Goal: Transaction & Acquisition: Purchase product/service

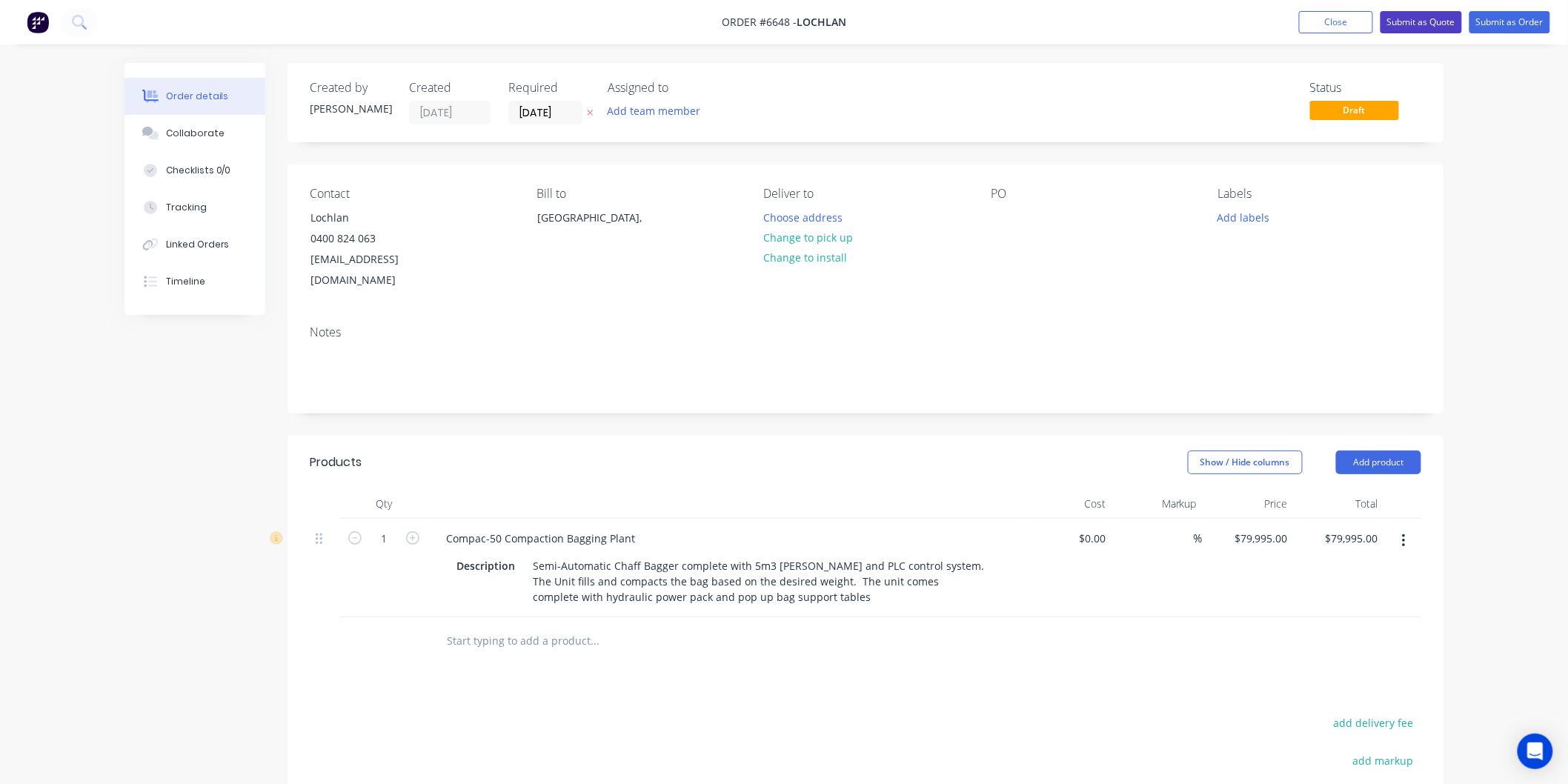
click at [1422, 16] on button "Submit as Quote" at bounding box center [1422, 22] width 81 height 22
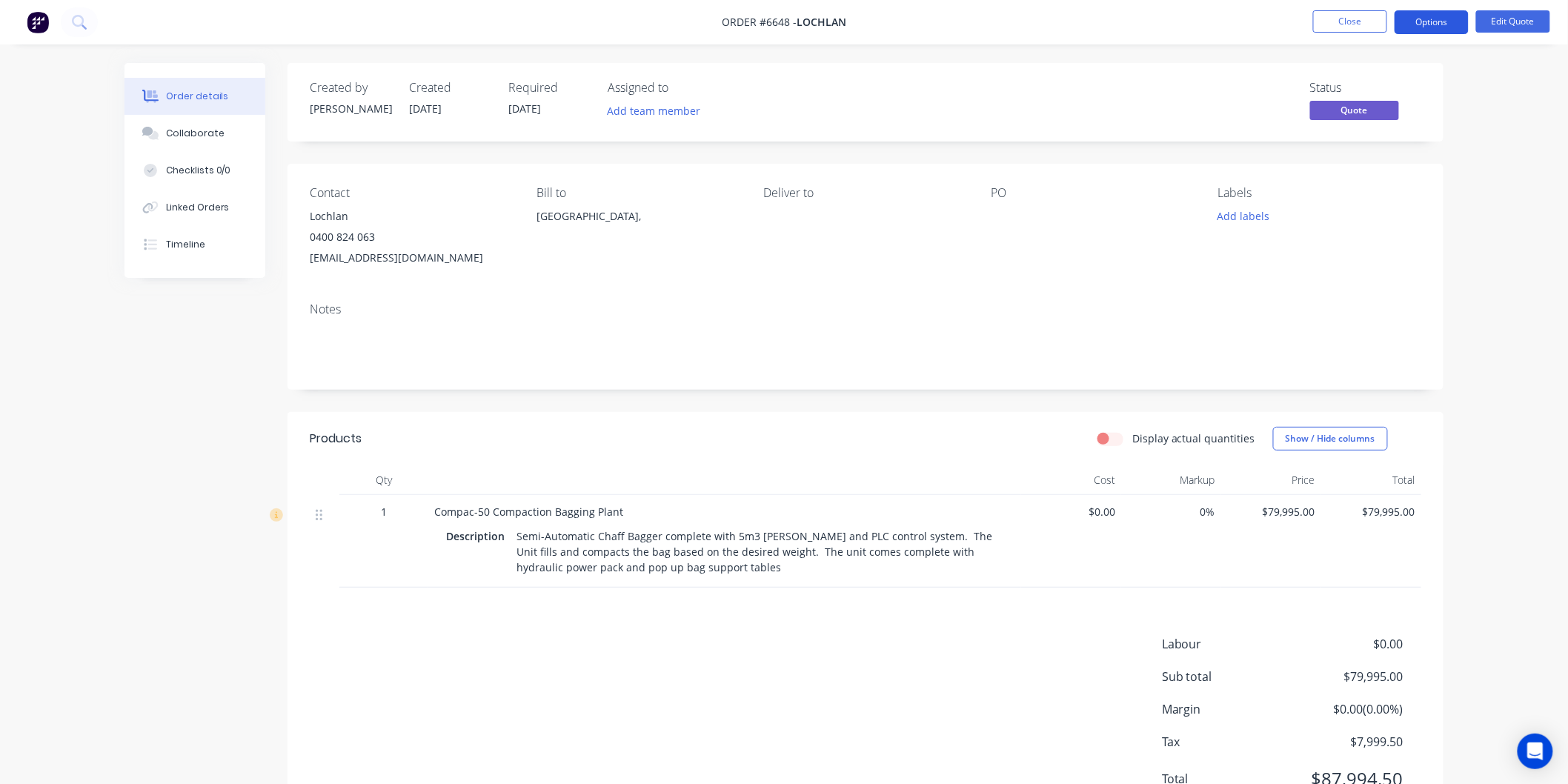
click at [1437, 20] on button "Options" at bounding box center [1432, 22] width 74 height 24
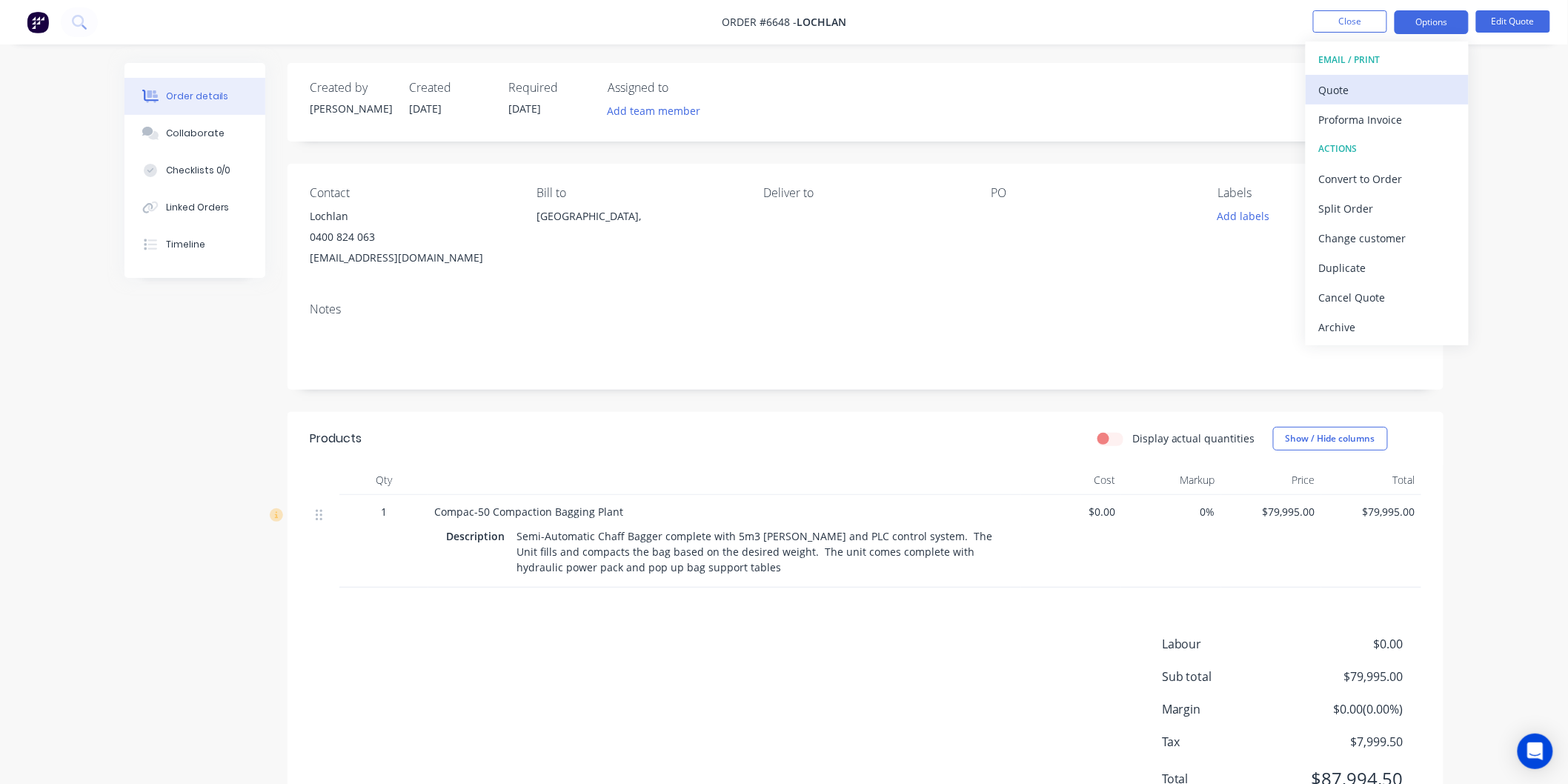
click at [1347, 91] on div "Quote" at bounding box center [1387, 89] width 136 height 21
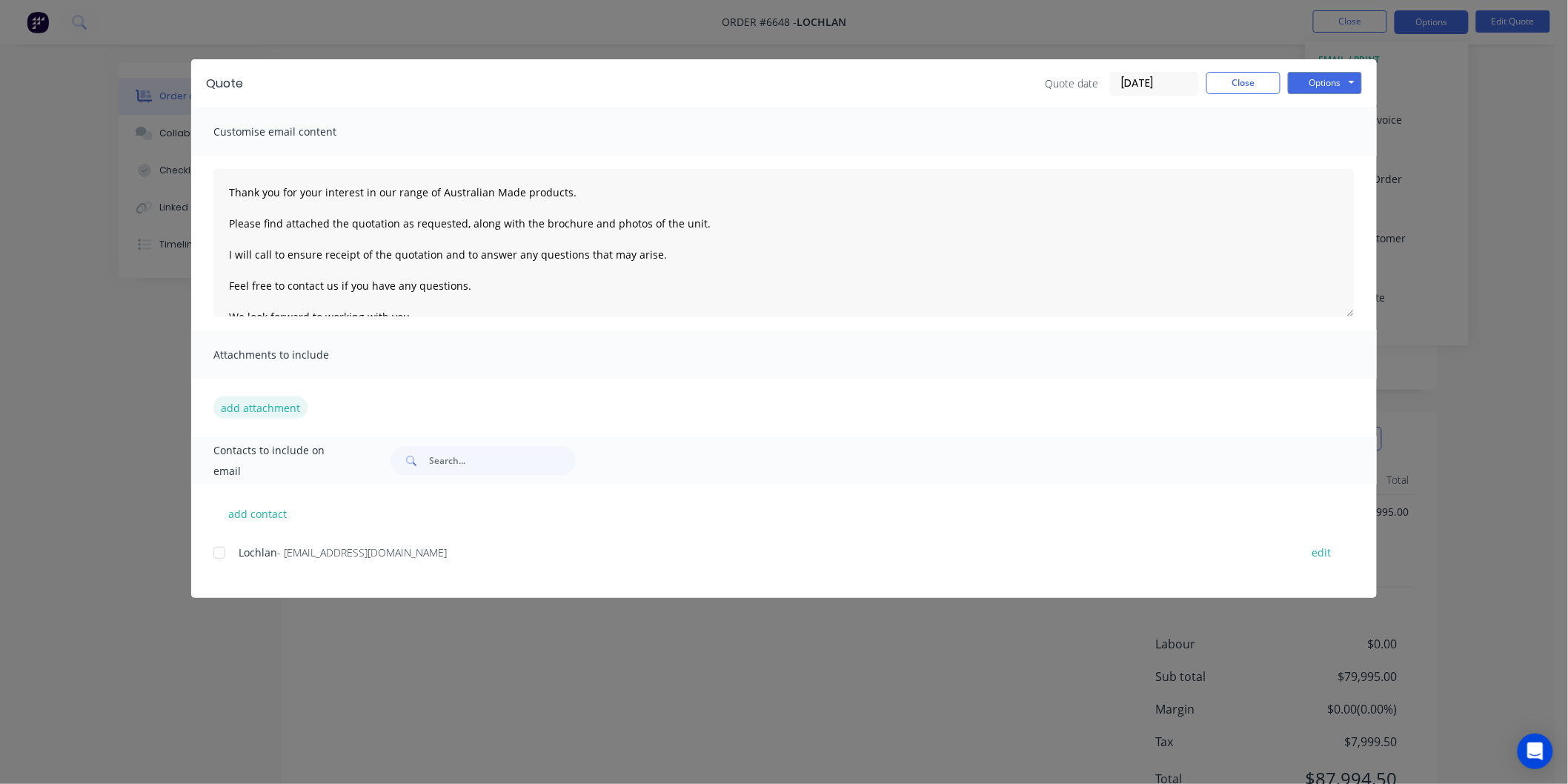
click at [250, 404] on button "add attachment" at bounding box center [261, 407] width 94 height 22
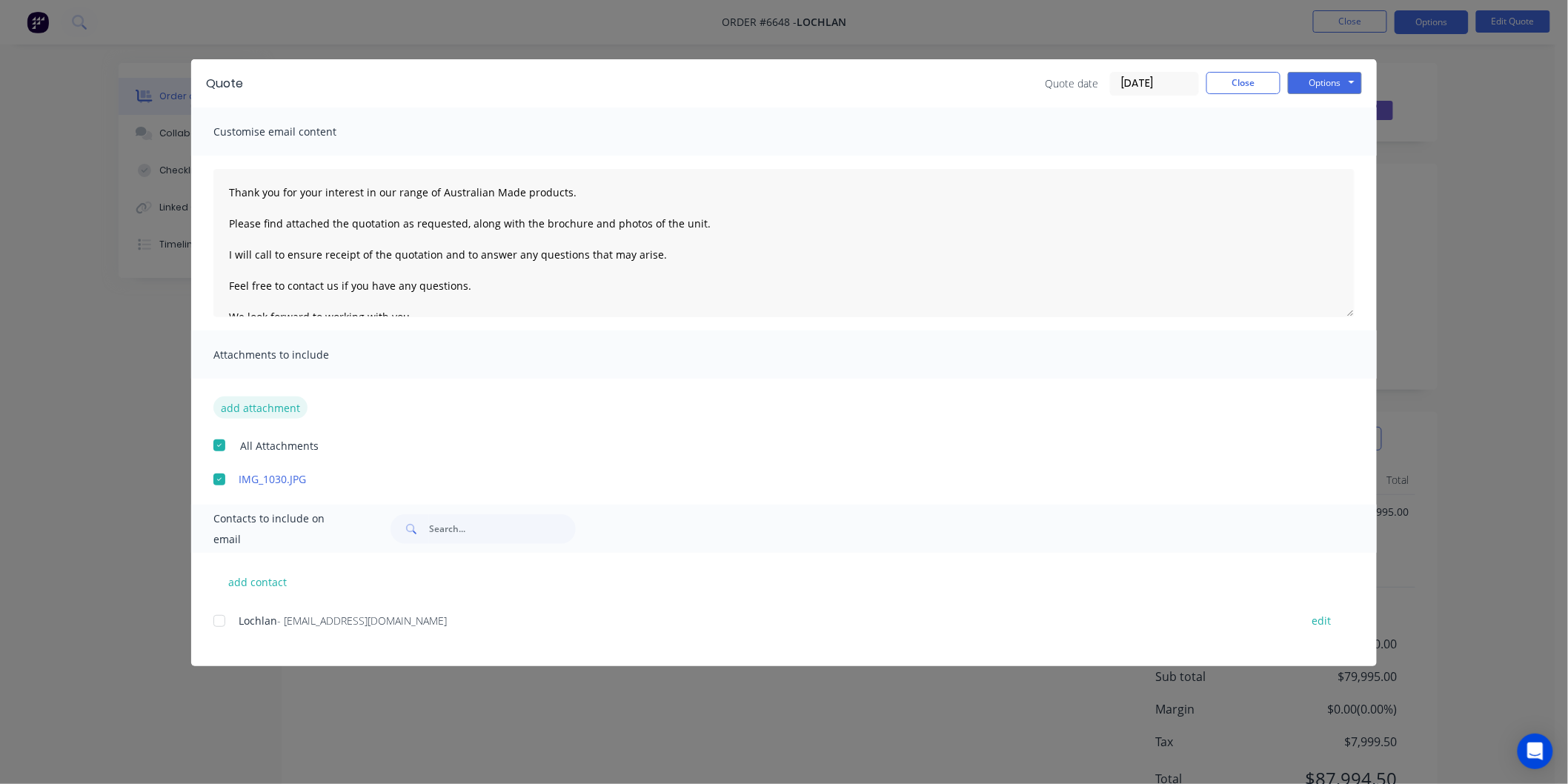
click at [265, 409] on button "add attachment" at bounding box center [261, 407] width 94 height 22
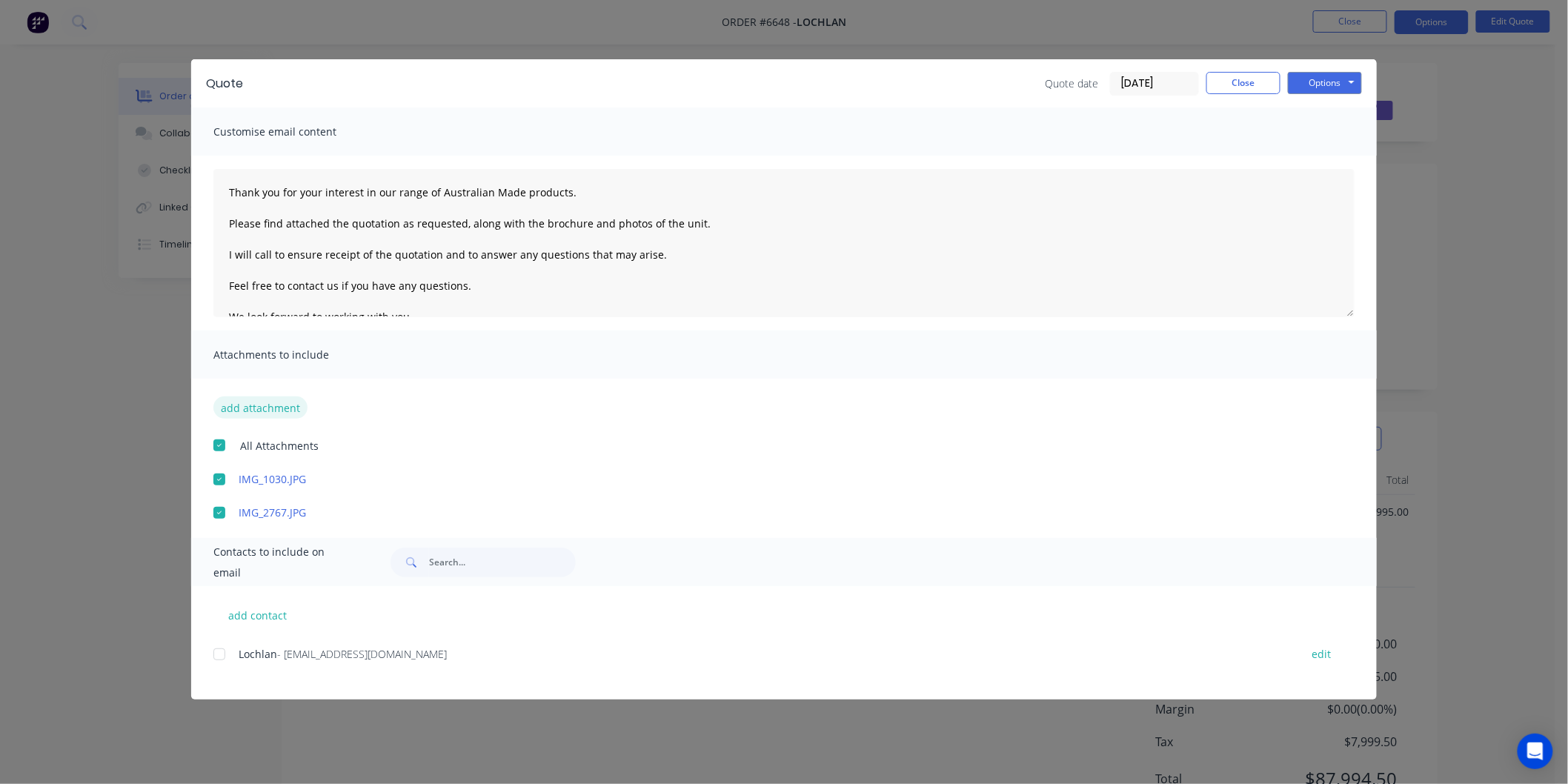
click at [252, 410] on button "add attachment" at bounding box center [261, 407] width 94 height 22
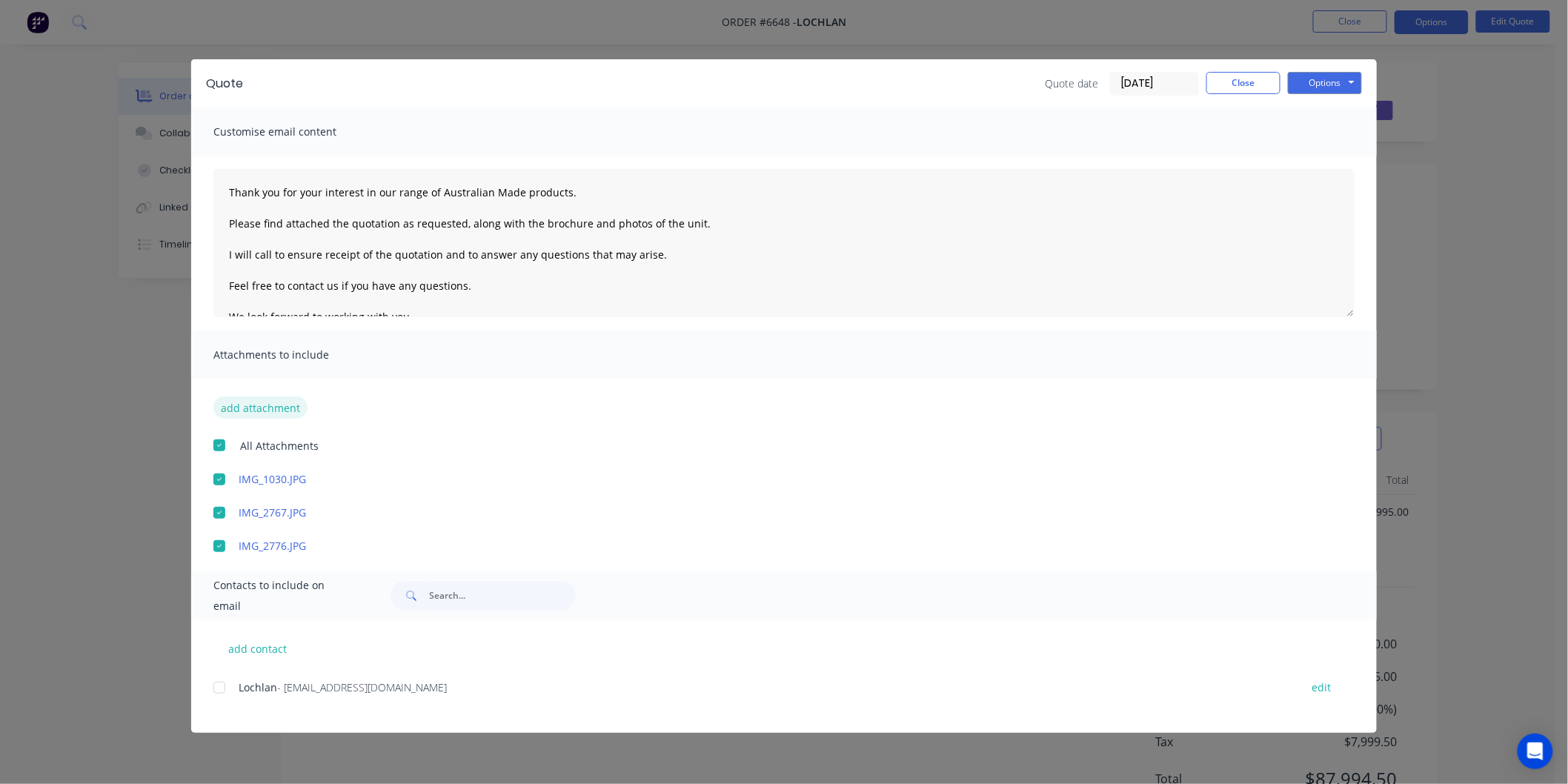
click at [240, 404] on button "add attachment" at bounding box center [261, 407] width 94 height 22
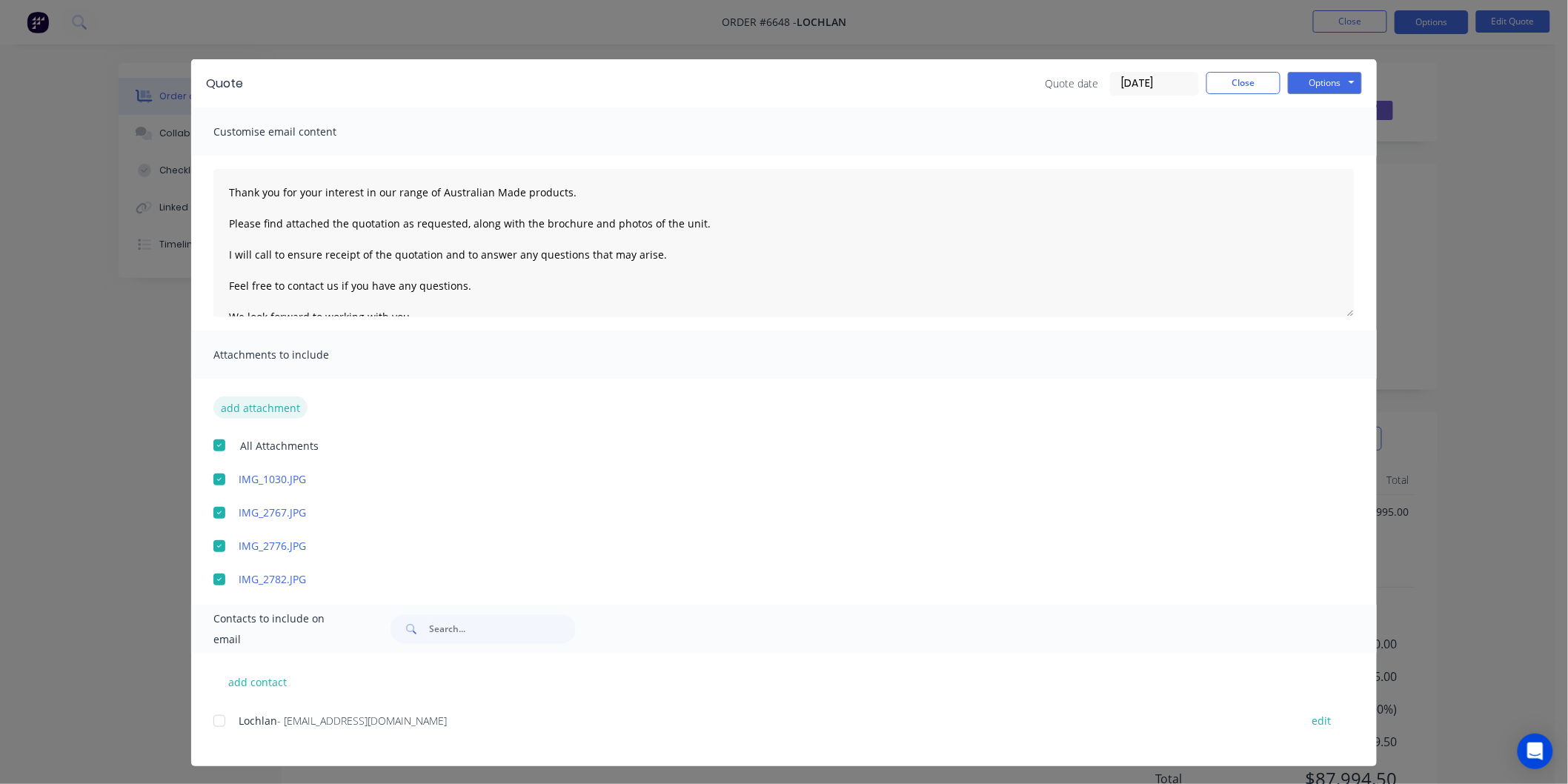
click at [244, 408] on button "add attachment" at bounding box center [261, 407] width 94 height 22
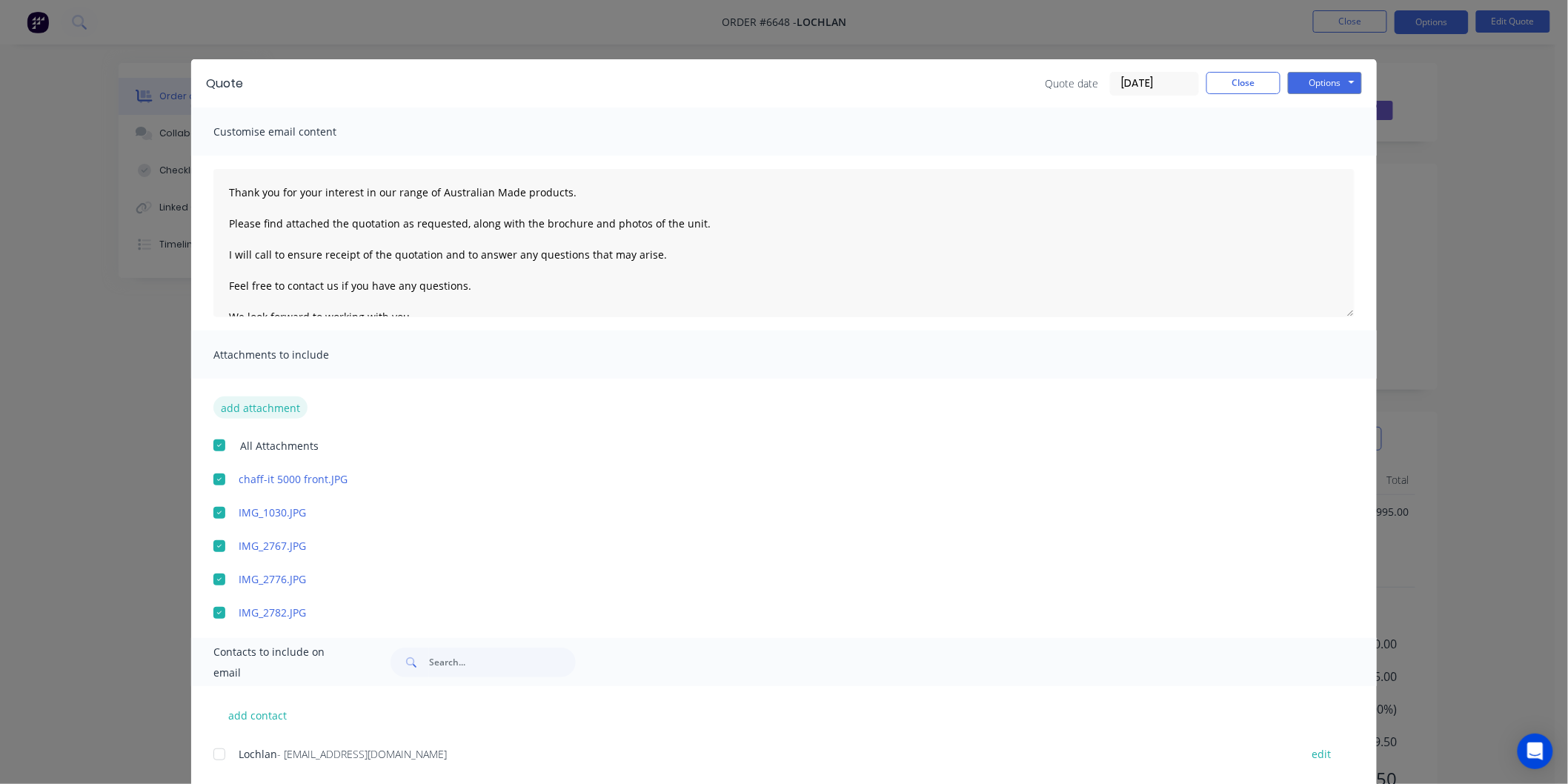
click at [254, 404] on button "add attachment" at bounding box center [261, 407] width 94 height 22
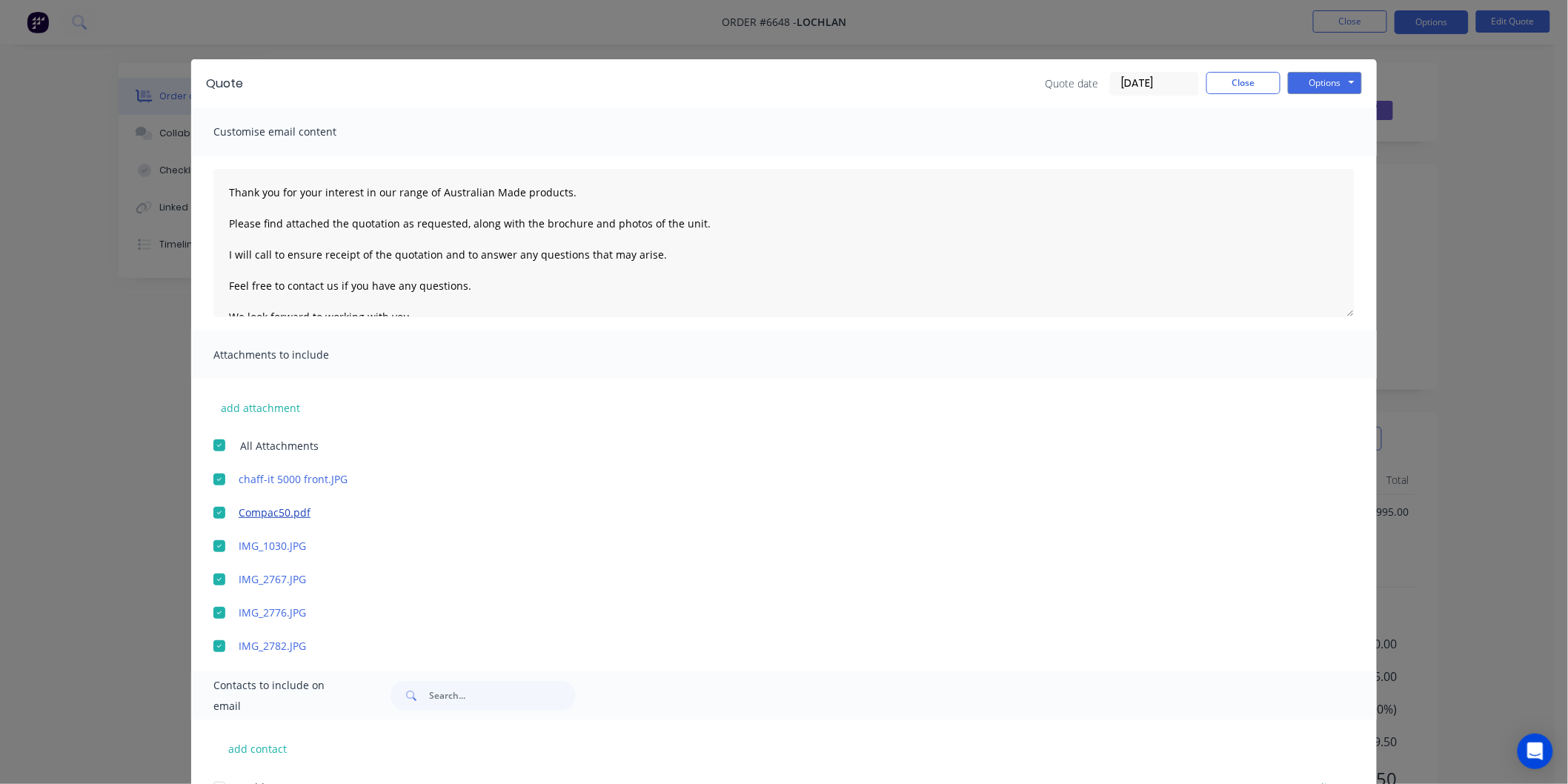
click at [255, 517] on link "Compac50.pdf" at bounding box center [762, 512] width 1047 height 16
click at [255, 672] on div "Contacts to include on email" at bounding box center [784, 696] width 1186 height 48
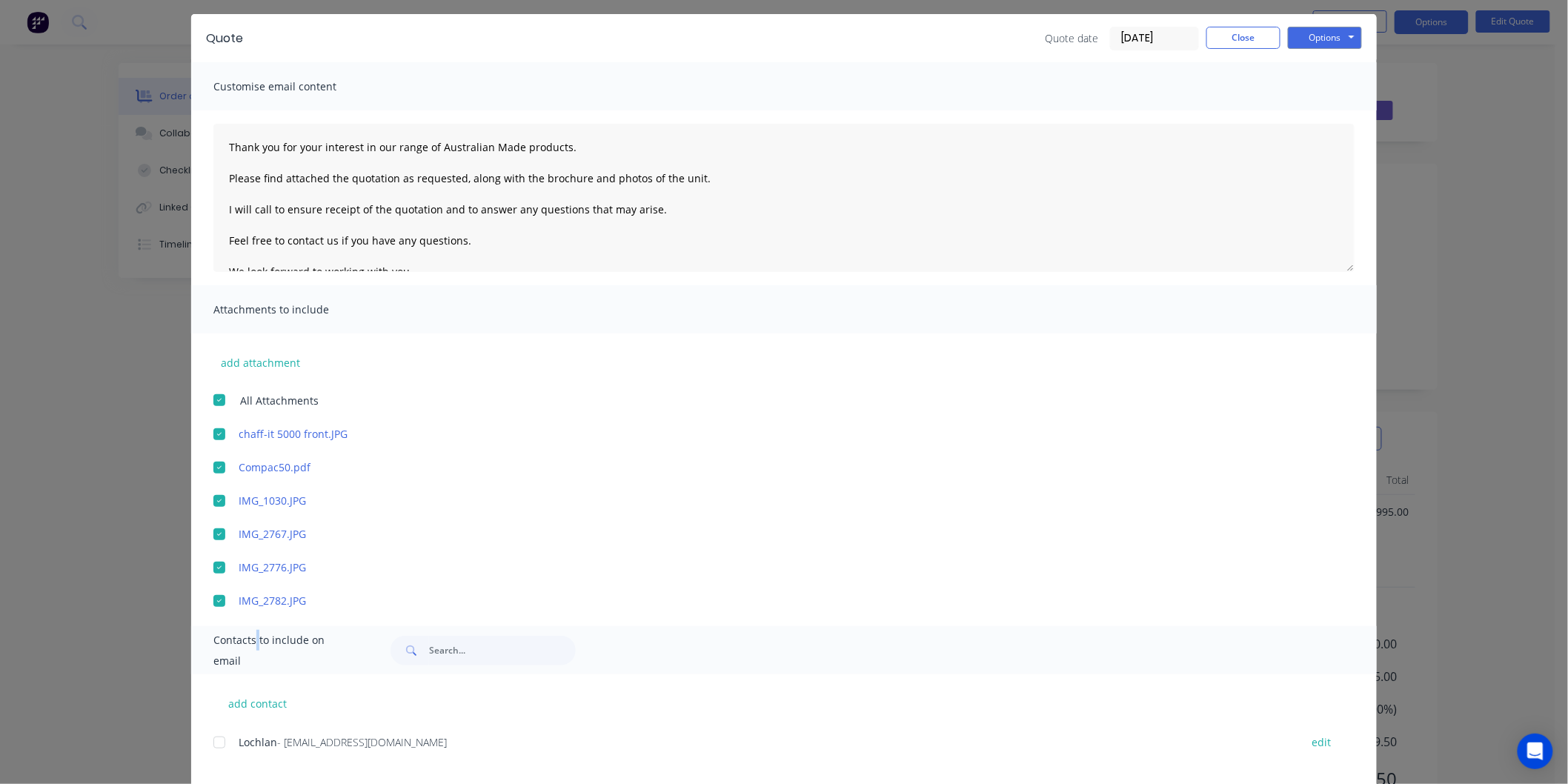
scroll to position [69, 0]
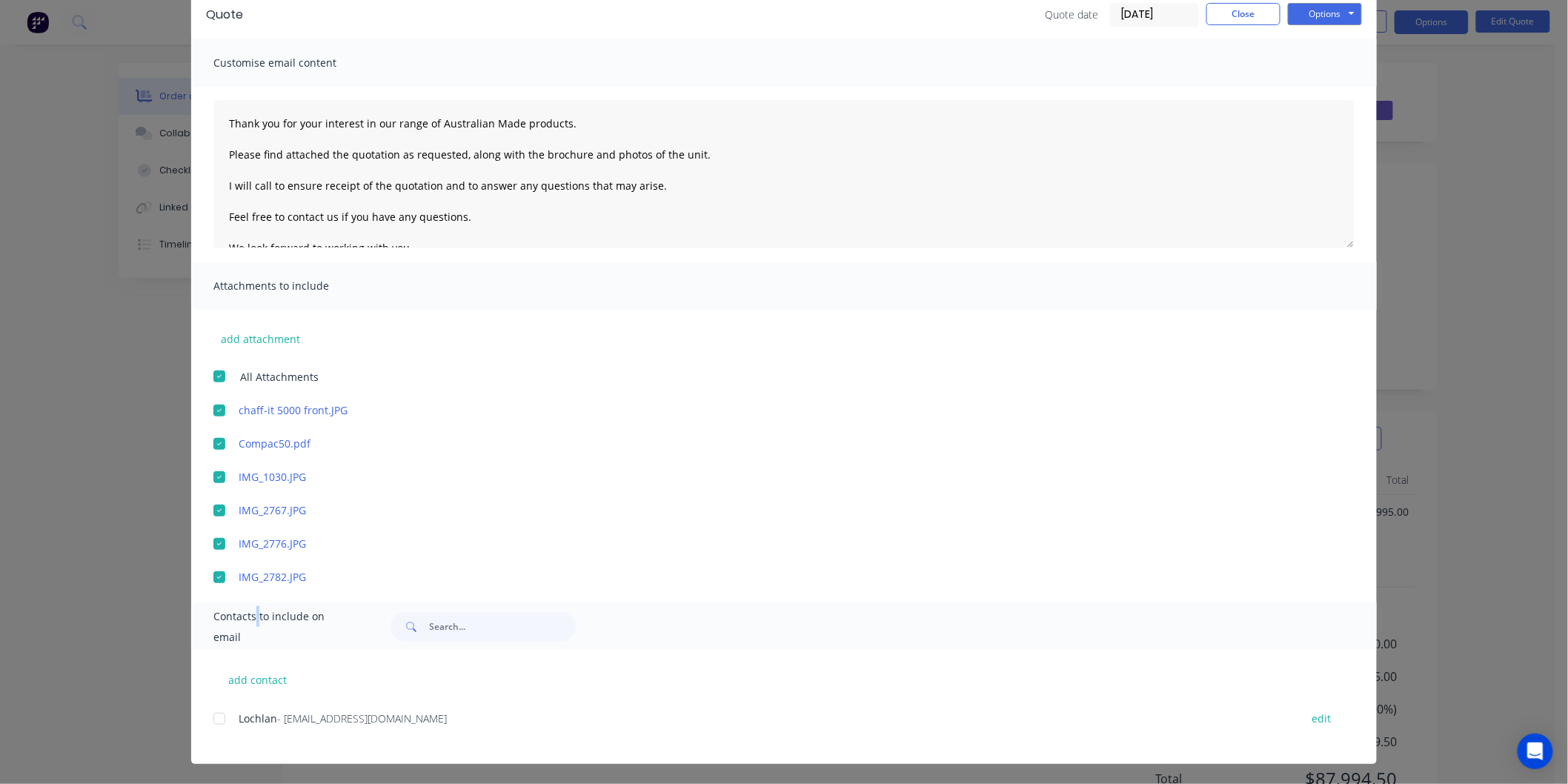
click at [215, 442] on div at bounding box center [219, 444] width 29 height 29
click at [213, 718] on div at bounding box center [219, 719] width 29 height 29
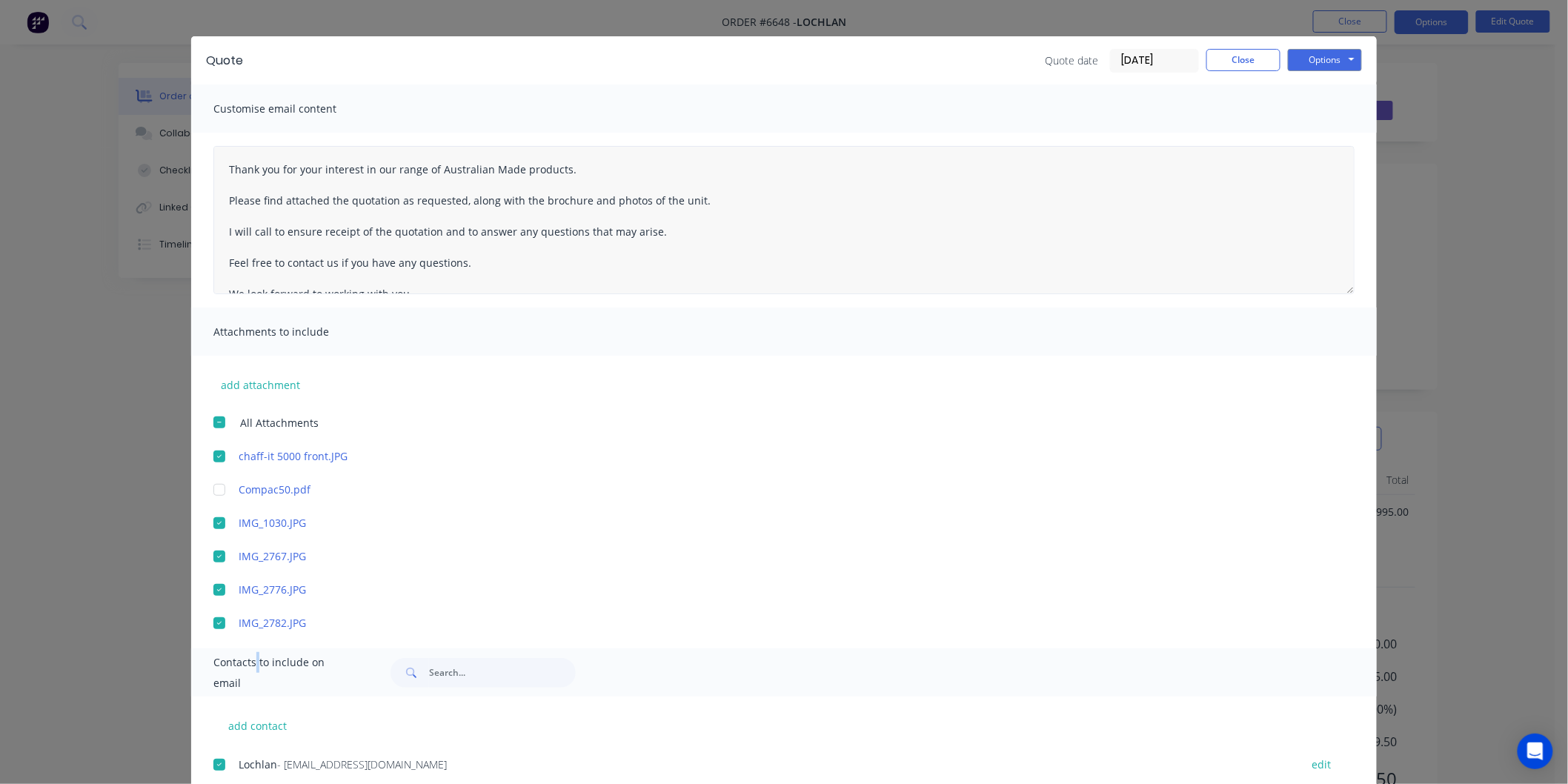
scroll to position [0, 0]
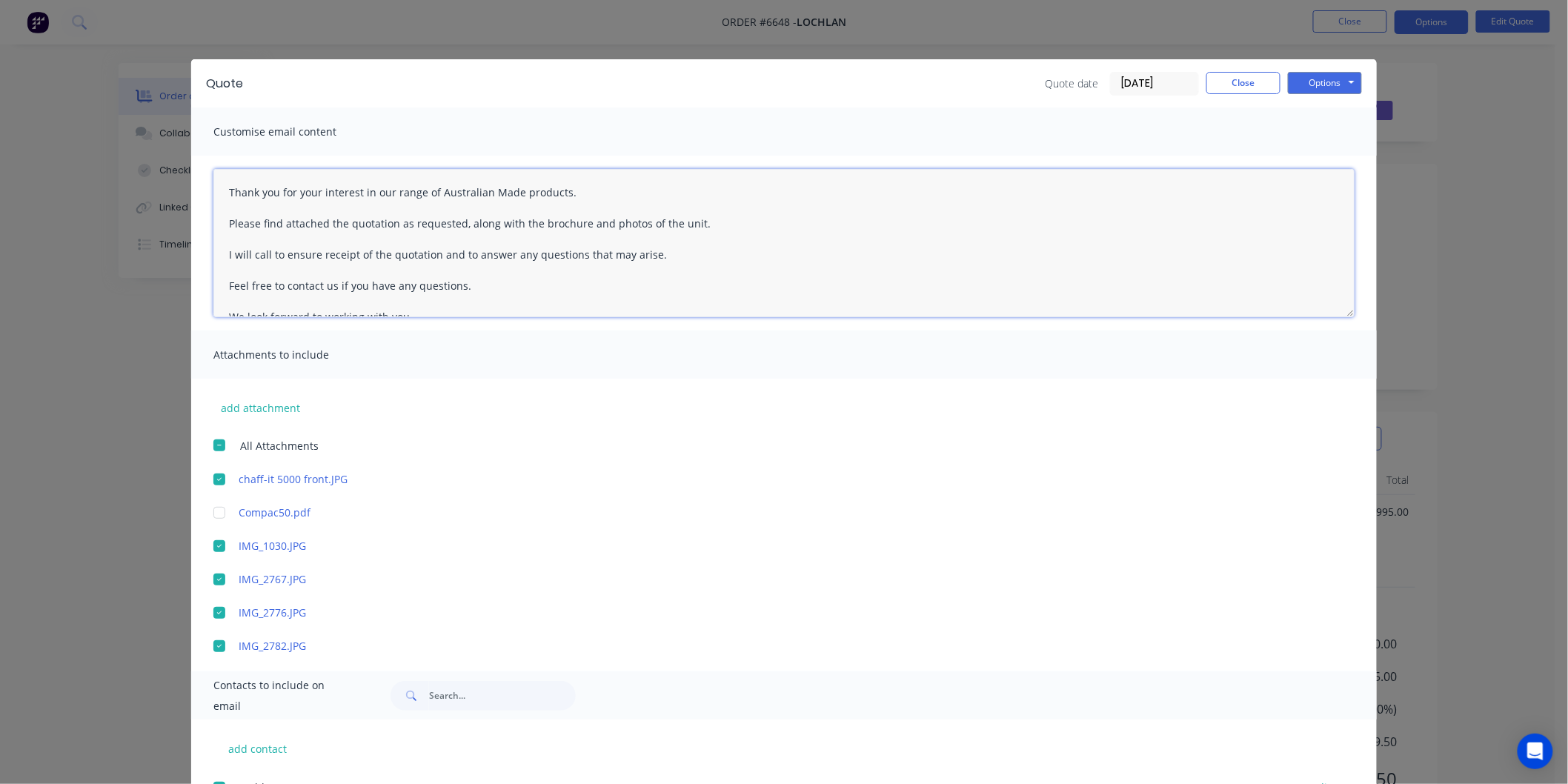
click at [215, 182] on textarea "Thank you for your interest in our range of Australian Made products. Please fi…" at bounding box center [784, 242] width 1141 height 148
click at [248, 182] on textarea "Thank you for your interest in our range of Australian Made products. Please fi…" at bounding box center [784, 242] width 1141 height 148
click at [232, 187] on textarea "Lachlan Thank you for your interest in our range of Australian Made products. P…" at bounding box center [784, 242] width 1141 height 148
type textarea "Lochlan Thank you for your interest in our range of Australian Made products. P…"
click at [1301, 76] on button "Options" at bounding box center [1325, 83] width 74 height 22
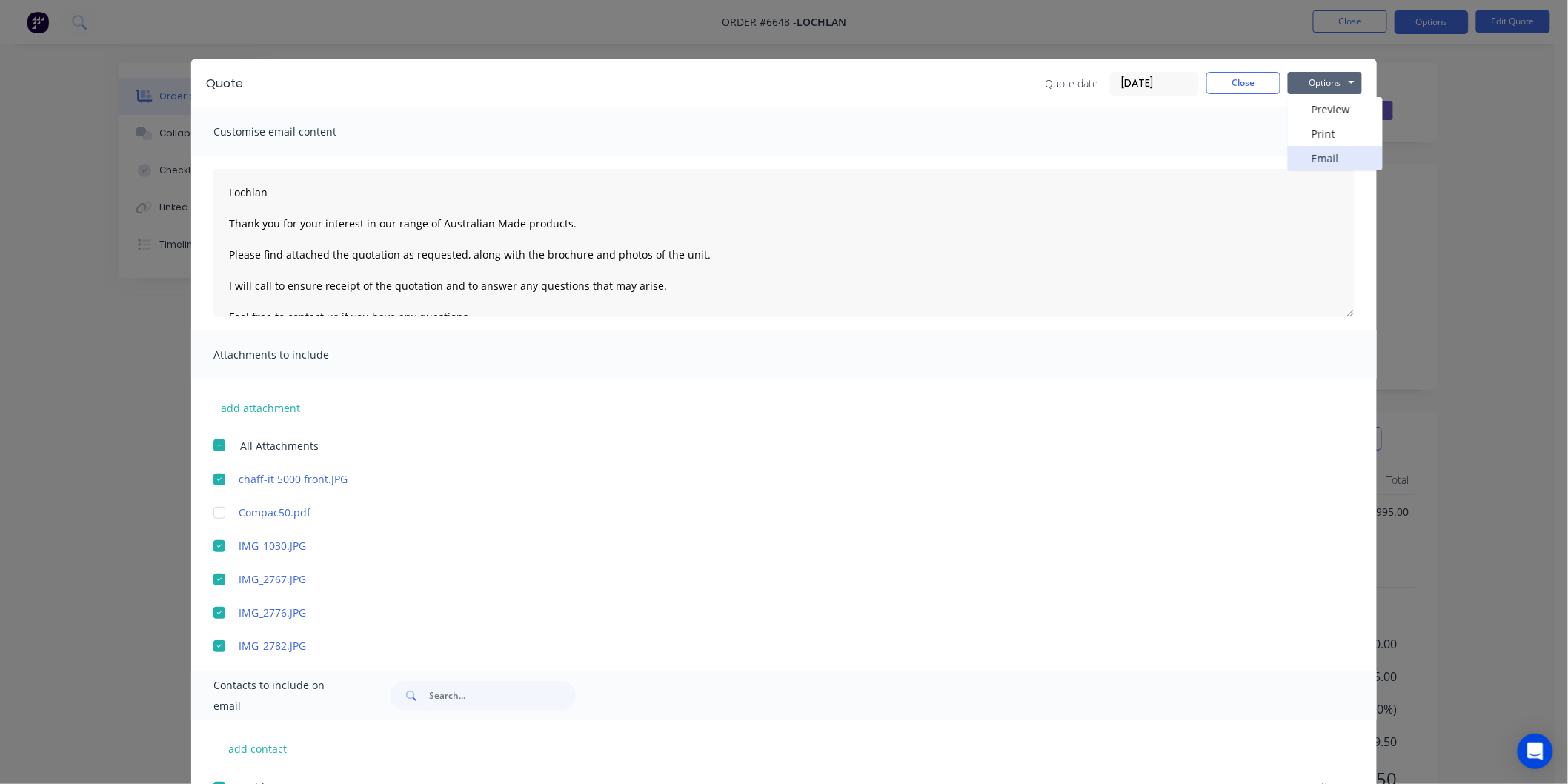
click at [1308, 152] on button "Email" at bounding box center [1335, 158] width 95 height 25
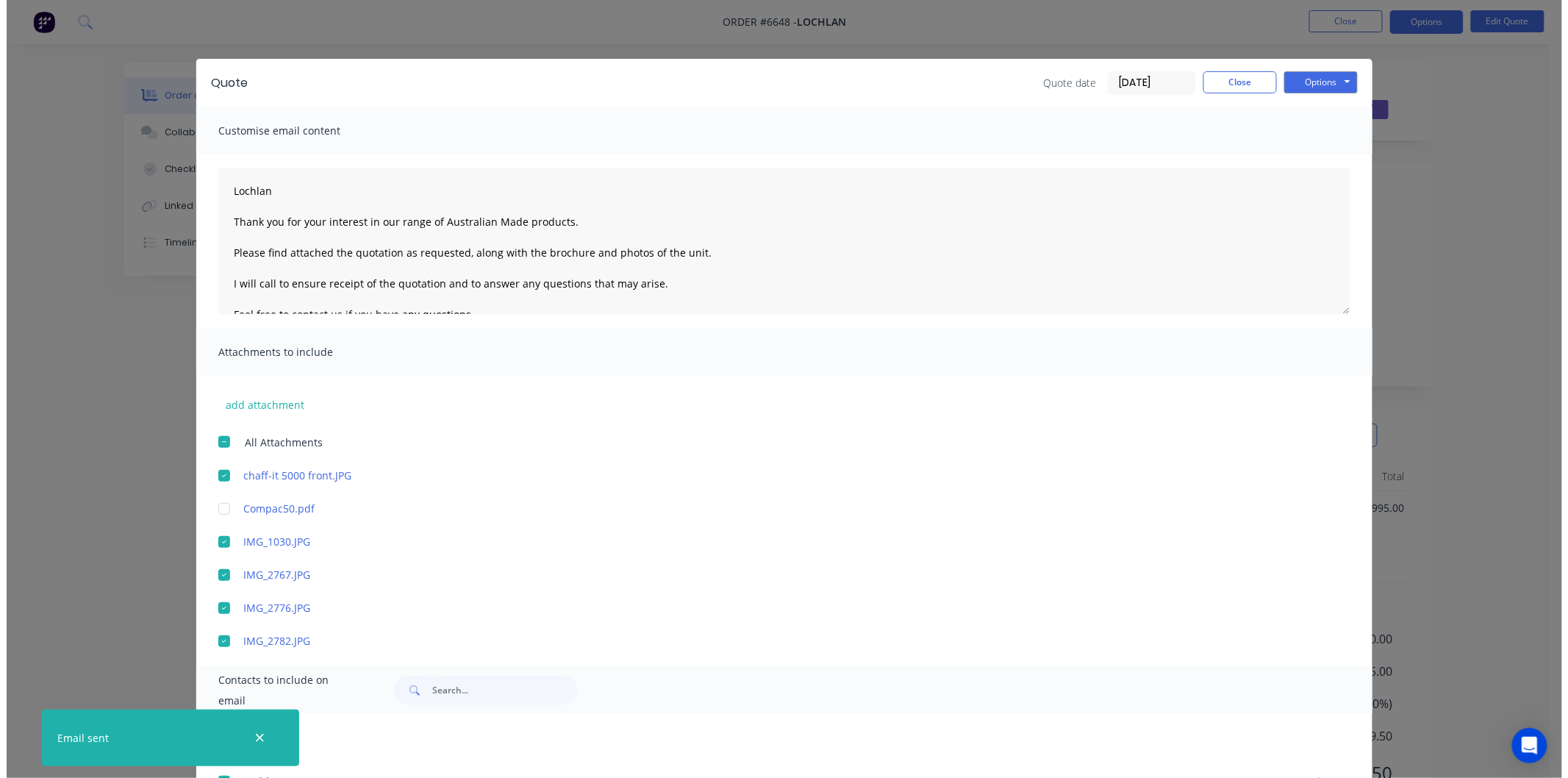
scroll to position [69, 0]
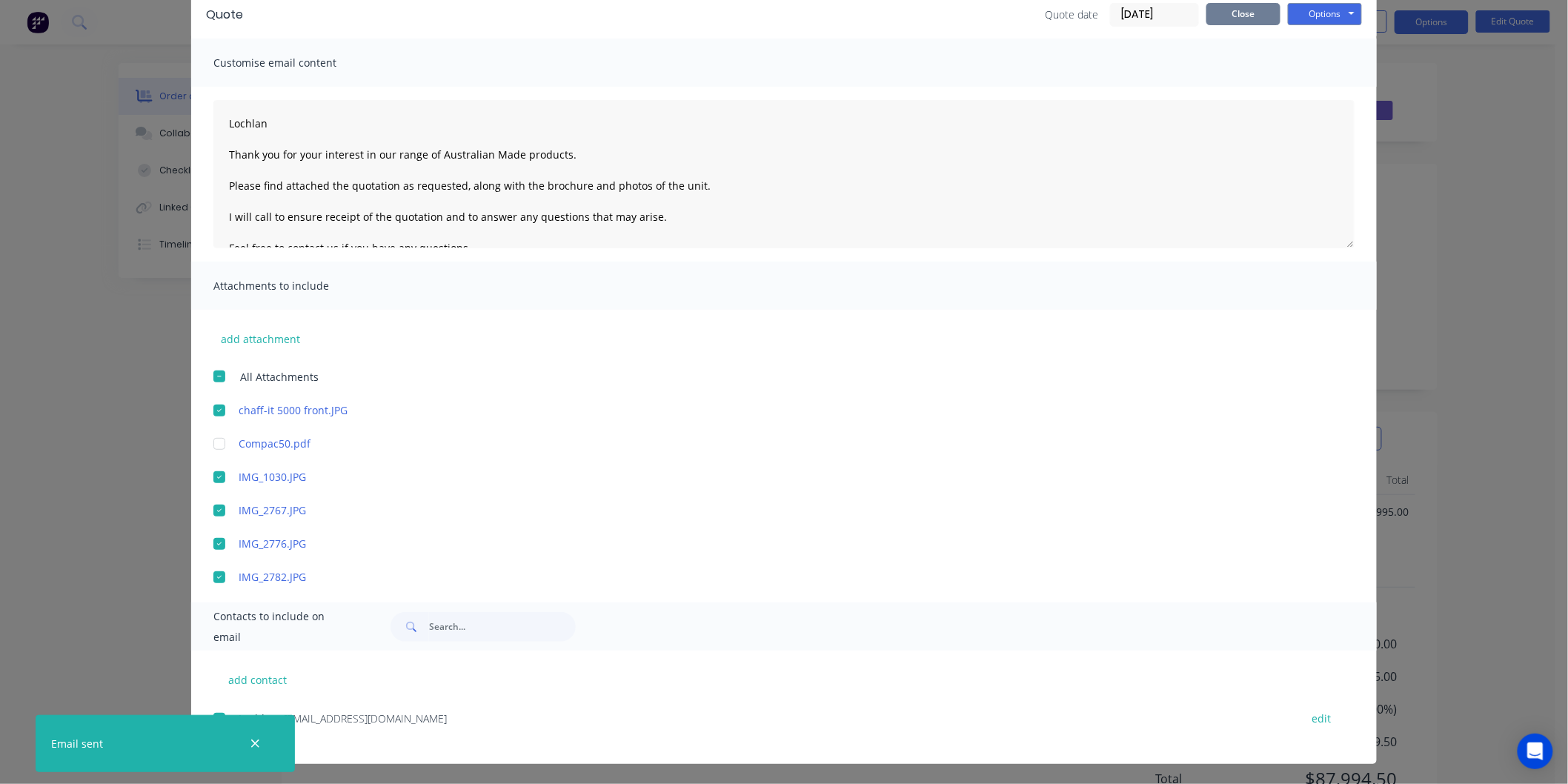
click at [1237, 13] on button "Close" at bounding box center [1243, 14] width 74 height 22
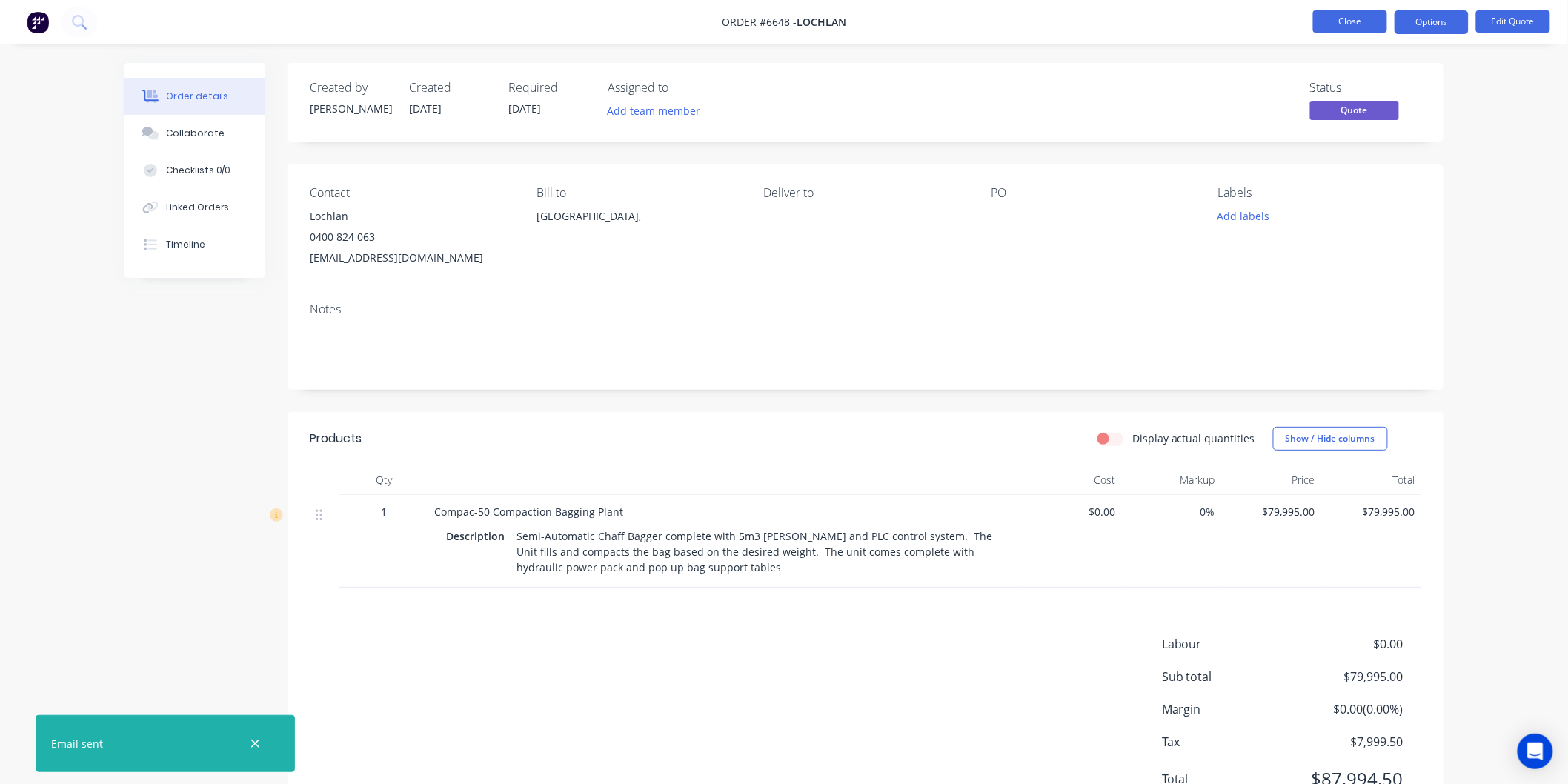
click at [1352, 16] on button "Close" at bounding box center [1350, 21] width 74 height 22
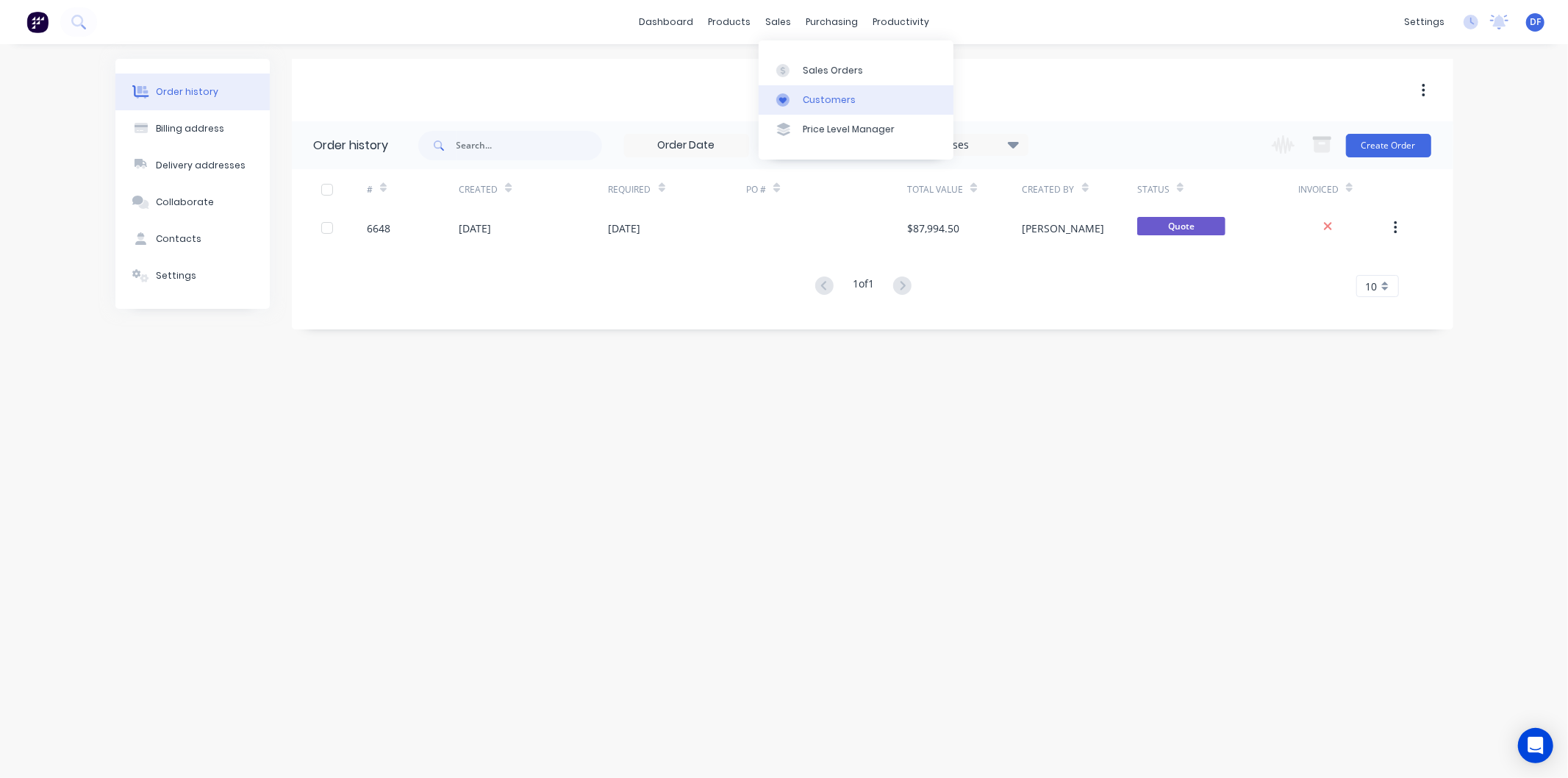
click at [821, 98] on div "Customers" at bounding box center [829, 100] width 53 height 13
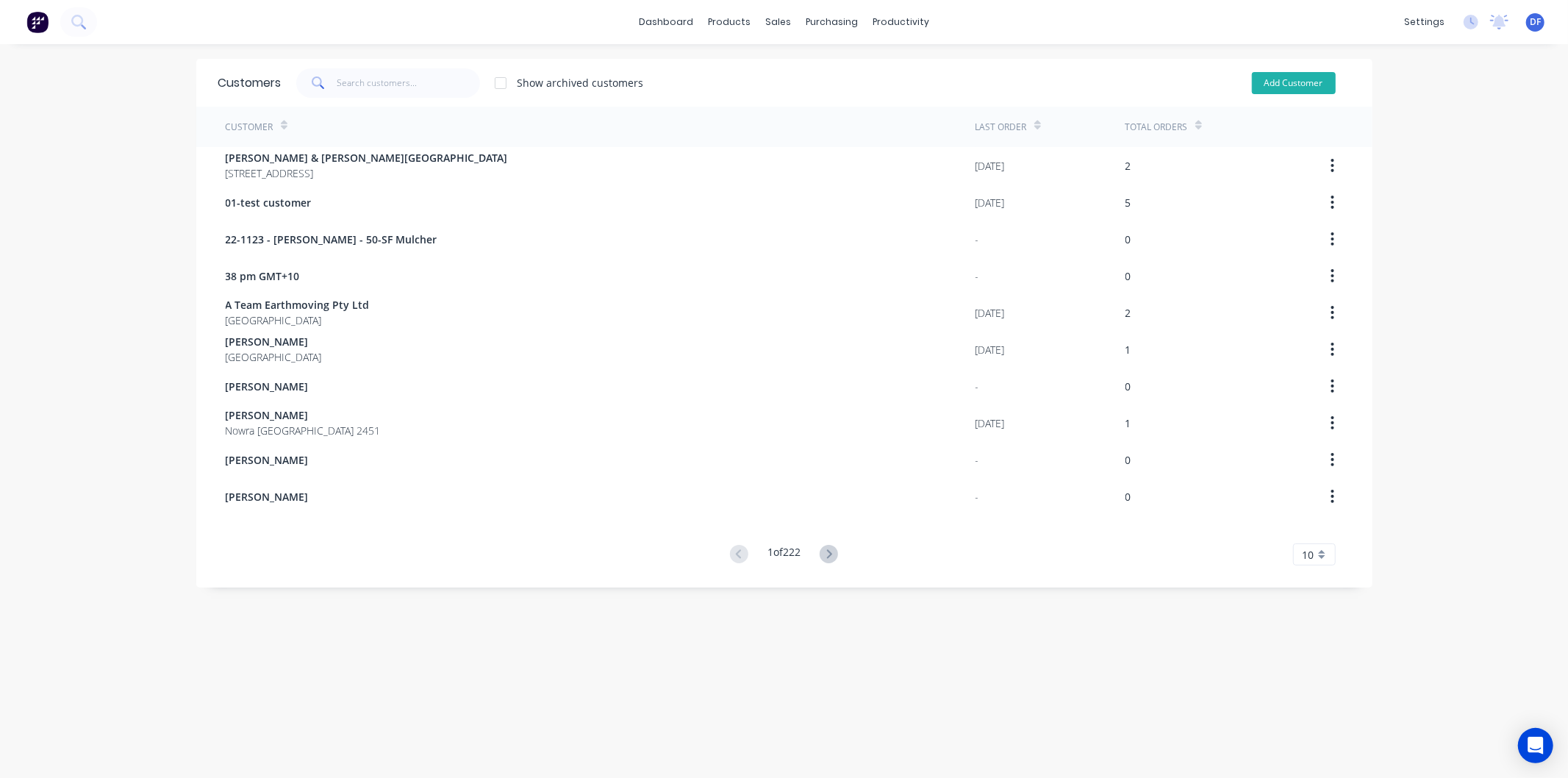
click at [1266, 77] on button "Add Customer" at bounding box center [1294, 83] width 84 height 22
select select "AU"
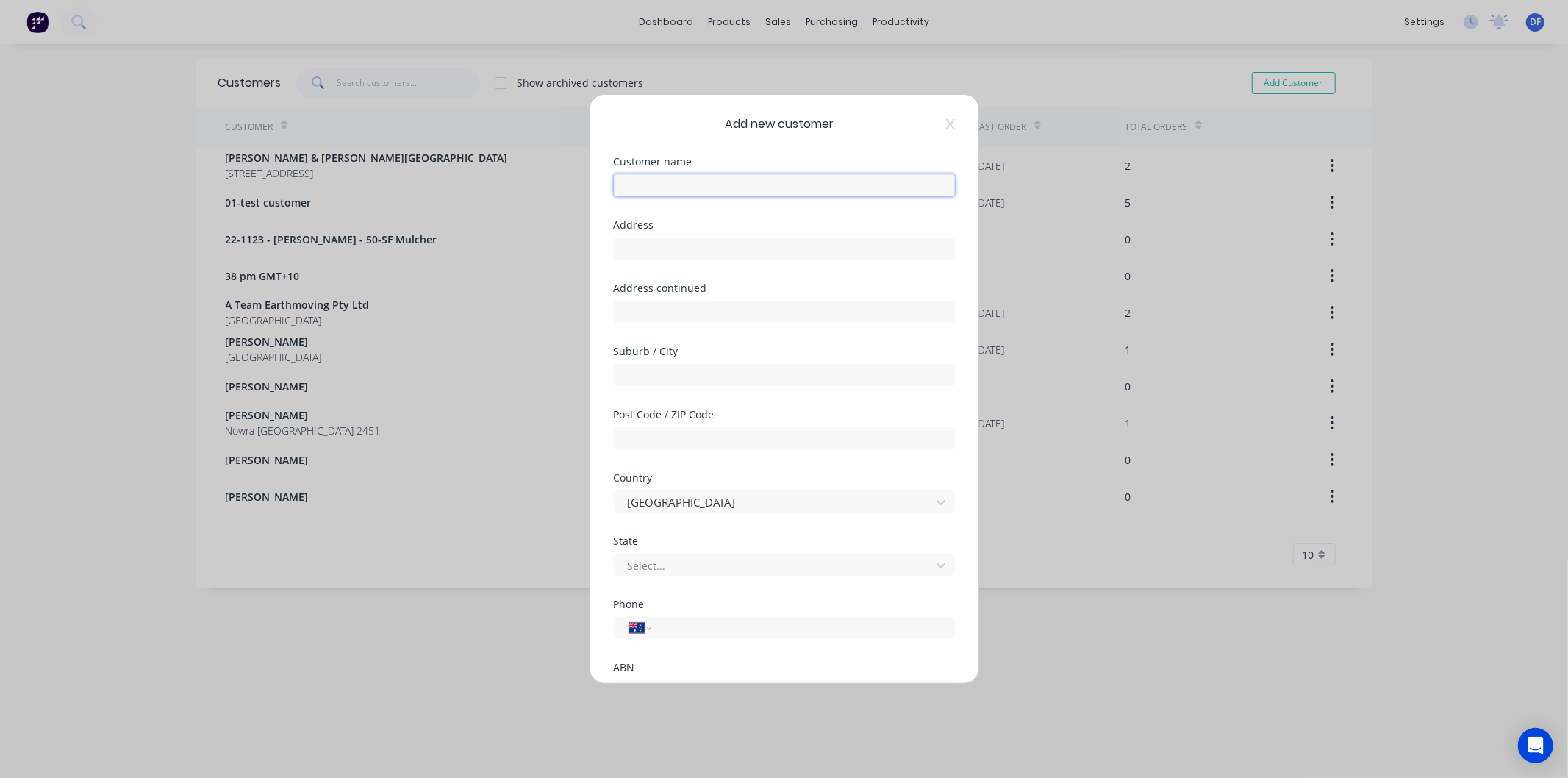
click at [657, 185] on input "text" at bounding box center [784, 186] width 341 height 22
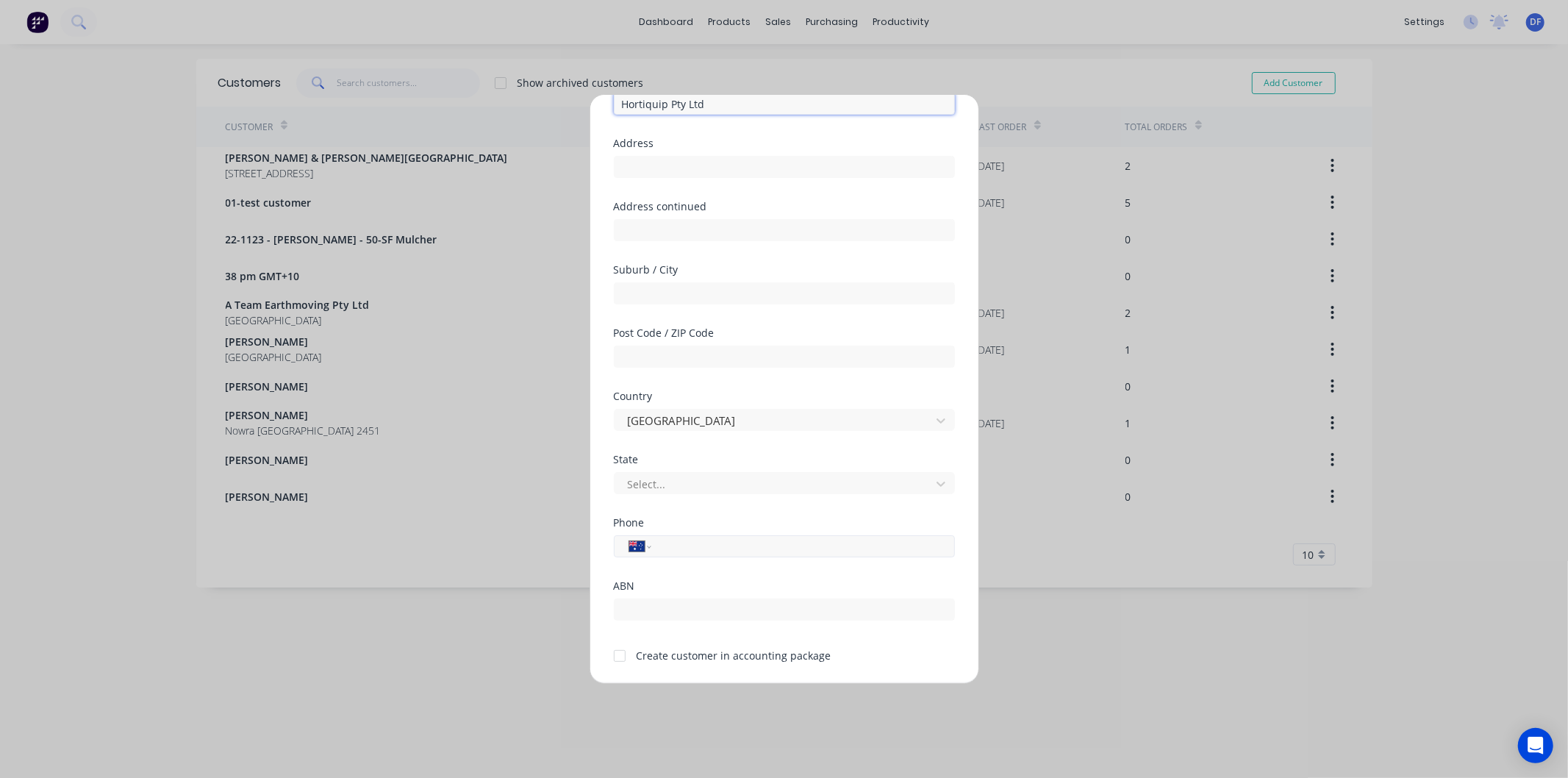
type input "Hortiquip Pty Ltd"
click at [693, 545] on input "tel" at bounding box center [800, 547] width 277 height 17
type input "0437 441 000"
click at [621, 652] on div at bounding box center [620, 655] width 29 height 29
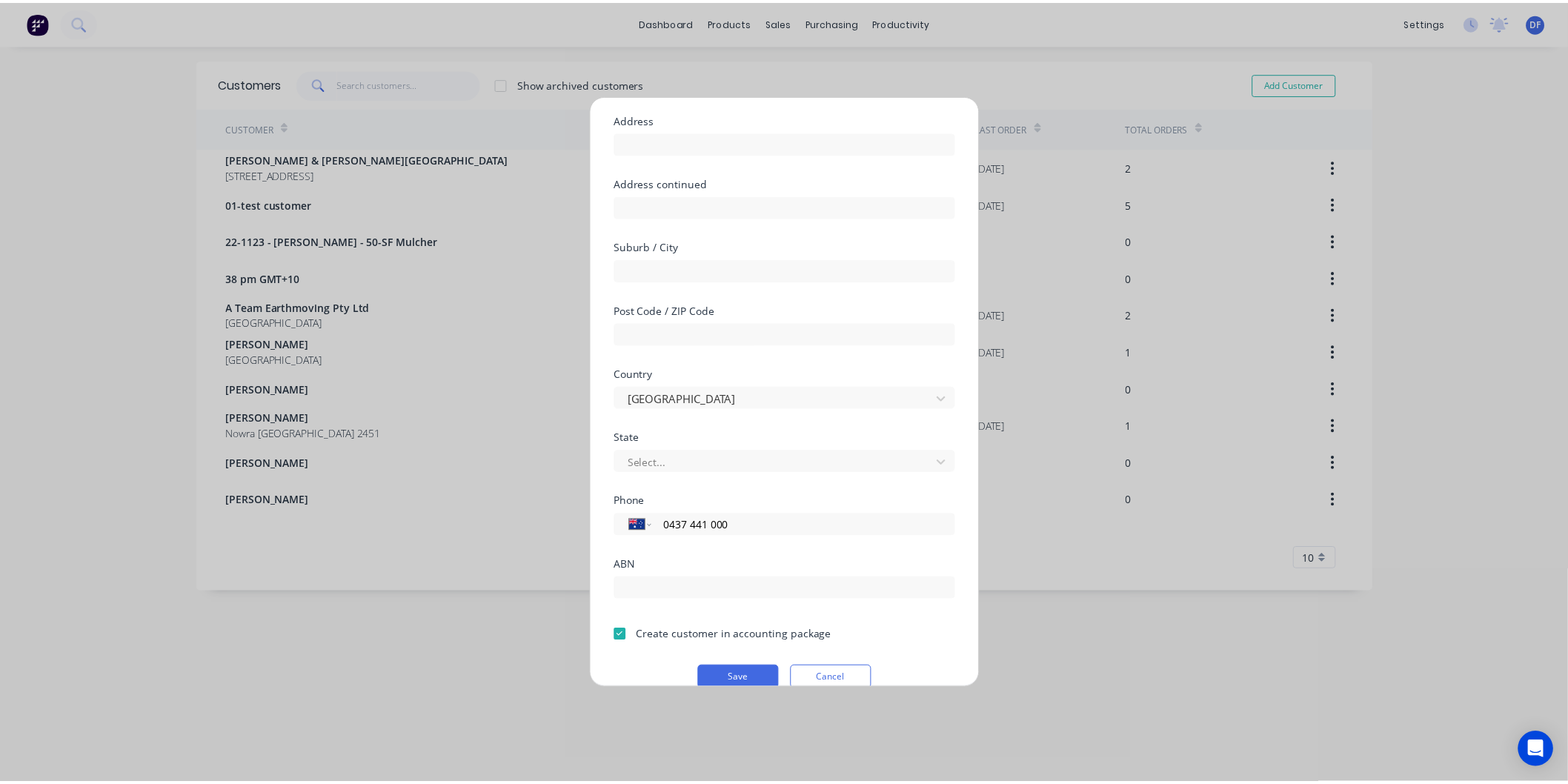
scroll to position [130, 0]
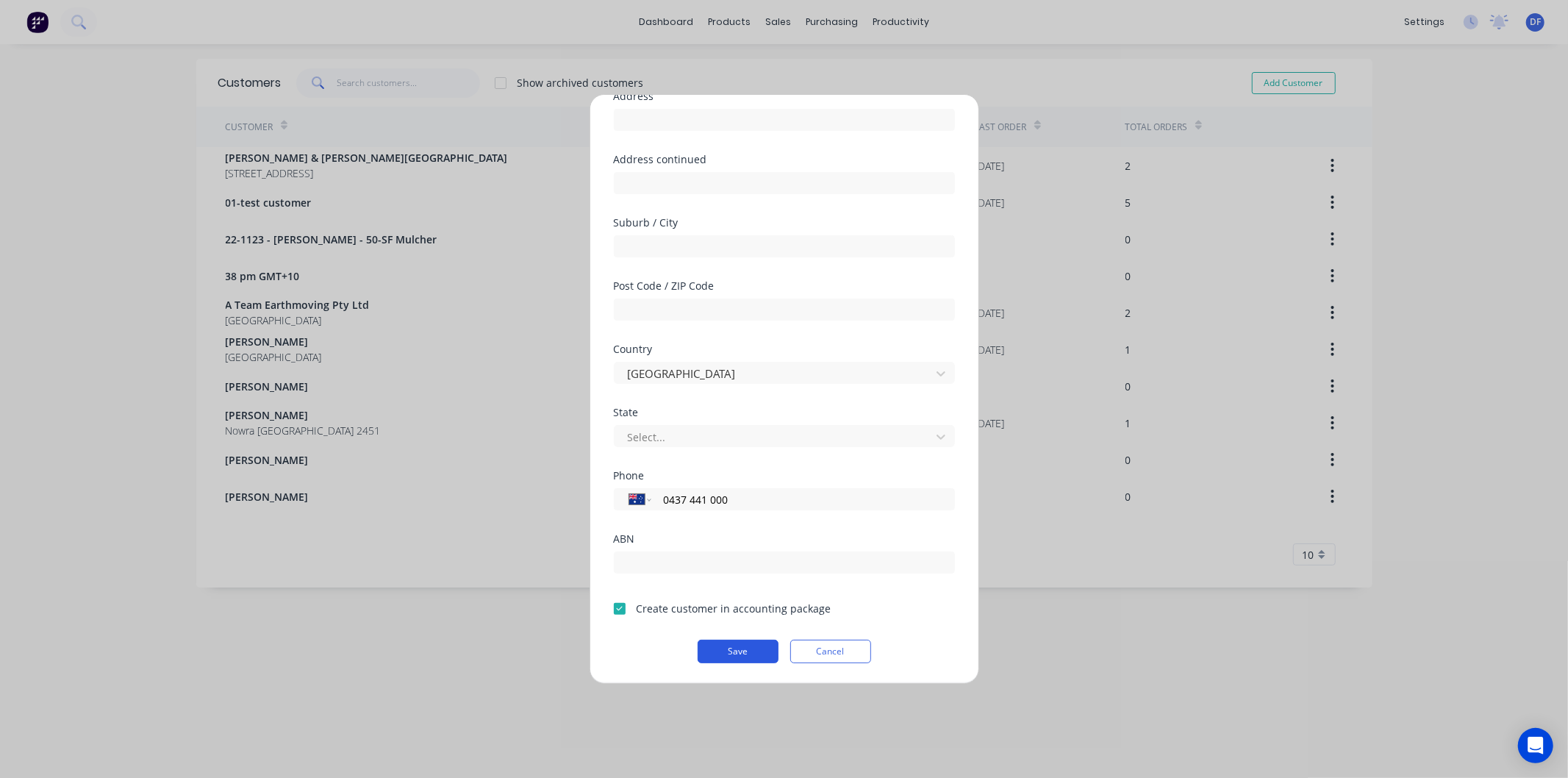
click at [746, 645] on button "Save" at bounding box center [737, 652] width 80 height 24
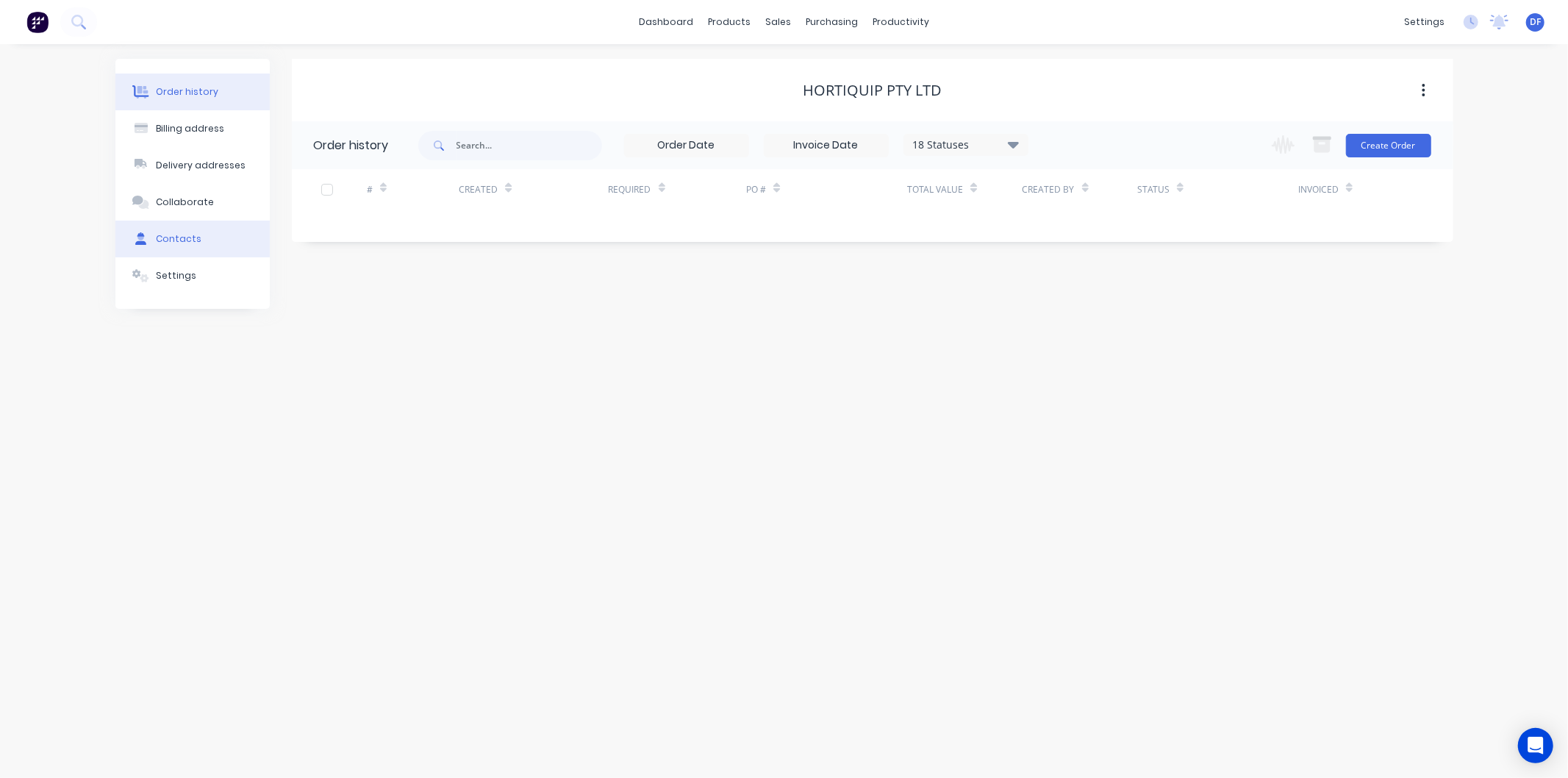
click at [181, 238] on div "Contacts" at bounding box center [179, 239] width 46 height 13
click at [1399, 144] on button "Add contact" at bounding box center [1407, 144] width 68 height 22
select select "AU"
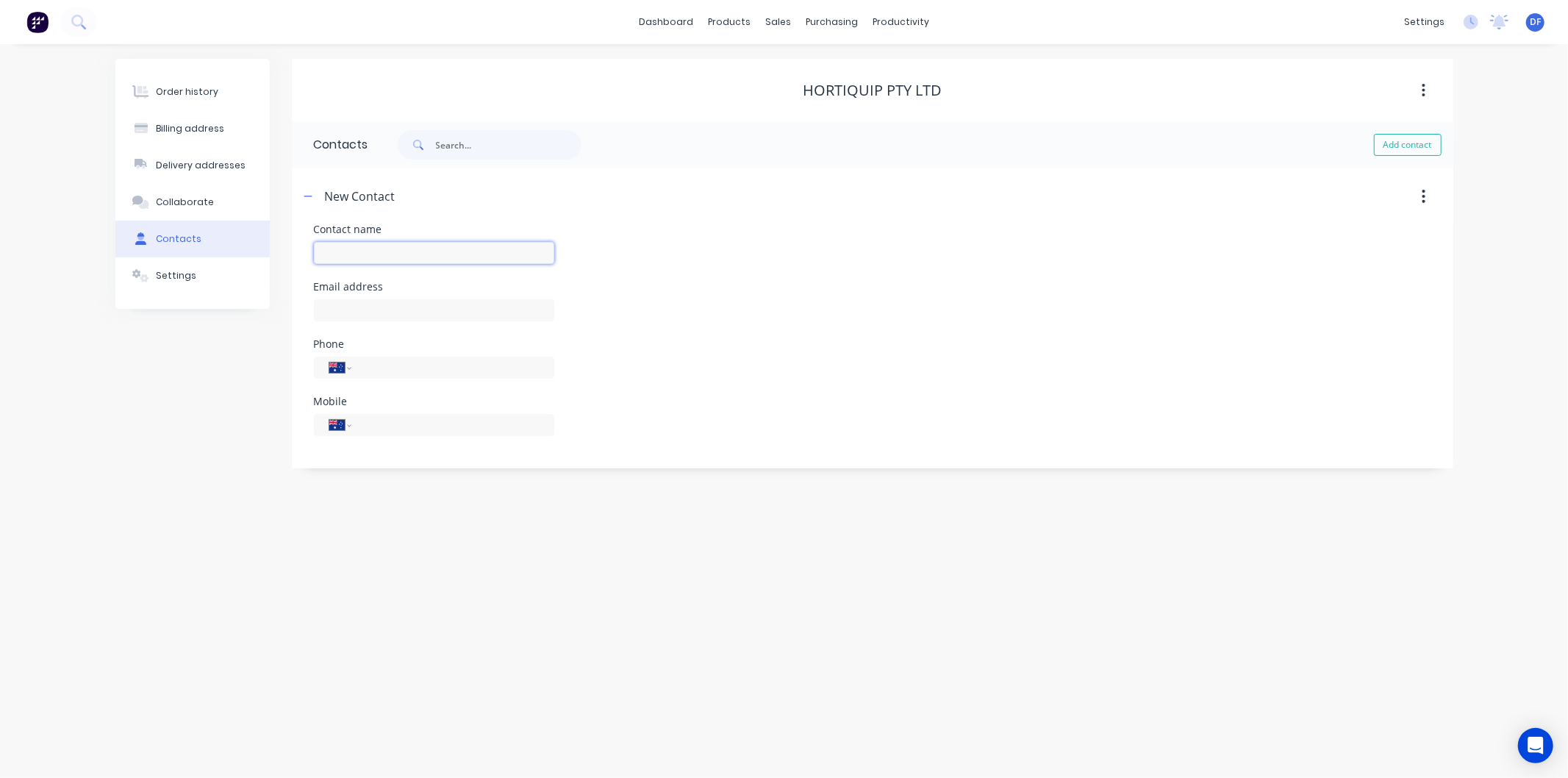
click at [386, 248] on input "text" at bounding box center [433, 253] width 240 height 22
type input "[PERSON_NAME]"
click at [487, 215] on header "New Contact" at bounding box center [872, 196] width 1161 height 56
select select "AU"
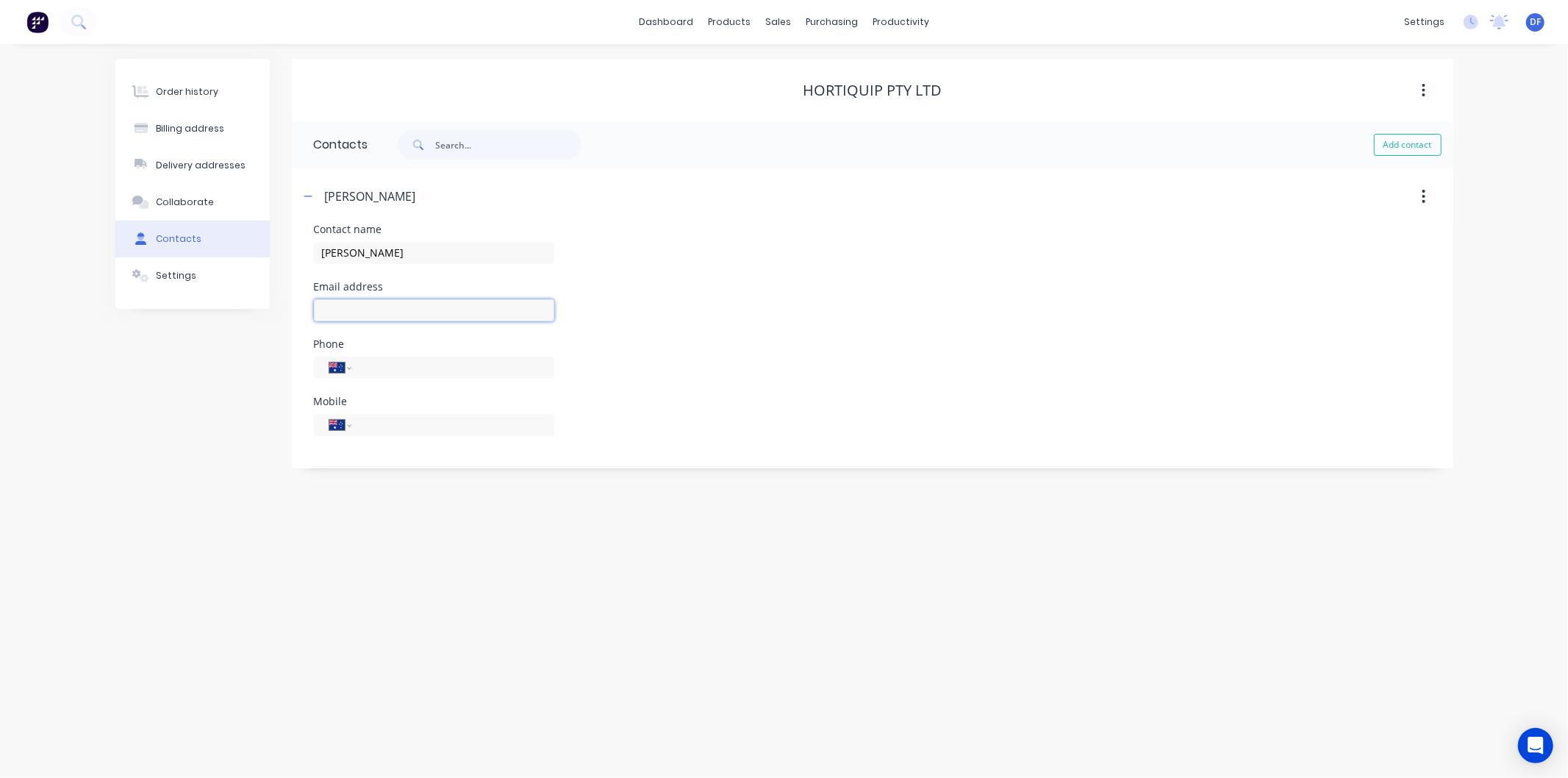
click at [375, 303] on input "text" at bounding box center [433, 310] width 240 height 22
click at [351, 311] on input "text" at bounding box center [433, 310] width 240 height 22
type input "[EMAIL_ADDRESS][DOMAIN_NAME]"
click at [389, 427] on input "tel" at bounding box center [450, 424] width 176 height 17
click at [388, 425] on input "tel" at bounding box center [450, 424] width 176 height 17
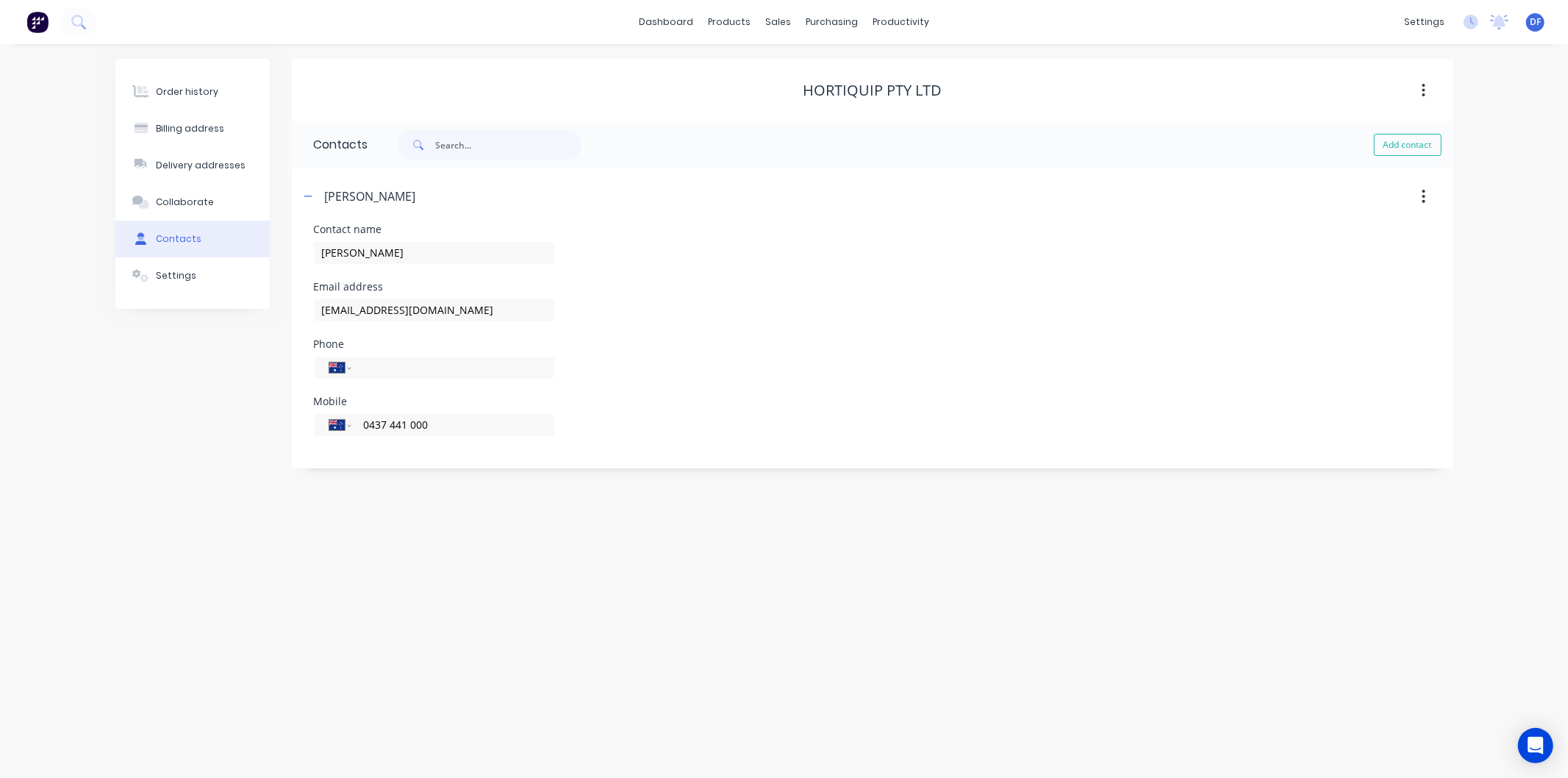
type input "0437 441 000"
click at [768, 383] on div "Phone International [GEOGRAPHIC_DATA] [GEOGRAPHIC_DATA] [GEOGRAPHIC_DATA] [GEOG…" at bounding box center [872, 368] width 1118 height 58
click at [193, 91] on div "Order history" at bounding box center [187, 91] width 62 height 13
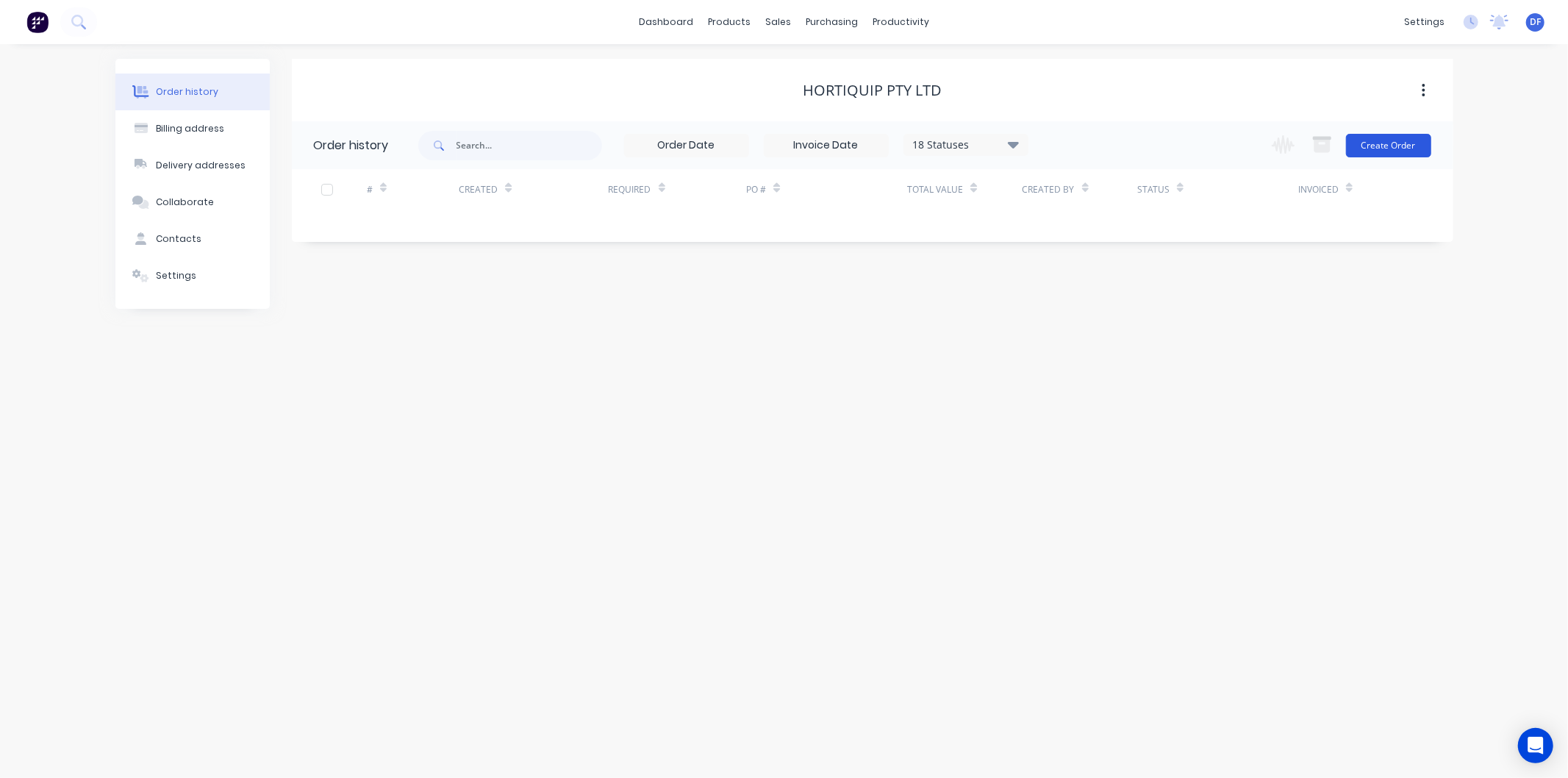
click at [1384, 147] on button "Create Order" at bounding box center [1388, 145] width 85 height 24
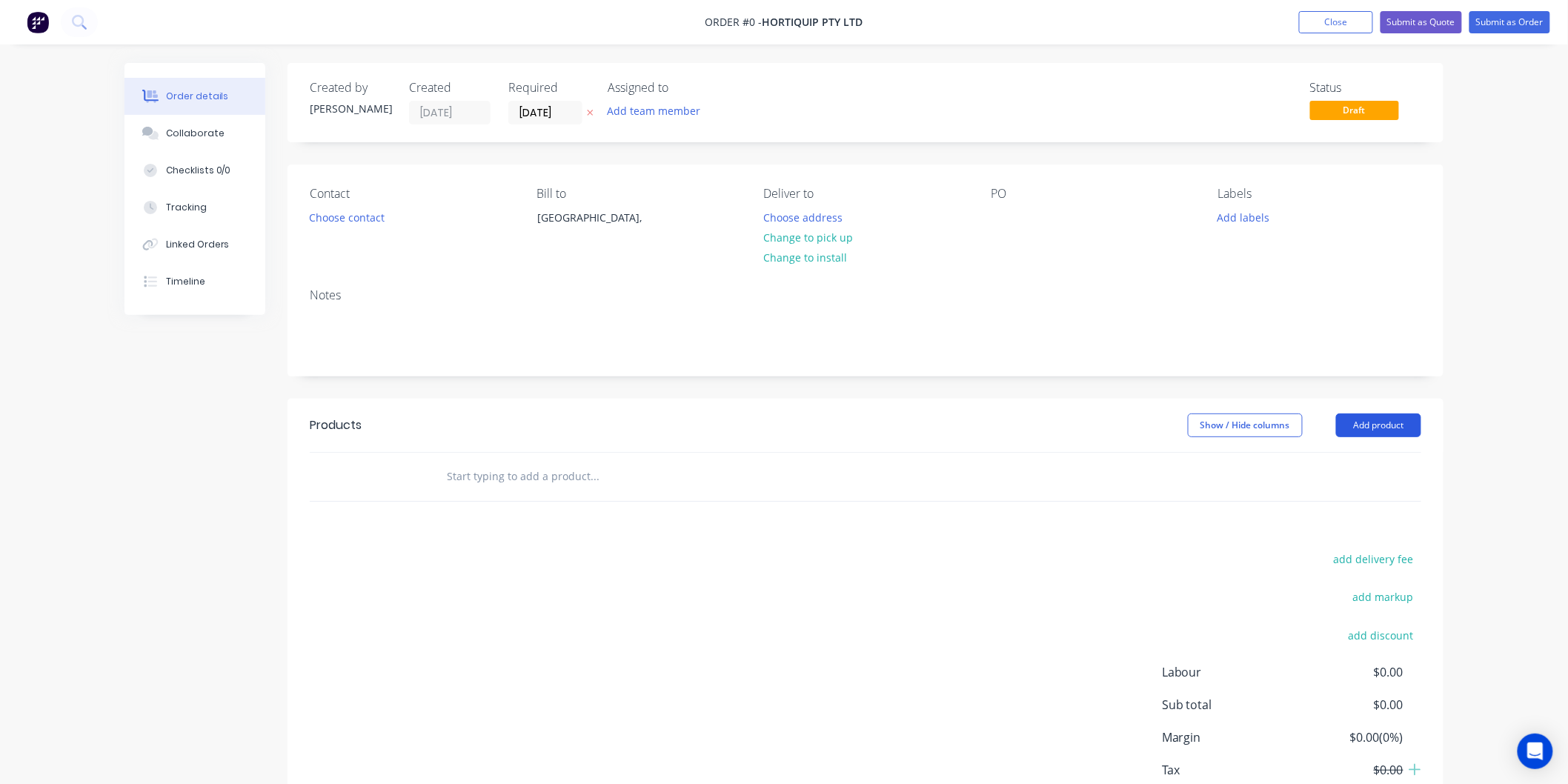
click at [1379, 427] on button "Add product" at bounding box center [1378, 426] width 86 height 24
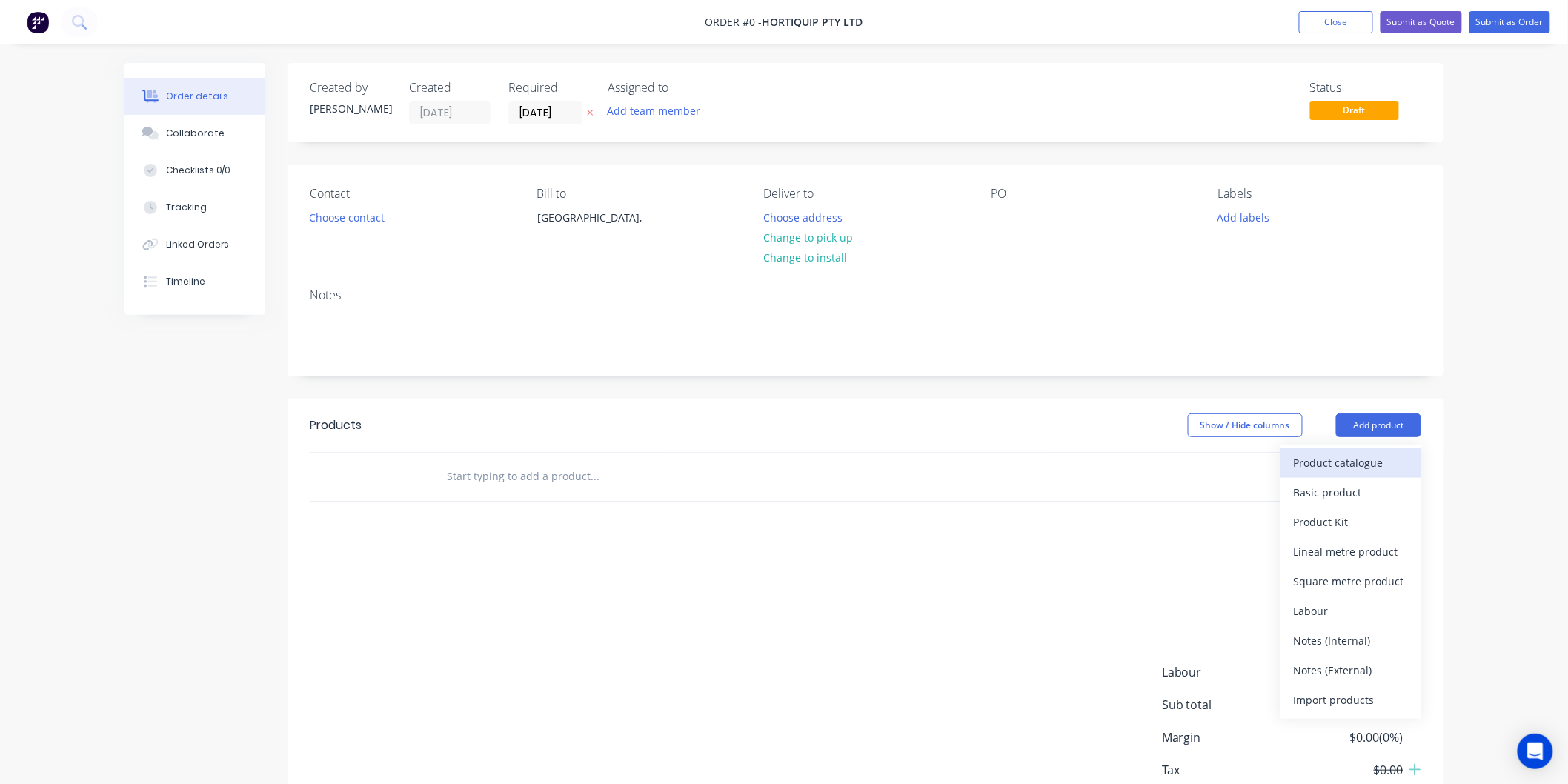
click at [1356, 460] on div "Product catalogue" at bounding box center [1351, 462] width 114 height 21
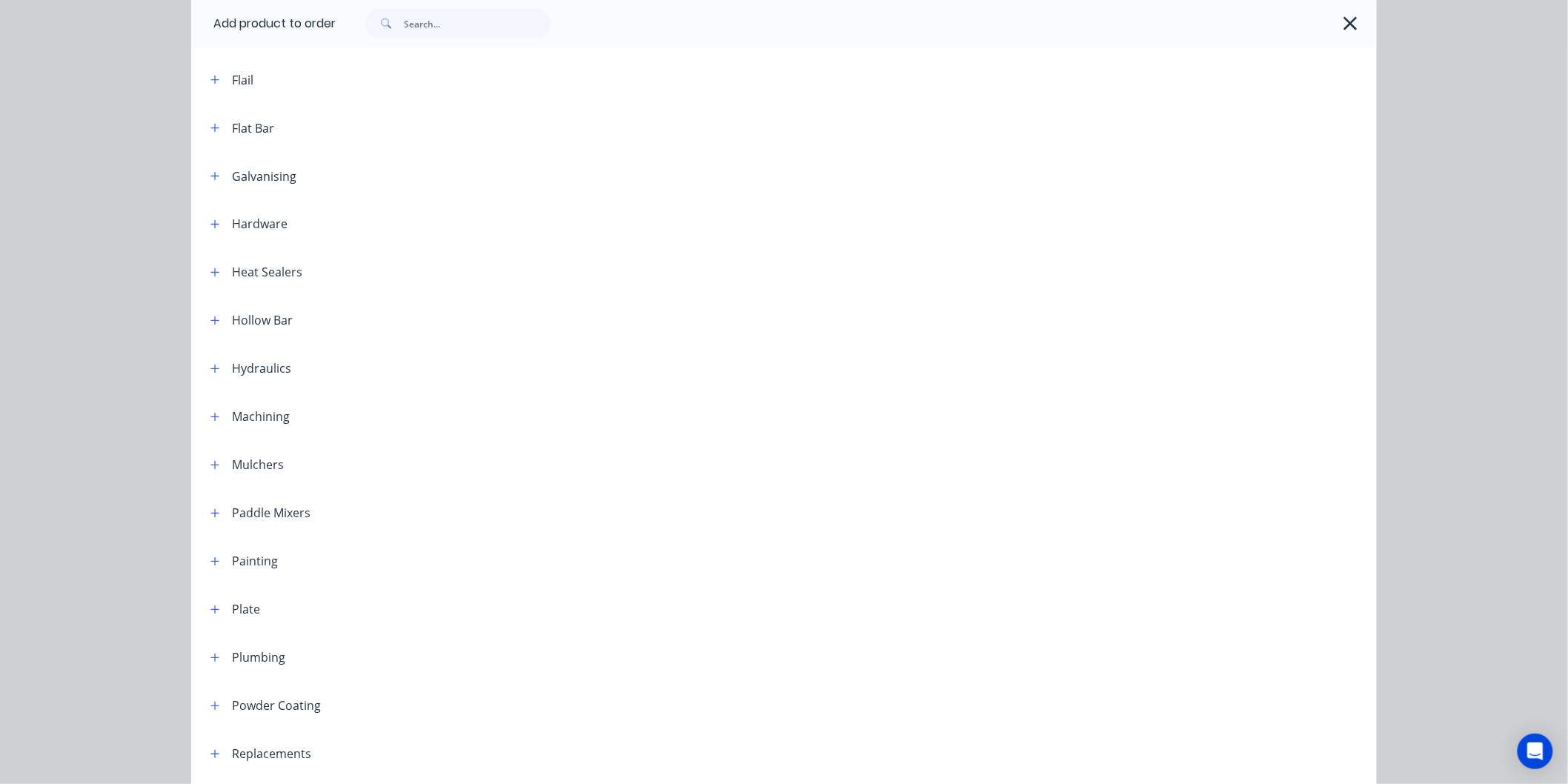
scroll to position [988, 0]
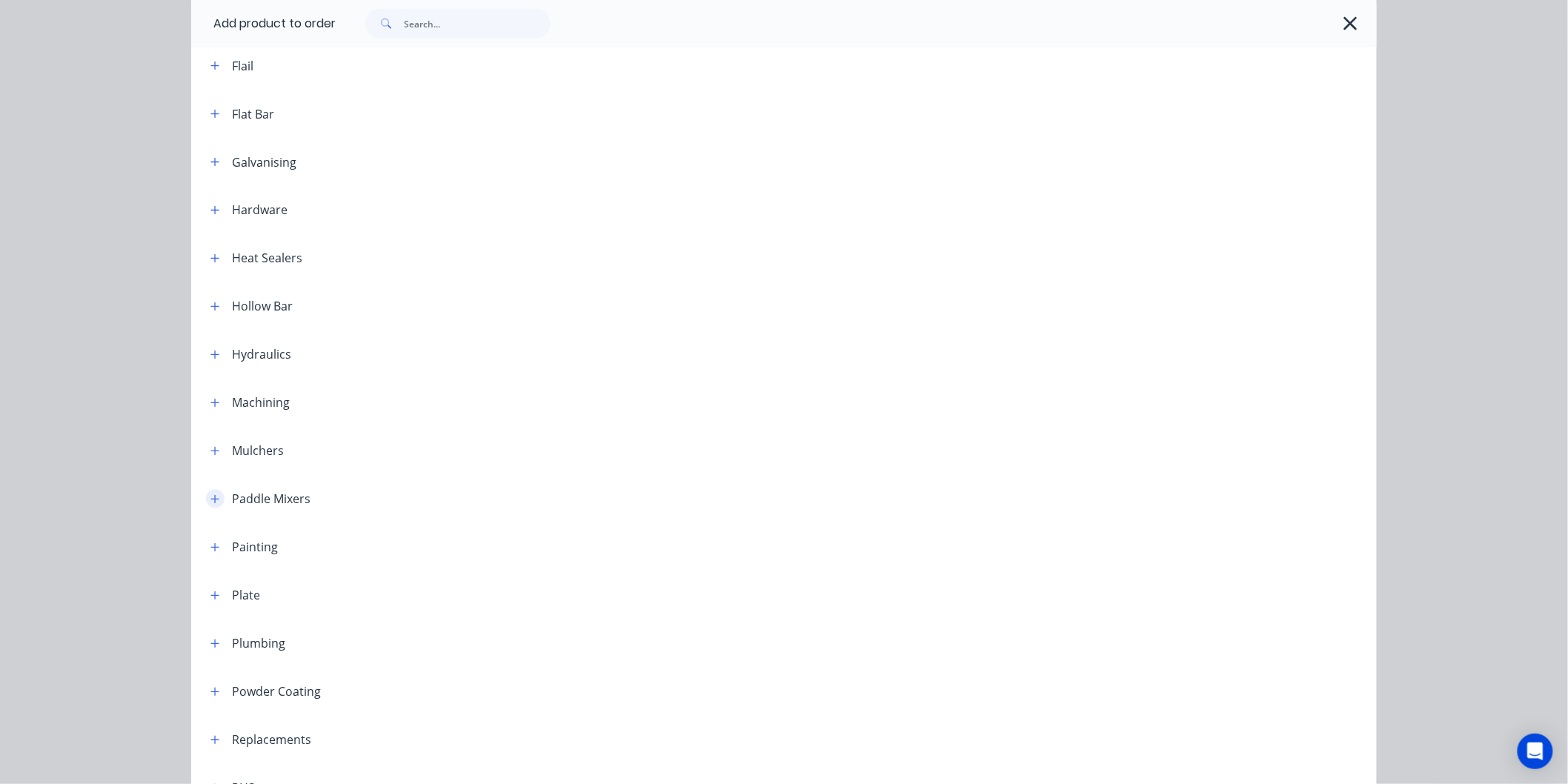
click at [211, 498] on icon "button" at bounding box center [215, 499] width 9 height 10
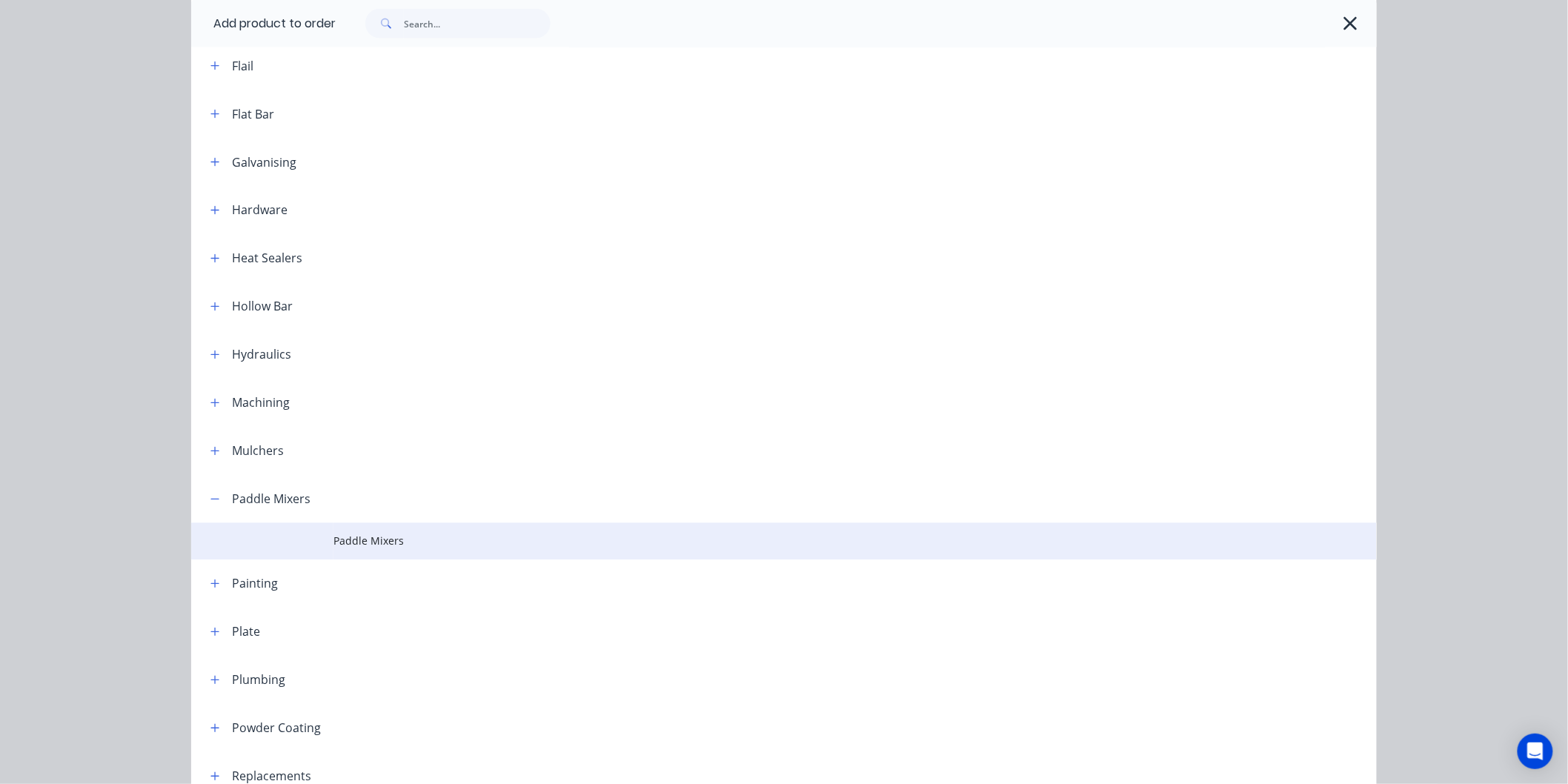
click at [360, 540] on span "Paddle Mixers" at bounding box center [751, 541] width 835 height 16
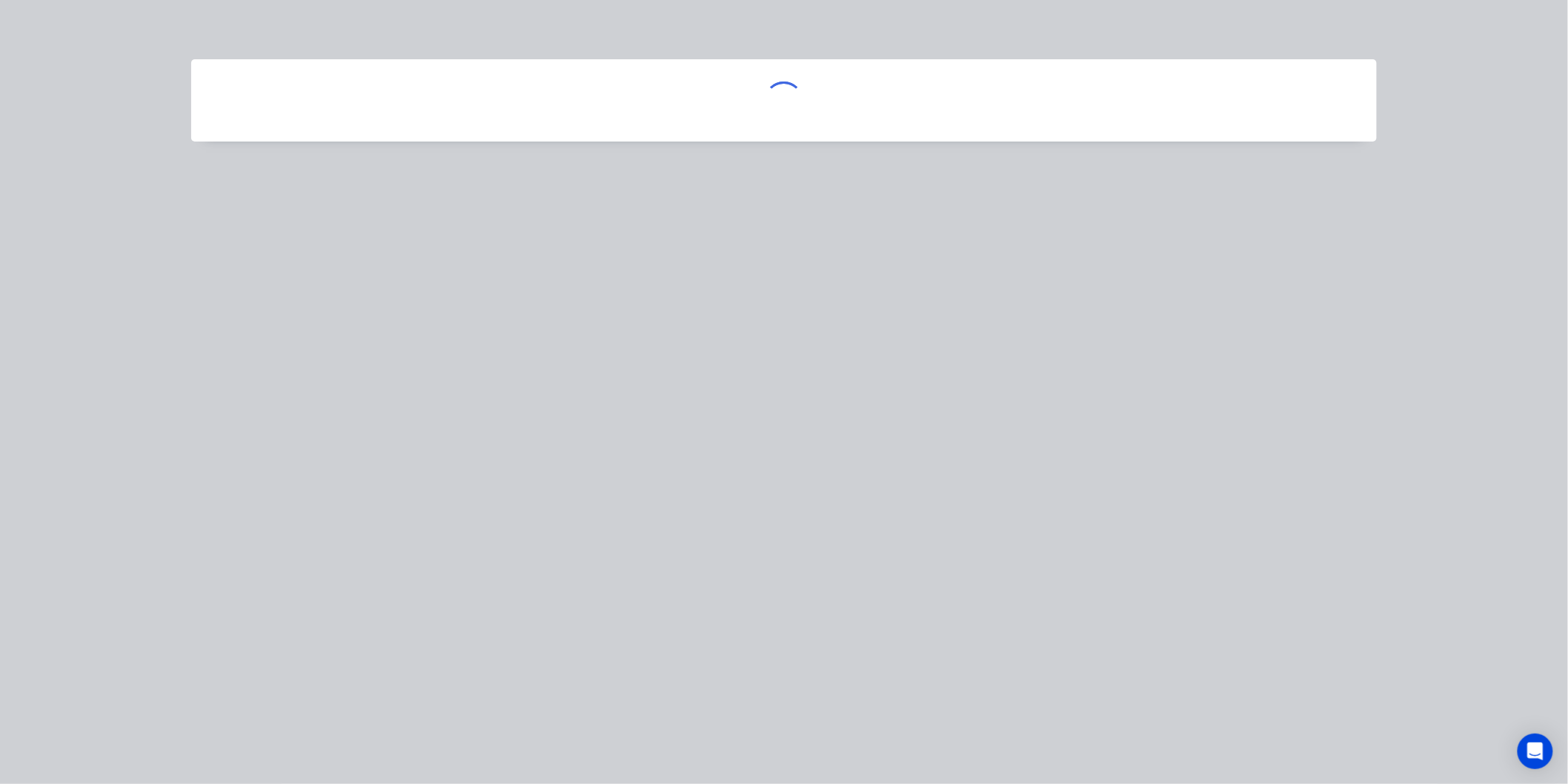
scroll to position [0, 0]
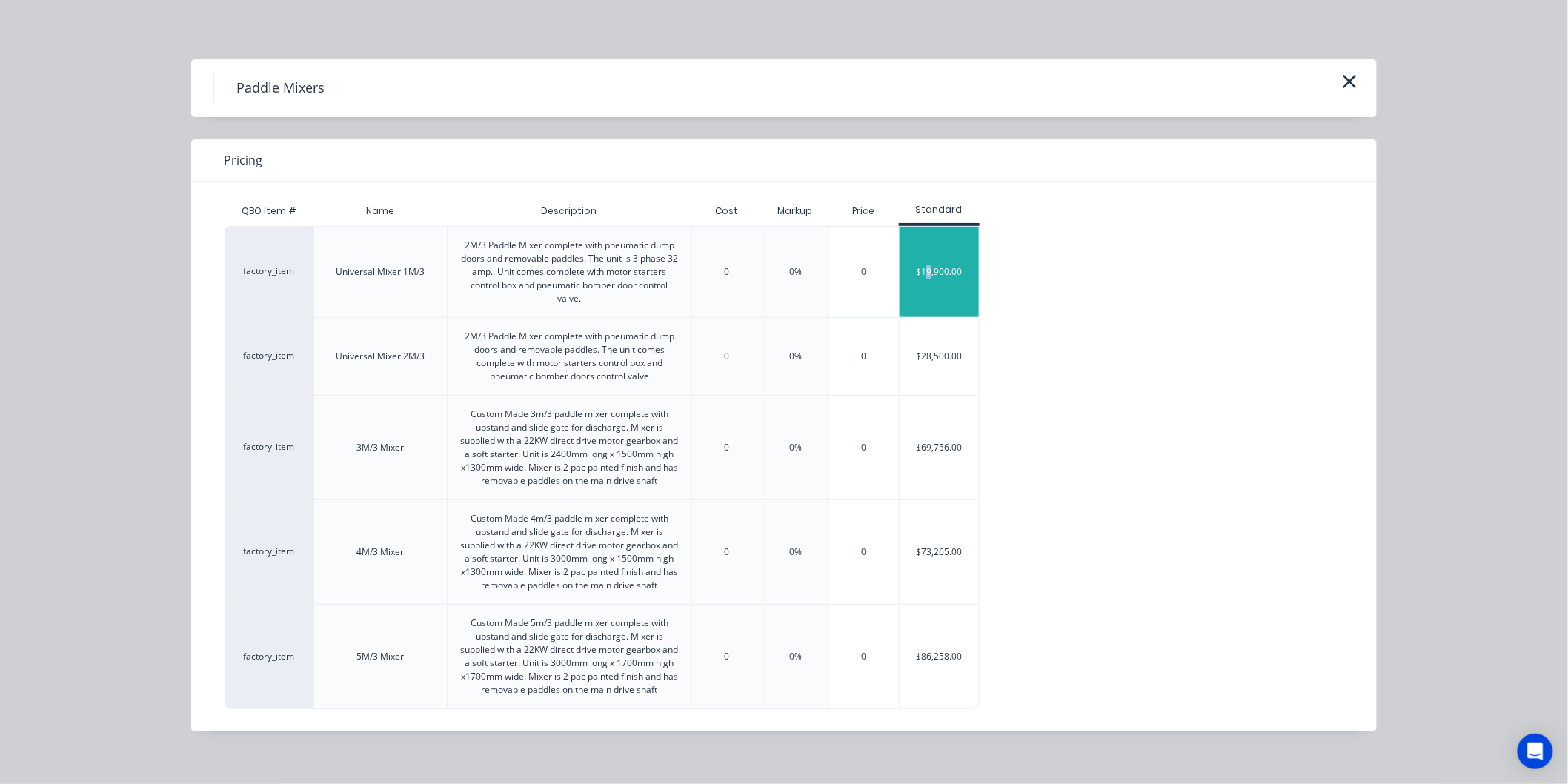
click at [930, 282] on div "$19,900.00" at bounding box center [939, 272] width 79 height 90
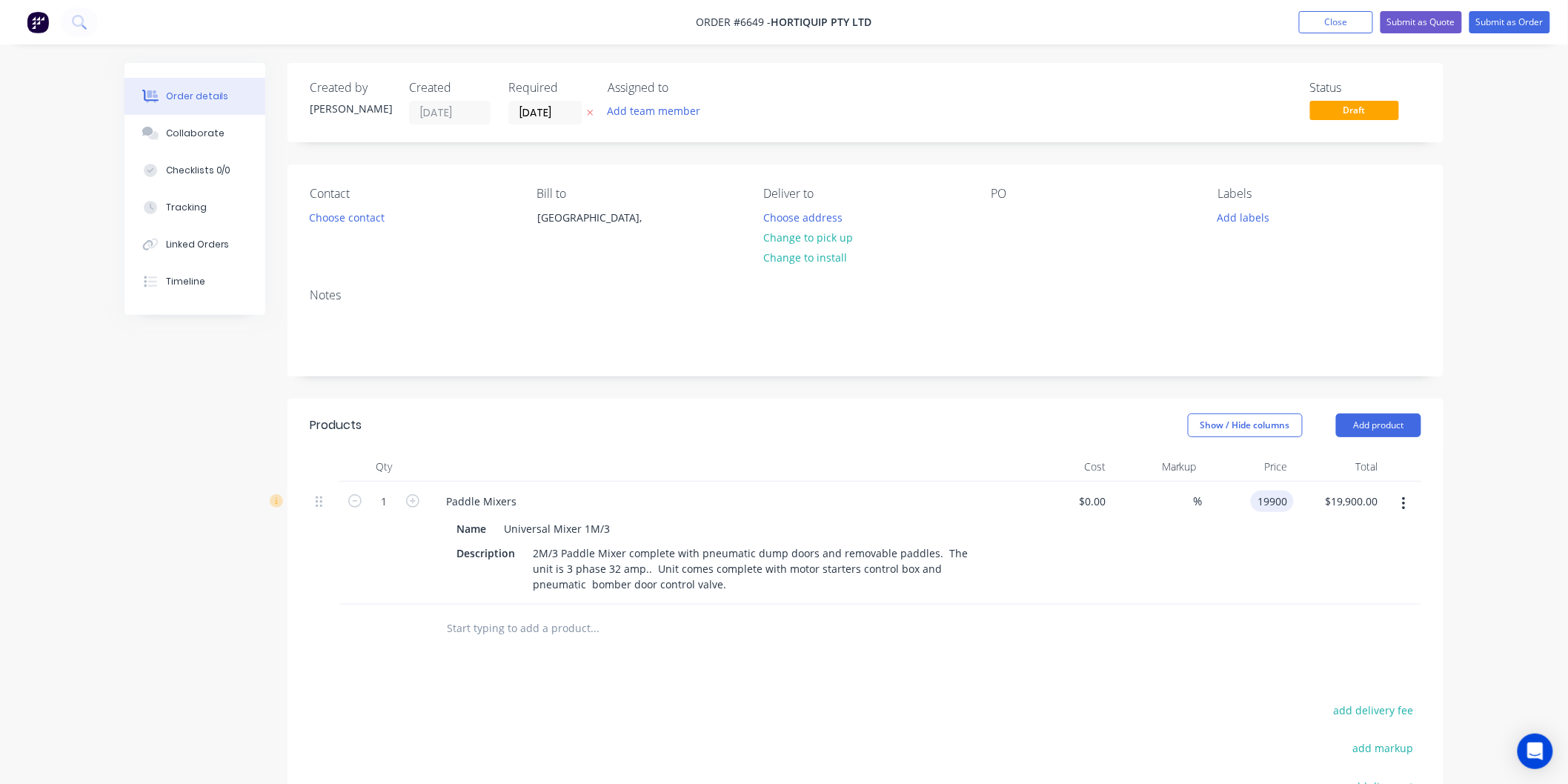
click at [1266, 499] on input "19900" at bounding box center [1275, 500] width 37 height 21
type input "$41,999.00"
click at [1266, 529] on div "$41,999.00 41999" at bounding box center [1247, 544] width 91 height 123
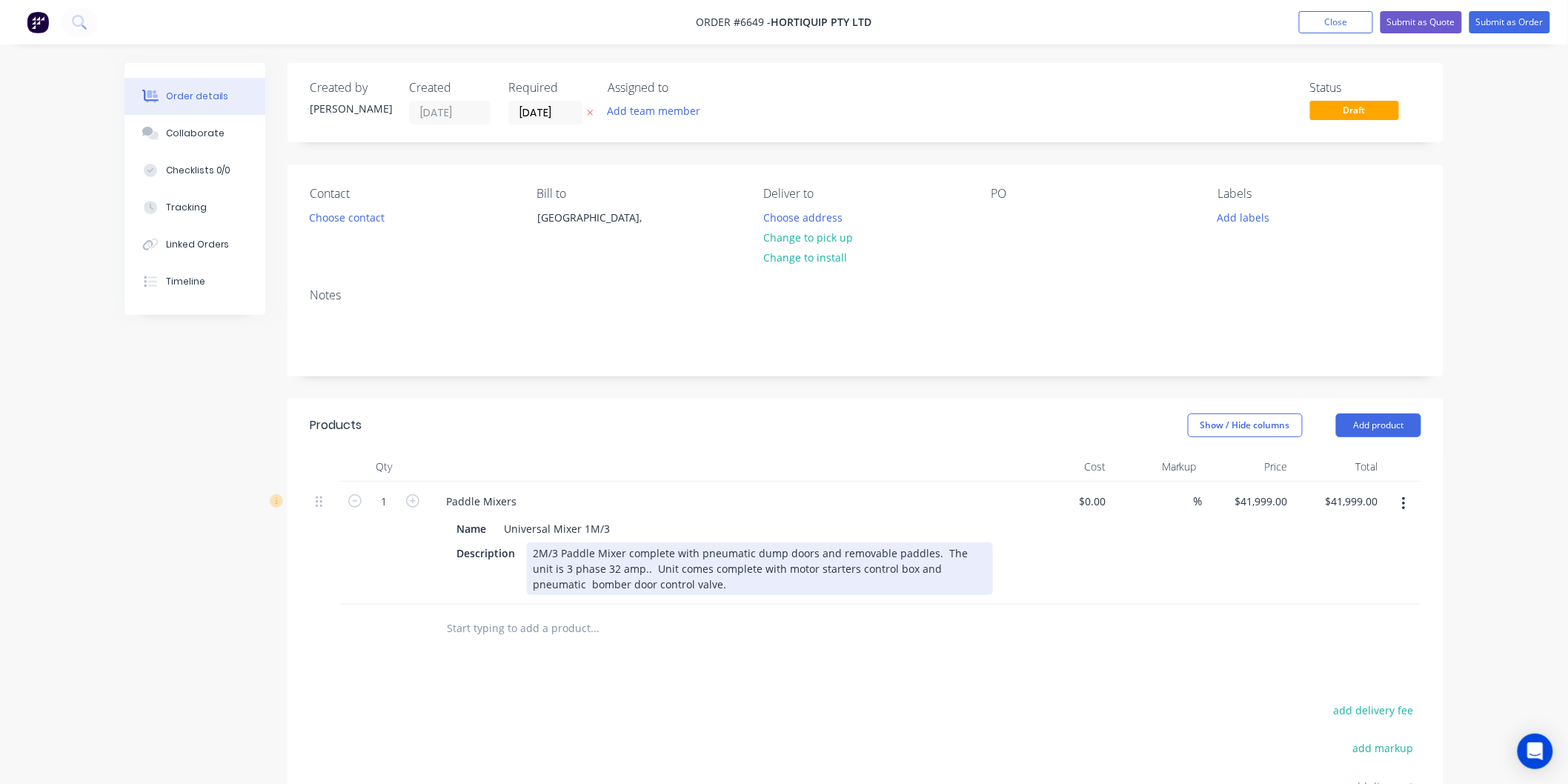
click at [539, 551] on div "2M/3 Paddle Mixer complete with pneumatic dump doors and removable paddles. The…" at bounding box center [760, 568] width 466 height 53
drag, startPoint x: 595, startPoint y: 551, endPoint x: 560, endPoint y: 546, distance: 35.4
click at [560, 547] on div "1M/3 Paddle Mixer complete with pneumatic dump doors and removable paddles. The…" at bounding box center [760, 568] width 466 height 53
click at [563, 551] on div "1M/3 ribbon Mixer complete with pneumatic dump doors and removable paddles. The…" at bounding box center [760, 568] width 466 height 53
drag, startPoint x: 926, startPoint y: 552, endPoint x: 831, endPoint y: 549, distance: 95.0
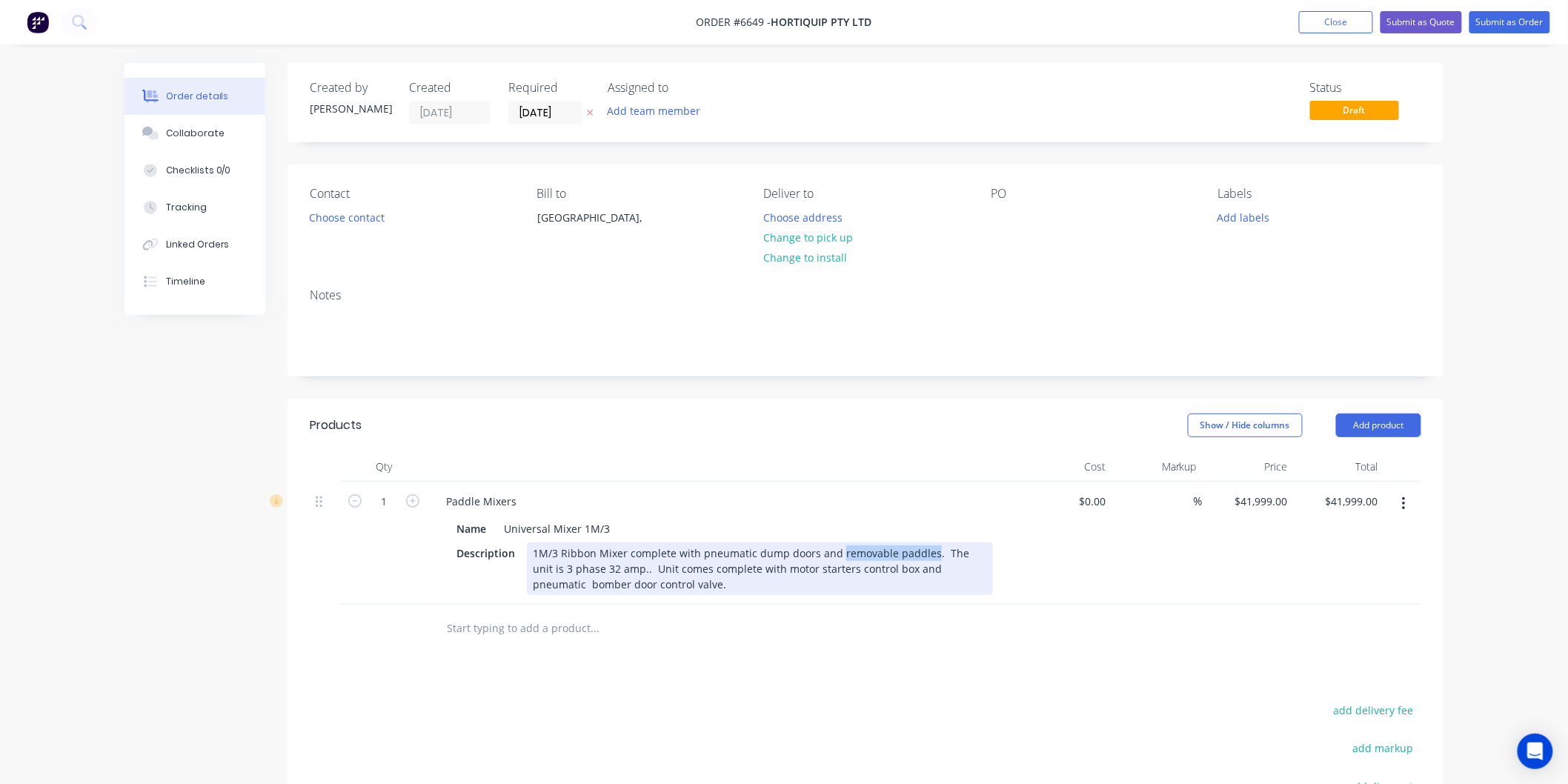
click at [836, 551] on div "1M/3 Ribbon Mixer complete with pneumatic dump doors and removable paddles. The…" at bounding box center [760, 568] width 466 height 53
drag, startPoint x: 813, startPoint y: 550, endPoint x: 751, endPoint y: 540, distance: 62.8
click at [751, 549] on div "1M/3 Ribbon Mixer complete with pneumatic dump doors and small upstand. The uni…" at bounding box center [760, 568] width 466 height 53
click at [751, 551] on div "1M/3 Ribbon Mixer complete with pneumaticslide gateand small upstand. The unit …" at bounding box center [760, 568] width 466 height 53
click at [799, 554] on div "1M/3 Ribbon Mixer complete with pneumatic slide gateand small upstand. The unit…" at bounding box center [760, 568] width 466 height 53
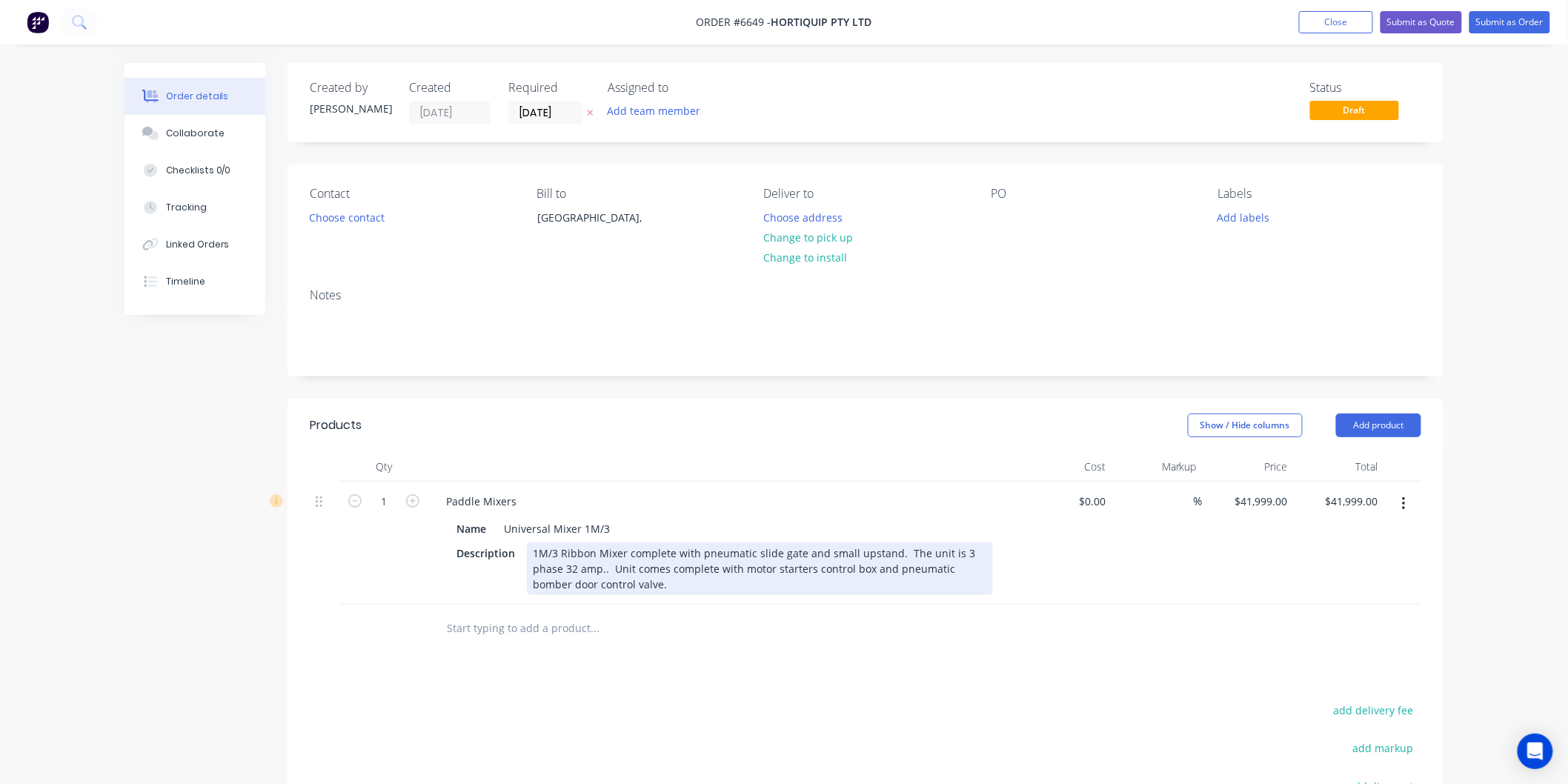
click at [606, 567] on div "1M/3 Ribbon Mixer complete with pneumatic slide gate and small upstand. The uni…" at bounding box center [760, 568] width 466 height 53
click at [630, 567] on div "1M/3 Ribbon Mixer complete with pneumatic slide gate and small upstand. The uni…" at bounding box center [760, 568] width 466 height 53
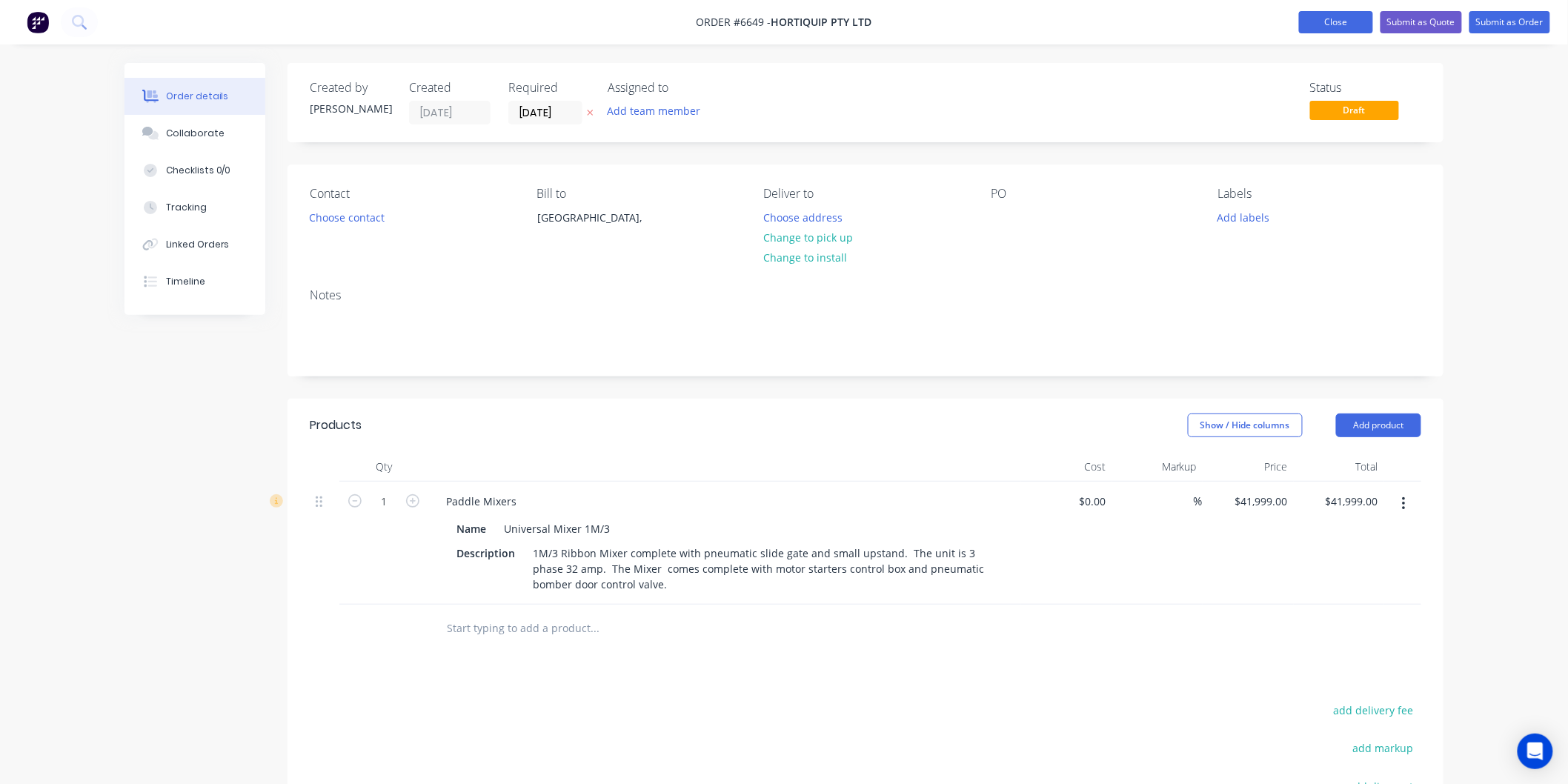
click at [1358, 25] on button "Close" at bounding box center [1336, 22] width 74 height 22
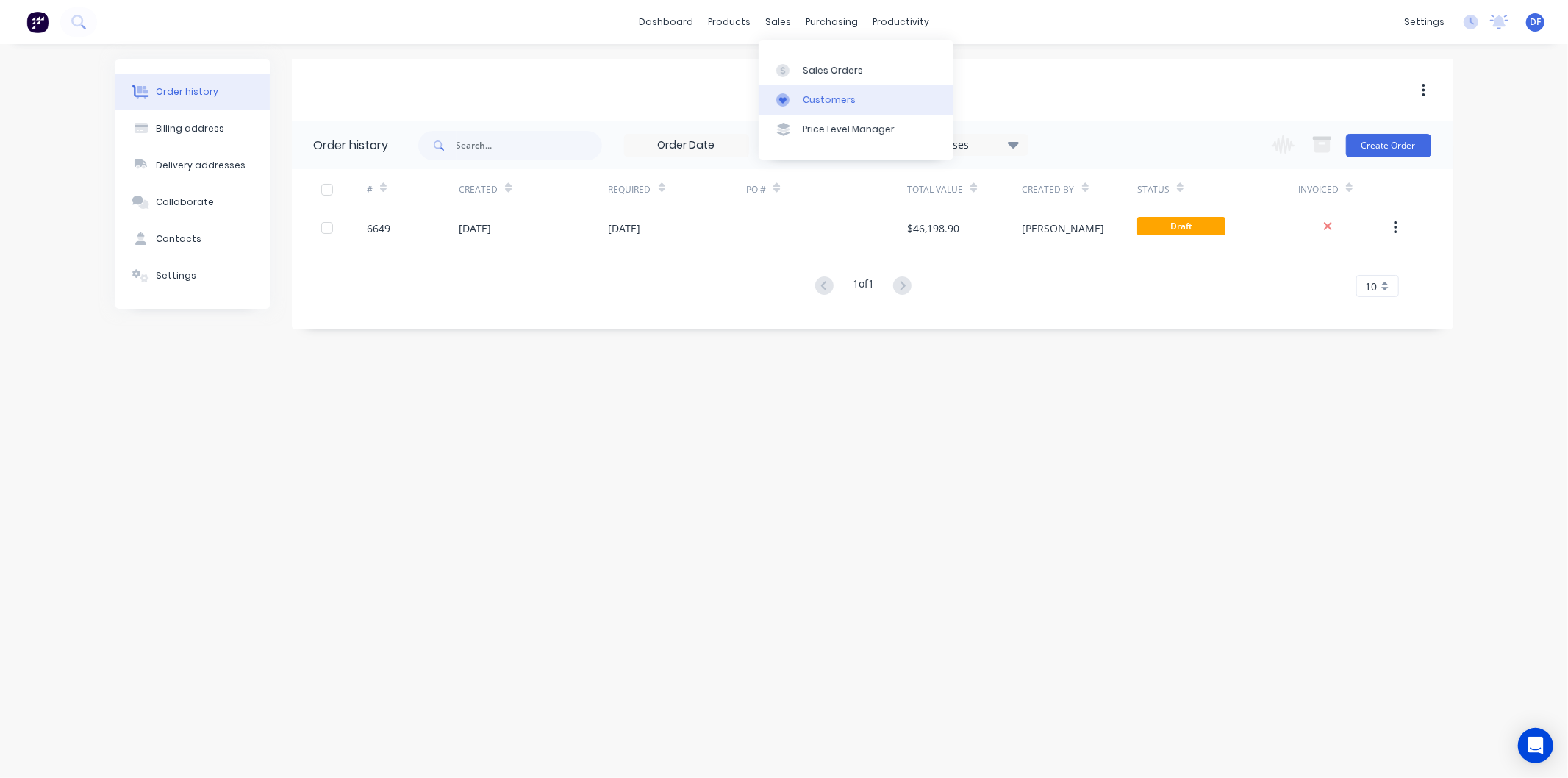
click at [821, 92] on link "Customers" at bounding box center [855, 100] width 195 height 29
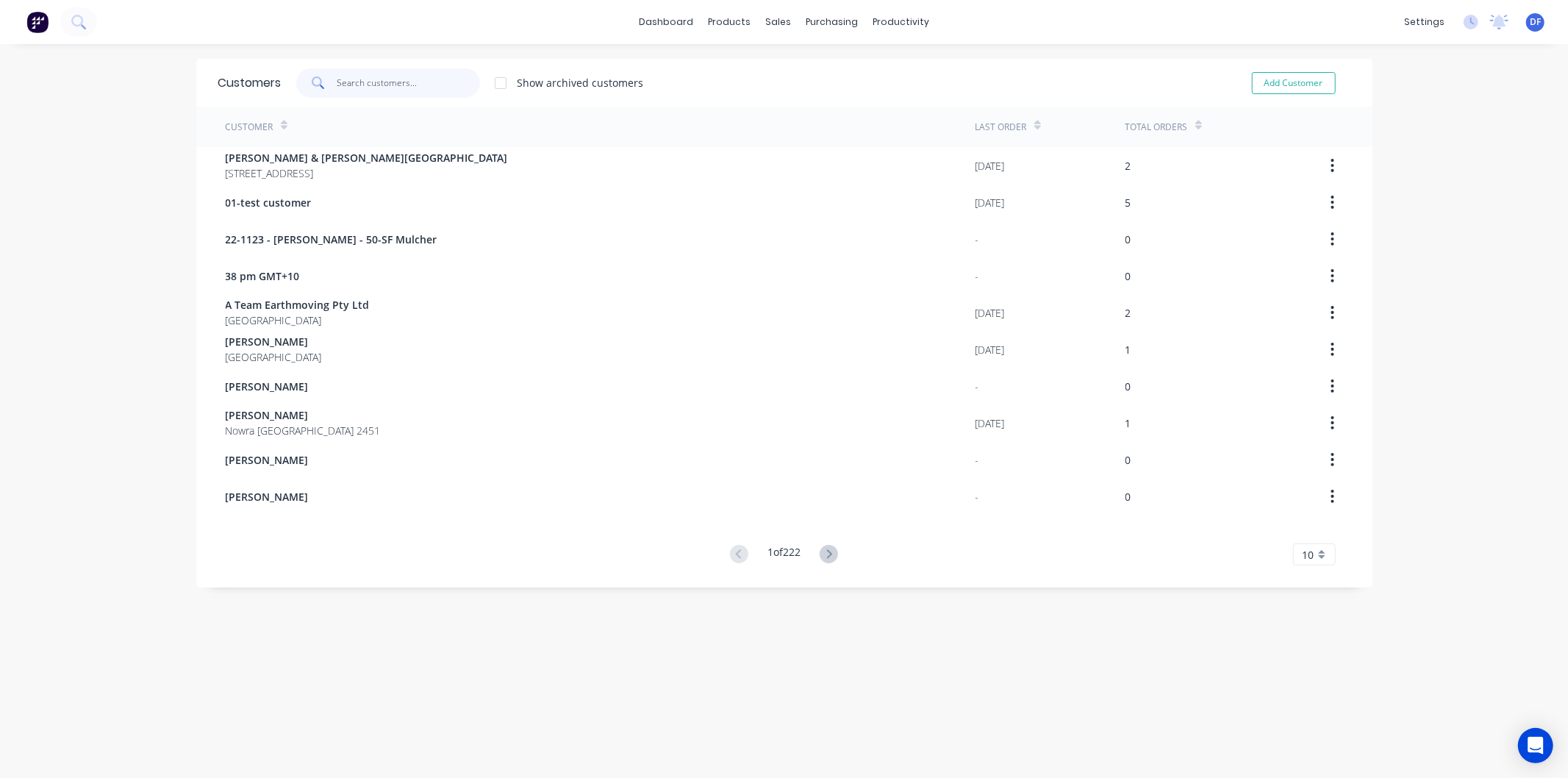
click at [381, 85] on input "text" at bounding box center [408, 83] width 143 height 29
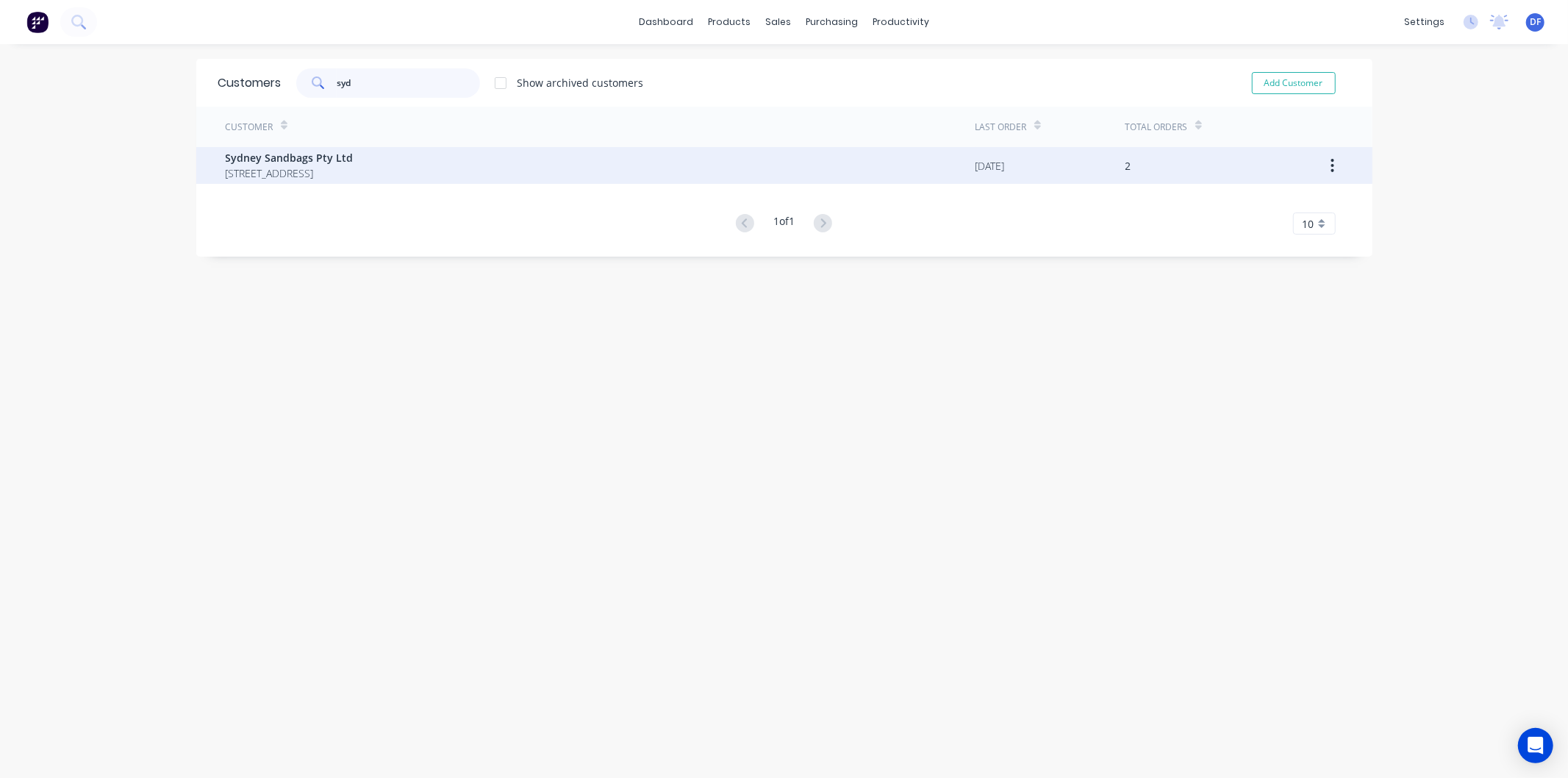
type input "syd"
click at [297, 160] on span "Sydney Sandbags Pty Ltd" at bounding box center [290, 157] width 128 height 16
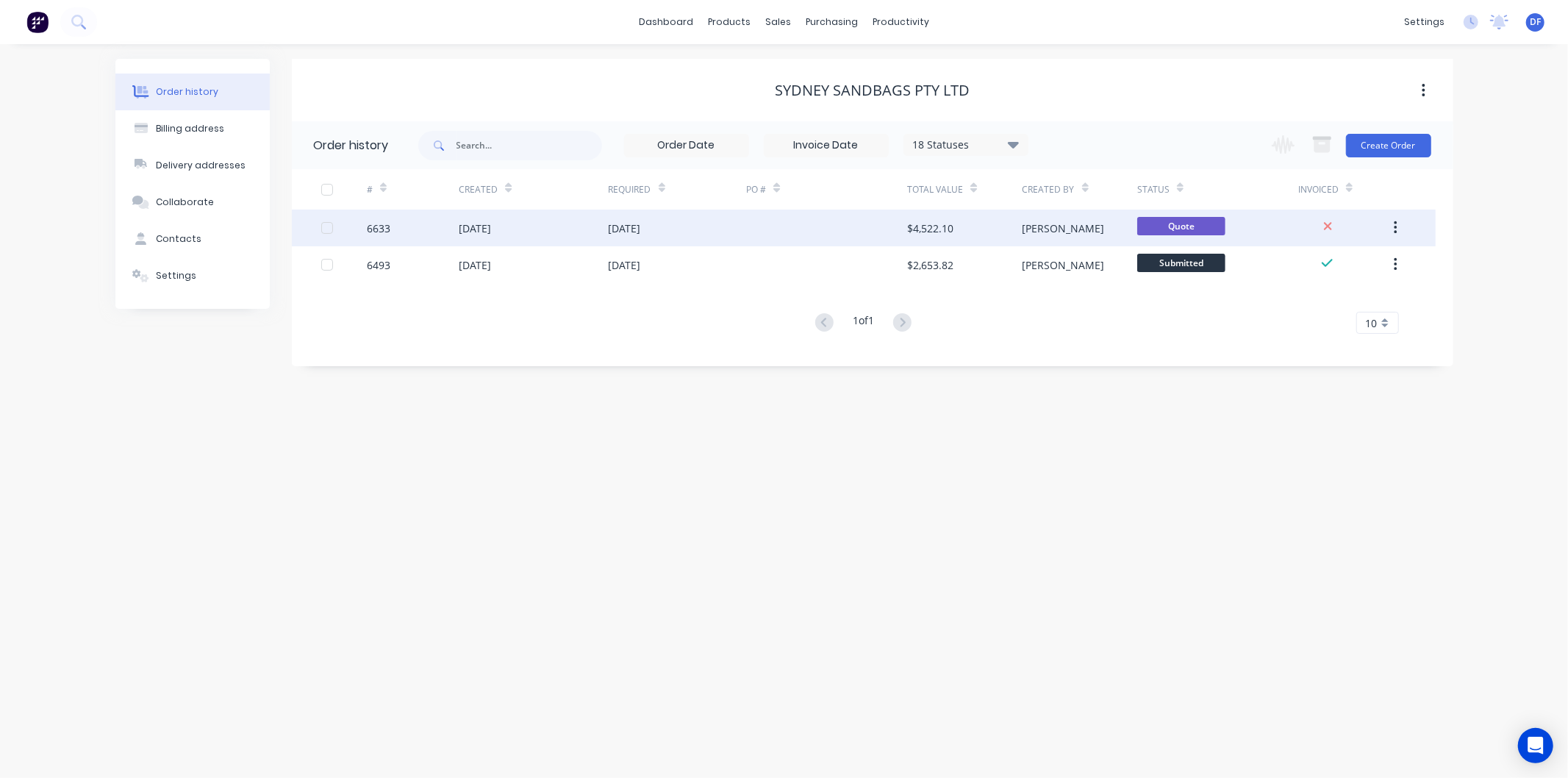
click at [491, 224] on div "[DATE]" at bounding box center [474, 228] width 32 height 16
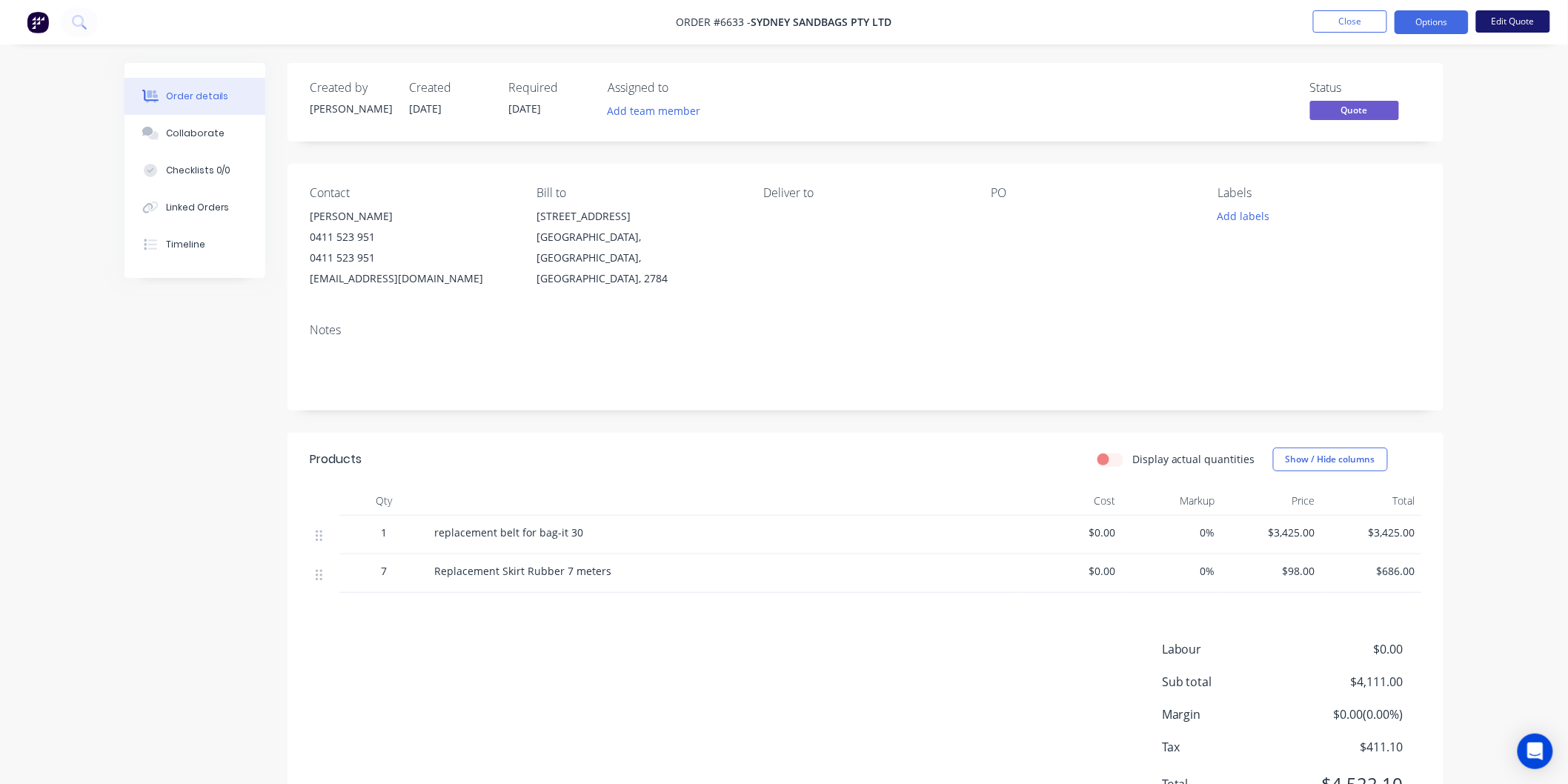
click at [1509, 23] on button "Edit Quote" at bounding box center [1513, 21] width 74 height 22
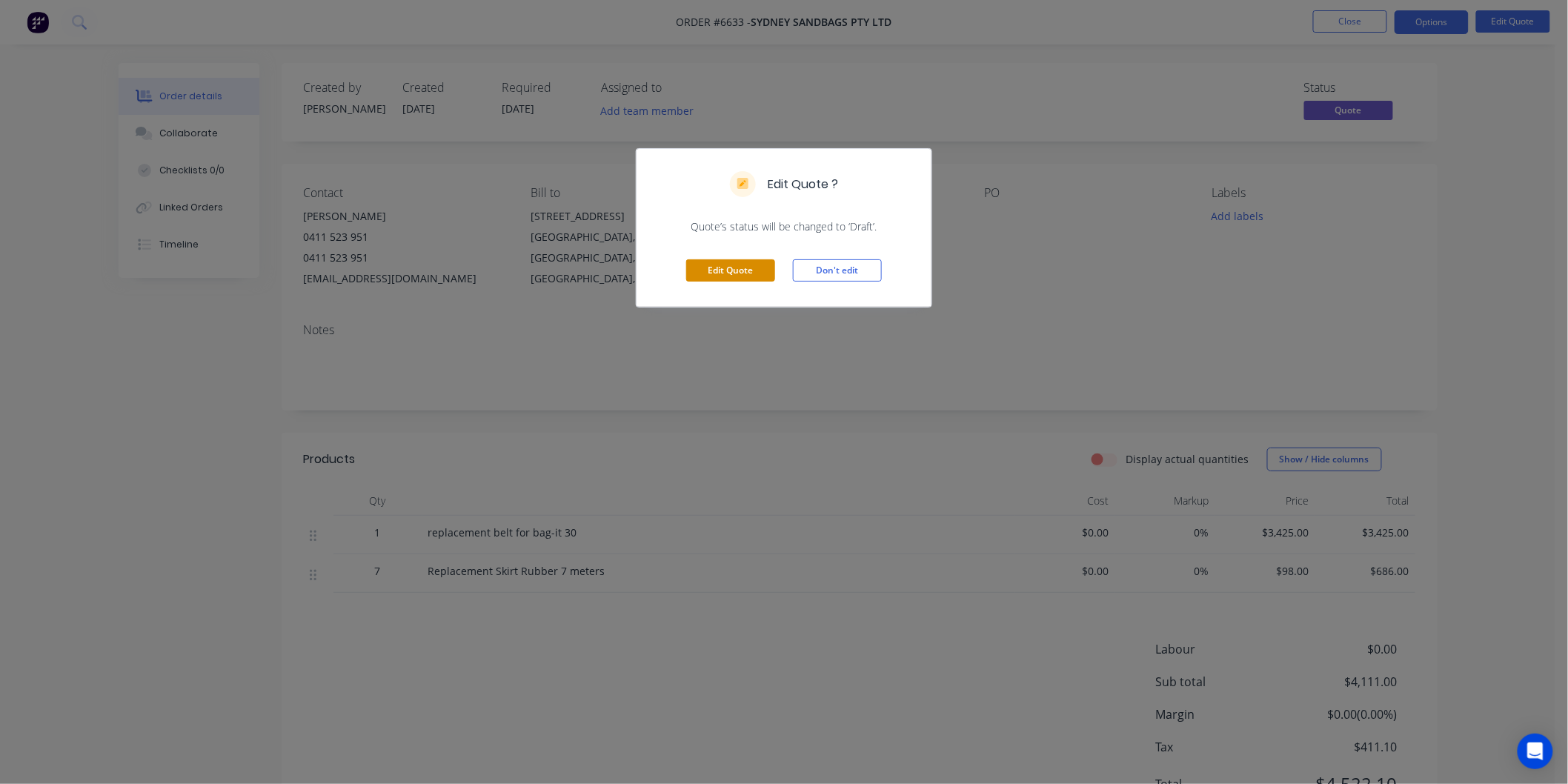
click at [736, 268] on button "Edit Quote" at bounding box center [731, 271] width 89 height 22
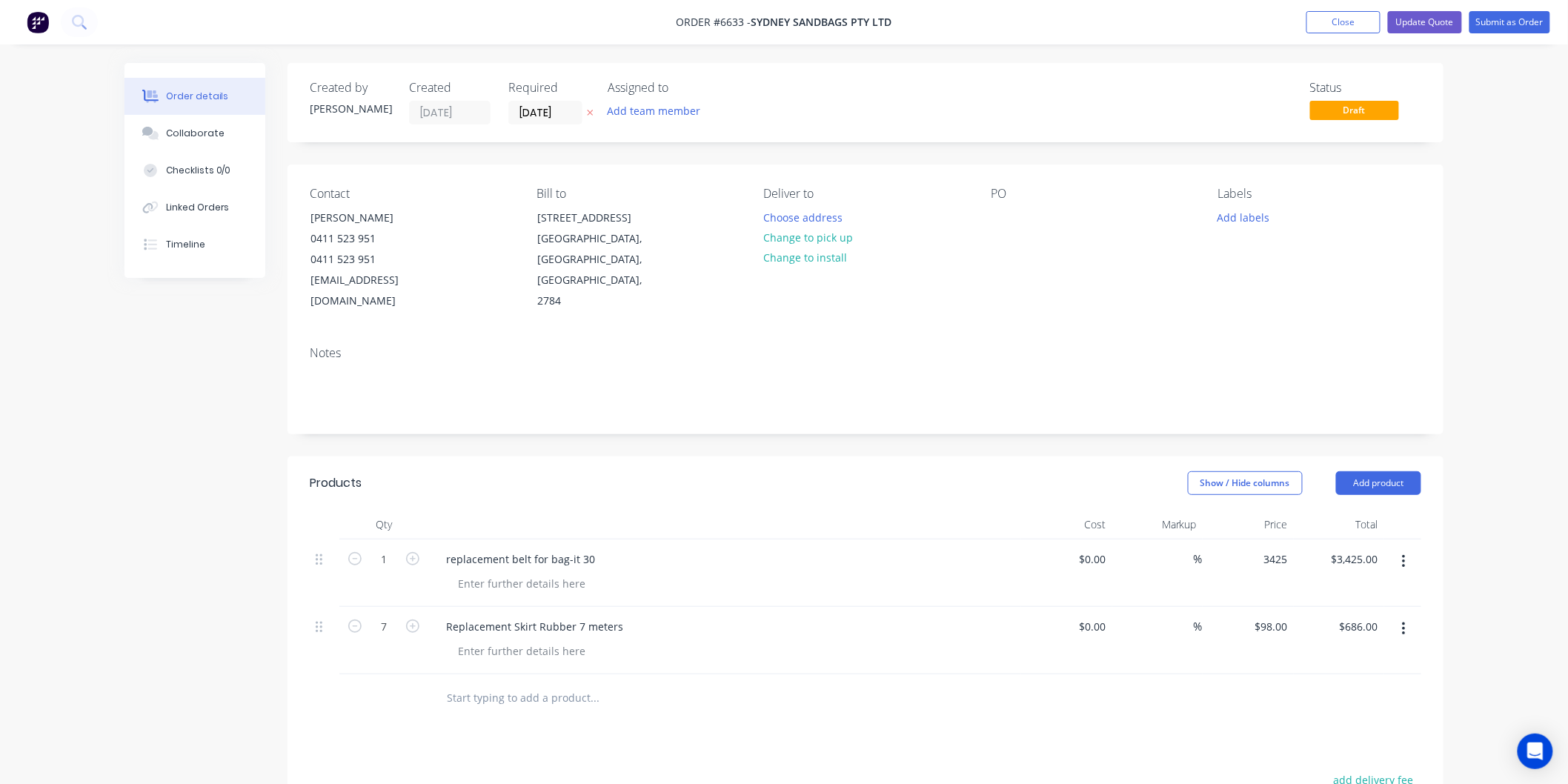
click at [1249, 540] on div "3425 $3,425.00" at bounding box center [1247, 573] width 91 height 67
type input "29953425"
click at [1287, 548] on input "29953425" at bounding box center [1267, 558] width 55 height 21
type input "$2,995.00"
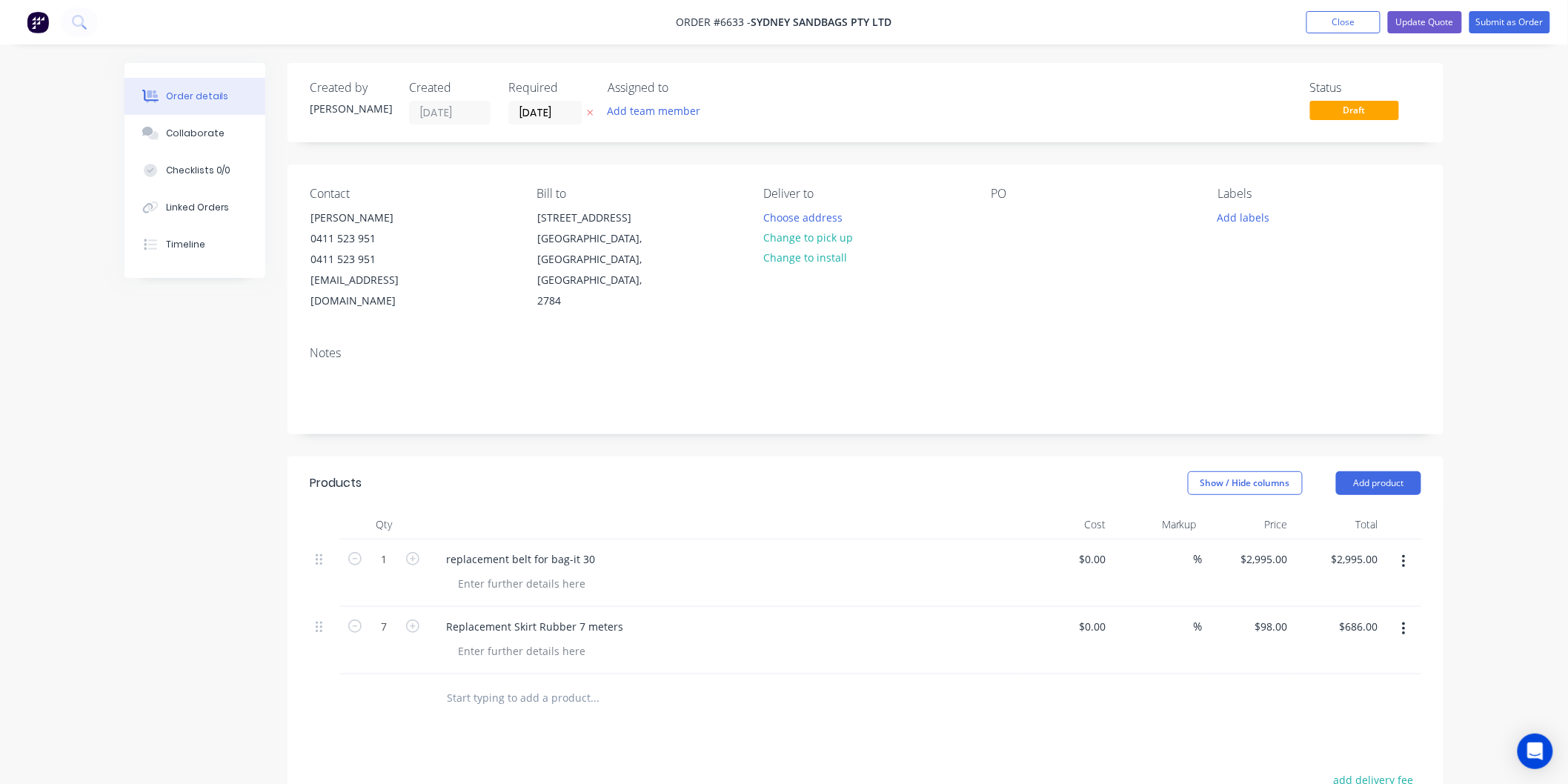
click at [1252, 555] on div "$2,995.00 $2,995.00" at bounding box center [1247, 573] width 91 height 67
click at [1421, 18] on button "Update Quote" at bounding box center [1425, 22] width 74 height 22
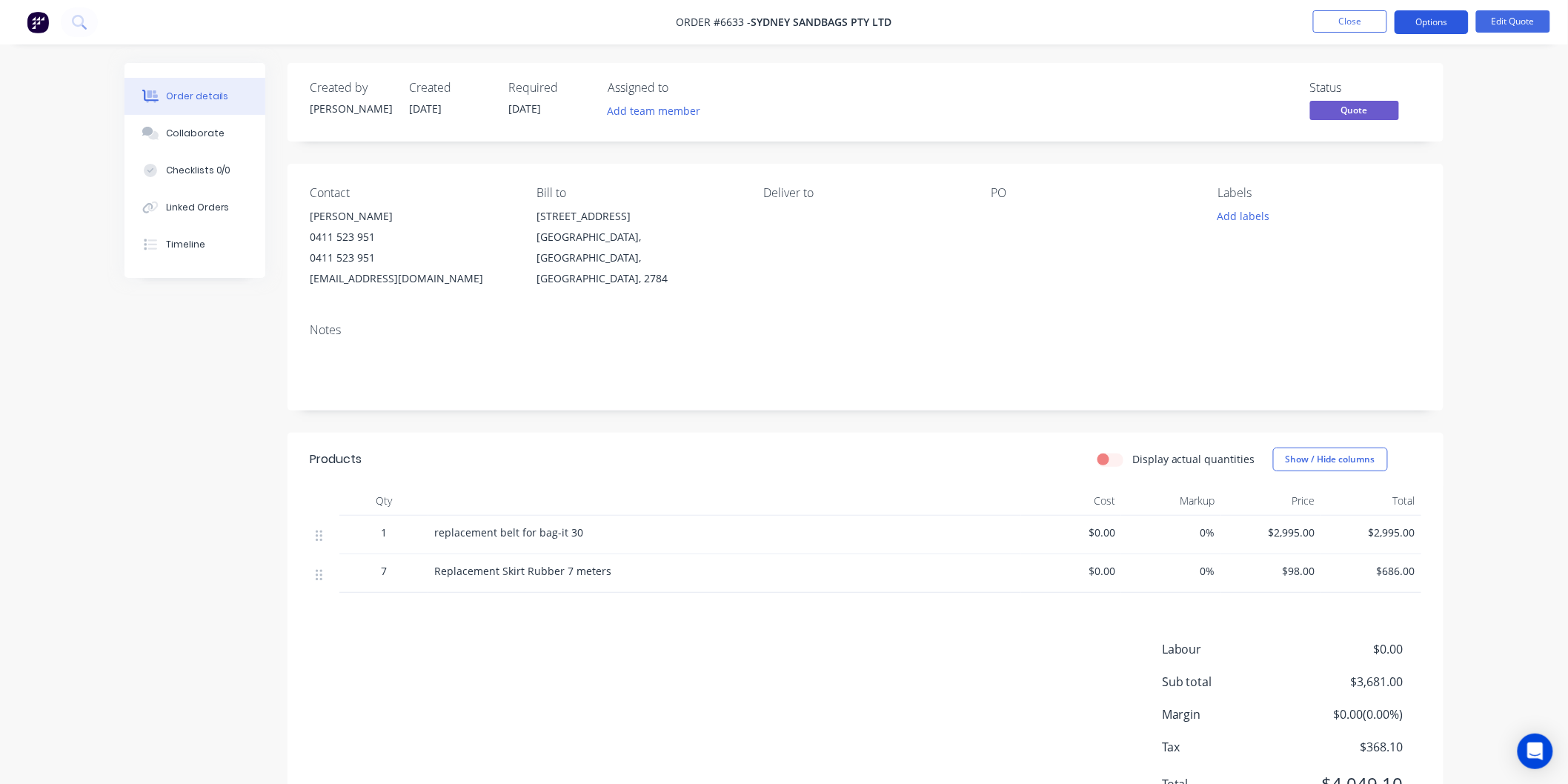
click at [1426, 15] on button "Options" at bounding box center [1432, 22] width 74 height 24
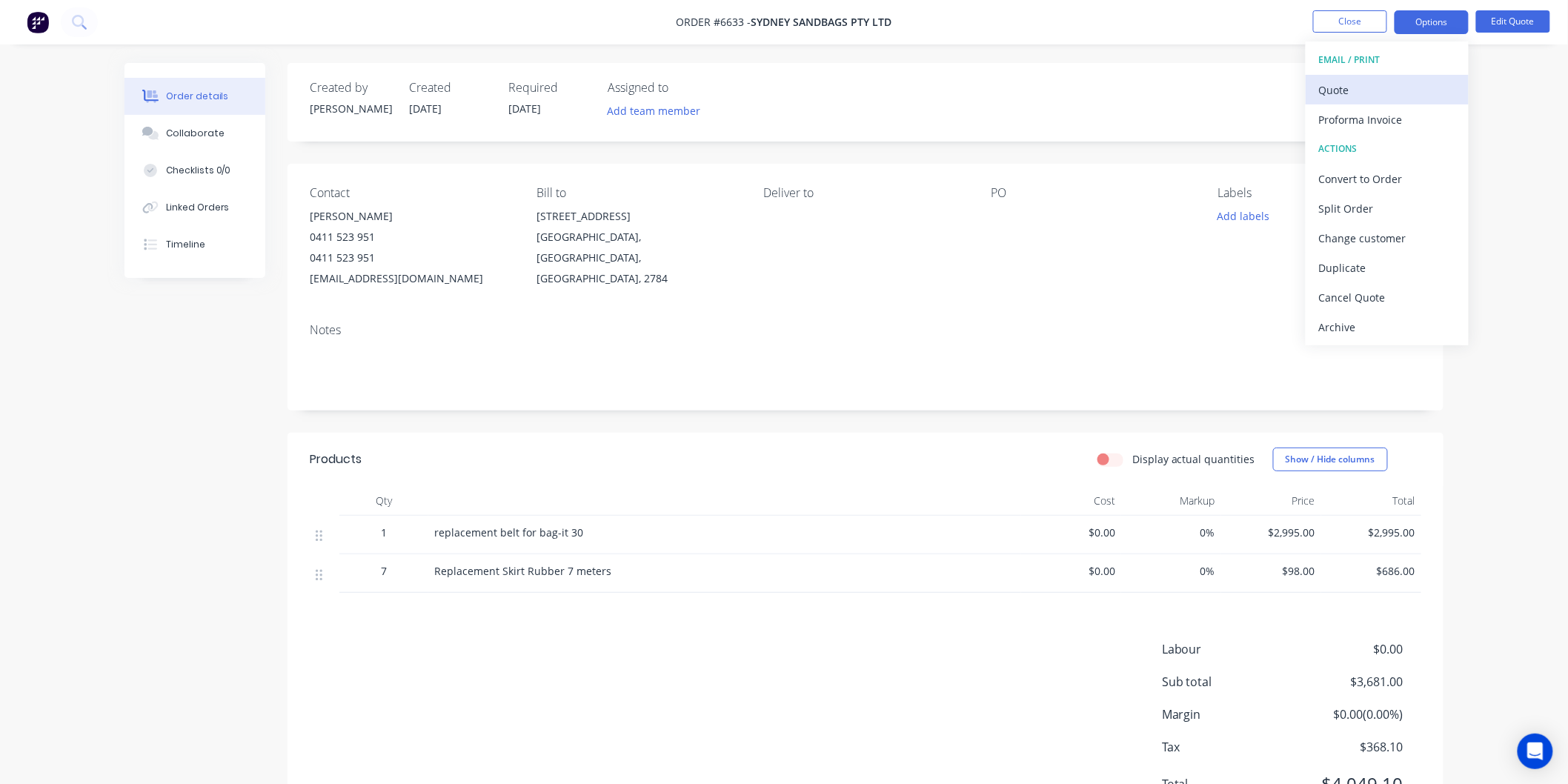
click at [1340, 89] on div "Quote" at bounding box center [1387, 89] width 136 height 21
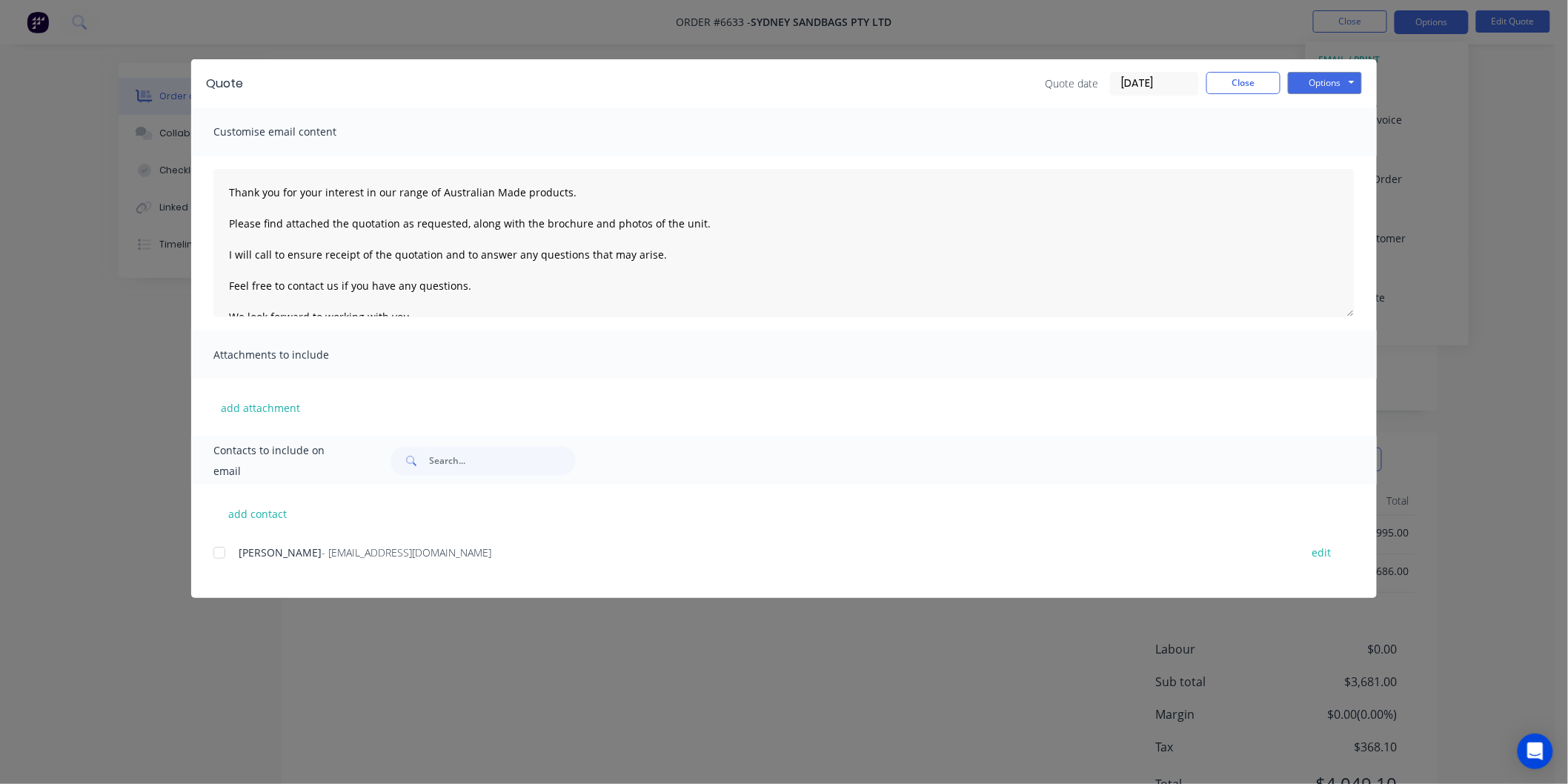
click at [217, 551] on div at bounding box center [219, 553] width 29 height 29
click at [225, 191] on textarea "Thank you for your interest in our range of Australian Made products. Please fi…" at bounding box center [784, 242] width 1141 height 148
click at [252, 188] on textarea "Thank you for your interest in our range of Australian Made products. Please fi…" at bounding box center [784, 242] width 1141 height 148
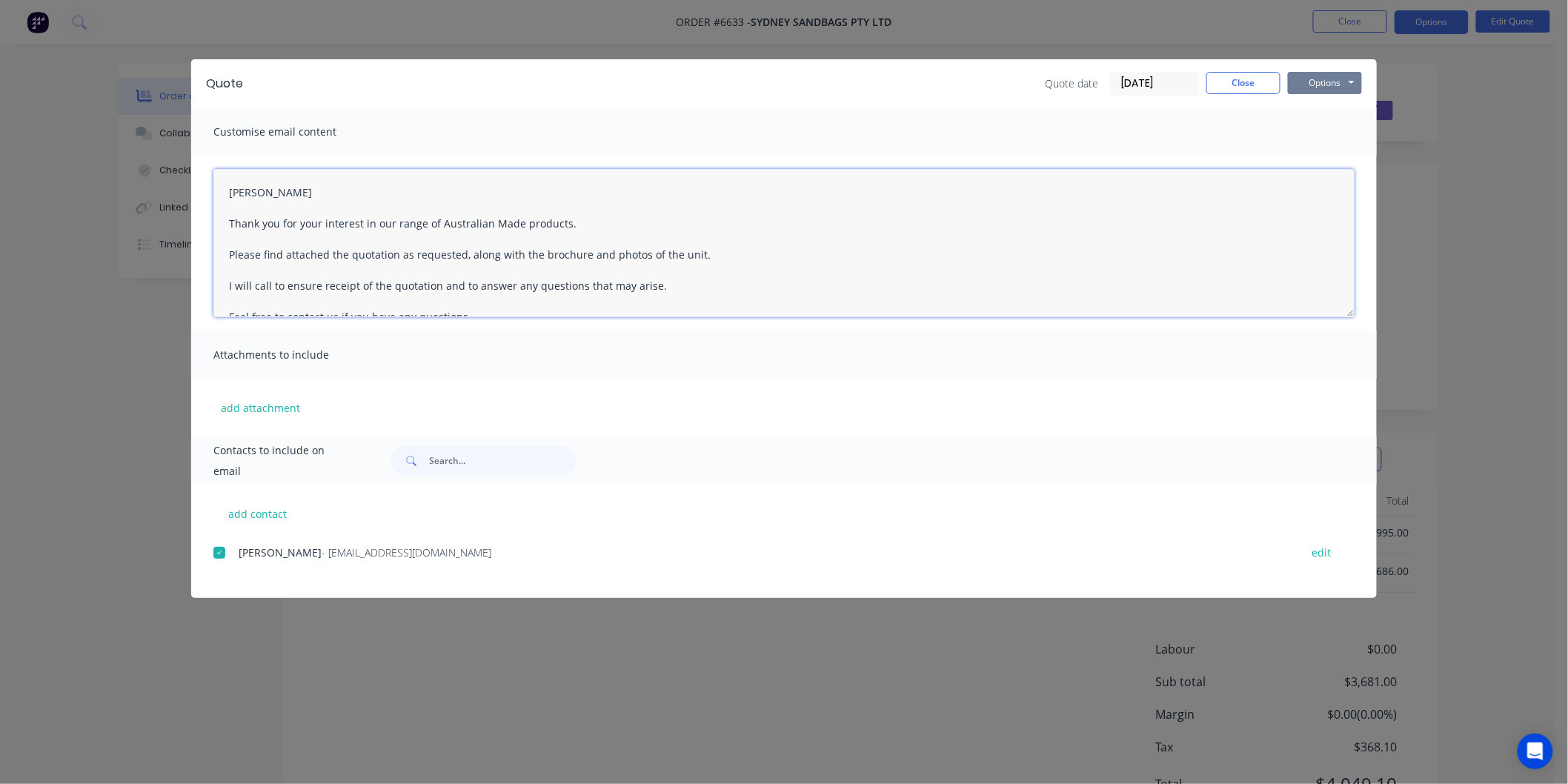
type textarea "[PERSON_NAME] Thank you for your interest in our range of Australian Made produ…"
click at [1310, 81] on button "Options" at bounding box center [1325, 83] width 74 height 22
click at [1317, 156] on button "Email" at bounding box center [1335, 158] width 95 height 25
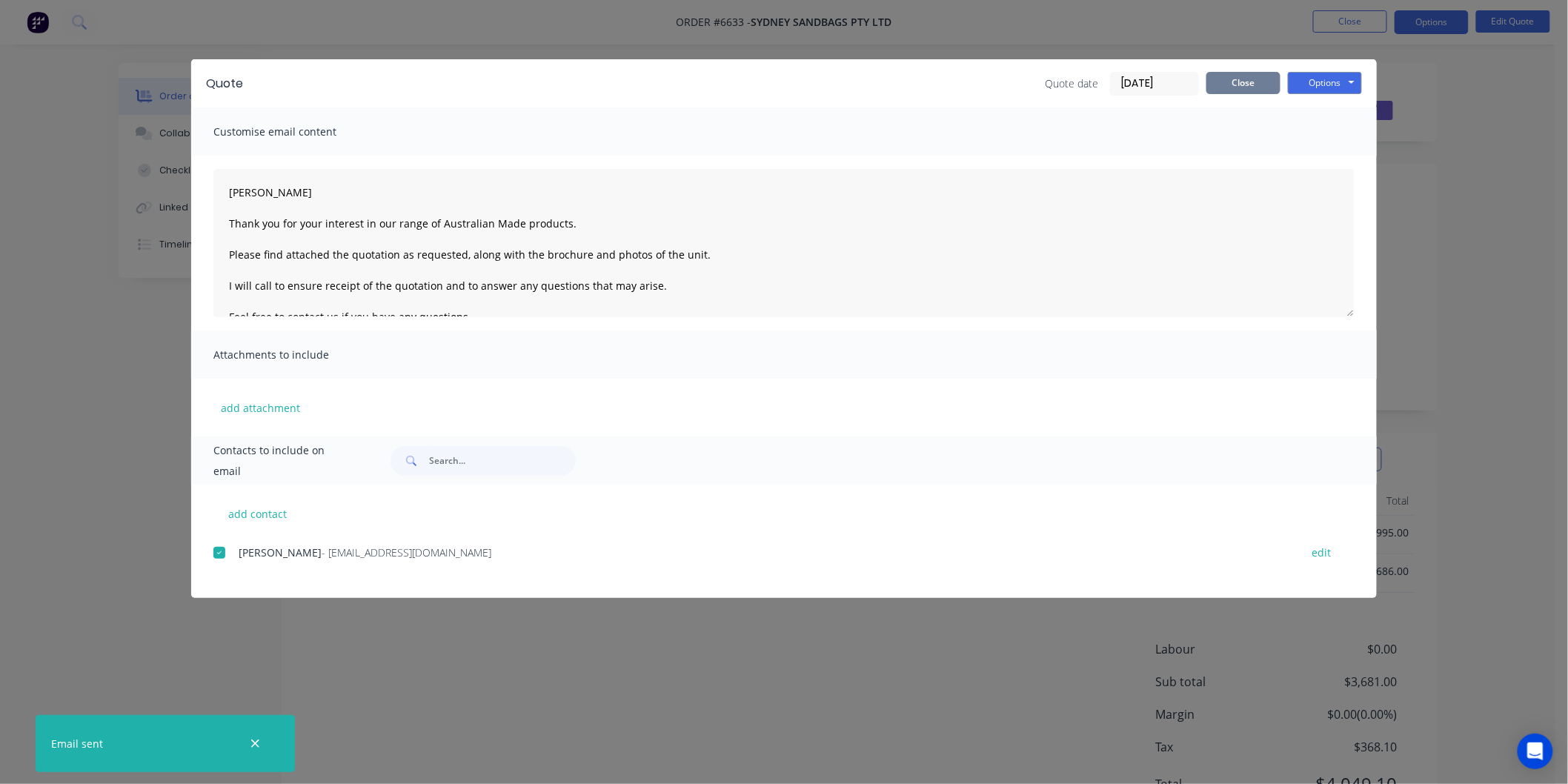
click at [1232, 90] on button "Close" at bounding box center [1243, 83] width 74 height 22
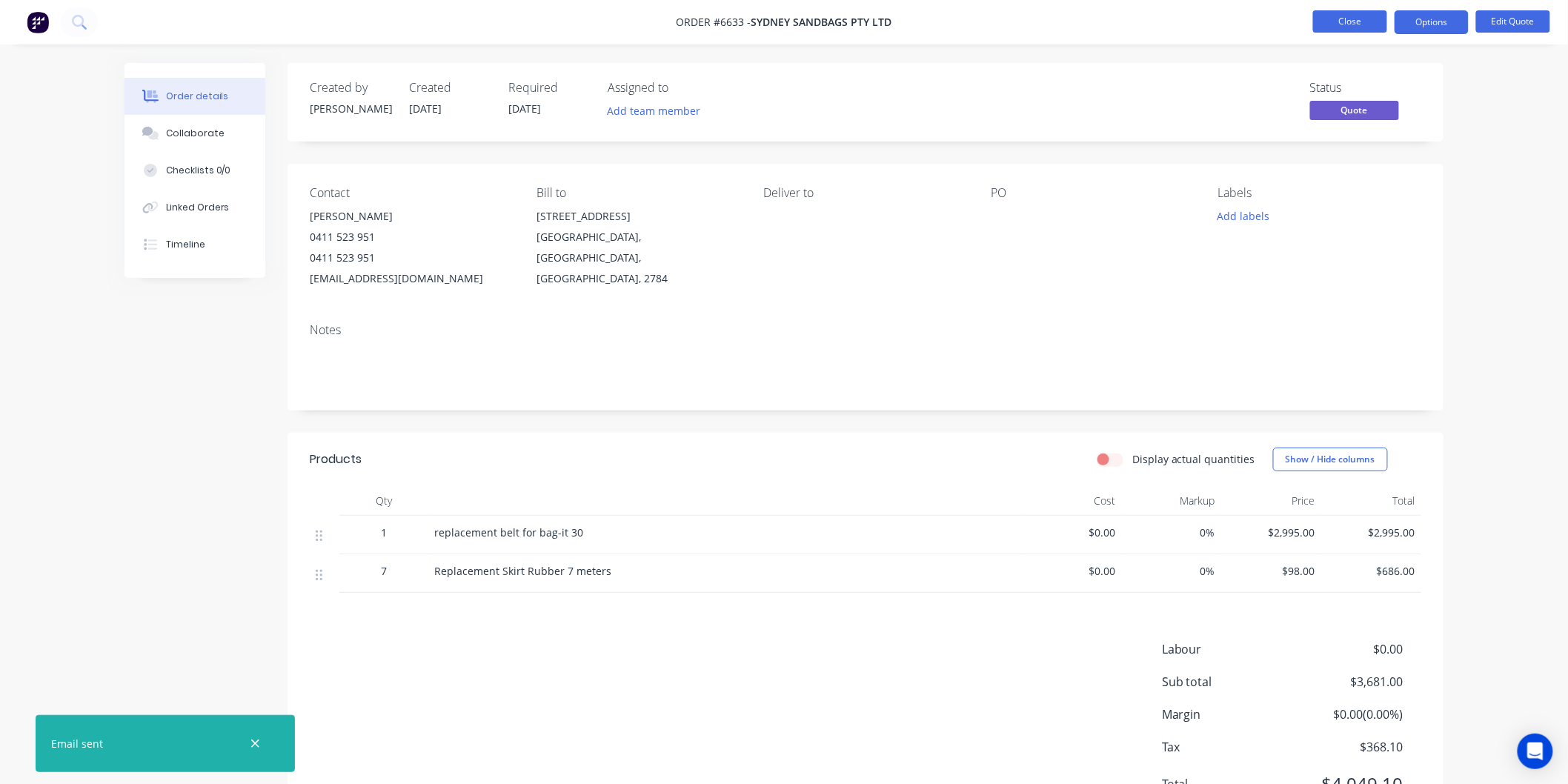
click at [1340, 17] on button "Close" at bounding box center [1350, 21] width 74 height 22
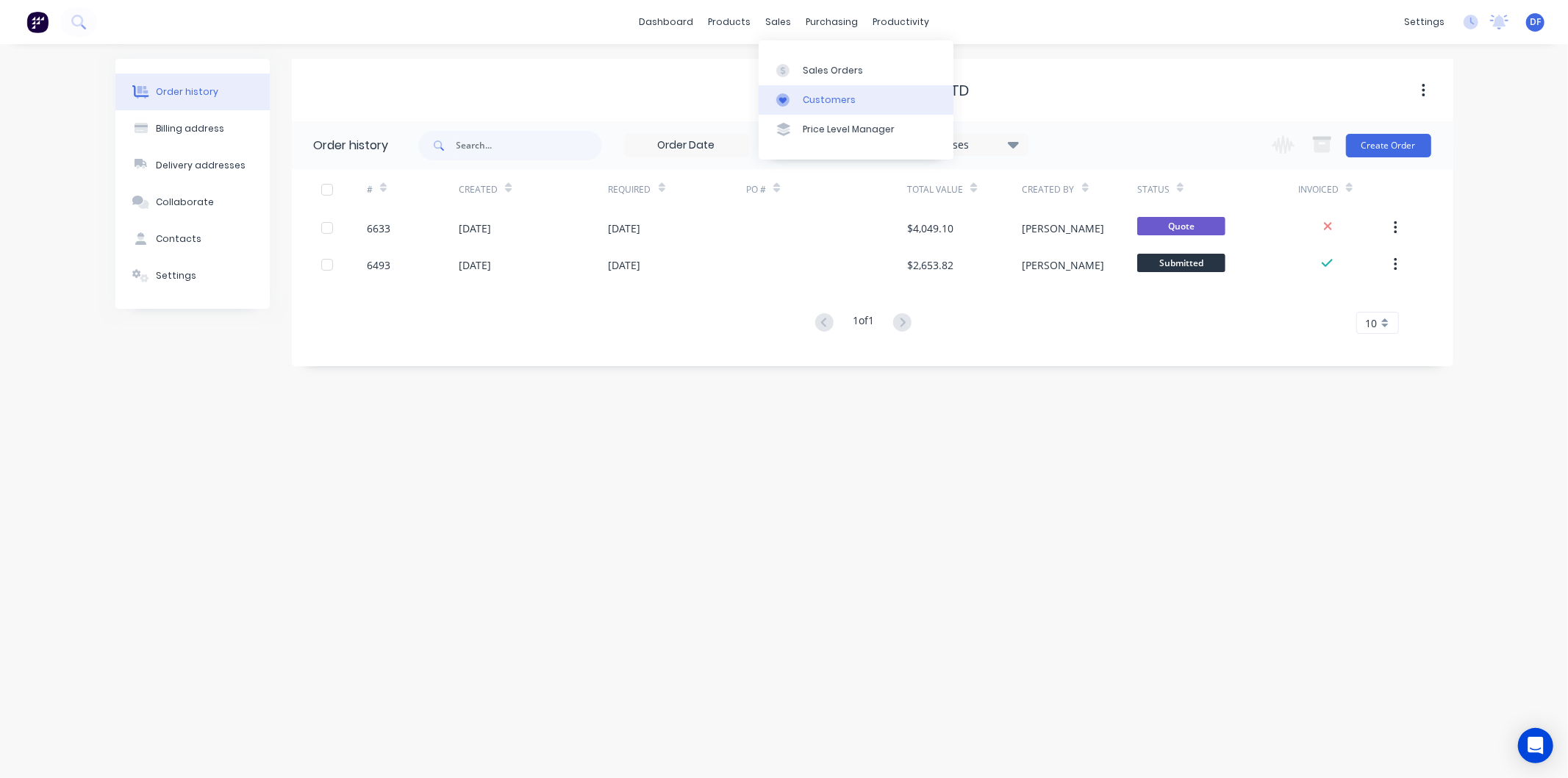
click at [824, 97] on div "Customers" at bounding box center [829, 100] width 53 height 13
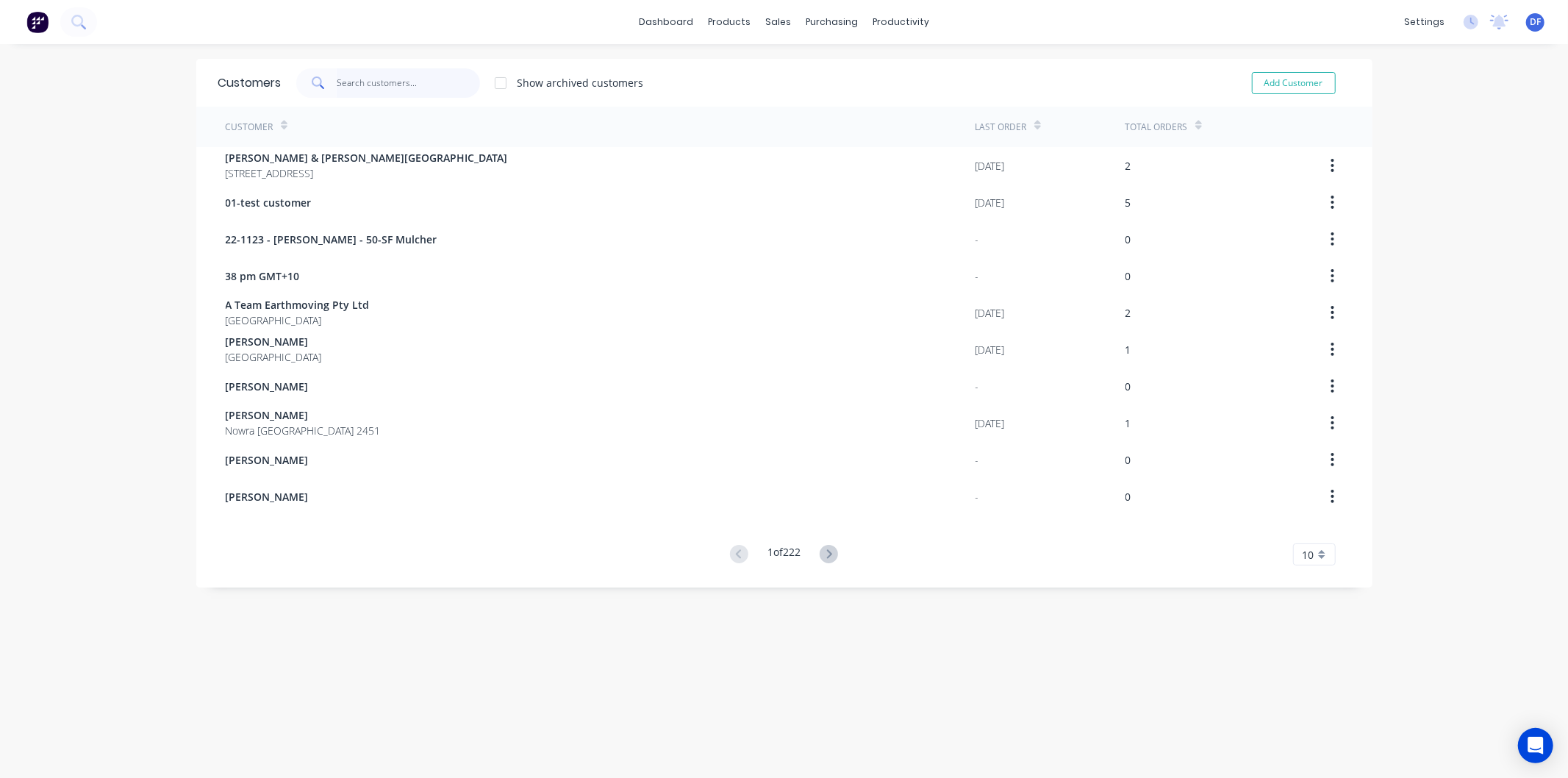
click at [367, 78] on input "text" at bounding box center [408, 83] width 143 height 29
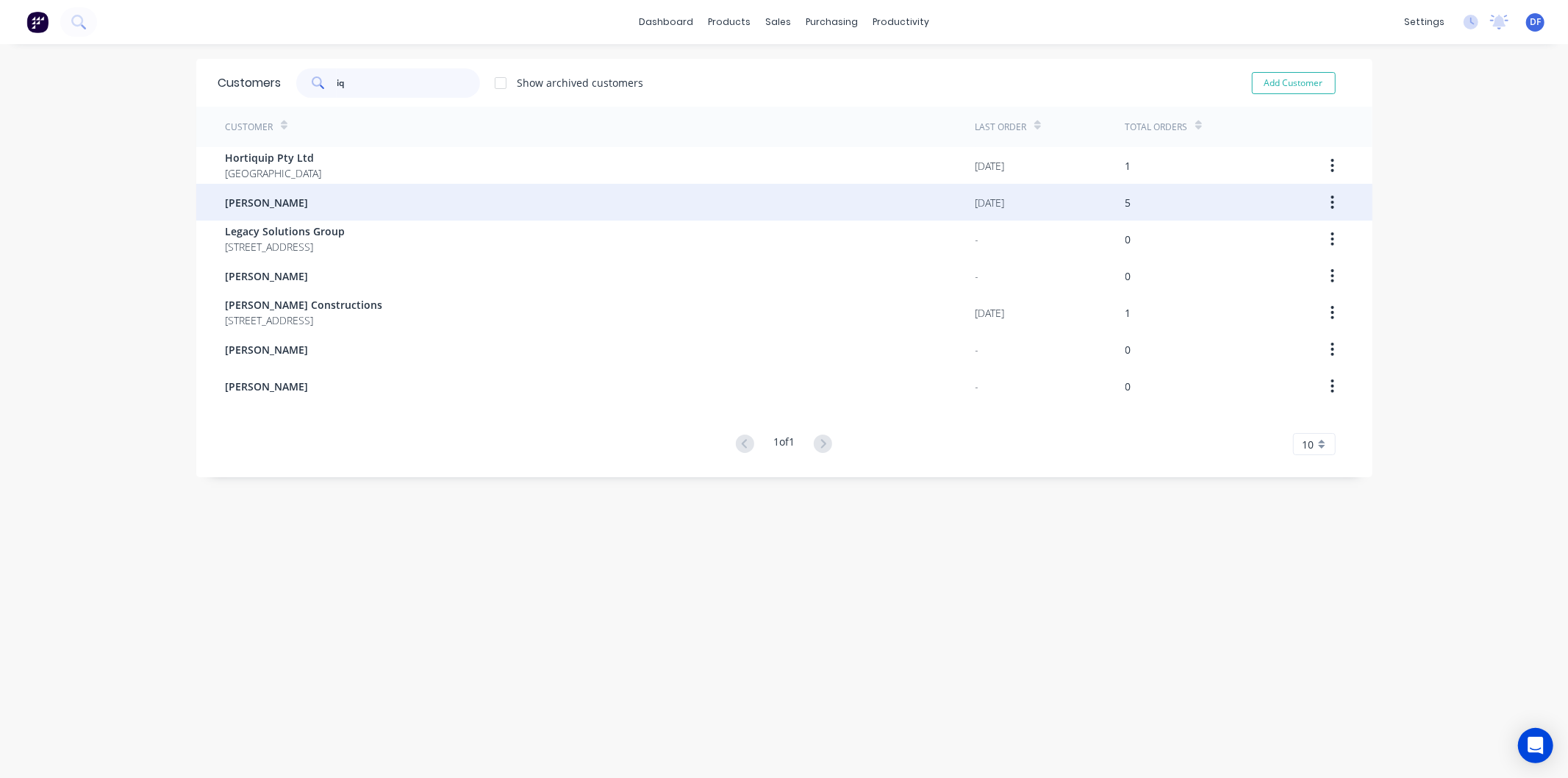
type input "iq"
click at [285, 200] on span "[PERSON_NAME]" at bounding box center [267, 202] width 83 height 16
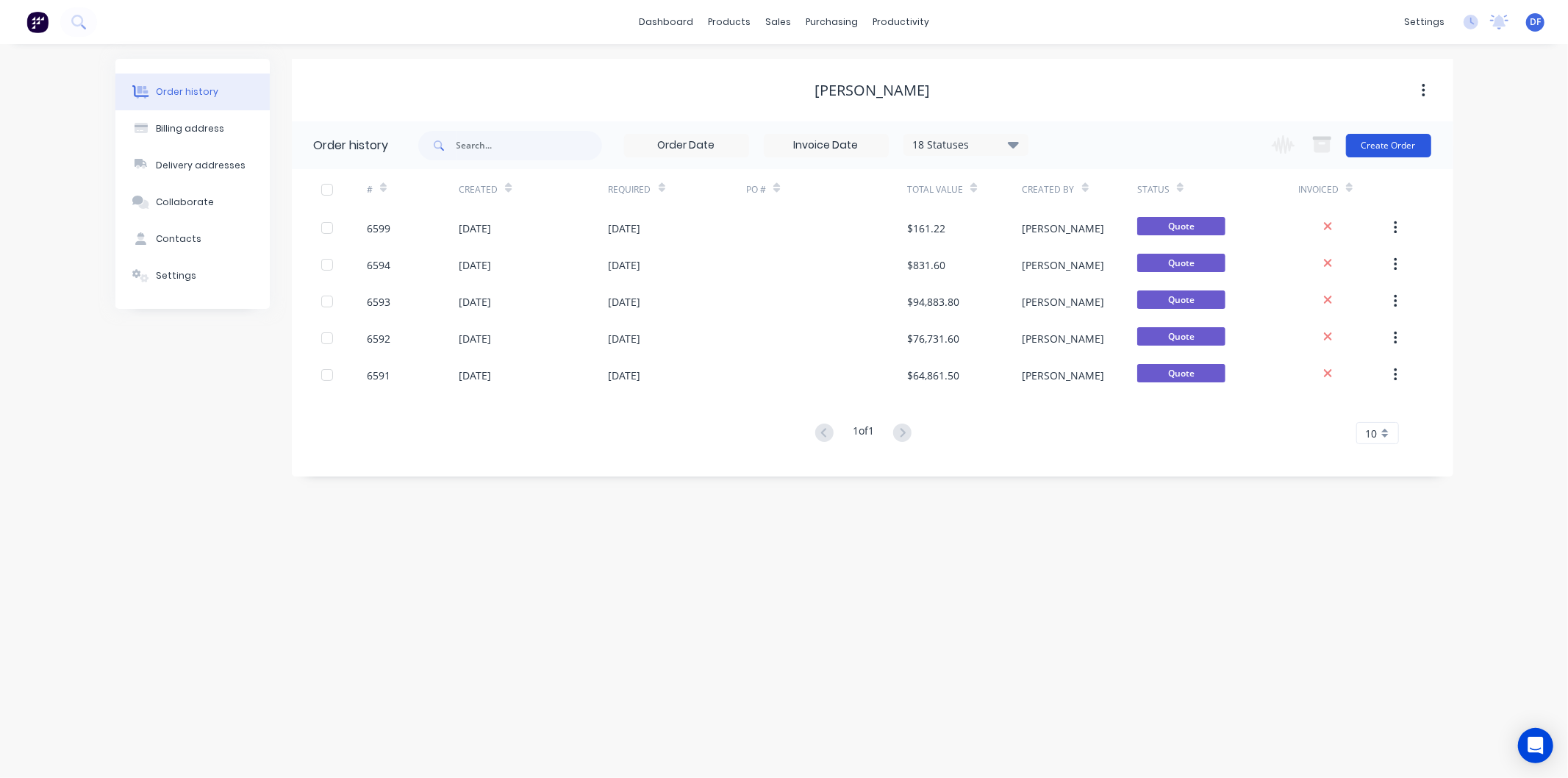
click at [1387, 140] on button "Create Order" at bounding box center [1388, 145] width 85 height 24
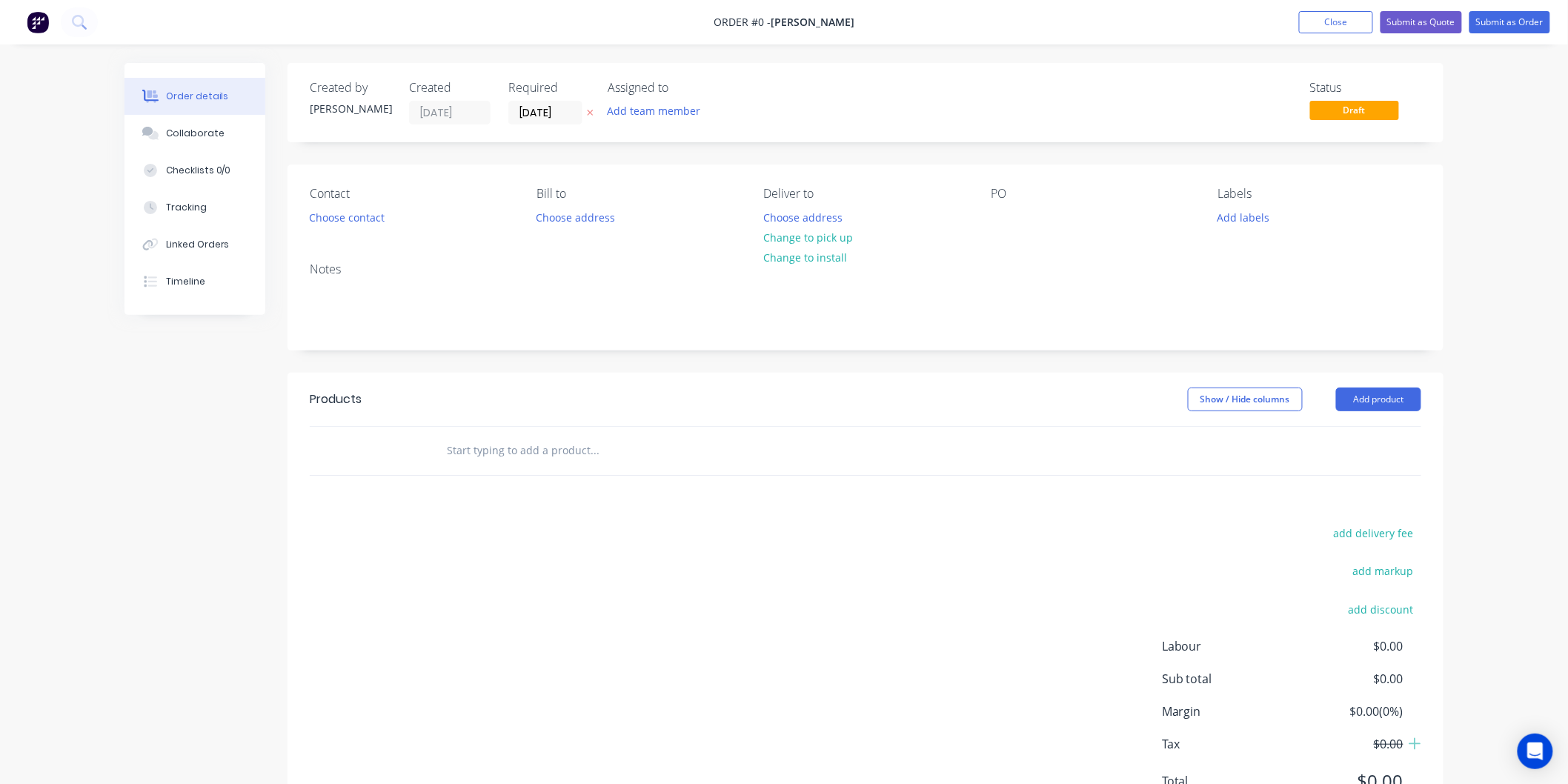
click at [470, 443] on input "text" at bounding box center [594, 451] width 297 height 29
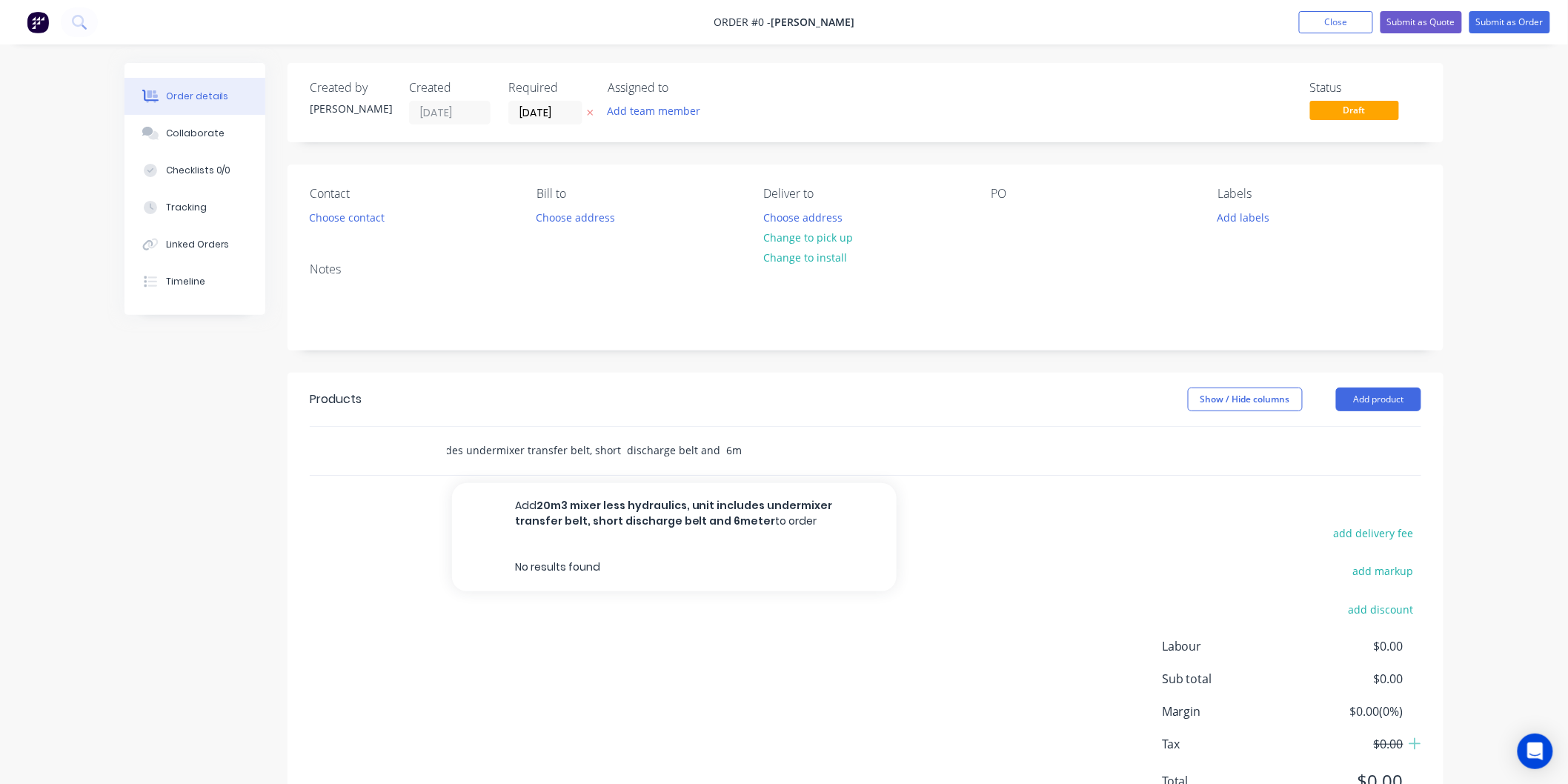
scroll to position [0, 193]
click at [711, 449] on input "20m3 mixer less hydraulics, unit includes undermixer transfer belt, short disch…" at bounding box center [594, 451] width 297 height 29
type input "20m3 mixer less hydraulics, unit includes undermixer transfer belt, short disch…"
click at [767, 450] on div "20m3 mixer less hydraulics, unit includes undermixer transfer belt, short disch…" at bounding box center [656, 451] width 445 height 29
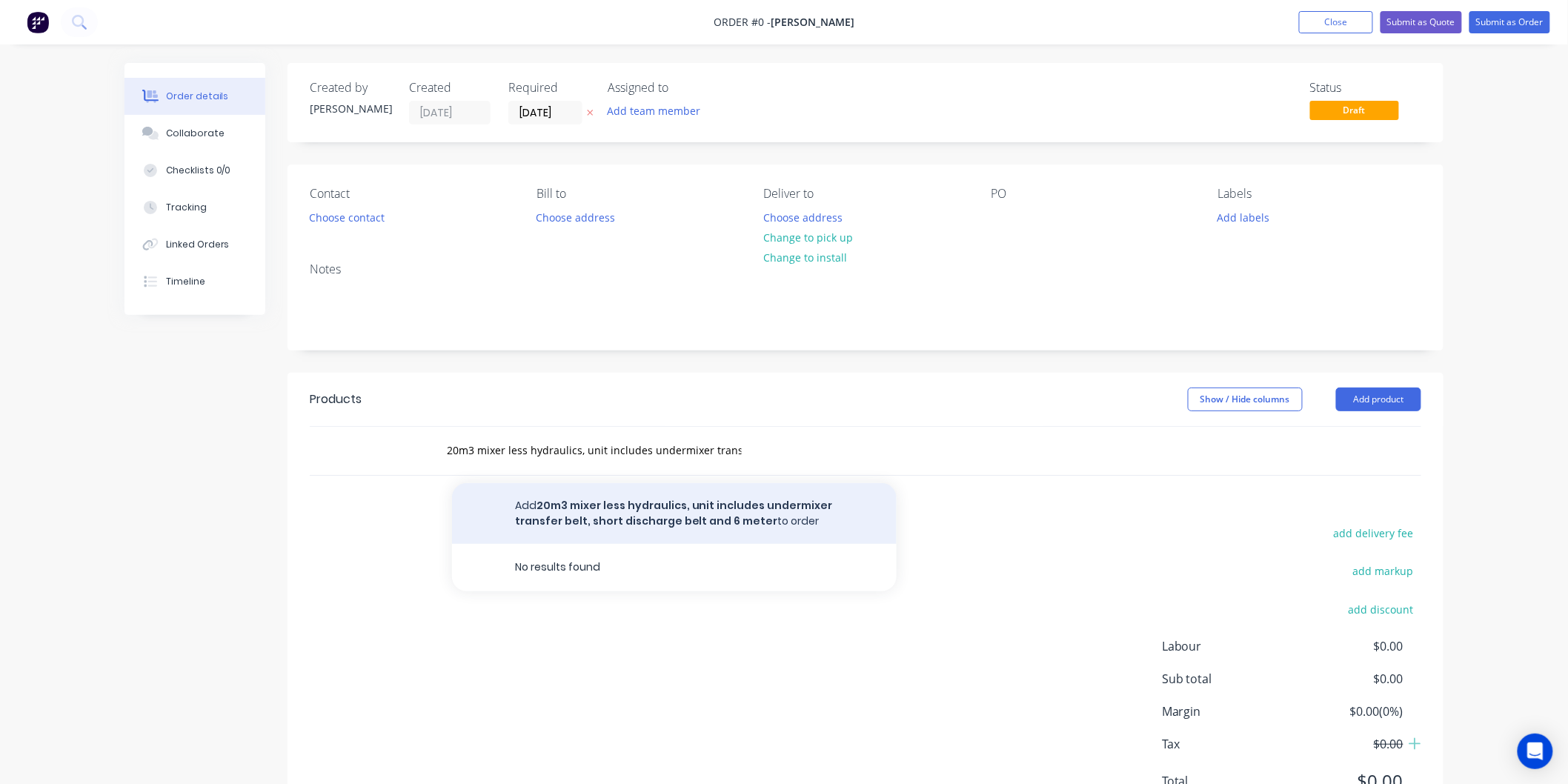
click at [703, 521] on button "Add 20m3 mixer less hydraulics, unit includes undermixer transfer belt, short d…" at bounding box center [674, 513] width 445 height 61
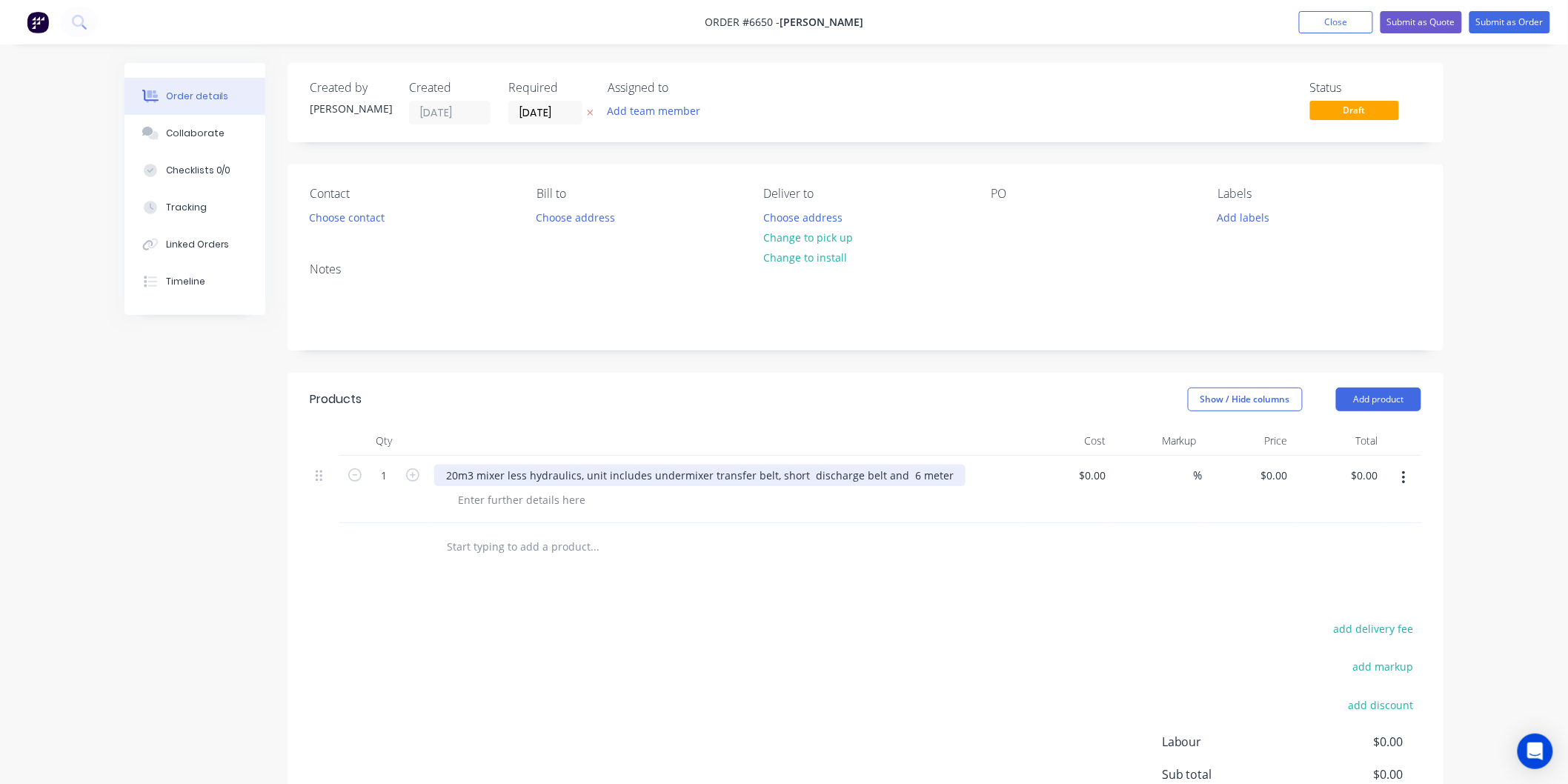
click at [942, 475] on div "20m3 mixer less hydraulics, unit includes undermixer transfer belt, short disch…" at bounding box center [699, 474] width 532 height 21
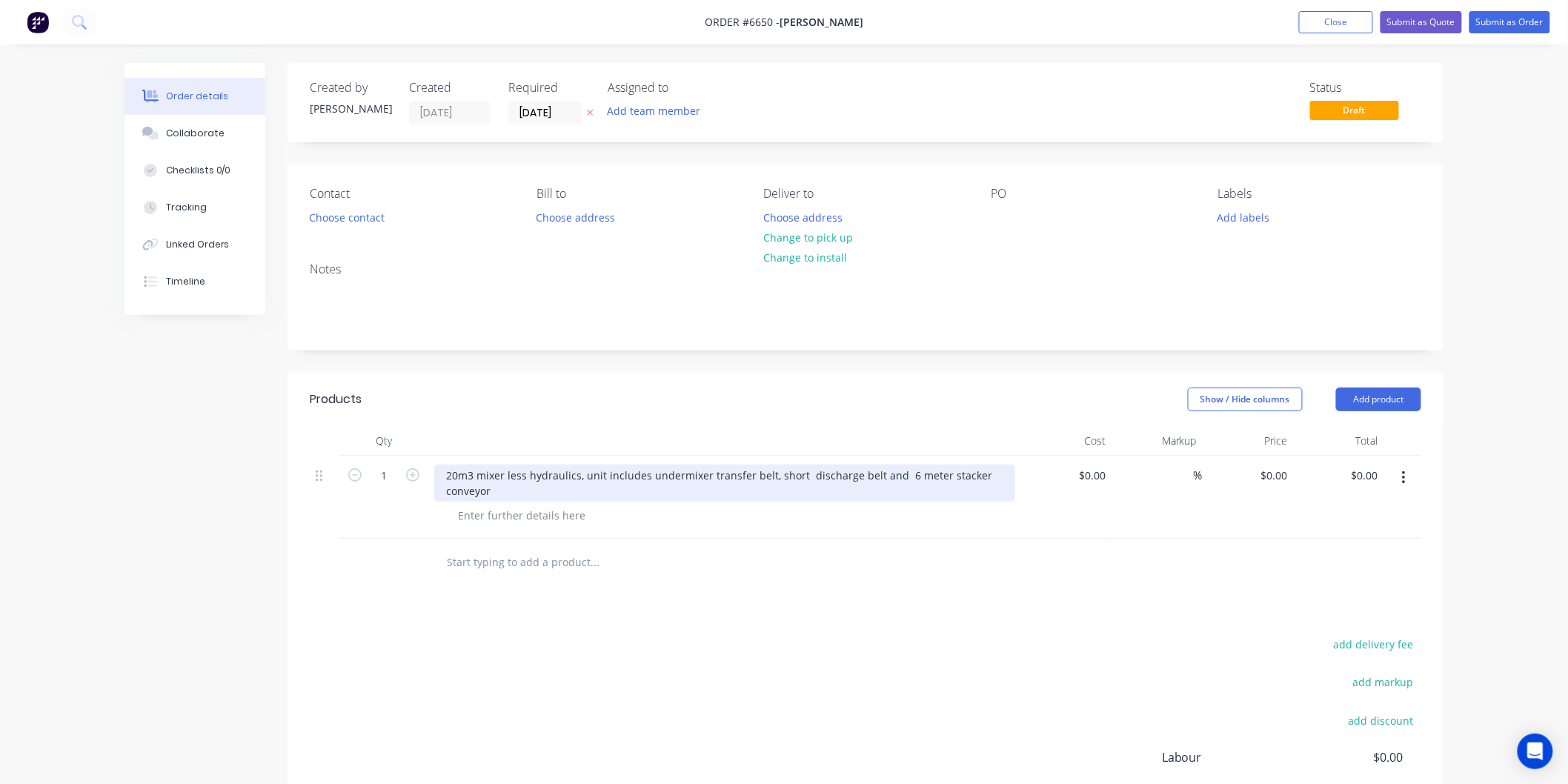
click at [677, 472] on div "20m3 mixer less hydraulics, unit includes undermixer transfer belt, short disch…" at bounding box center [724, 483] width 581 height 37
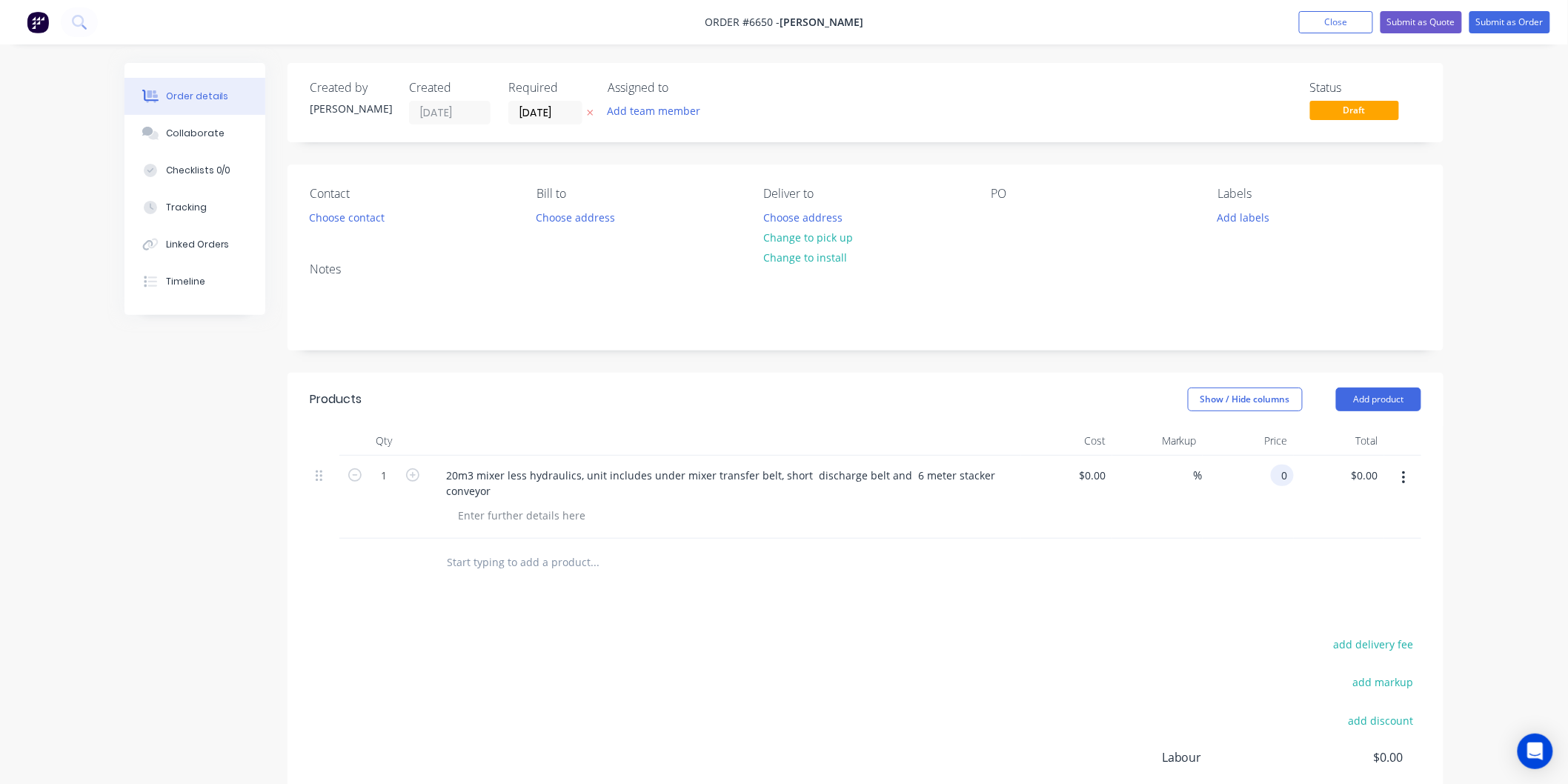
click at [1275, 472] on div "0 0" at bounding box center [1281, 474] width 23 height 21
type input "$112,000.00"
click at [1235, 502] on div "$112,000.00 112000" at bounding box center [1247, 497] width 91 height 83
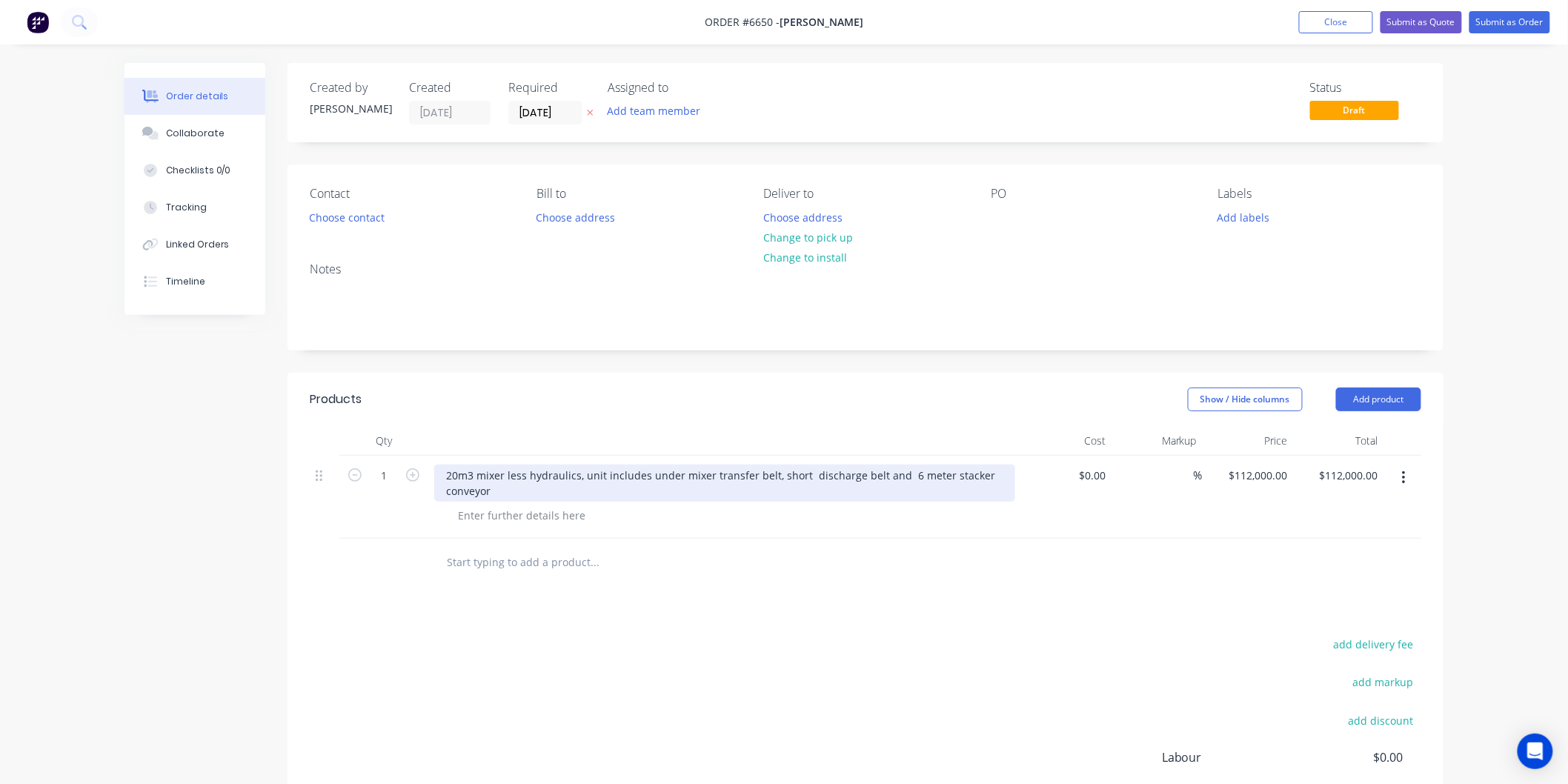
click at [506, 473] on div "20m3 mixer less hydraulics, unit includes under mixer transfer belt, short disc…" at bounding box center [724, 483] width 581 height 37
click at [478, 474] on div "20m3 mixer less hydraulics, unit includes under mixer transfer belt, short disc…" at bounding box center [724, 483] width 581 height 37
click at [619, 471] on div "20m3 paddle mixer less hydraulics, unit includes under mixer transfer belt, sho…" at bounding box center [724, 483] width 581 height 37
click at [682, 474] on div "20m3 paddle mixer less hydraulics, unit includes under mixer transfer belt, sho…" at bounding box center [724, 483] width 581 height 37
click at [816, 474] on div "20m3 paddle mixer less hydraulics, unit includes bomber door discharge dorrs wi…" at bounding box center [724, 483] width 581 height 37
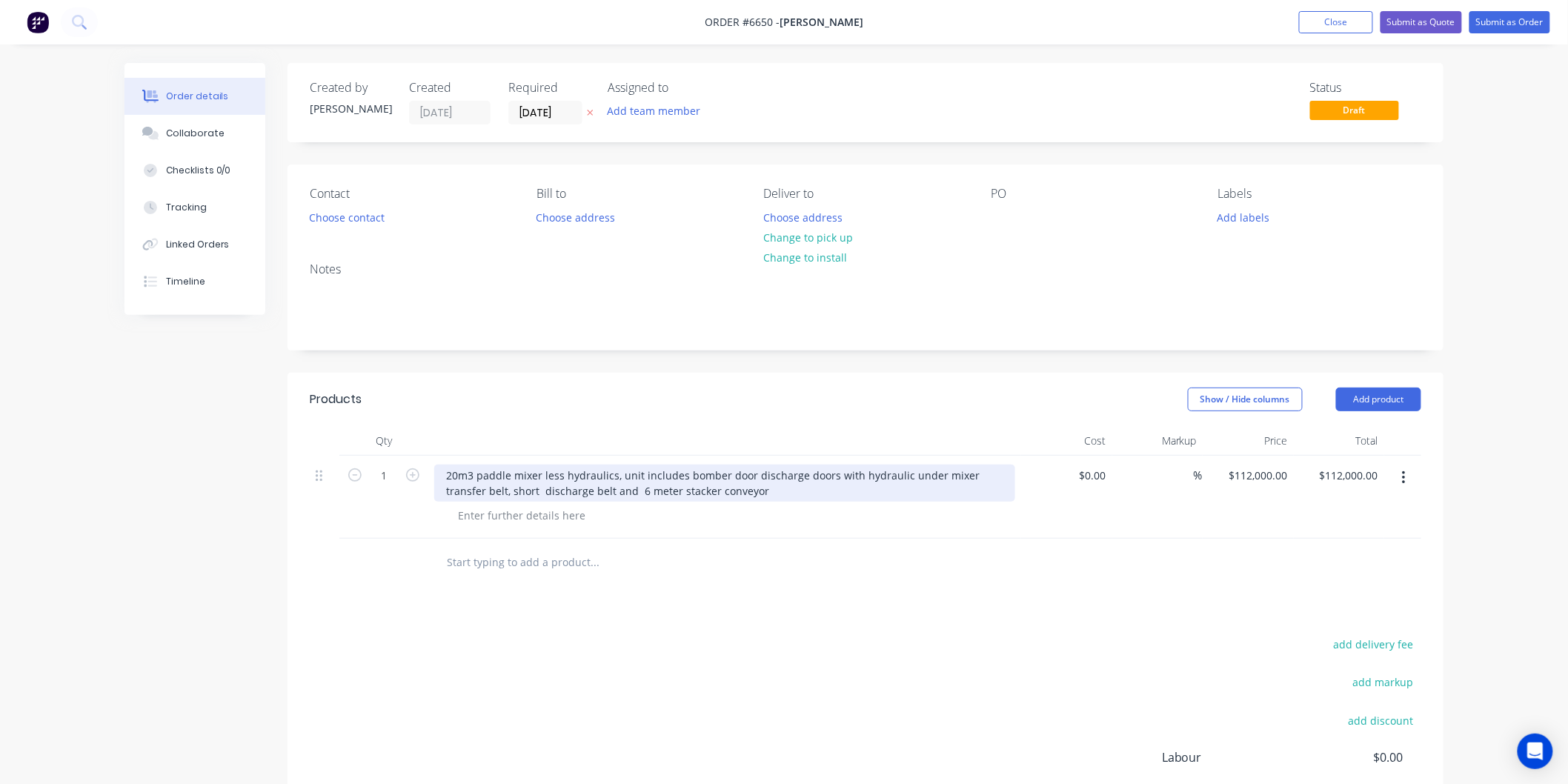
click at [894, 472] on div "20m3 paddle mixer less hydraulics, unit includes bomber door discharge doors wi…" at bounding box center [724, 483] width 581 height 37
click at [899, 472] on div "20m3 paddle mixer less hydraulics, unit includes bomber door discharge doors wi…" at bounding box center [724, 483] width 581 height 37
drag, startPoint x: 485, startPoint y: 487, endPoint x: 491, endPoint y: 482, distance: 7.8
click at [486, 486] on div "20m3 paddle mixer less hydraulics, unit includes bomber door discharge doors wi…" at bounding box center [724, 483] width 581 height 37
drag, startPoint x: 578, startPoint y: 490, endPoint x: 559, endPoint y: 492, distance: 19.1
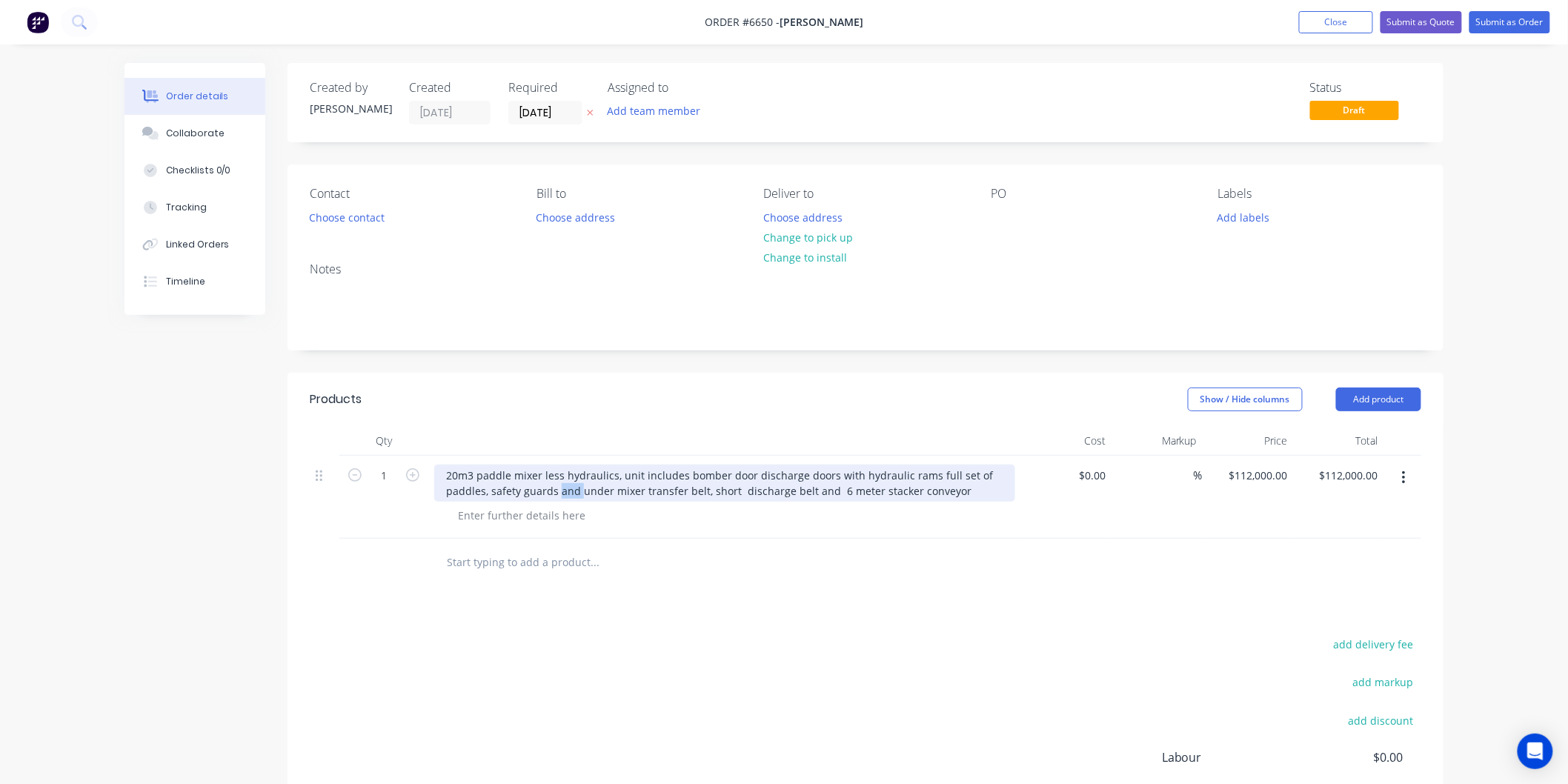
click at [559, 492] on div "20m3 paddle mixer less hydraulics, unit includes bomber door discharge doors wi…" at bounding box center [724, 483] width 581 height 37
click at [786, 487] on div "20m3 paddle mixer less hydraulics, unit includes bomber door discharge doors wi…" at bounding box center [724, 483] width 581 height 37
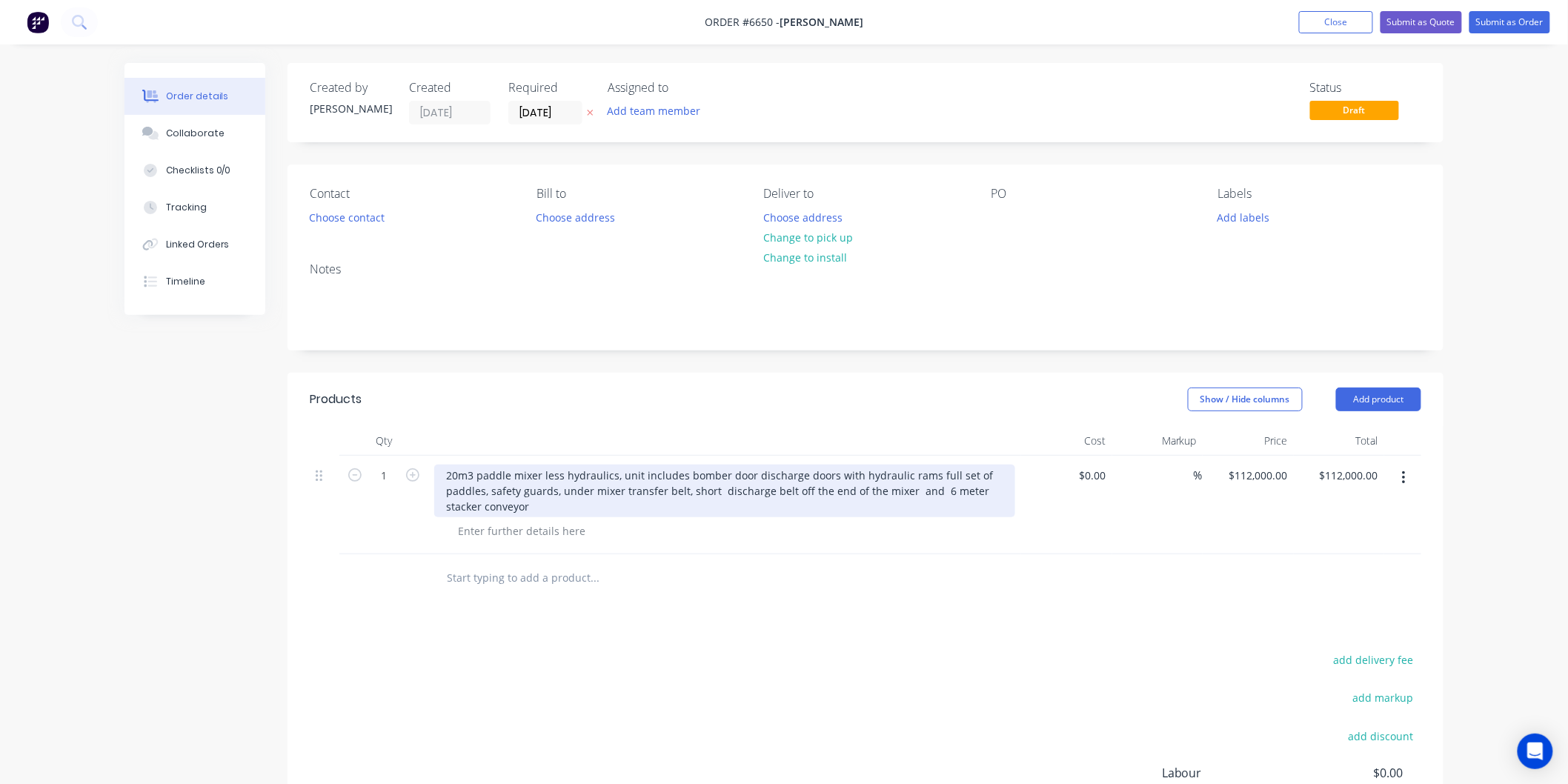
click at [932, 487] on div "20m3 paddle mixer less hydraulics, unit includes bomber door discharge doors wi…" at bounding box center [724, 490] width 581 height 53
click at [534, 505] on div "20m3 paddle mixer less hydraulics, unit includes bomber door discharge doors wi…" at bounding box center [724, 490] width 581 height 53
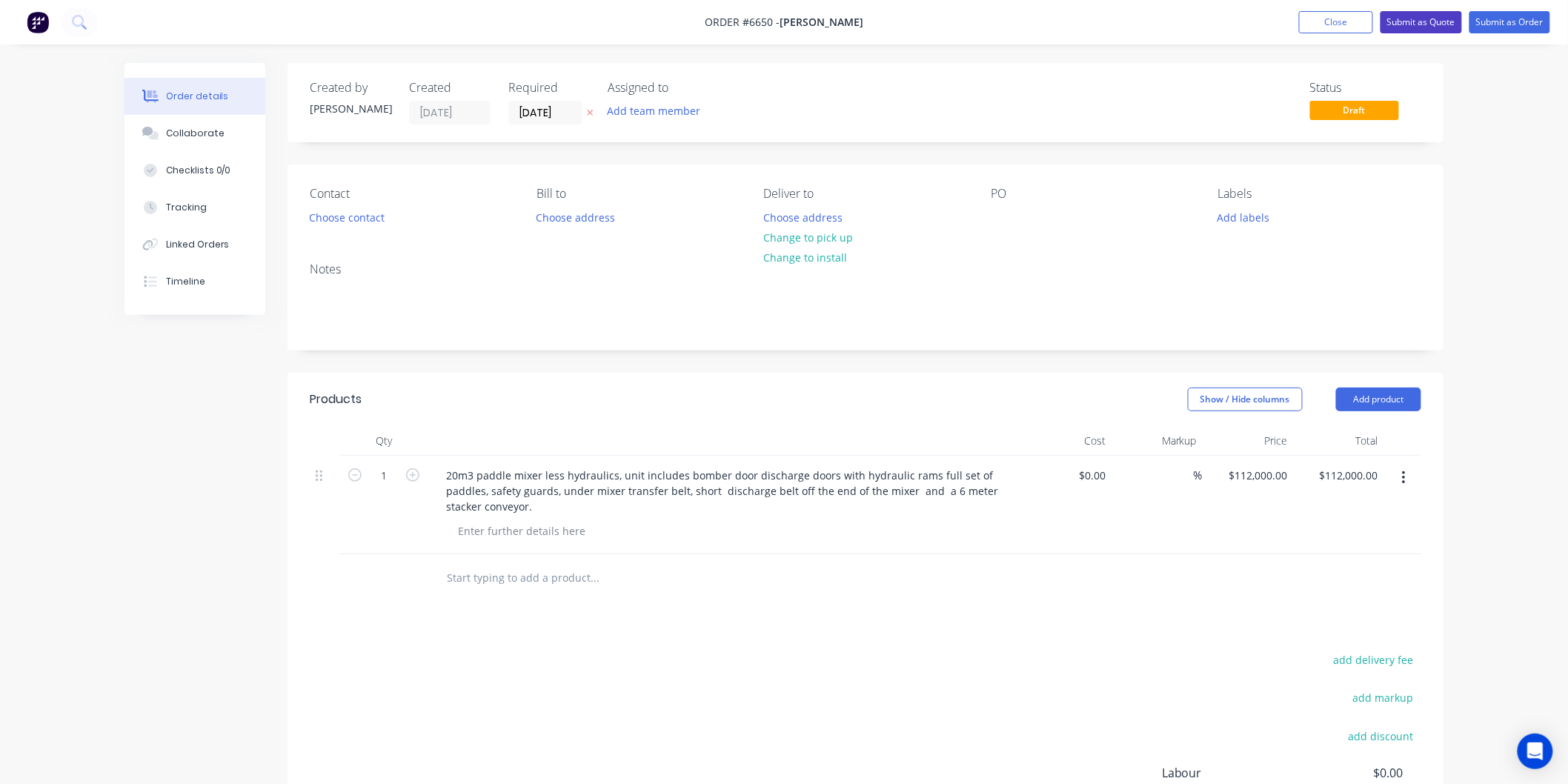
click at [1413, 21] on button "Submit as Quote" at bounding box center [1422, 22] width 81 height 22
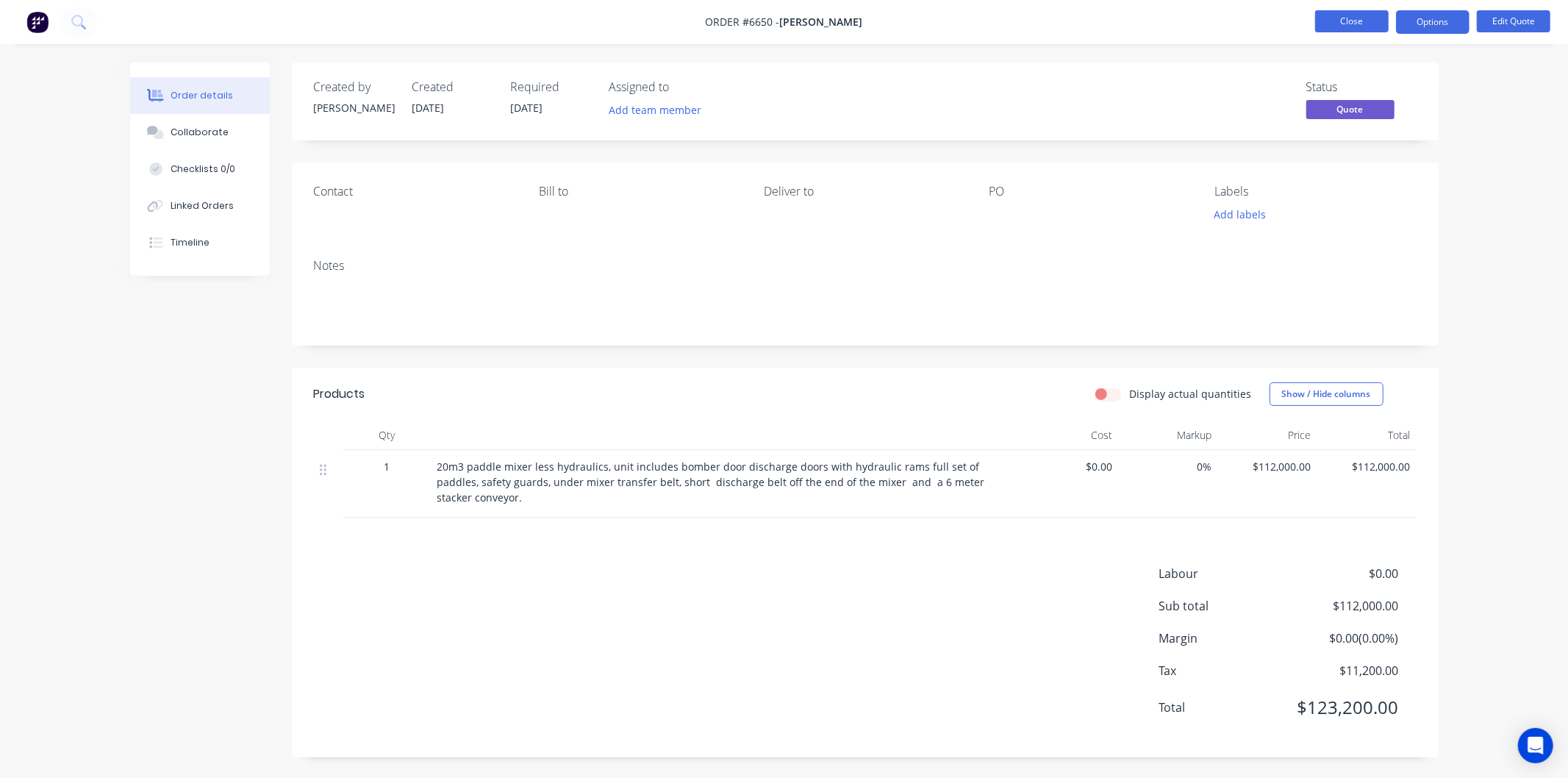
click at [1345, 15] on button "Close" at bounding box center [1351, 21] width 73 height 22
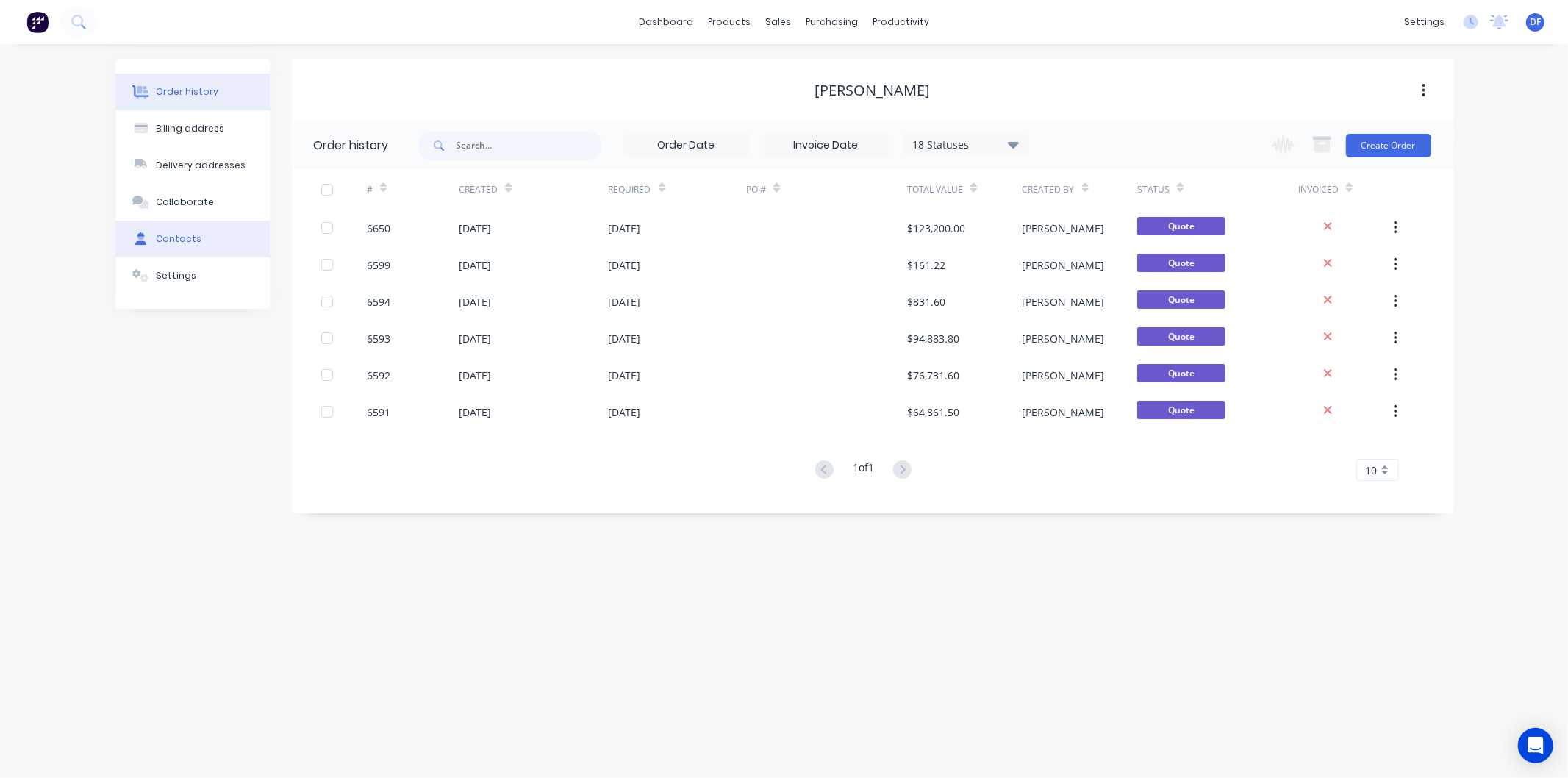
click at [193, 236] on div "Contacts" at bounding box center [179, 239] width 46 height 13
select select "AU"
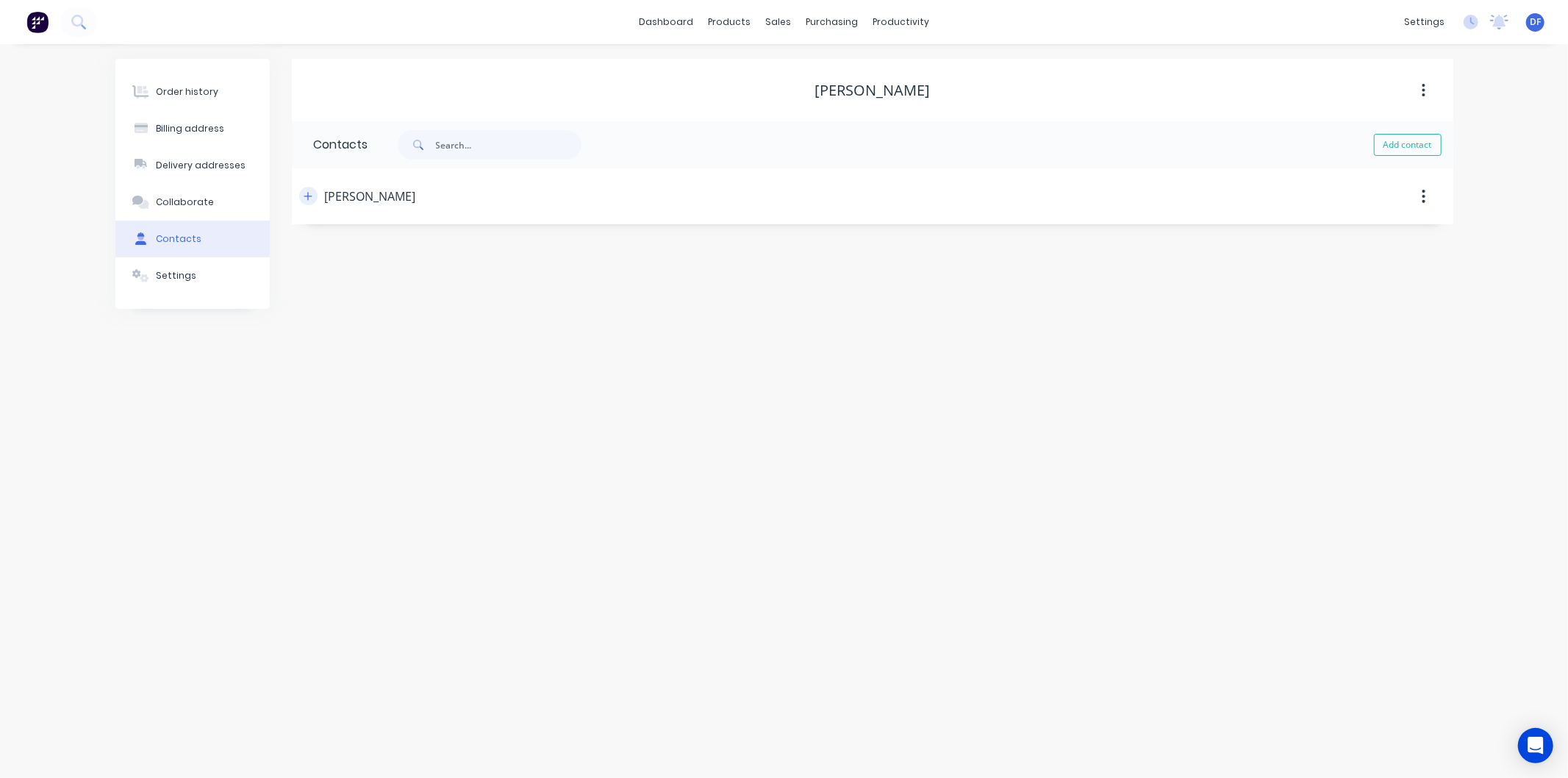
click at [306, 194] on icon "button" at bounding box center [308, 196] width 9 height 10
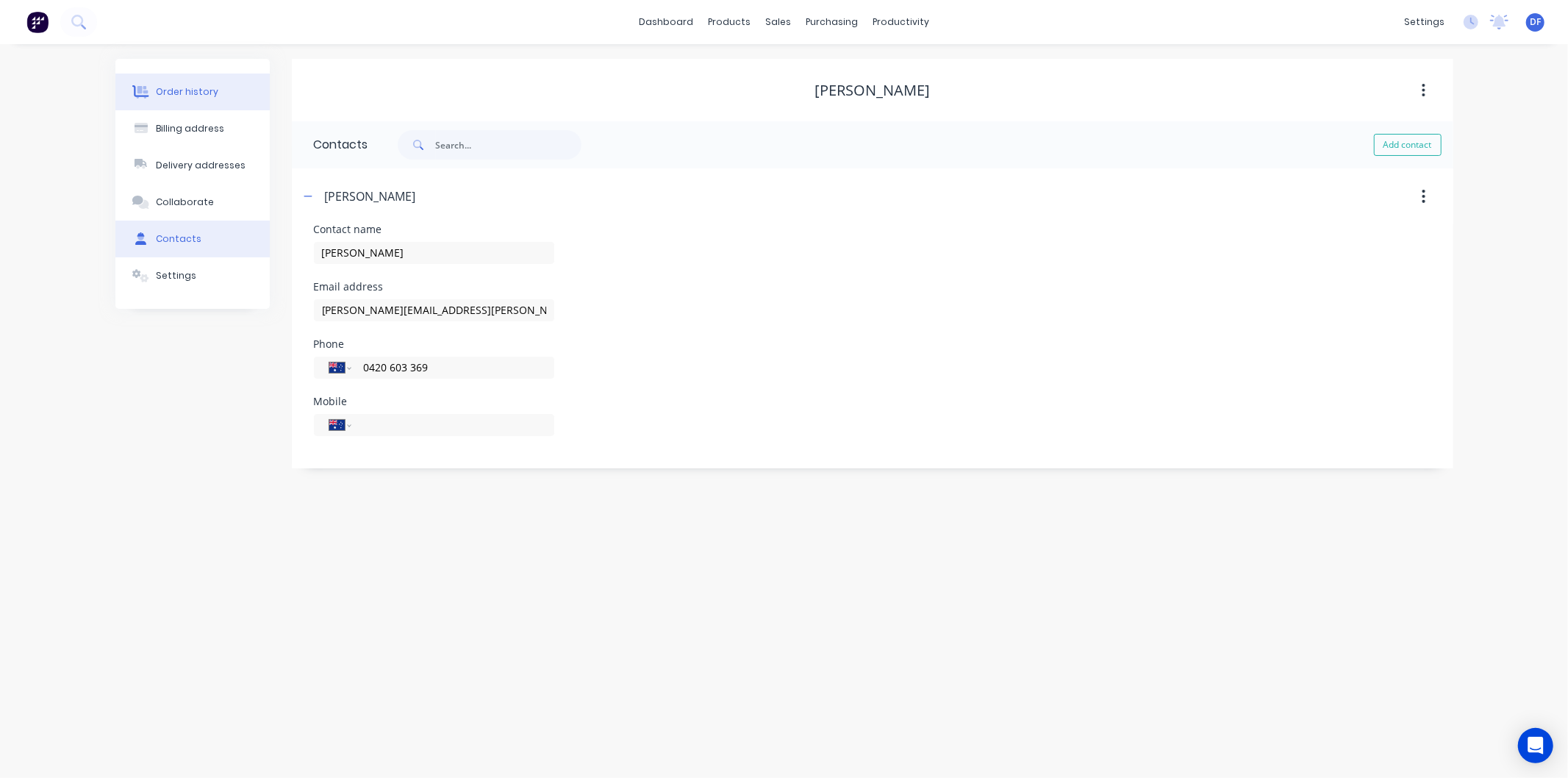
click at [188, 89] on div "Order history" at bounding box center [187, 91] width 62 height 13
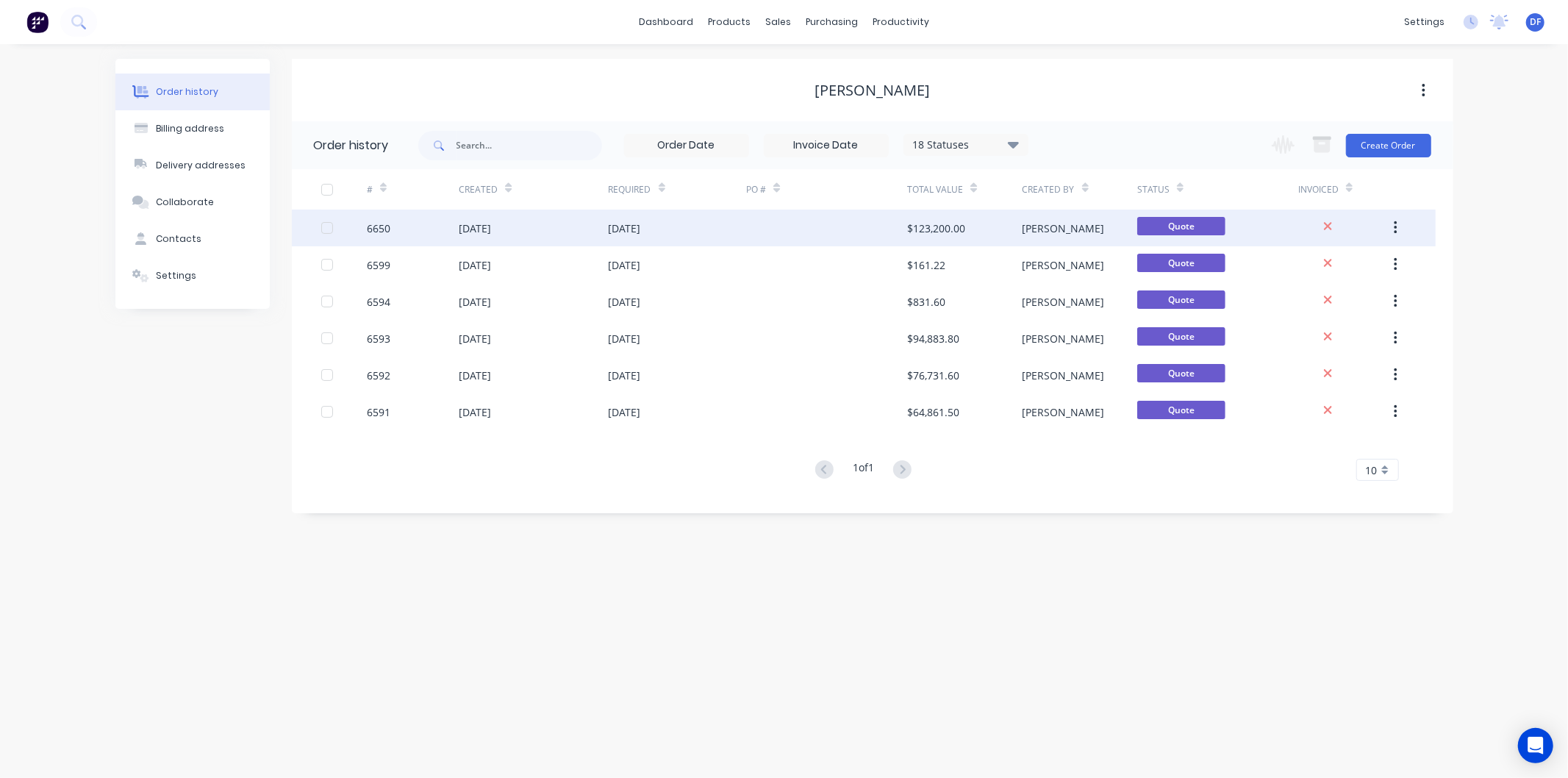
click at [491, 229] on div "[DATE]" at bounding box center [474, 228] width 32 height 16
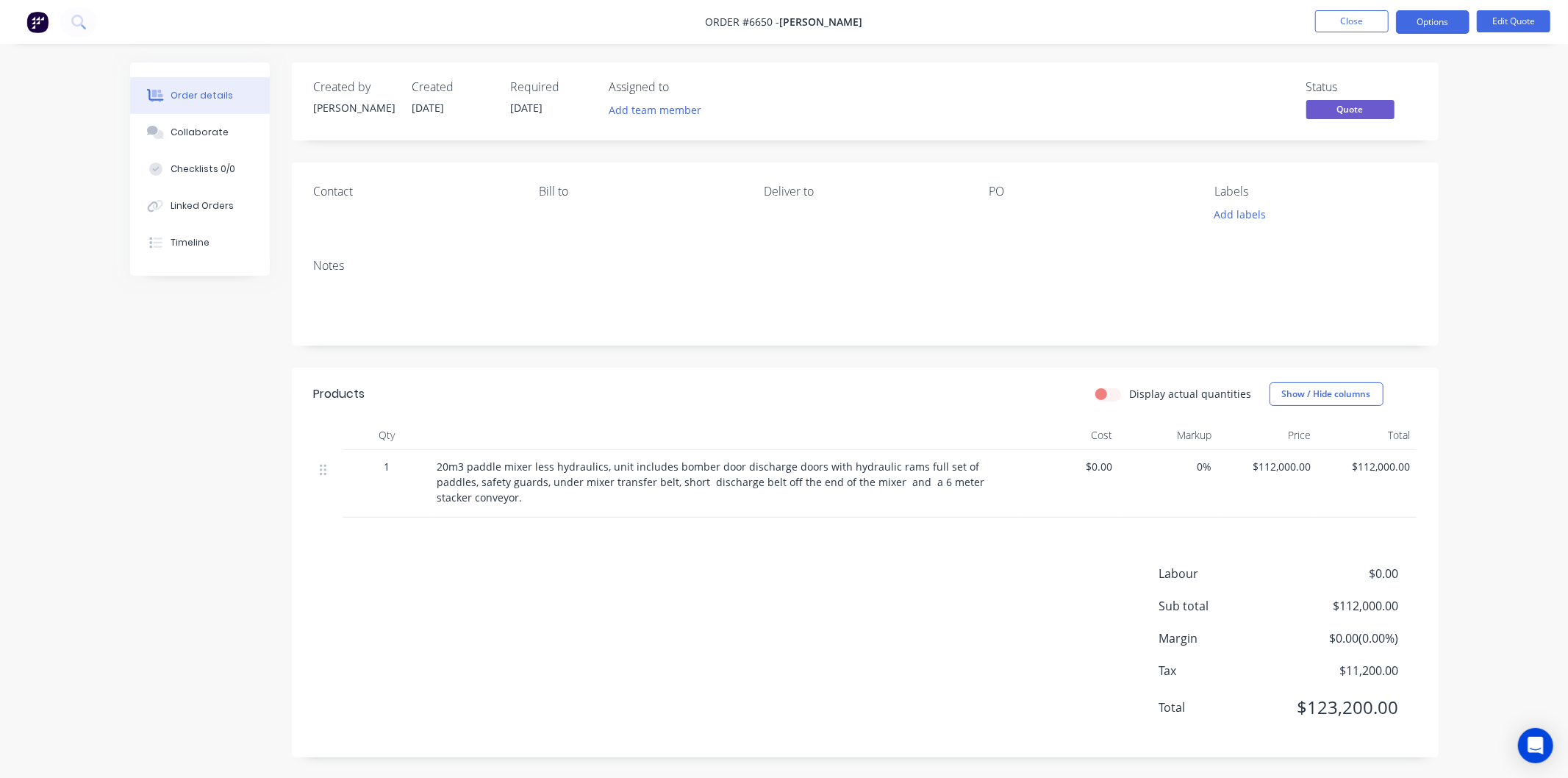
click at [1287, 466] on span "$112,000.00" at bounding box center [1267, 466] width 88 height 16
click at [1518, 23] on button "Edit Quote" at bounding box center [1513, 21] width 73 height 22
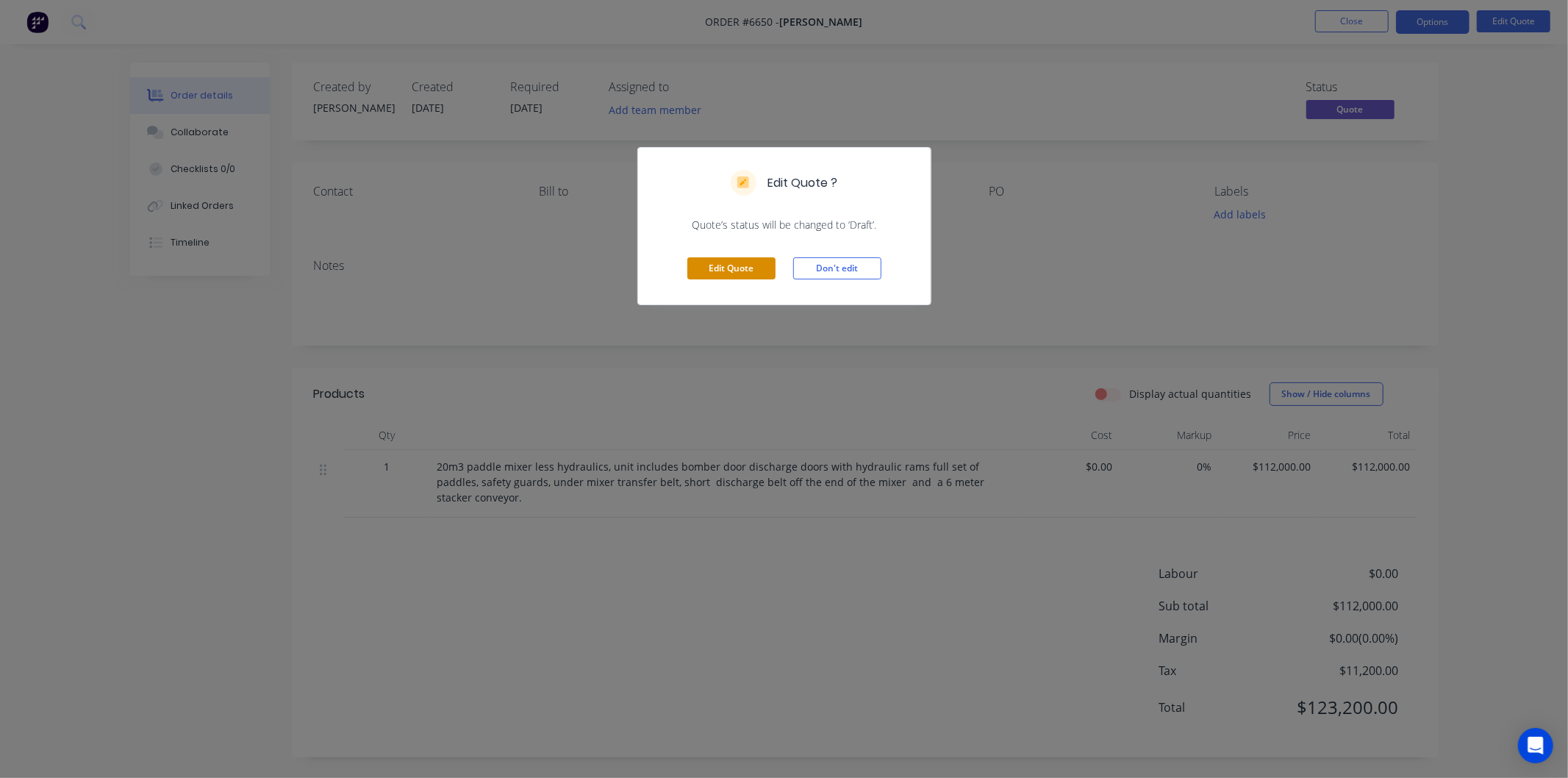
click at [730, 261] on button "Edit Quote" at bounding box center [731, 269] width 89 height 22
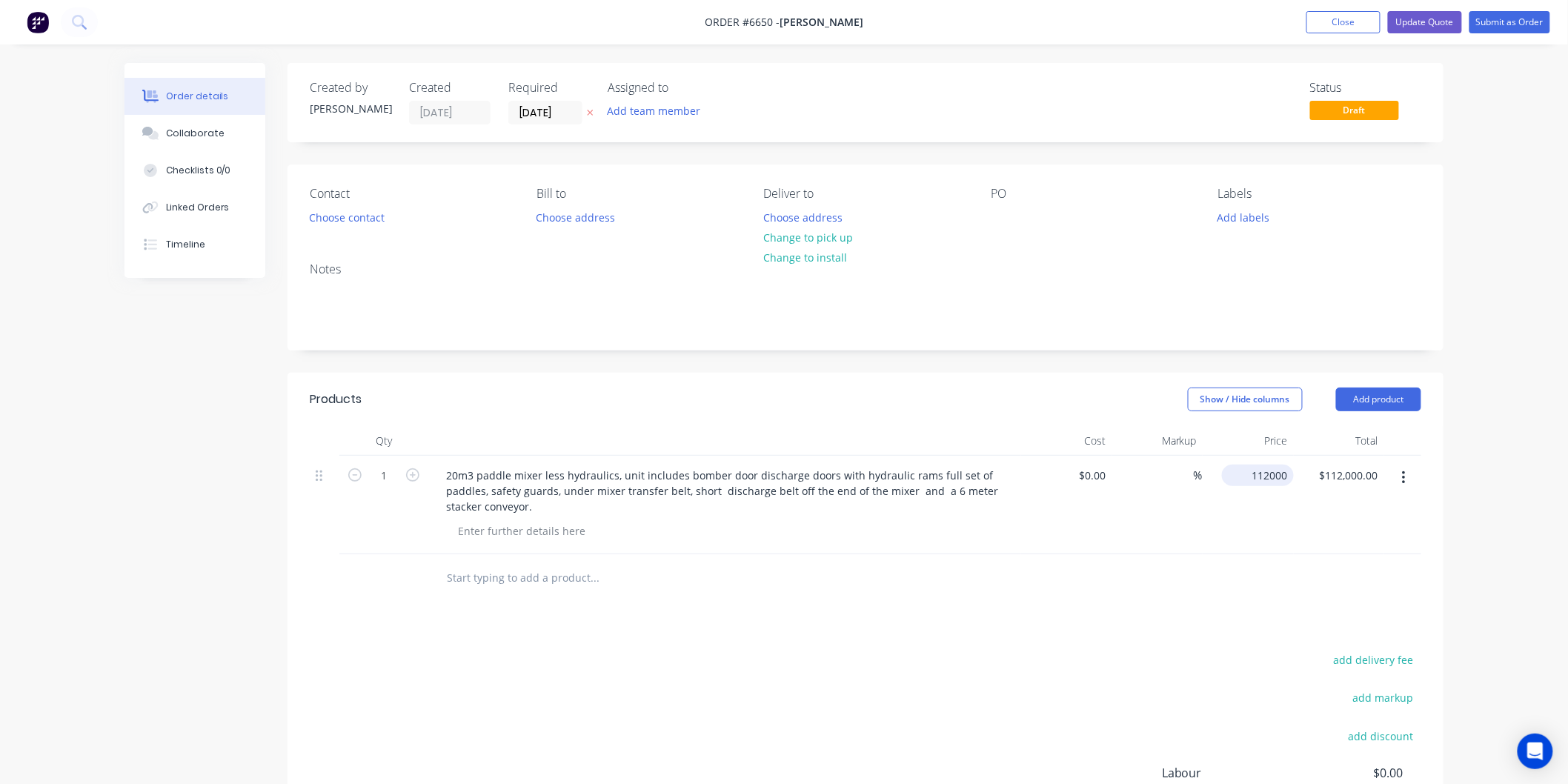
click at [1241, 470] on div "112000 $112,000.00" at bounding box center [1247, 505] width 91 height 99
type input "$117,656.00"
drag, startPoint x: 1252, startPoint y: 537, endPoint x: 1252, endPoint y: 513, distance: 24.0
click at [1253, 536] on div "$117,656.00 117656" at bounding box center [1247, 505] width 91 height 99
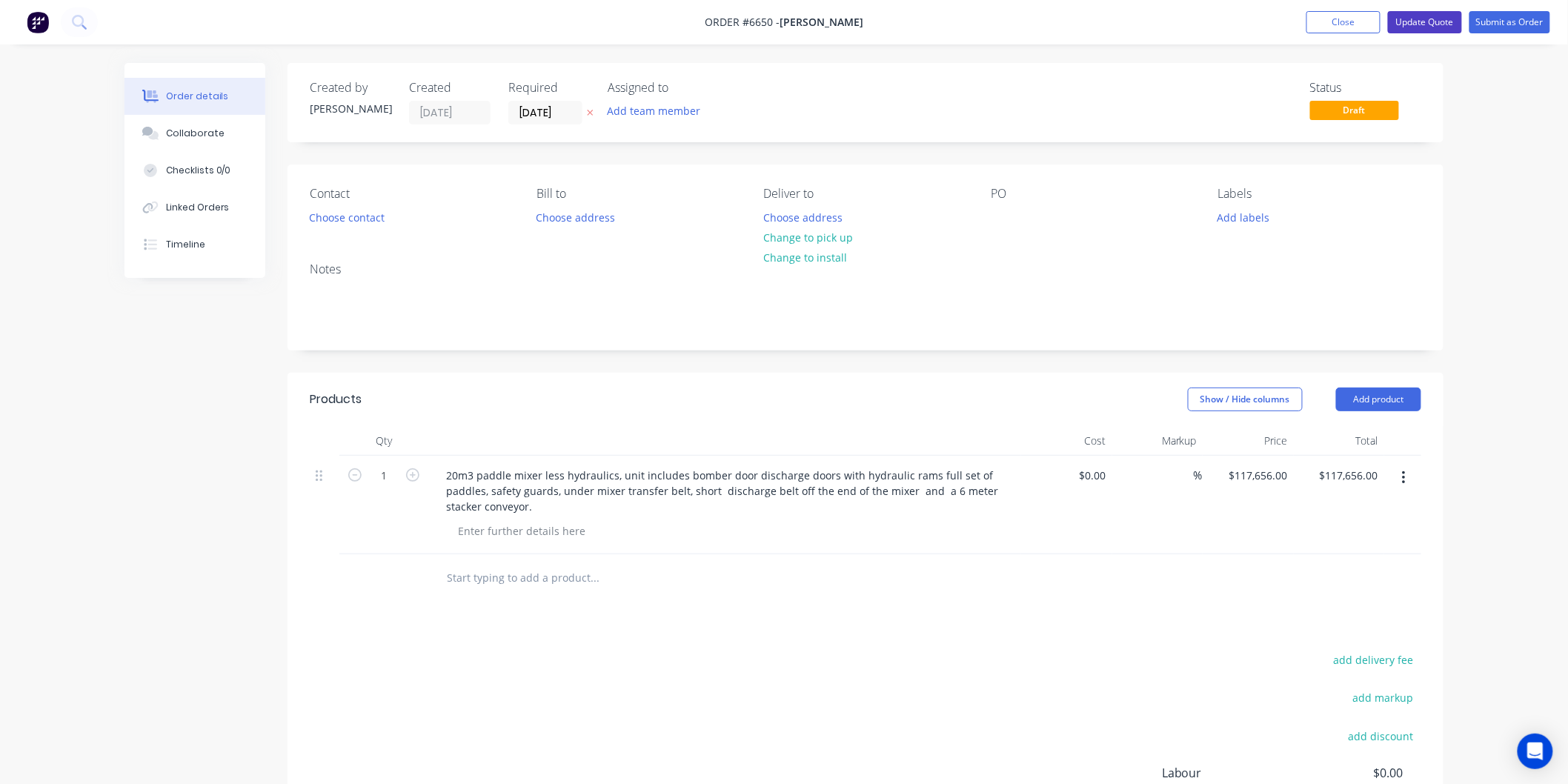
click at [1422, 23] on button "Update Quote" at bounding box center [1425, 22] width 74 height 22
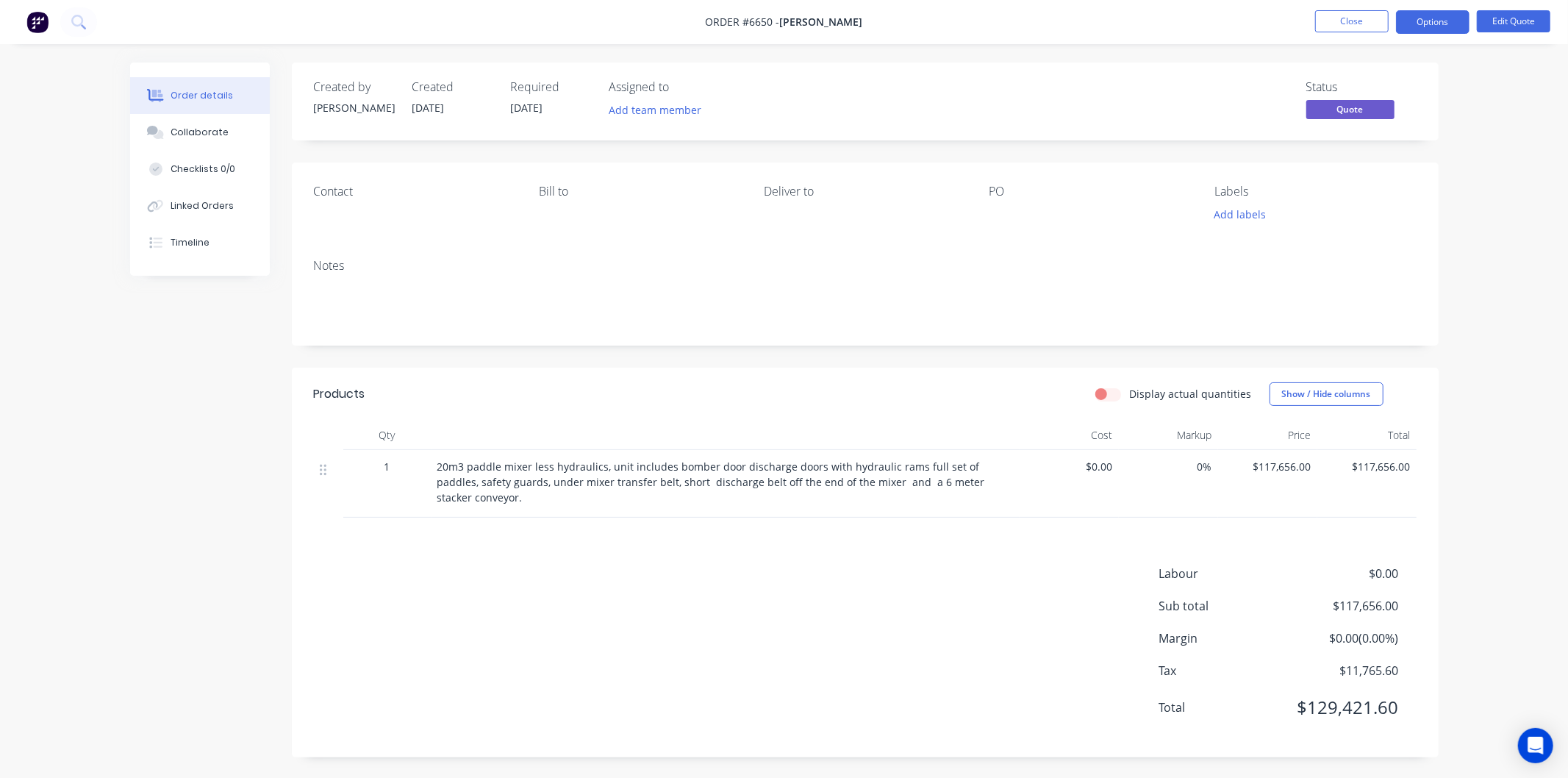
click at [856, 475] on span "20m3 paddle mixer less hydraulics, unit includes bomber door discharge doors wi…" at bounding box center [713, 482] width 550 height 45
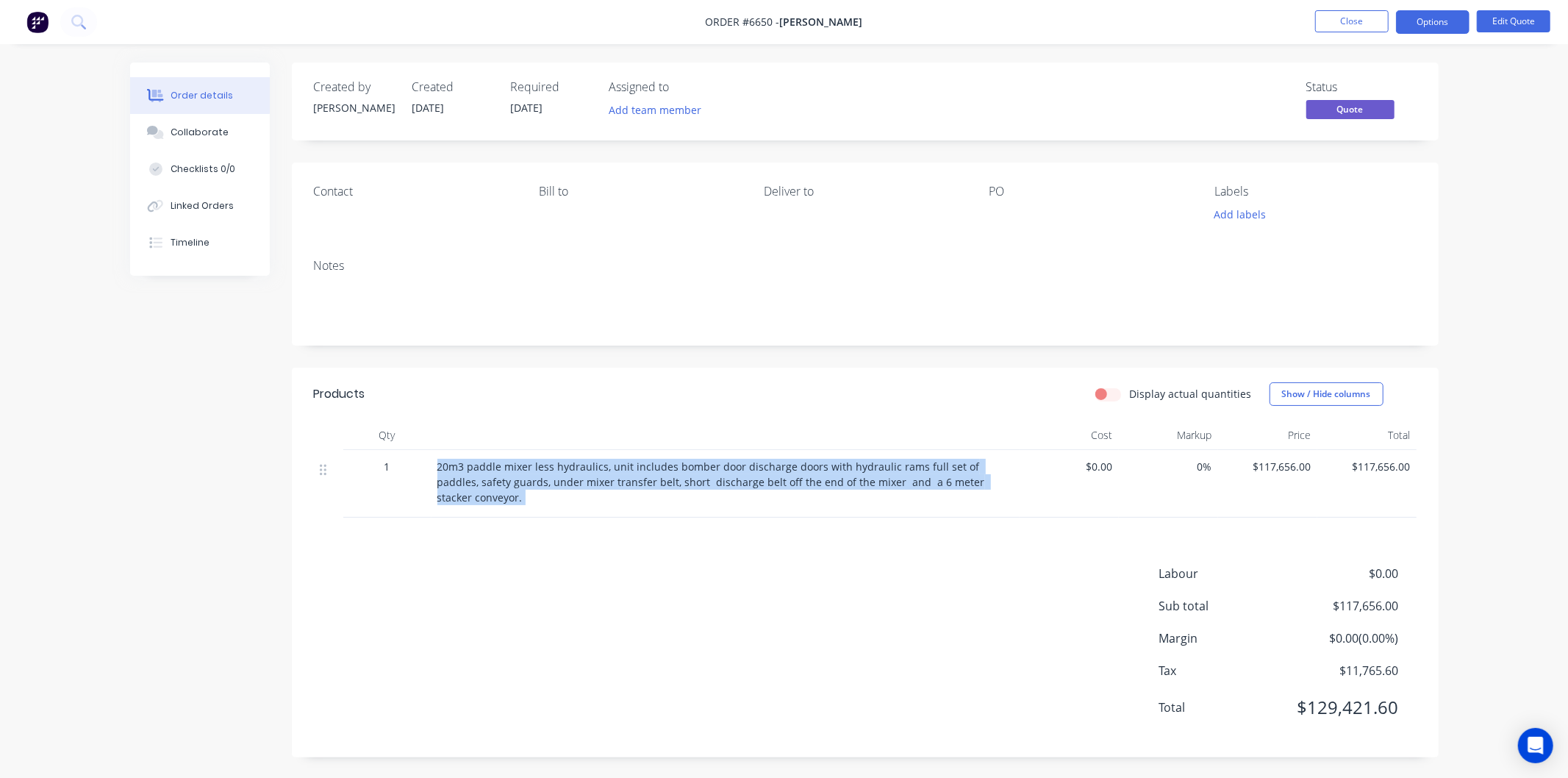
drag, startPoint x: 434, startPoint y: 467, endPoint x: 905, endPoint y: 475, distance: 471.1
click at [1020, 486] on div "1 20m3 paddle mixer less hydraulics, unit includes bomber door discharge doors …" at bounding box center [864, 484] width 1103 height 68
copy div "20m3 paddle mixer less hydraulics, unit includes bomber door discharge doors wi…"
click at [1362, 19] on button "Close" at bounding box center [1351, 21] width 73 height 22
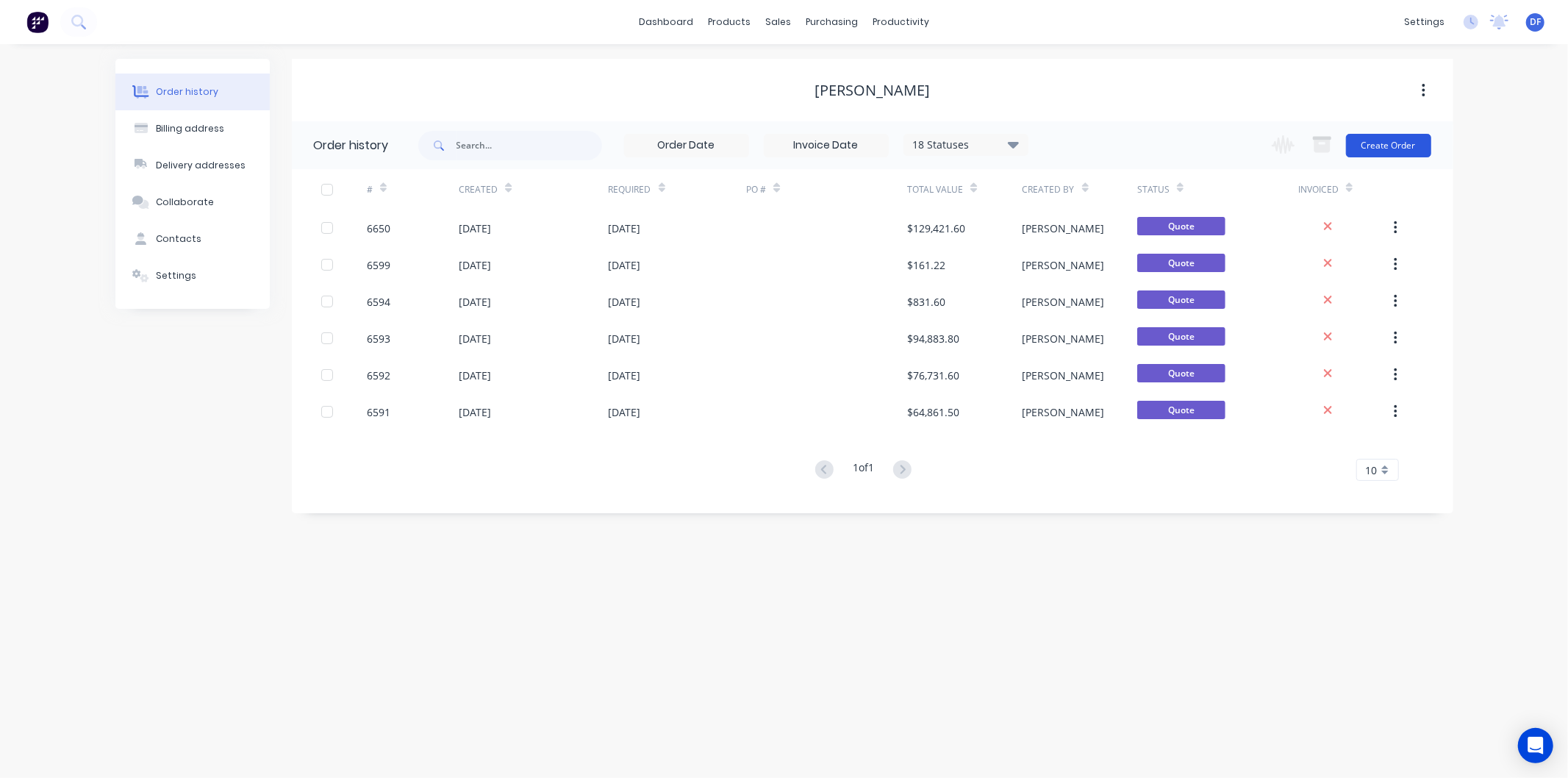
click at [1384, 147] on button "Create Order" at bounding box center [1388, 145] width 85 height 24
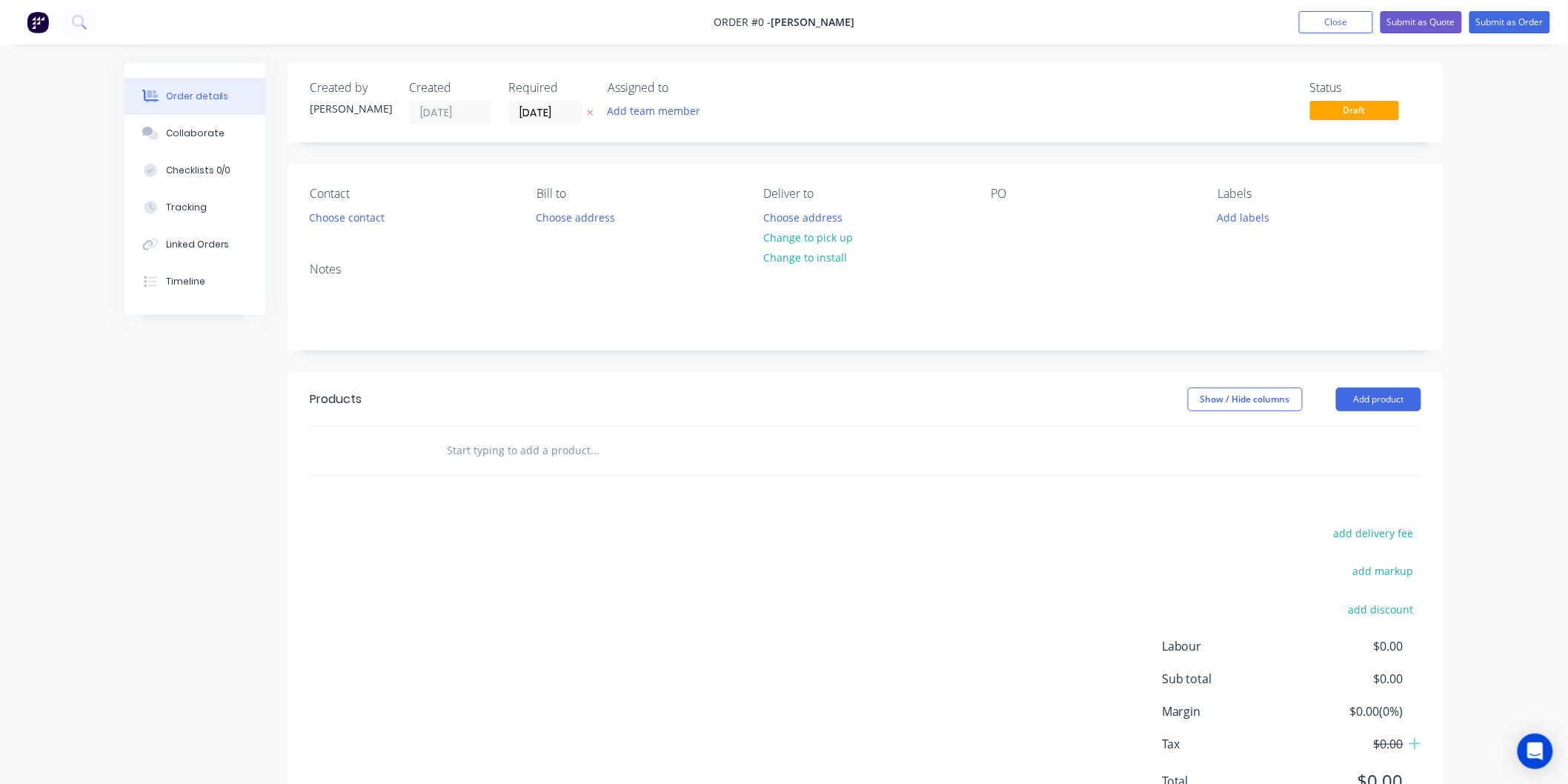
click at [456, 451] on input "text" at bounding box center [594, 451] width 297 height 29
paste input "20m3 paddle mixer less hydraulics, unit includes bomber door discharge doors wi…"
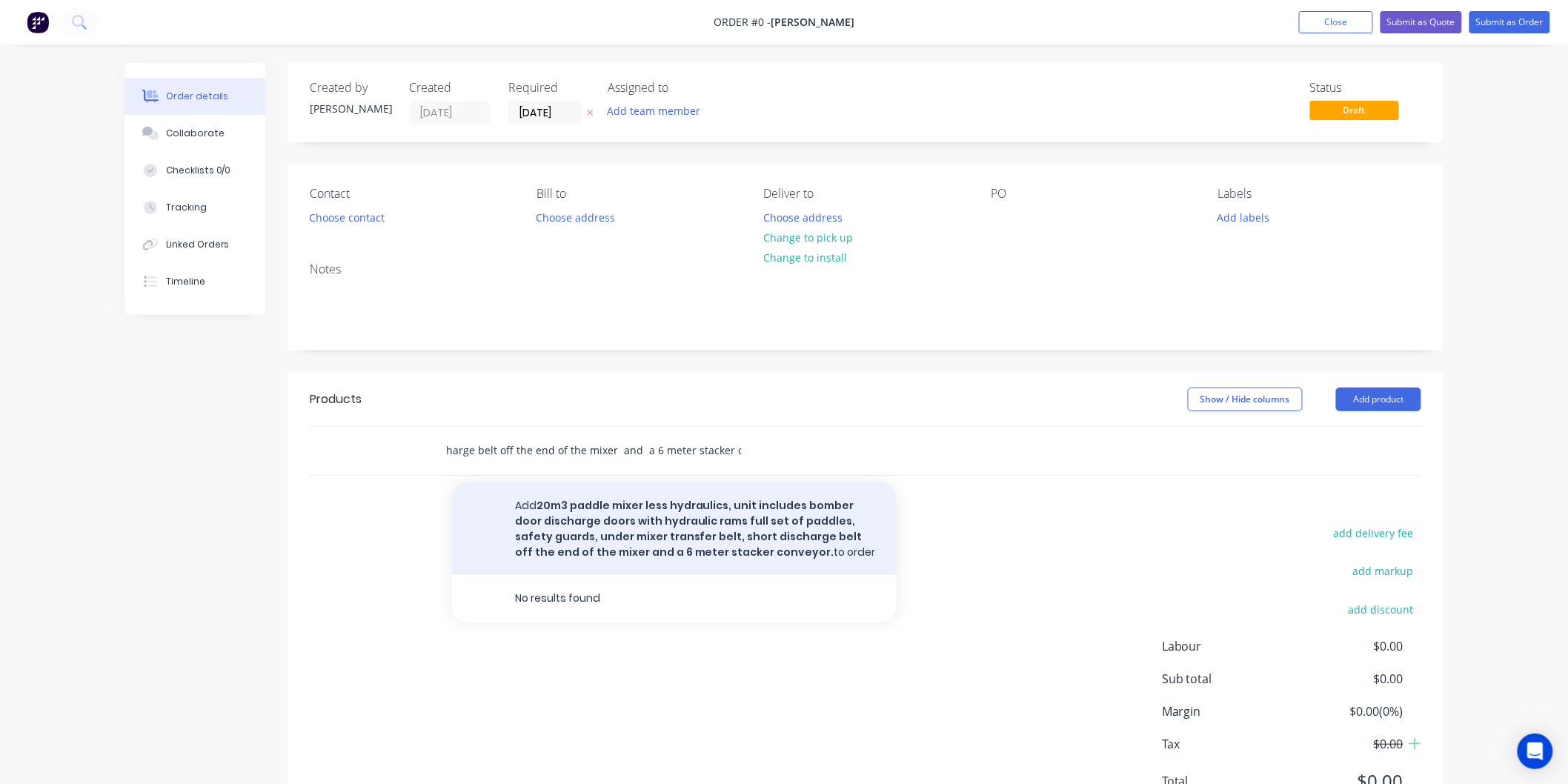
type input "20m3 paddle mixer less hydraulics, unit includes bomber door discharge doors wi…"
click at [579, 528] on button "Add 20m3 paddle mixer less hydraulics, unit includes bomber door discharge door…" at bounding box center [674, 529] width 445 height 92
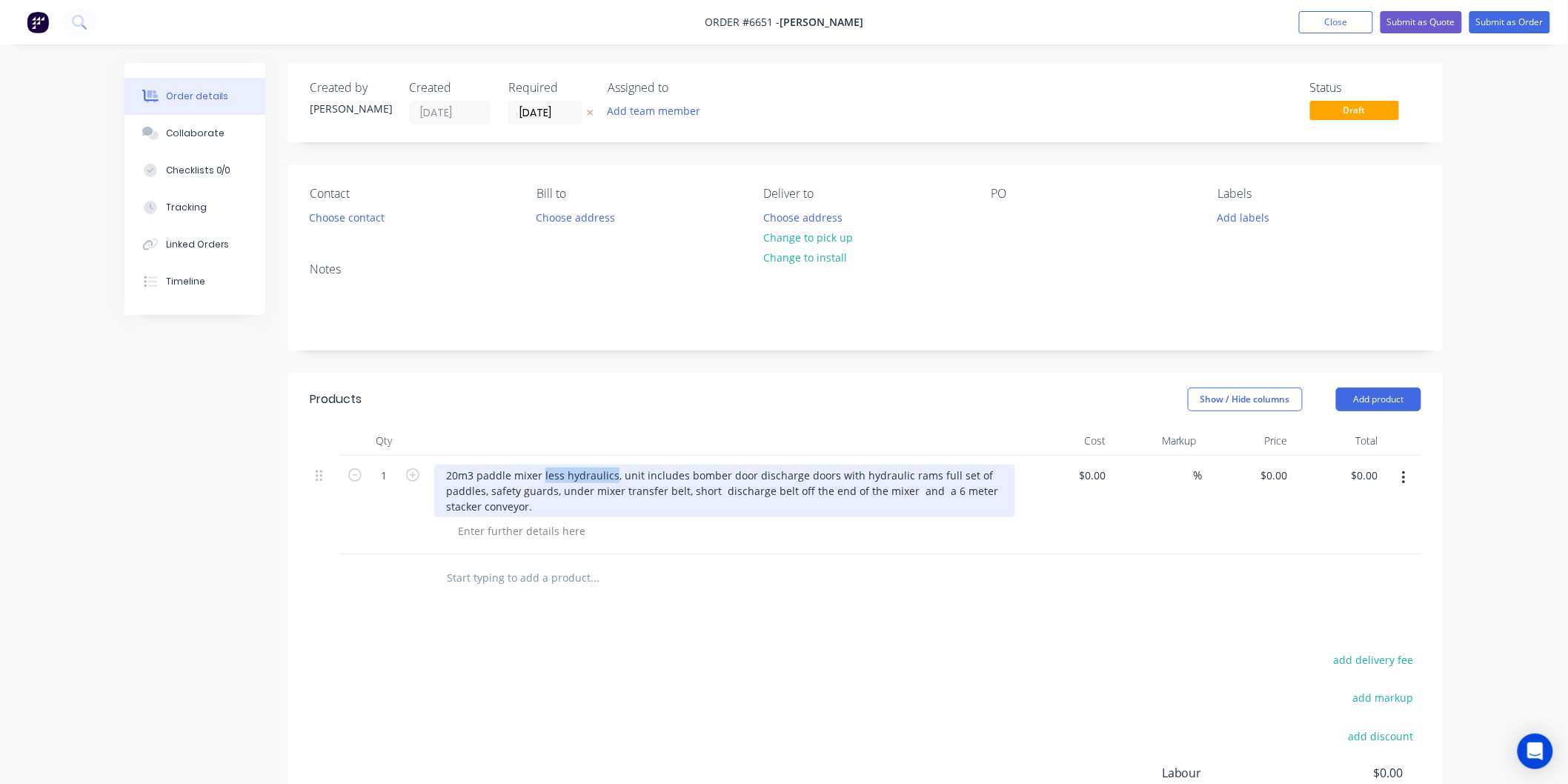
drag, startPoint x: 612, startPoint y: 474, endPoint x: 542, endPoint y: 471, distance: 70.1
click at [543, 472] on div "20m3 paddle mixer less hydraulics, unit includes bomber door discharge doors wi…" at bounding box center [724, 490] width 581 height 53
drag, startPoint x: 609, startPoint y: 474, endPoint x: 616, endPoint y: 445, distance: 29.8
click at [609, 472] on div "20m3 paddle mixer , unit includes bomber door discharge doors with hydraulic ra…" at bounding box center [724, 490] width 581 height 53
click at [739, 473] on div "20m3 paddle mixer , unit includes, diesel powered hydraulics, bomber door disch…" at bounding box center [724, 490] width 581 height 53
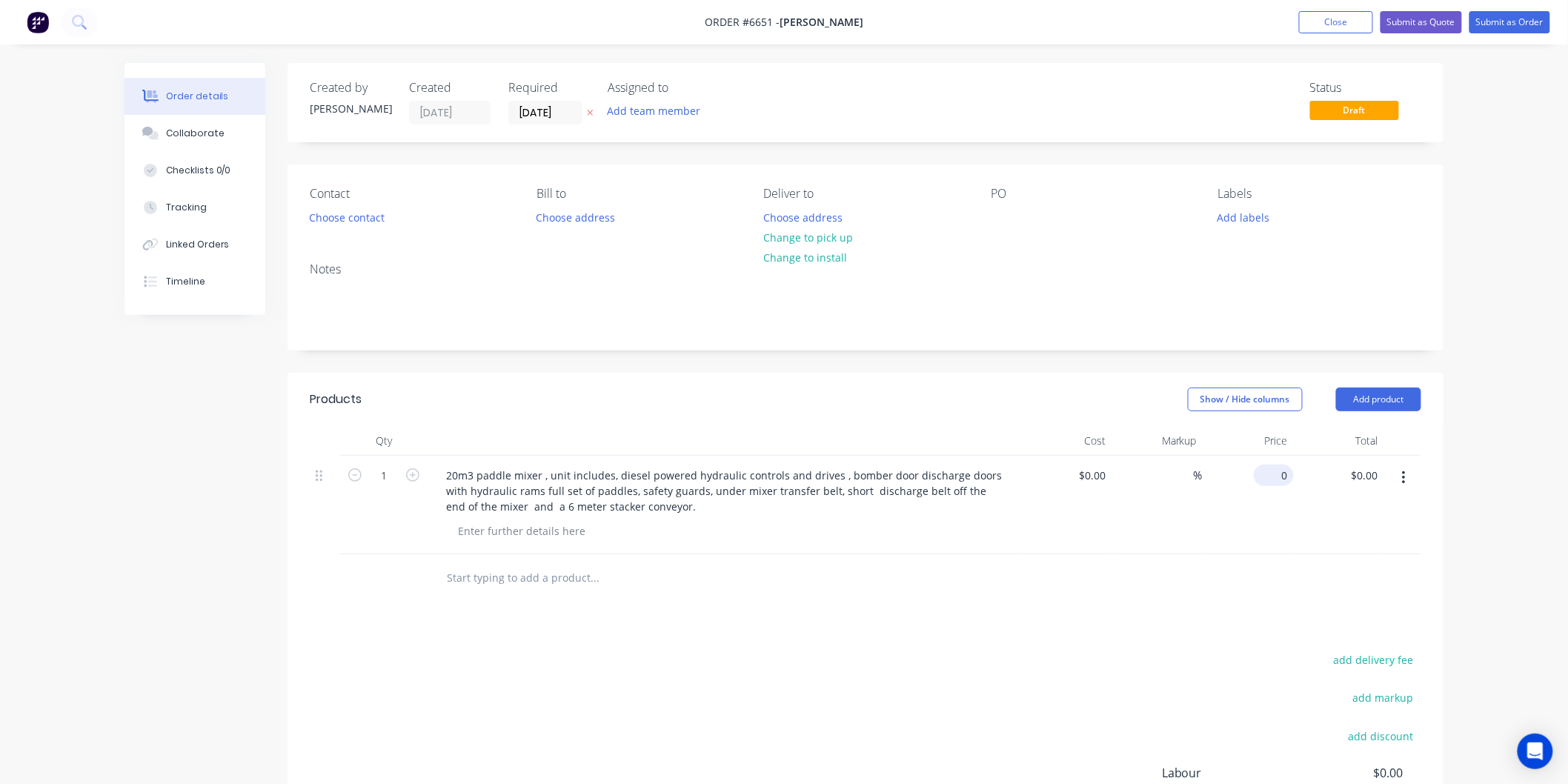
click at [1264, 472] on div "0 $0.00" at bounding box center [1247, 505] width 91 height 99
type input "$180.00"
click at [1234, 502] on div "$180.00 180.000" at bounding box center [1247, 505] width 91 height 99
click at [1257, 473] on div "180 $180.00" at bounding box center [1247, 505] width 91 height 99
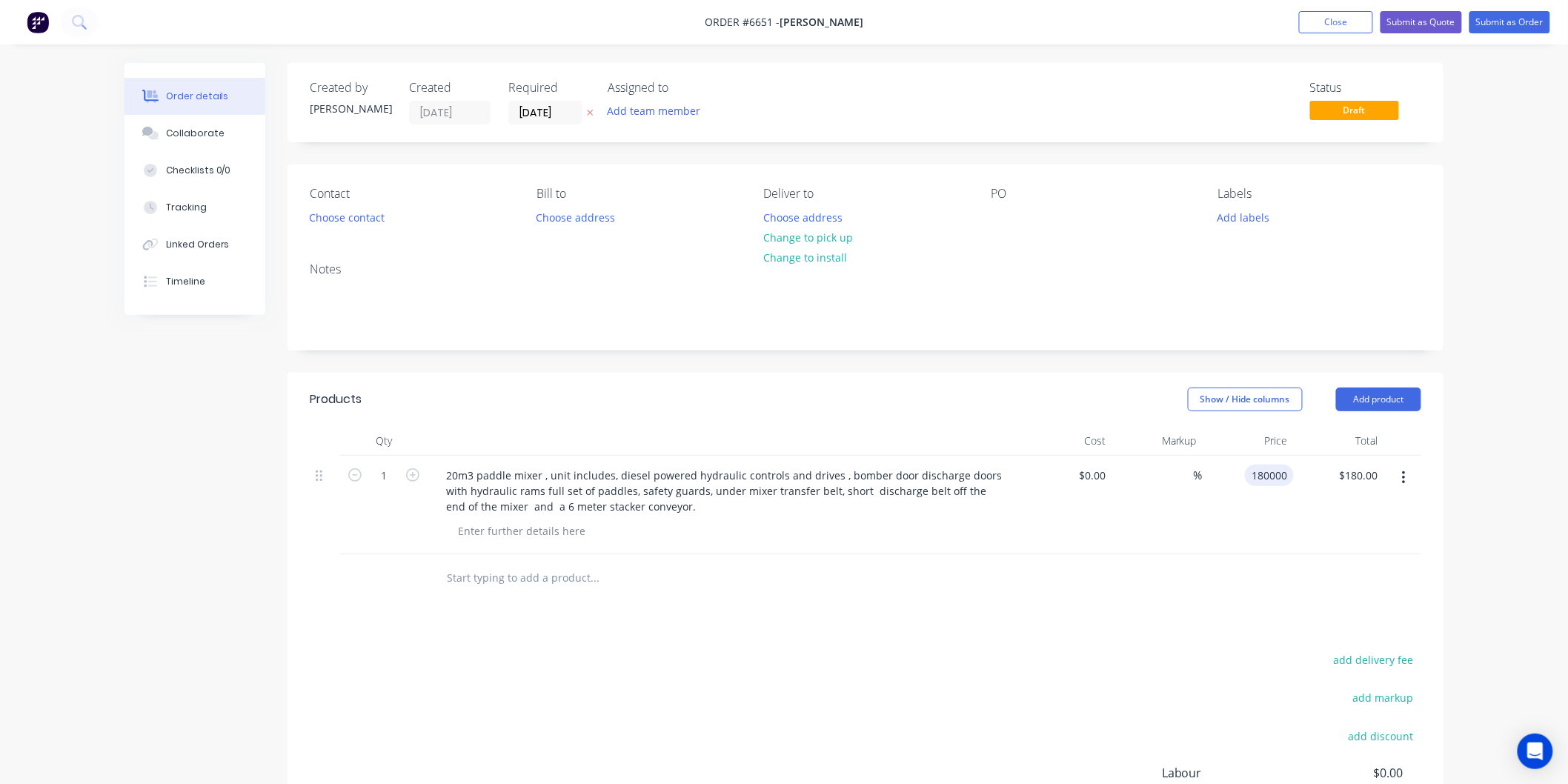
type input "$180,000.00"
click at [1199, 492] on div "%" at bounding box center [1157, 505] width 91 height 99
click at [1417, 19] on button "Submit as Quote" at bounding box center [1422, 22] width 81 height 22
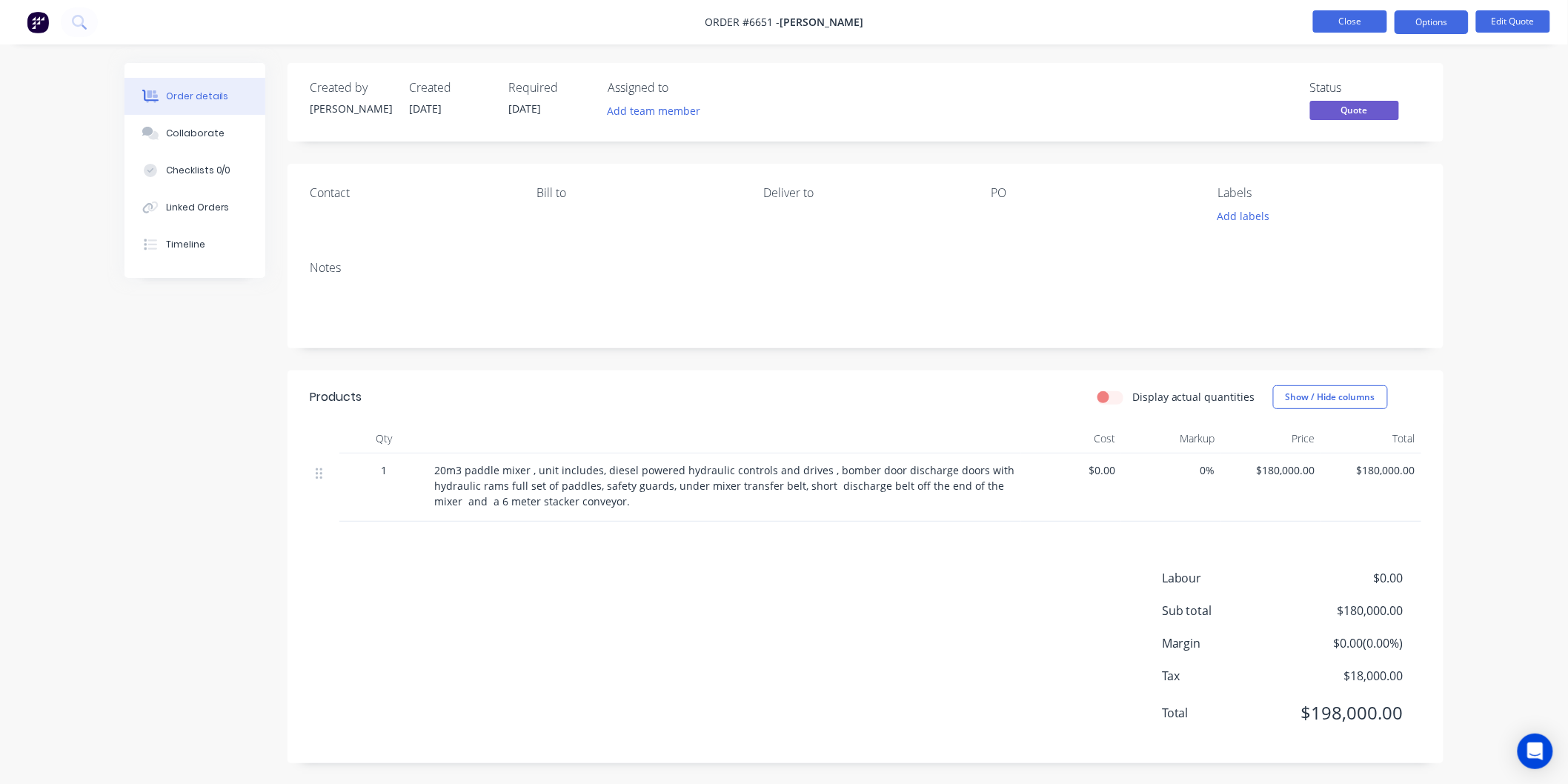
click at [1329, 15] on button "Close" at bounding box center [1350, 21] width 74 height 22
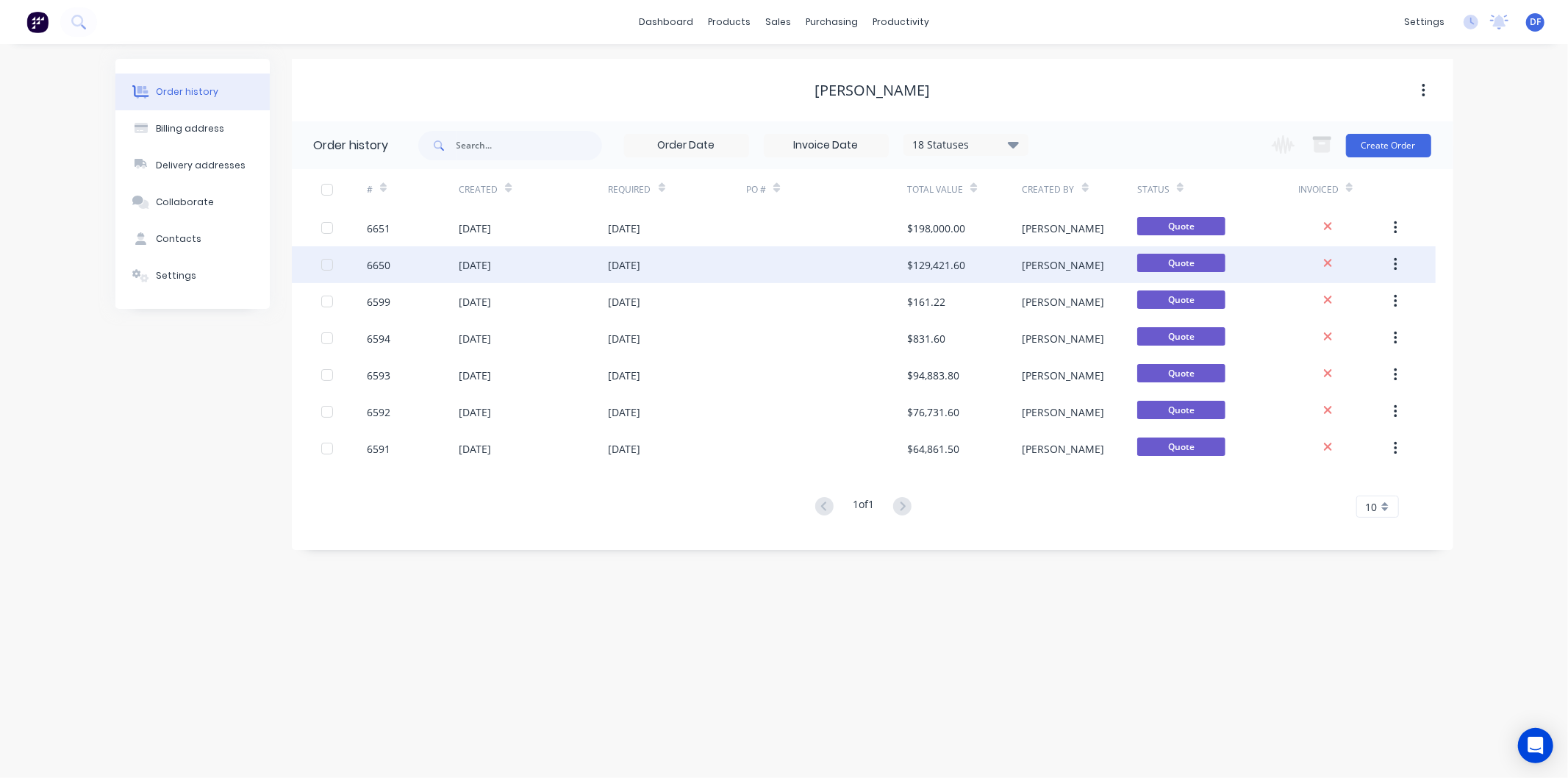
click at [538, 261] on div "[DATE]" at bounding box center [533, 264] width 149 height 37
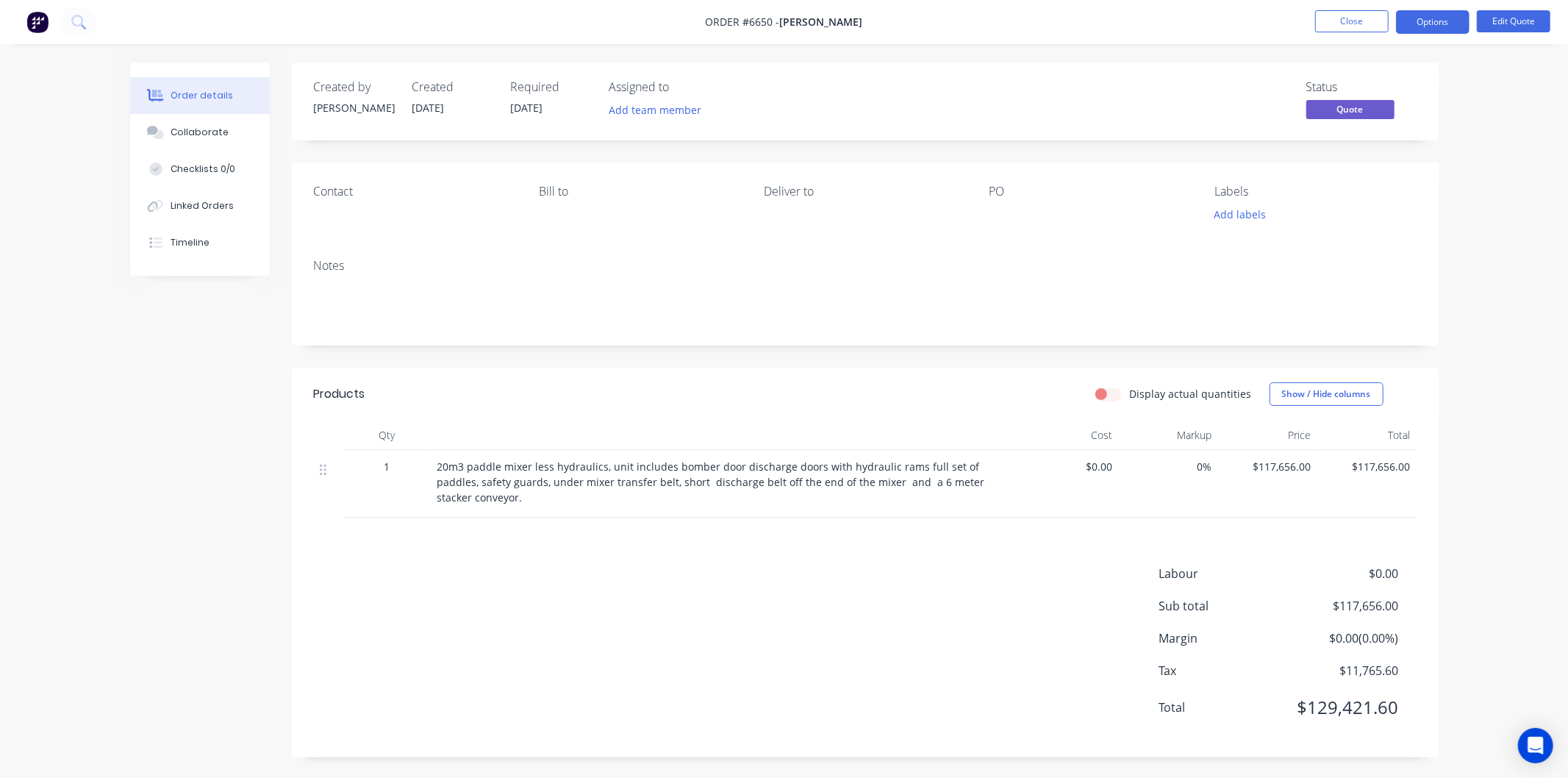
click at [603, 464] on span "20m3 paddle mixer less hydraulics, unit includes bomber door discharge doors wi…" at bounding box center [713, 482] width 550 height 45
drag, startPoint x: 601, startPoint y: 464, endPoint x: 611, endPoint y: 453, distance: 14.9
click at [601, 465] on span "20m3 paddle mixer less hydraulics, unit includes bomber door discharge doors wi…" at bounding box center [713, 482] width 550 height 45
drag, startPoint x: 600, startPoint y: 467, endPoint x: 607, endPoint y: 456, distance: 13.0
click at [600, 464] on span "20m3 paddle mixer less hydraulics, unit includes bomber door discharge doors wi…" at bounding box center [713, 482] width 550 height 45
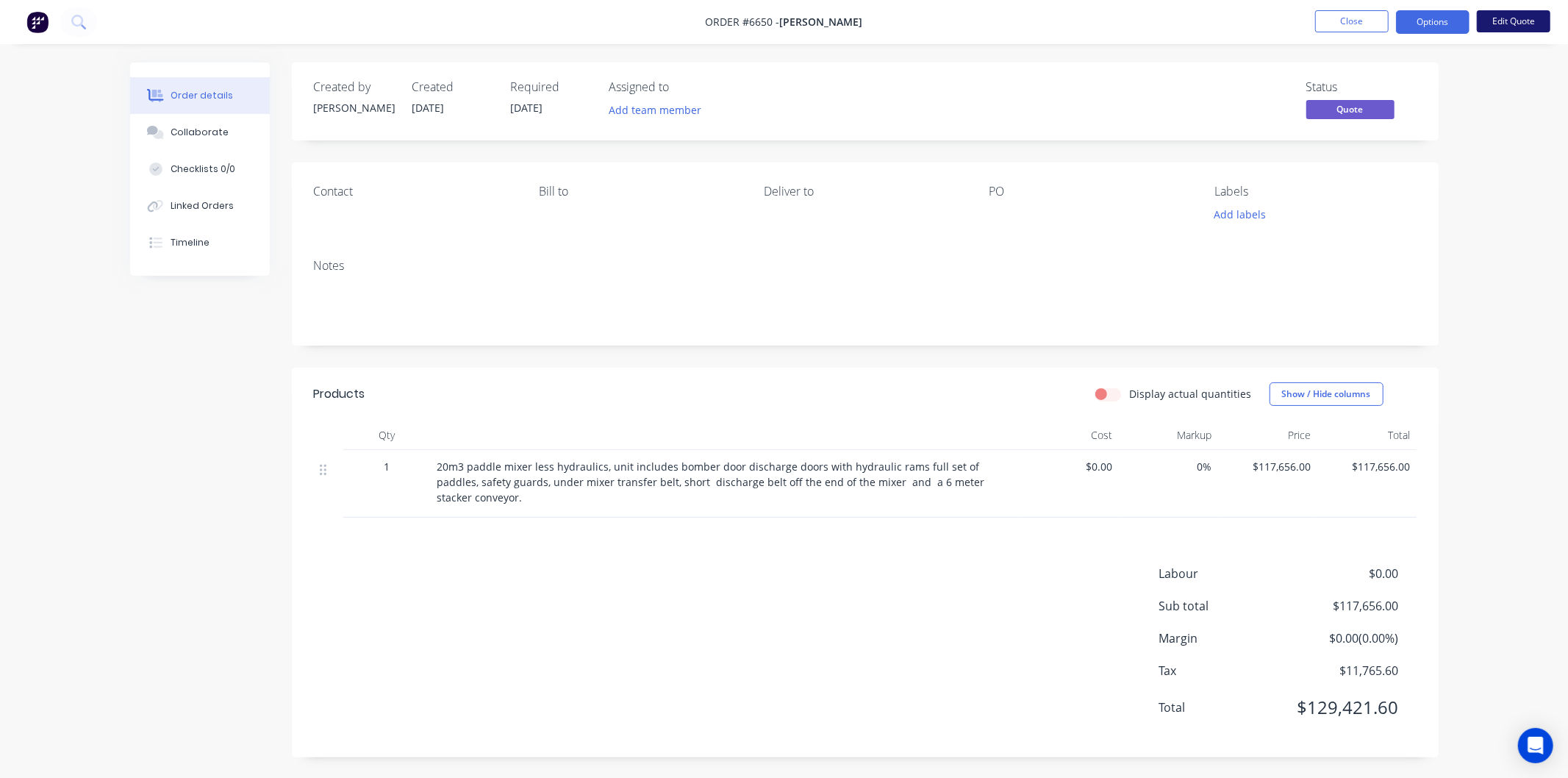
click at [1504, 20] on button "Edit Quote" at bounding box center [1513, 21] width 73 height 22
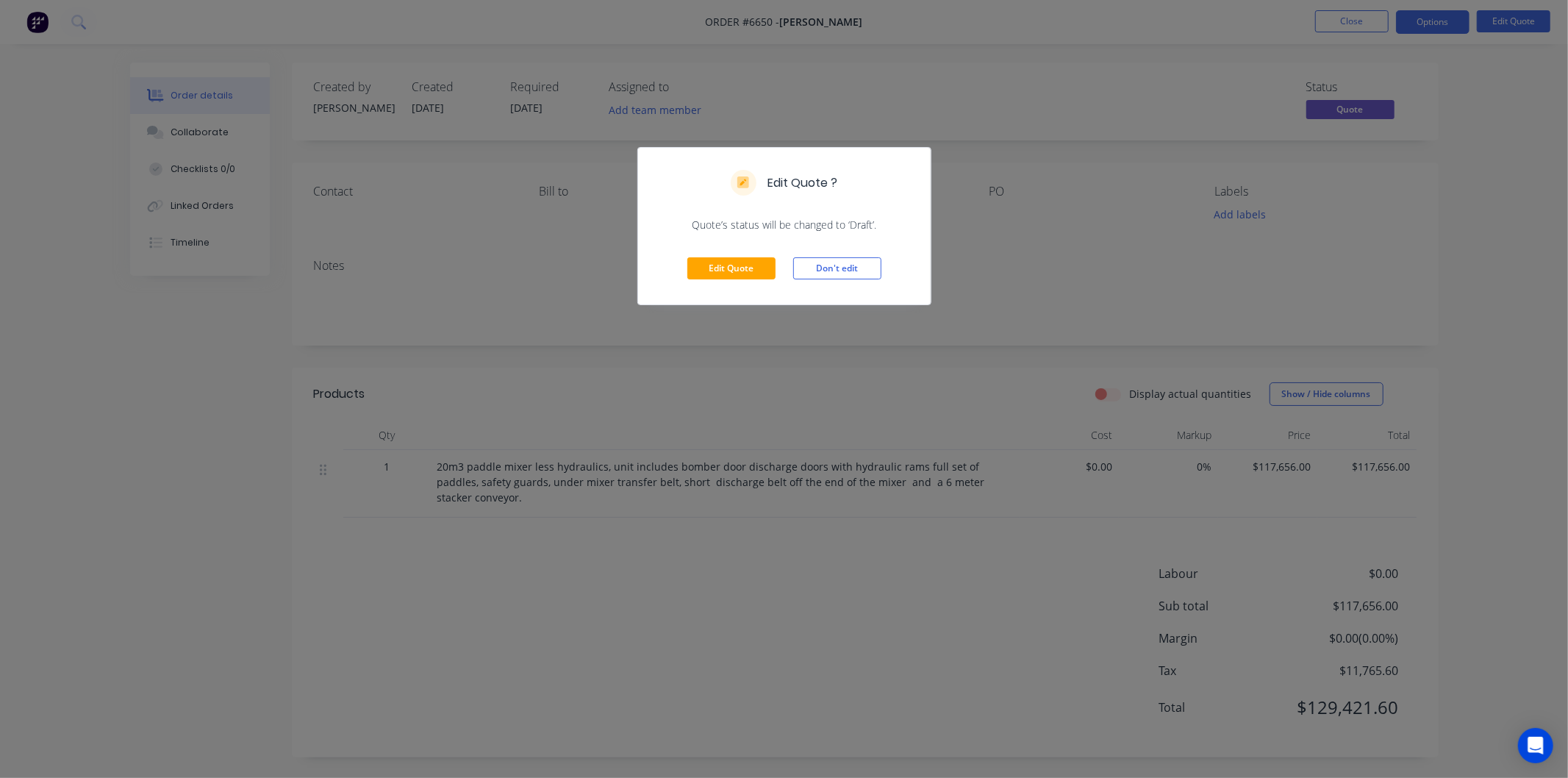
click at [743, 255] on div "Edit Quote Don't edit" at bounding box center [784, 268] width 292 height 72
click at [727, 271] on button "Edit Quote" at bounding box center [731, 269] width 89 height 22
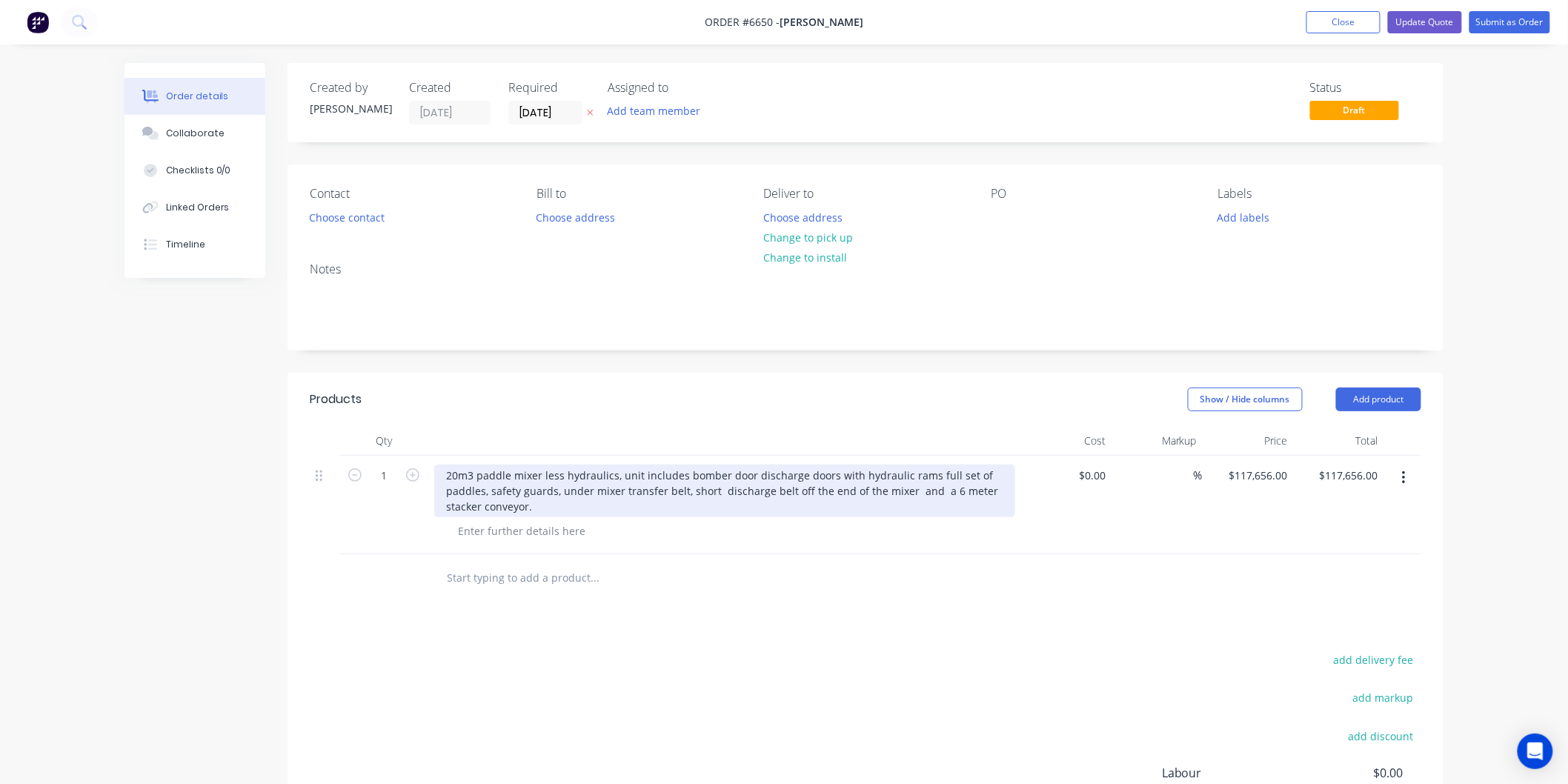
click at [612, 474] on div "20m3 paddle mixer less hydraulics, unit includes bomber door discharge doors wi…" at bounding box center [724, 490] width 581 height 53
click at [614, 474] on div "20m3 paddle mixer less hydraulics, unit includes bomber door discharge doors wi…" at bounding box center [724, 490] width 581 height 53
click at [615, 475] on div "20m3 paddle mixer less hydraulics,motor drives and gearboxes unit includes bomb…" at bounding box center [724, 490] width 581 height 53
click at [757, 473] on div "20m3 paddle mixer less hydraulics, motor drives and gearboxes unit includes bom…" at bounding box center [724, 490] width 581 height 53
click at [763, 473] on div "20m3 paddle mixer less hydraulics, motor drives and gearboxes. unit includes bo…" at bounding box center [724, 490] width 581 height 53
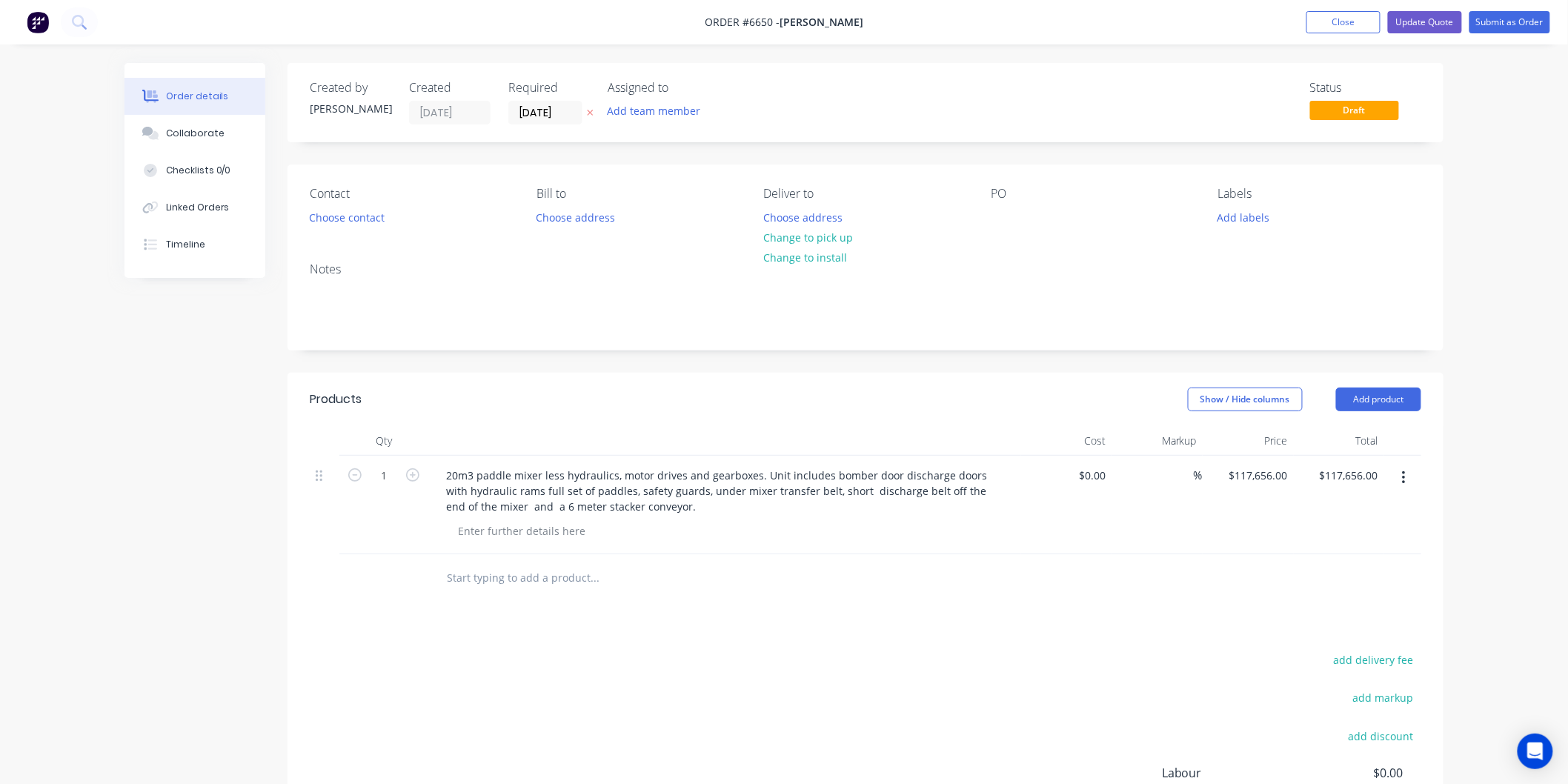
click at [366, 205] on div "Contact Choose contact" at bounding box center [411, 207] width 203 height 41
click at [359, 212] on button "Choose contact" at bounding box center [346, 216] width 91 height 20
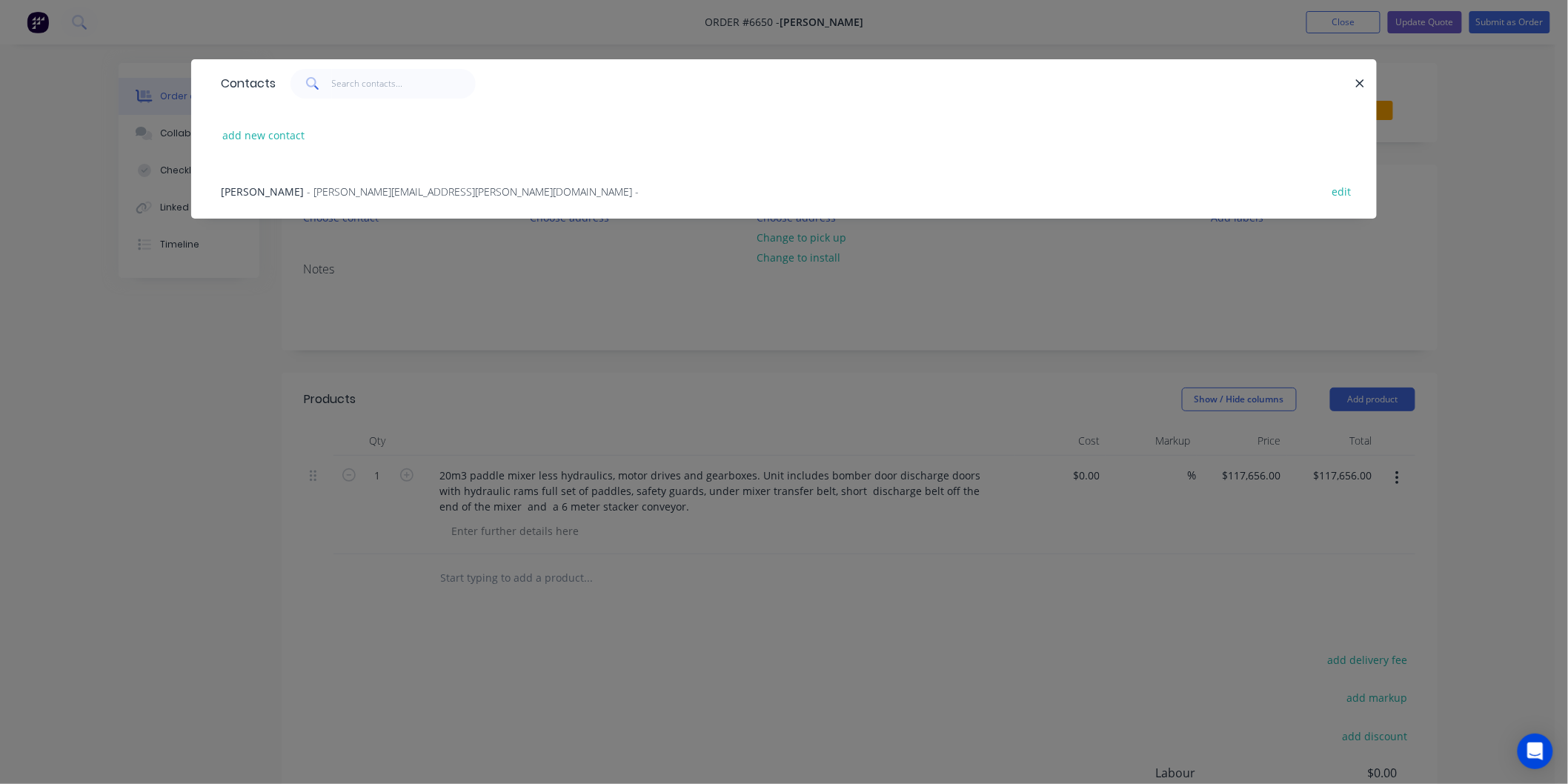
click at [322, 188] on span "- [PERSON_NAME][EMAIL_ADDRESS][PERSON_NAME][DOMAIN_NAME] -" at bounding box center [473, 191] width 332 height 14
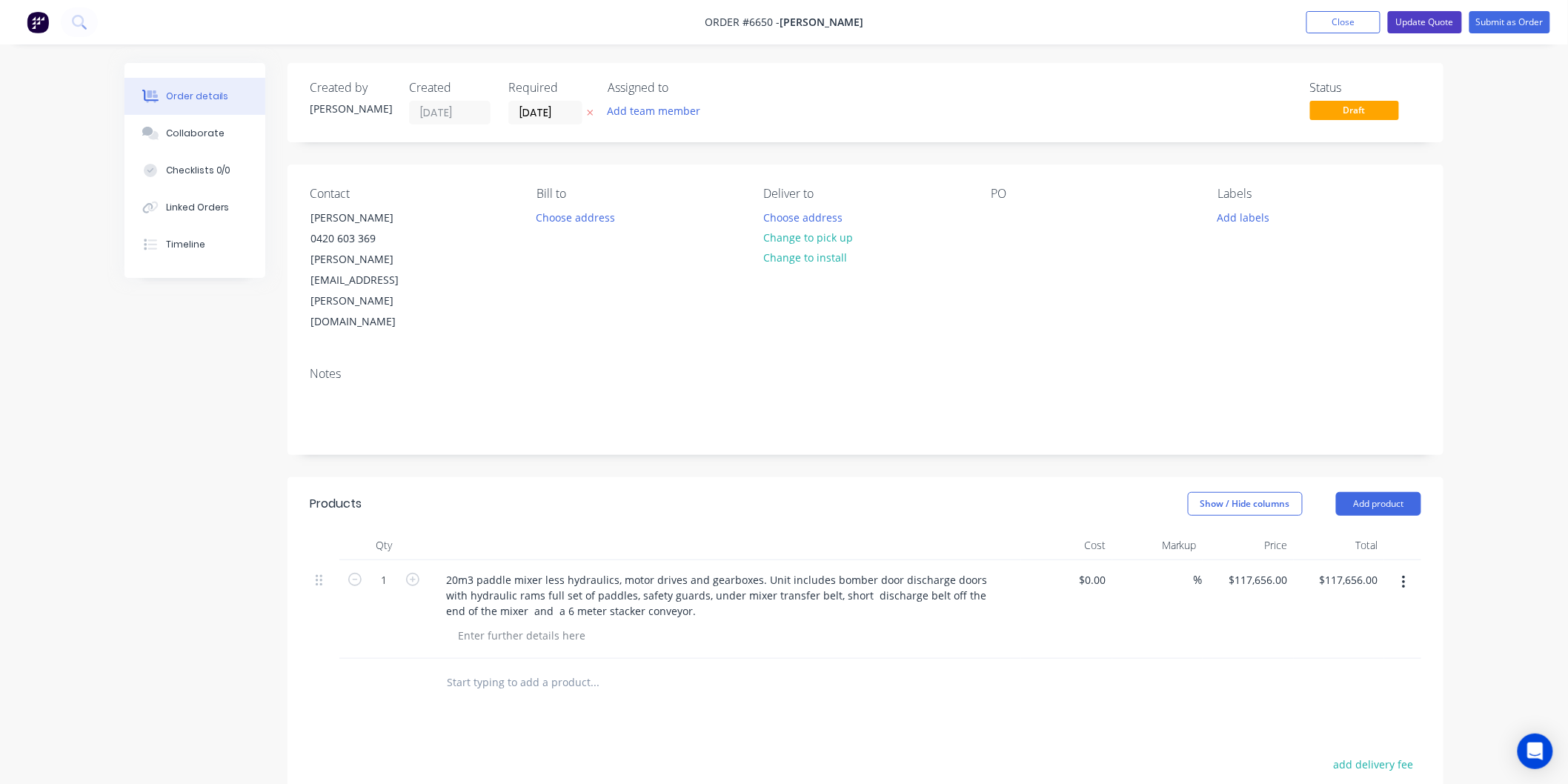
click at [1417, 18] on button "Update Quote" at bounding box center [1425, 22] width 74 height 22
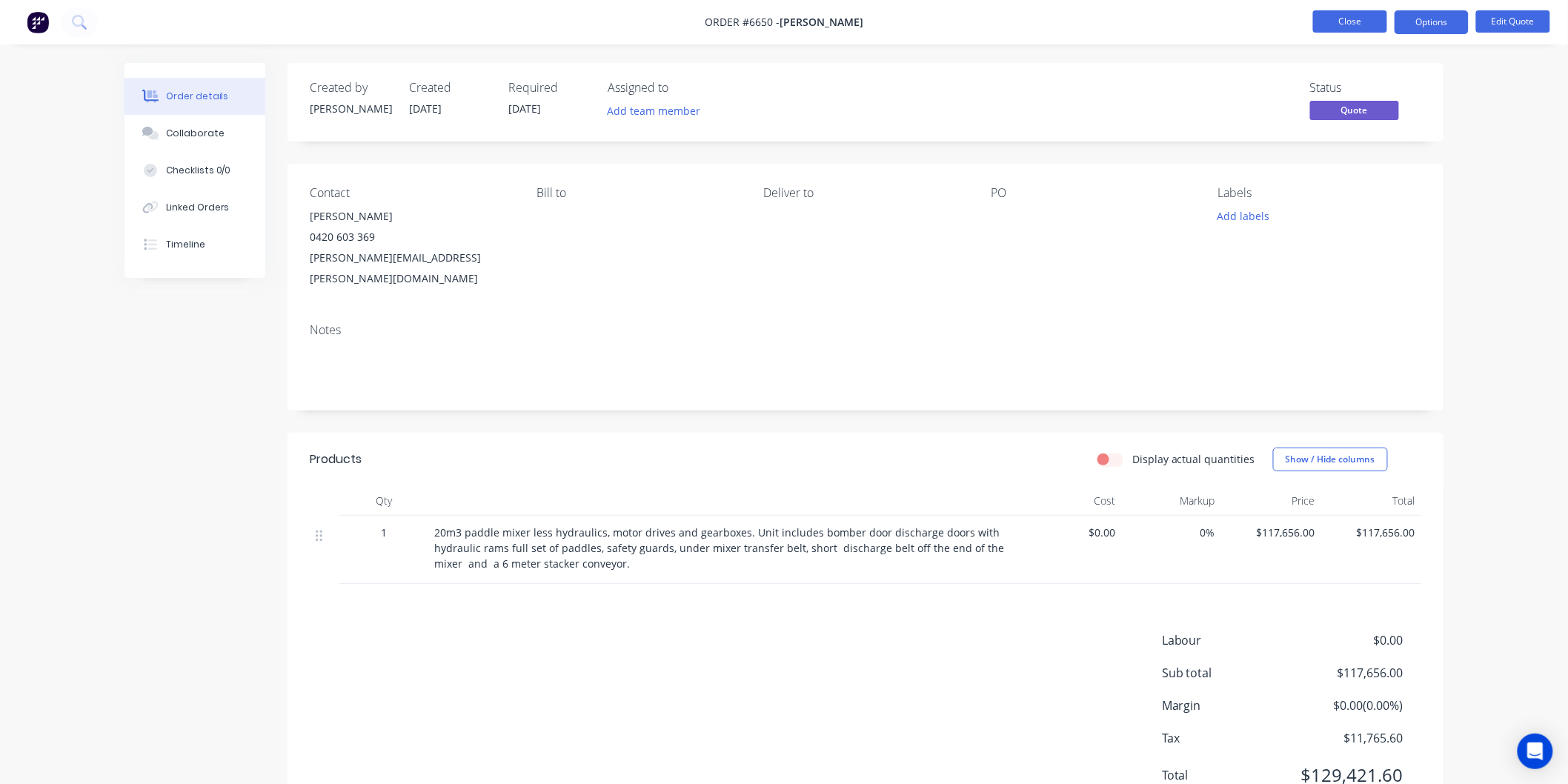
click at [1354, 17] on button "Close" at bounding box center [1350, 21] width 74 height 22
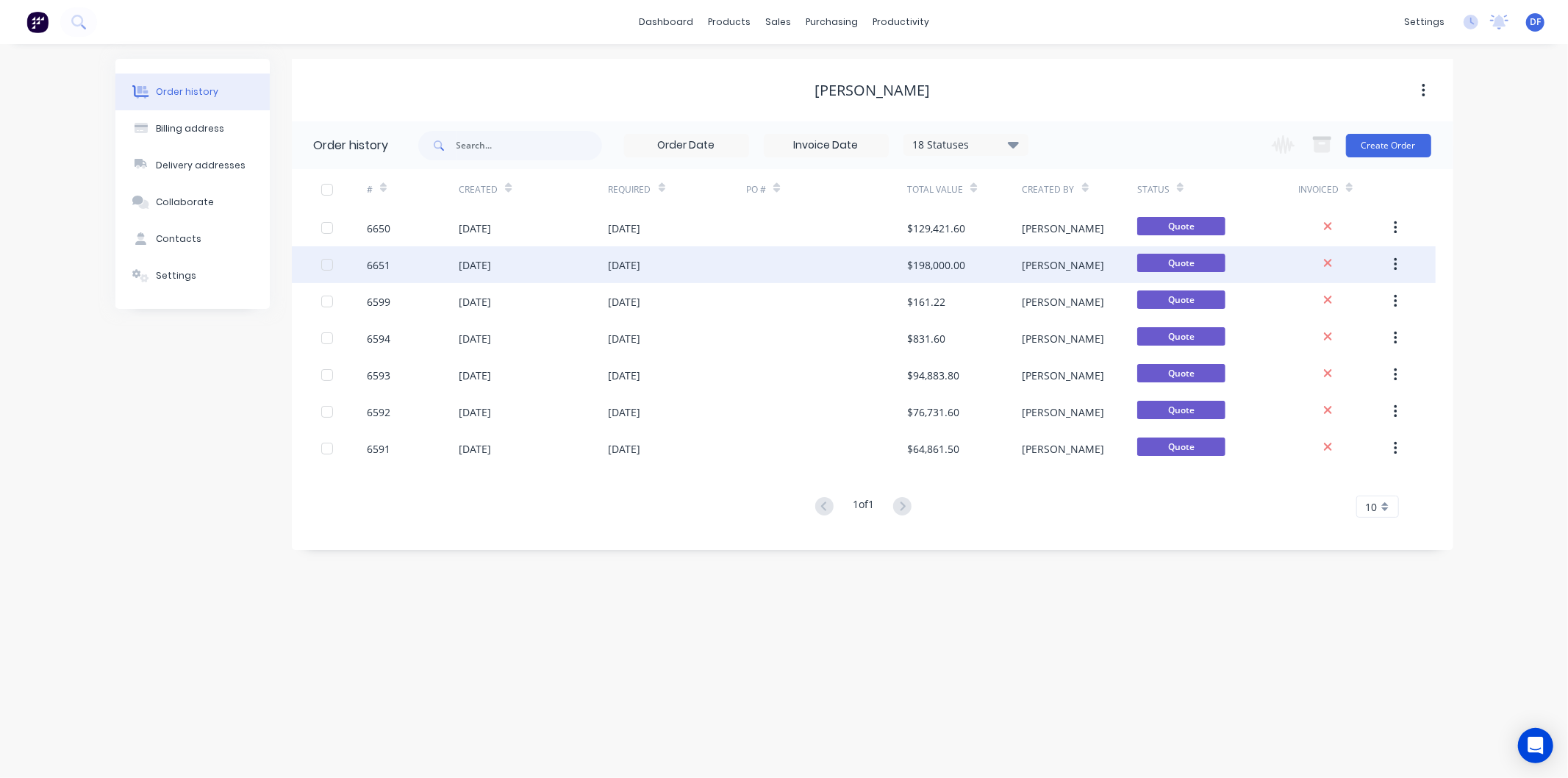
click at [491, 261] on div "[DATE]" at bounding box center [474, 265] width 32 height 16
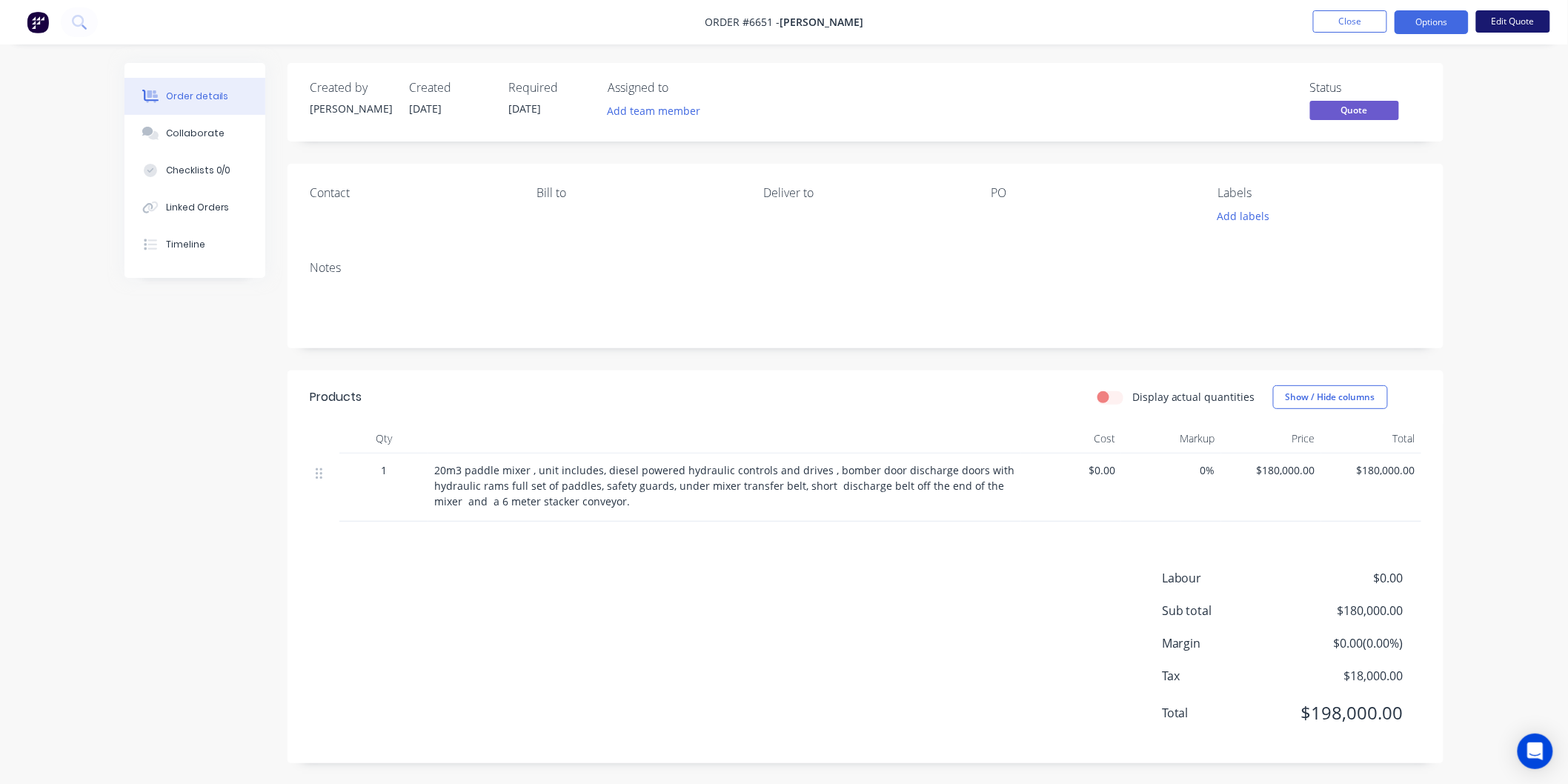
click at [1502, 18] on button "Edit Quote" at bounding box center [1513, 21] width 74 height 22
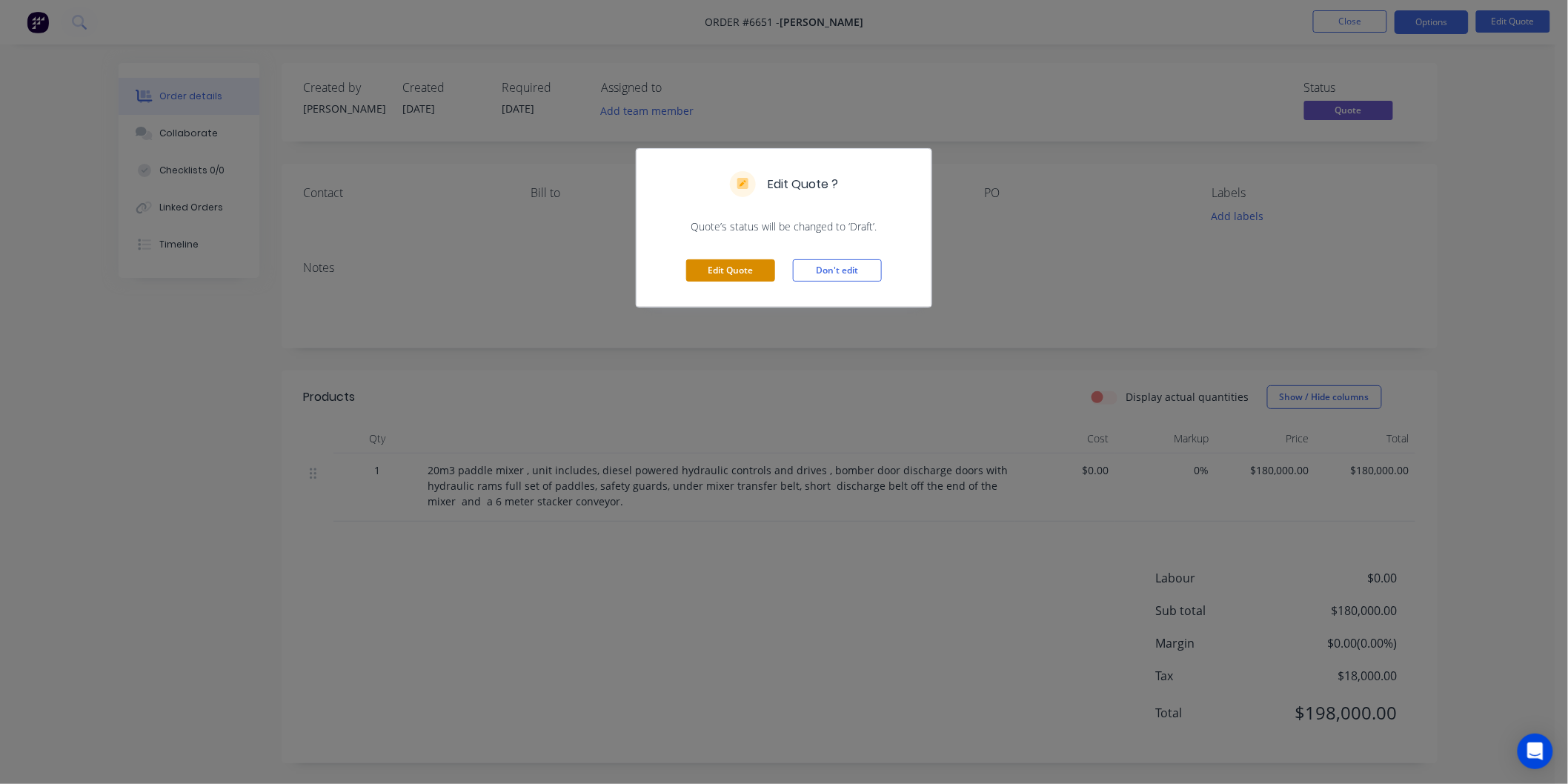
click at [720, 270] on button "Edit Quote" at bounding box center [731, 271] width 89 height 22
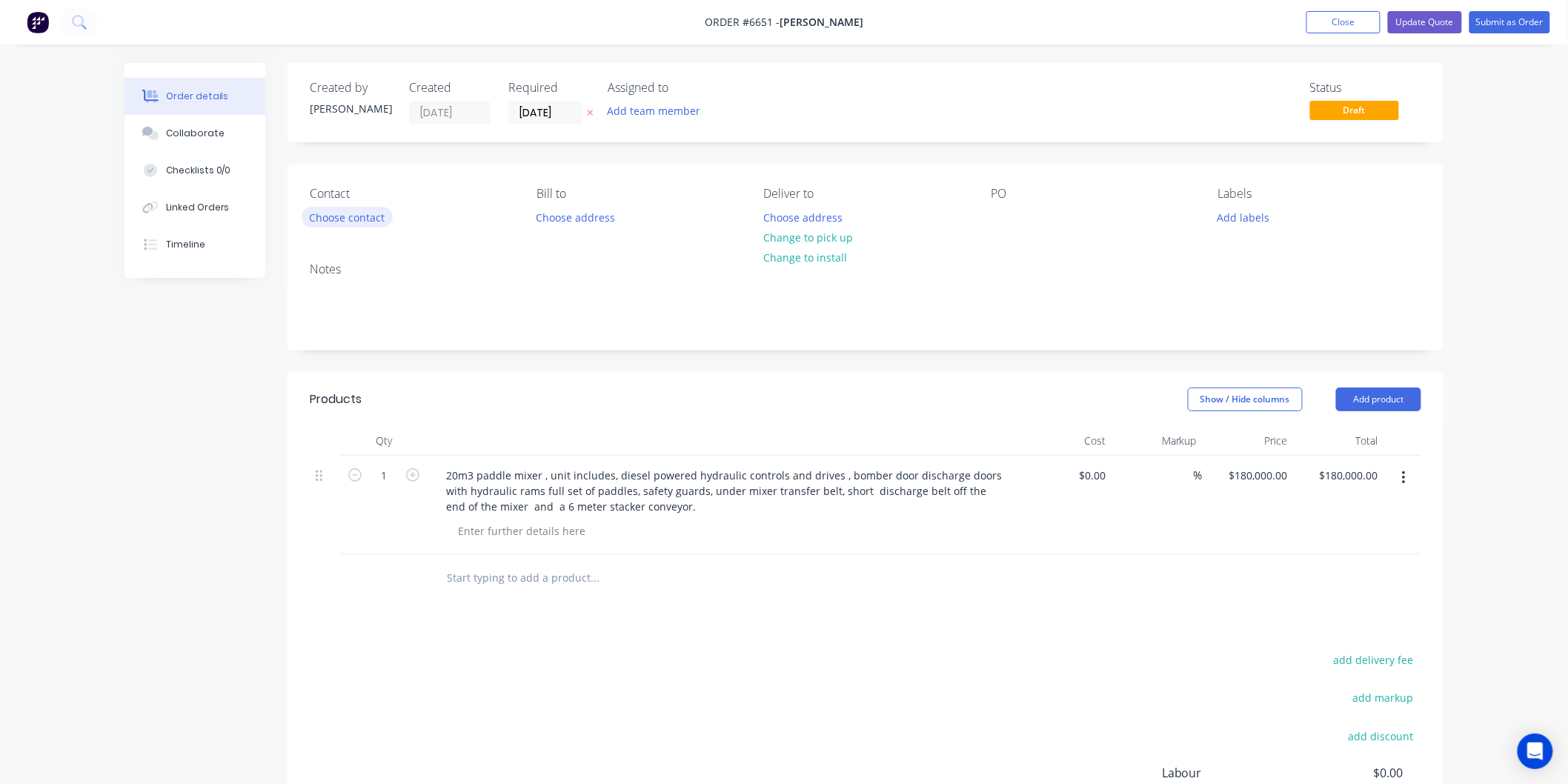
click at [373, 223] on button "Choose contact" at bounding box center [346, 216] width 91 height 20
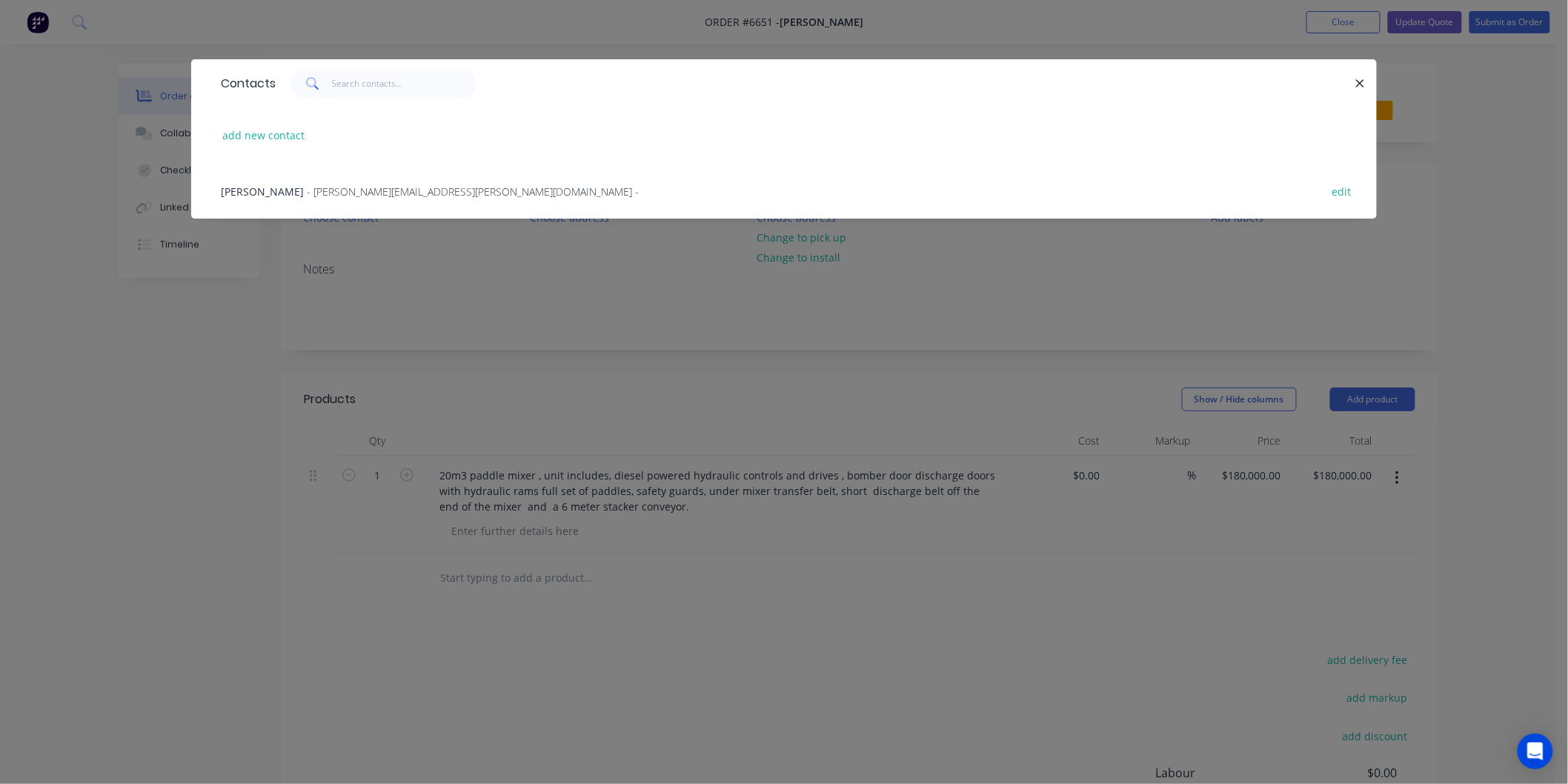
click at [362, 195] on span "- [PERSON_NAME][EMAIL_ADDRESS][PERSON_NAME][DOMAIN_NAME] -" at bounding box center [473, 191] width 332 height 14
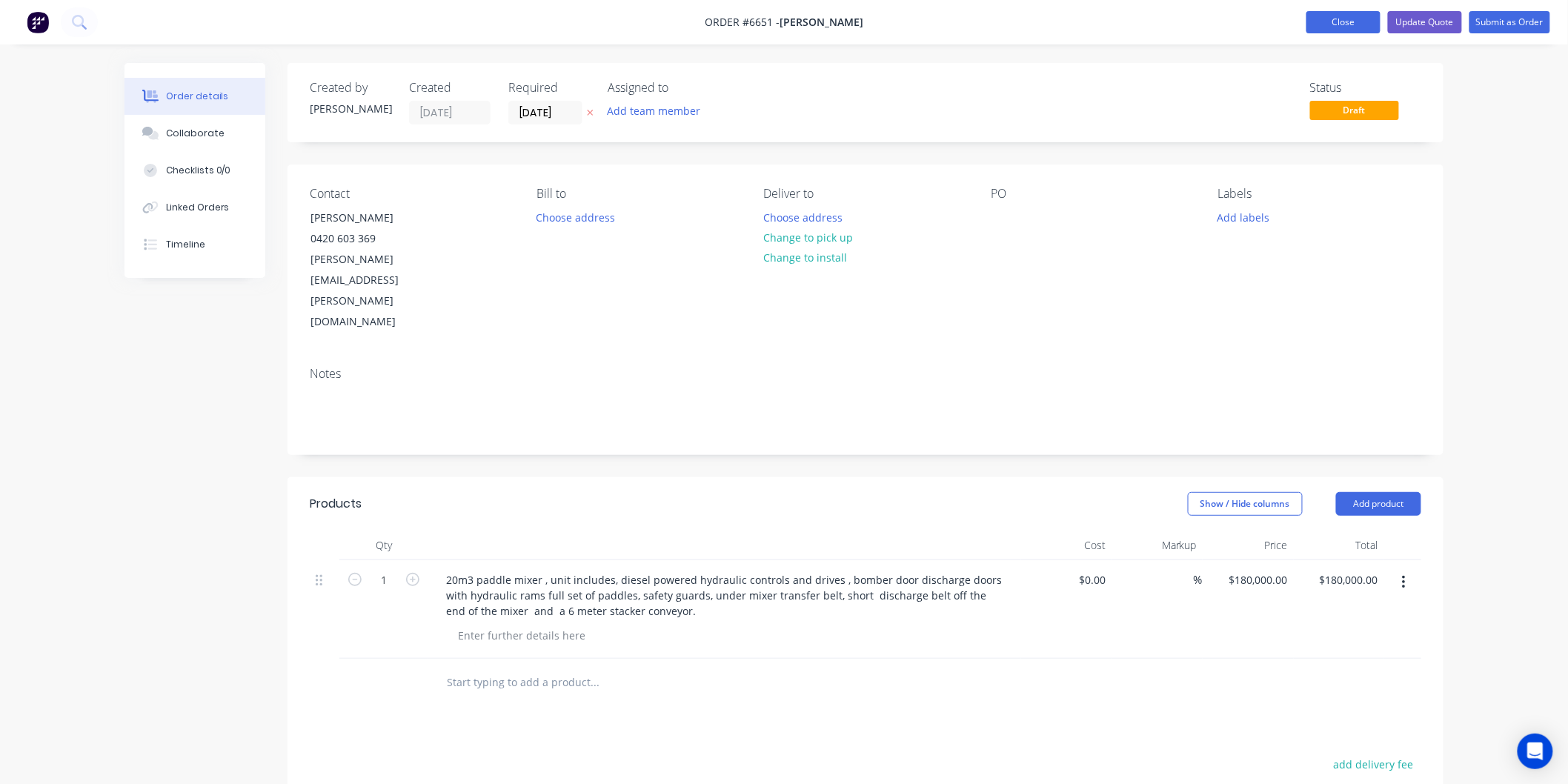
click at [1337, 20] on button "Close" at bounding box center [1343, 22] width 74 height 22
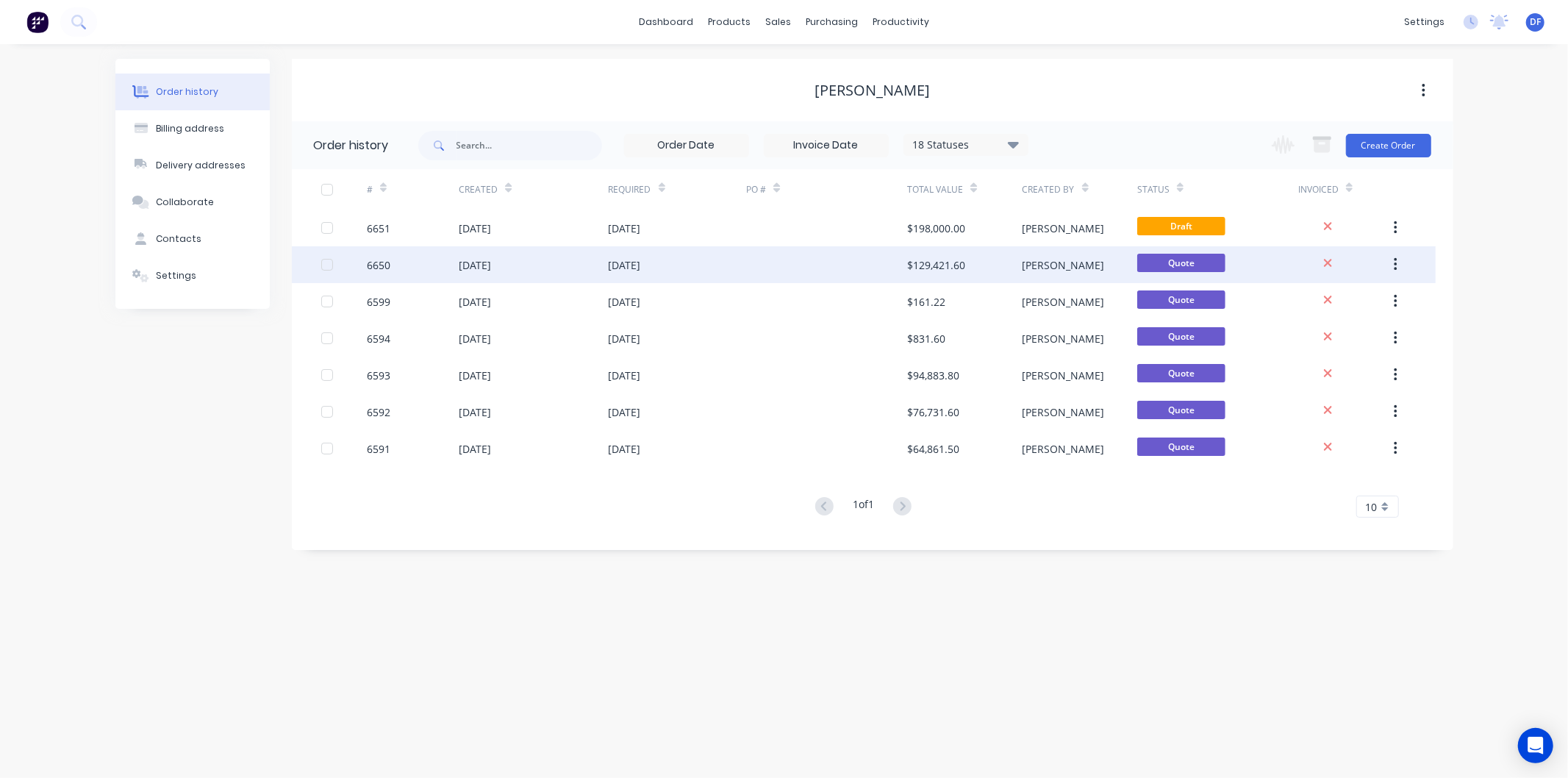
click at [491, 258] on div "[DATE]" at bounding box center [474, 265] width 32 height 16
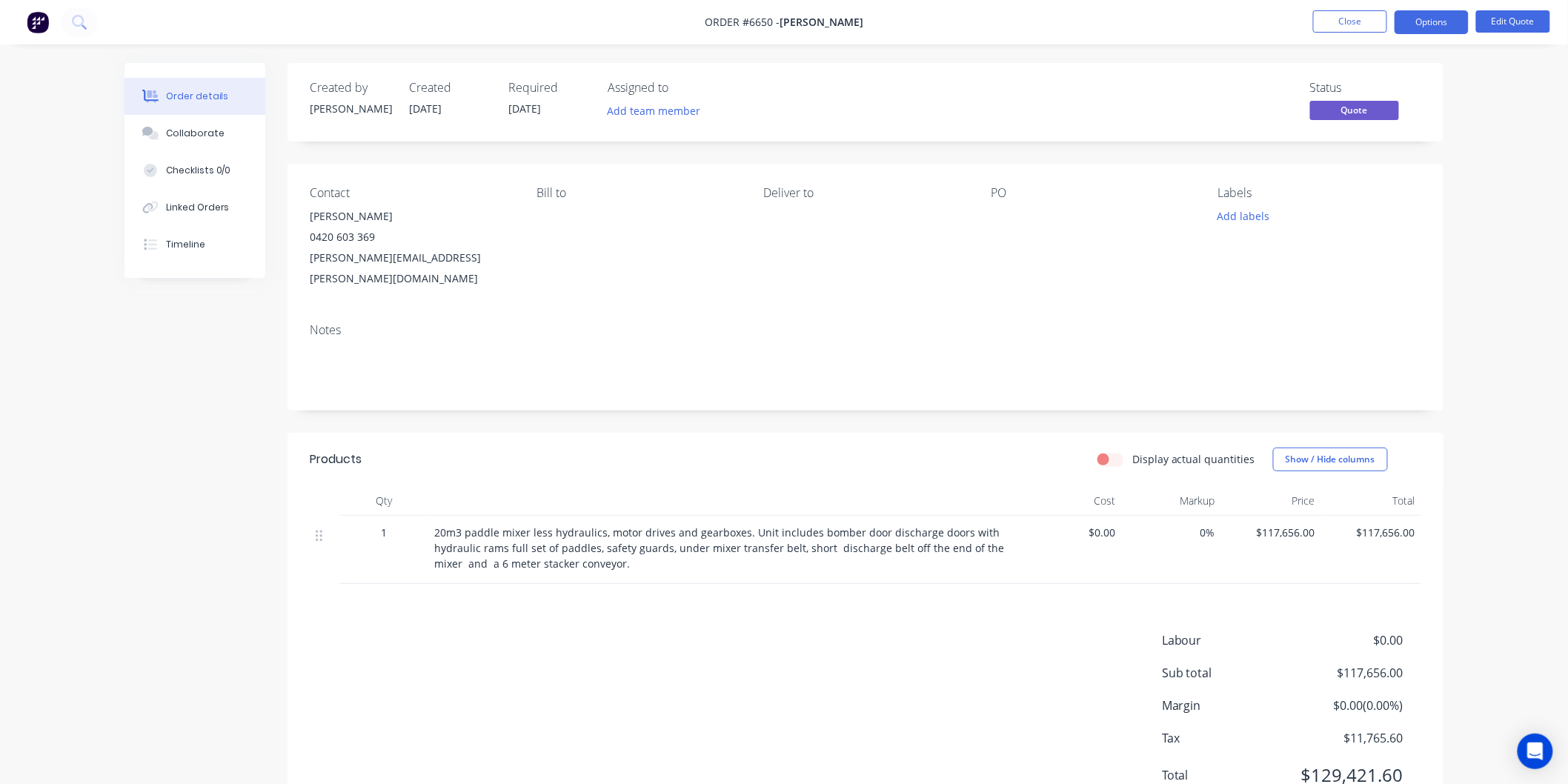
click at [604, 525] on span "20m3 paddle mixer less hydraulics, motor drives and gearboxes. Unit includes bo…" at bounding box center [720, 547] width 573 height 45
drag, startPoint x: 555, startPoint y: 523, endPoint x: 538, endPoint y: 523, distance: 17.0
click at [553, 525] on span "20m3 paddle mixer less hydraulics, motor drives and gearboxes. Unit includes bo…" at bounding box center [720, 547] width 573 height 45
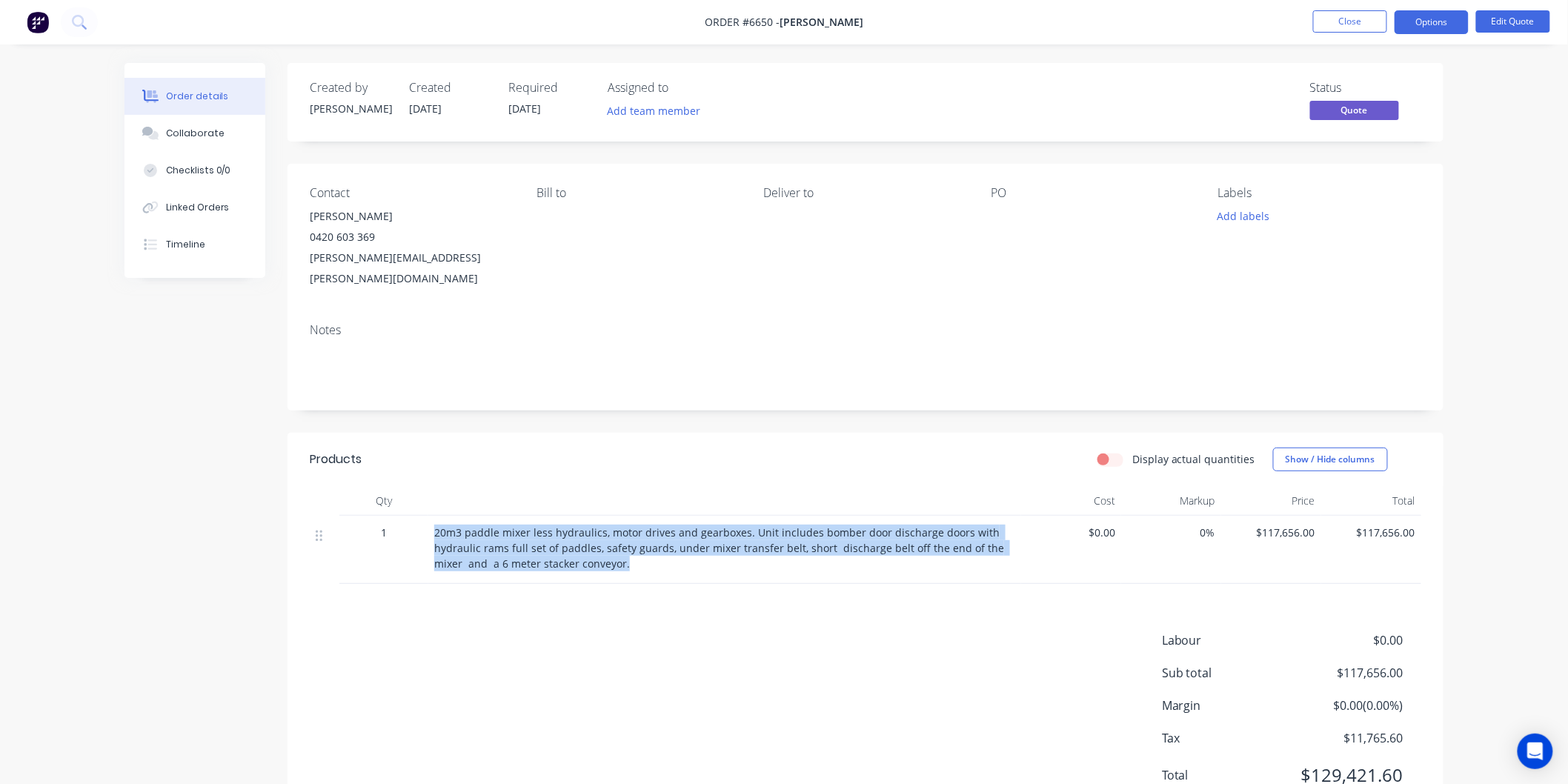
drag, startPoint x: 432, startPoint y: 506, endPoint x: 608, endPoint y: 542, distance: 179.6
click at [608, 542] on div "20m3 paddle mixer less hydraulics, motor drives and gearboxes. Unit includes bo…" at bounding box center [724, 550] width 592 height 68
copy span "20m3 paddle mixer less hydraulics, motor drives and gearboxes. Unit includes bo…"
click at [1353, 27] on button "Close" at bounding box center [1350, 21] width 74 height 22
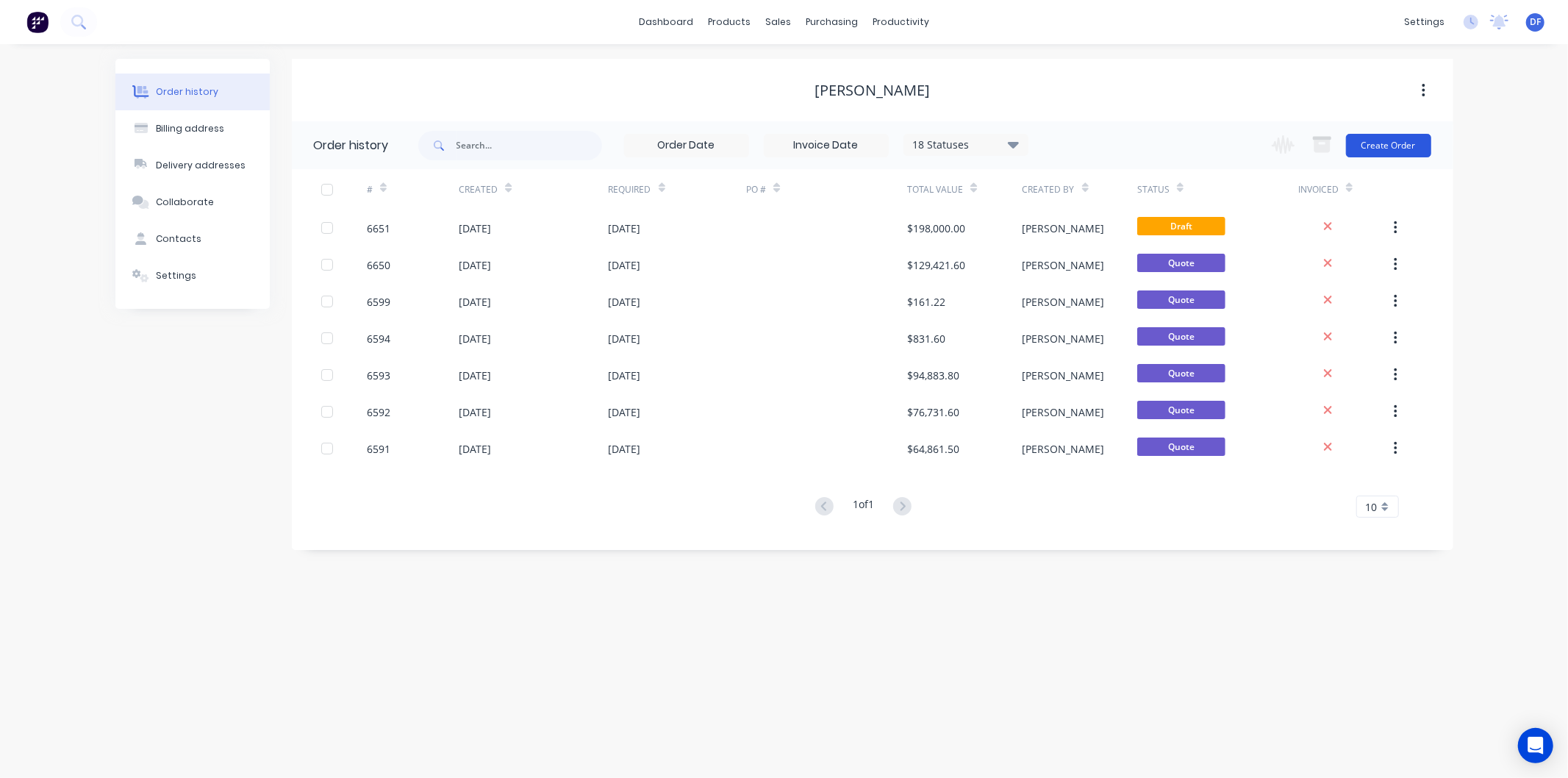
click at [1388, 144] on button "Create Order" at bounding box center [1388, 145] width 85 height 24
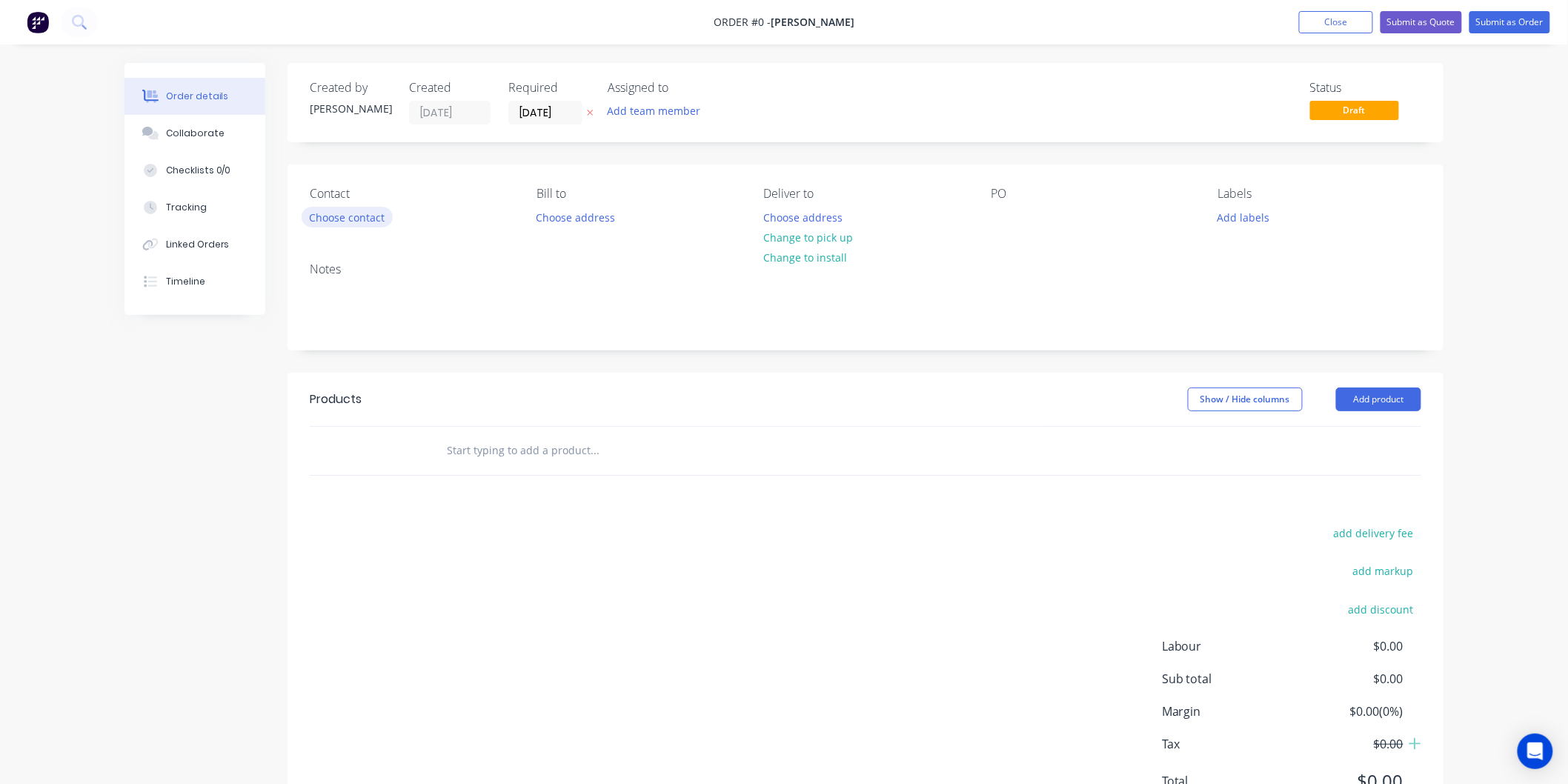
click at [352, 218] on button "Choose contact" at bounding box center [346, 216] width 91 height 20
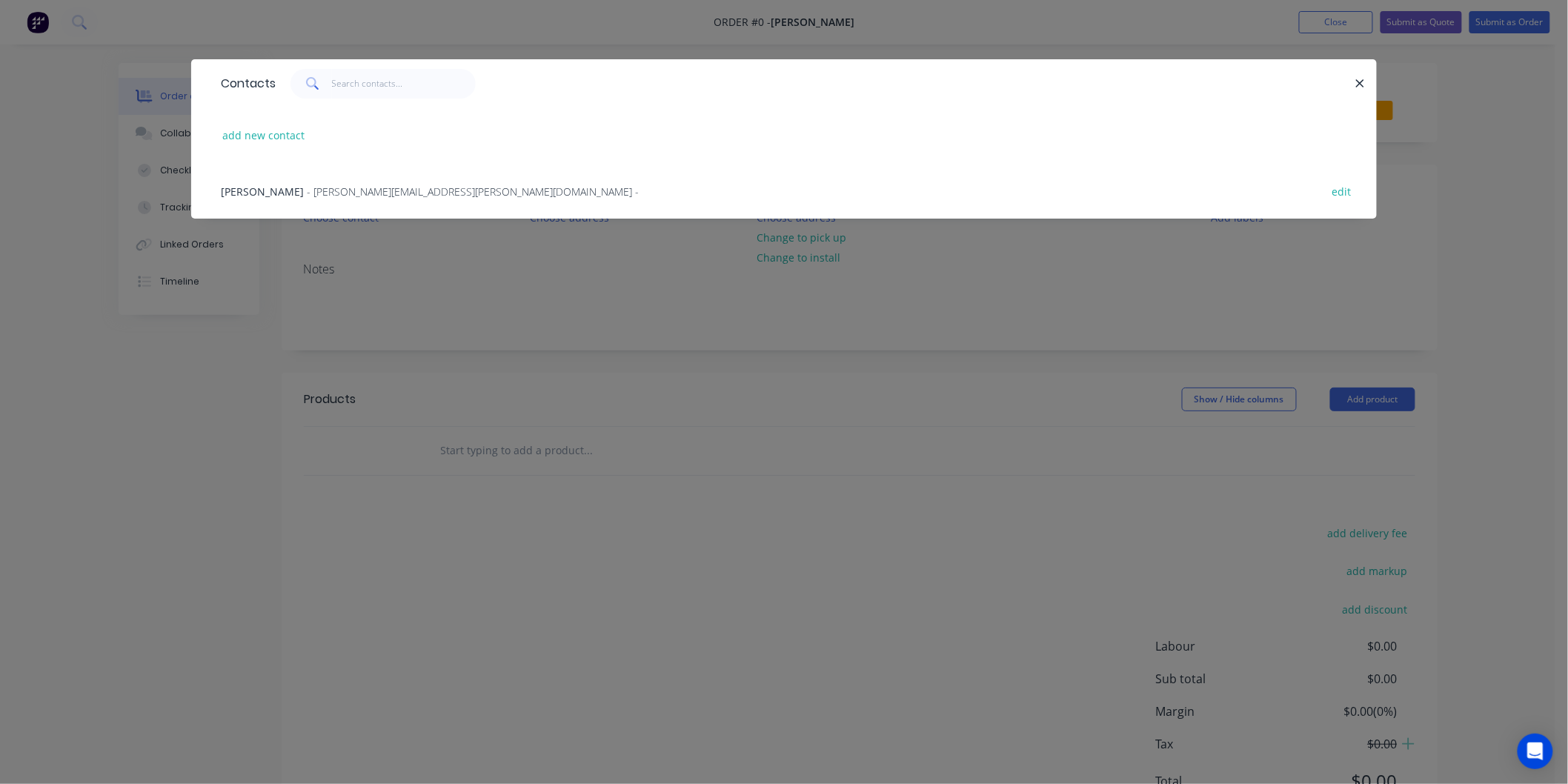
click at [360, 191] on span "- [PERSON_NAME][EMAIL_ADDRESS][PERSON_NAME][DOMAIN_NAME] -" at bounding box center [473, 191] width 332 height 14
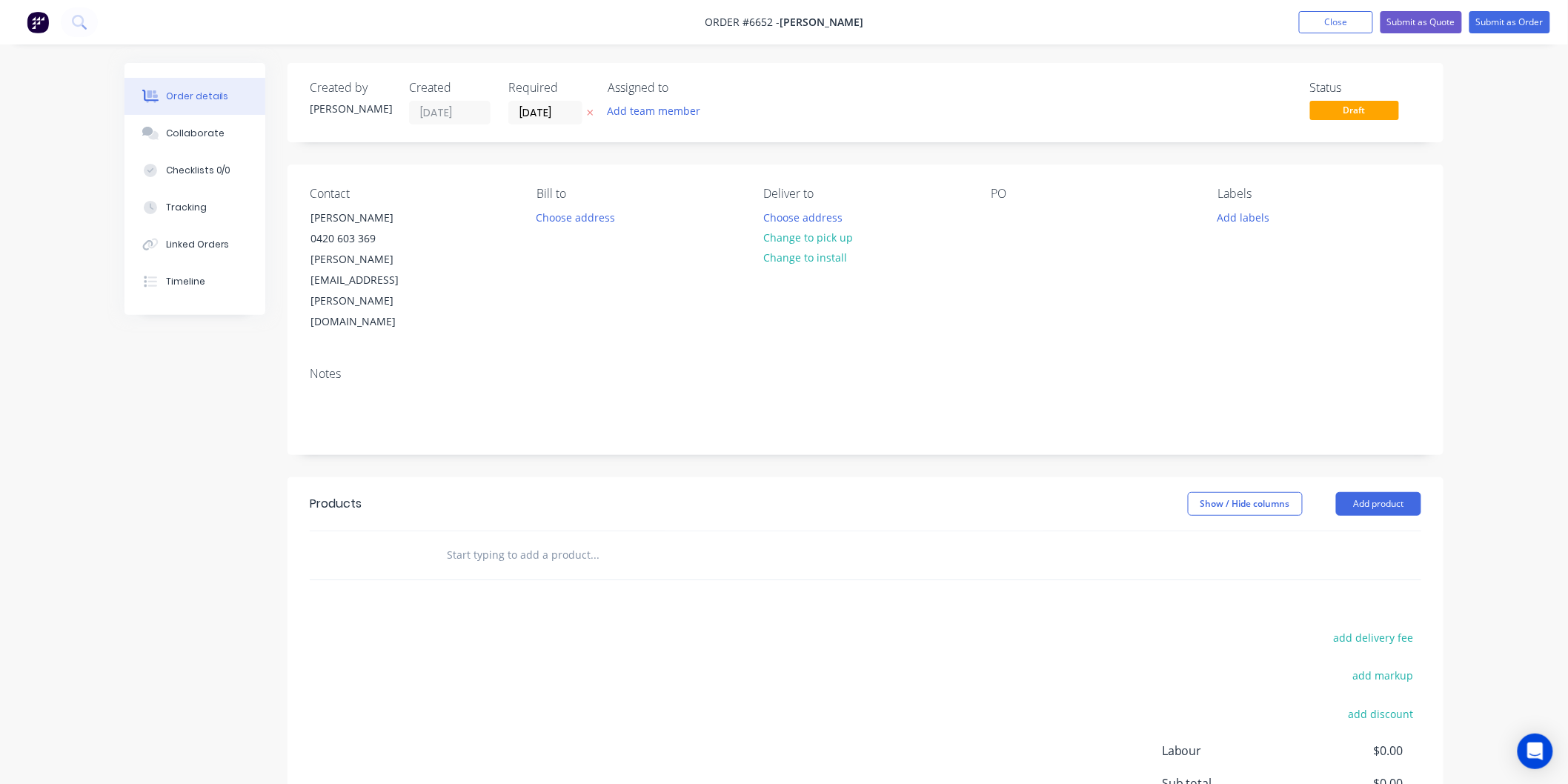
click at [513, 540] on input "text" at bounding box center [594, 555] width 297 height 29
paste input "20m3 paddle mixer less hydraulics, motor drives and gearboxes. Unit includes bo…"
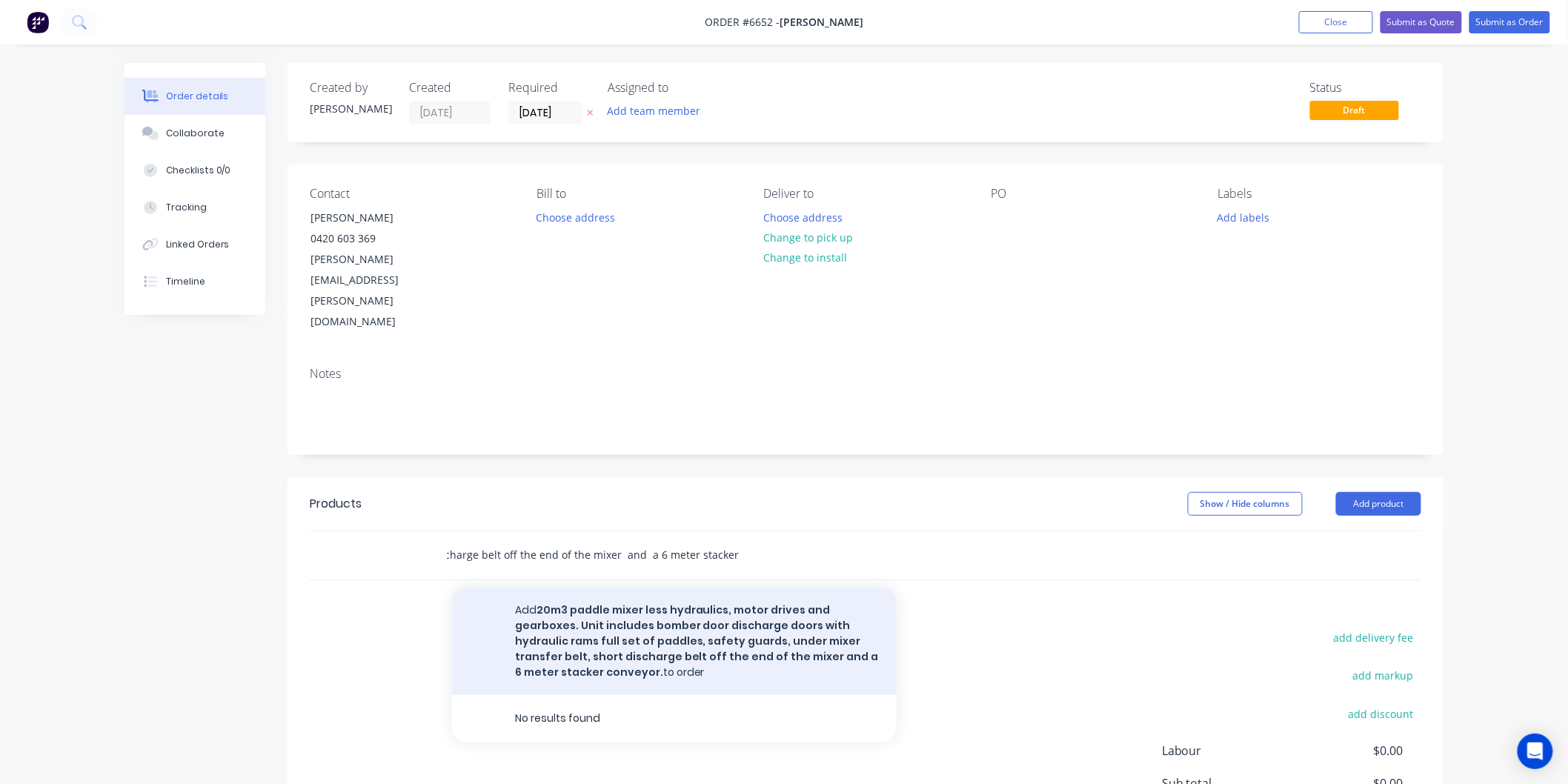
type input "20m3 paddle mixer less hydraulics, motor drives and gearboxes. Unit includes bo…"
click at [589, 588] on button "Add 20m3 paddle mixer less hydraulics, motor drives and gearboxes. Unit include…" at bounding box center [674, 641] width 445 height 108
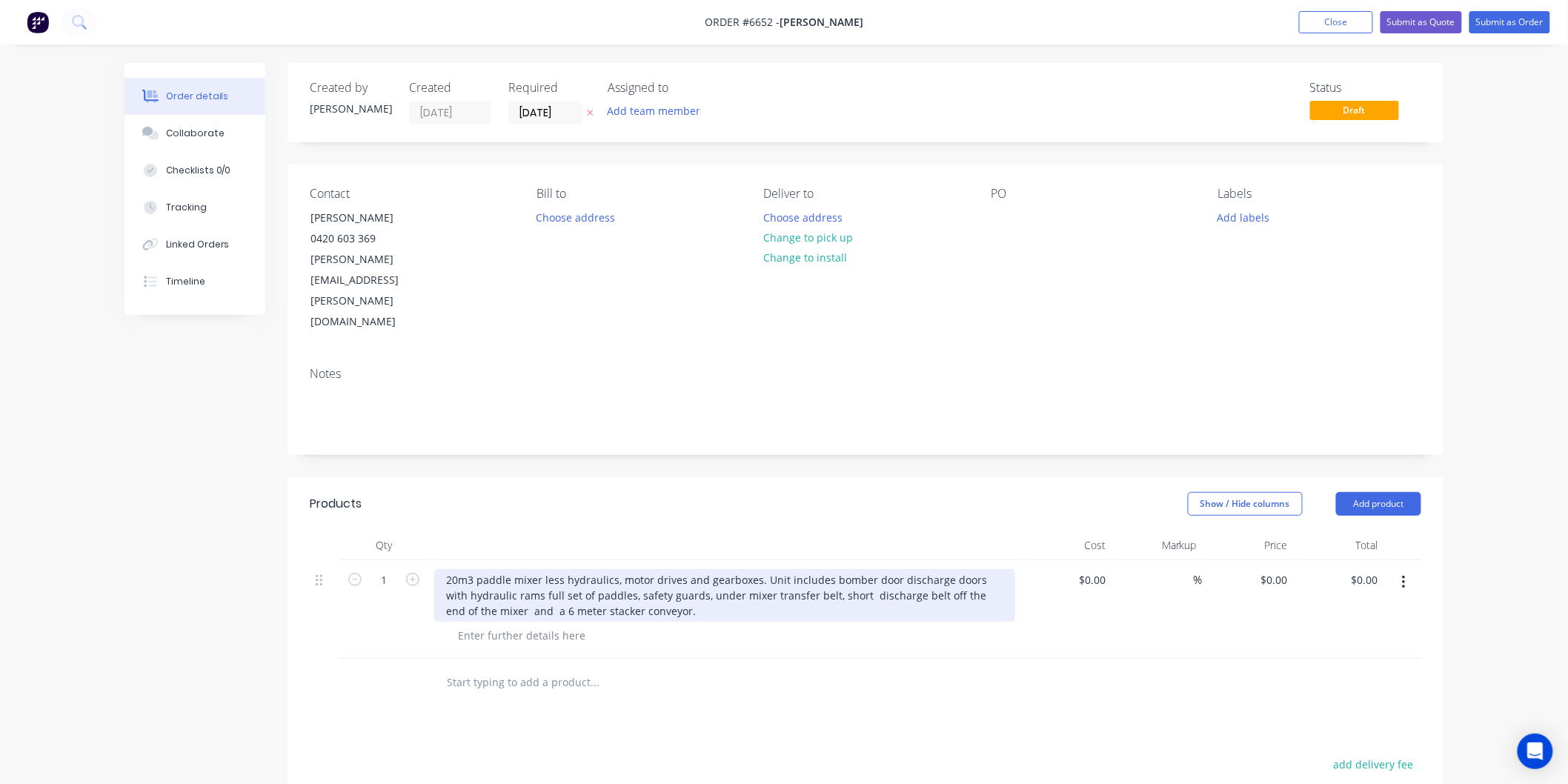
click at [618, 569] on div "20m3 paddle mixer less hydraulics, motor drives and gearboxes. Unit includes bo…" at bounding box center [724, 595] width 581 height 53
drag, startPoint x: 703, startPoint y: 515, endPoint x: 616, endPoint y: 509, distance: 87.2
click at [619, 569] on div "20m3 paddle mixer less hydraulics, motor drives and gearboxes. Unit includes bo…" at bounding box center [724, 595] width 581 height 53
click at [566, 569] on div "20m3 paddle mixer less hydraulics, EZ to supply electric gearboxes. Unit includ…" at bounding box center [724, 595] width 581 height 53
click at [696, 569] on div "20m3 paddle mixer less Diesel Motor and hydraulics, EZ to supply electric gearb…" at bounding box center [724, 595] width 581 height 53
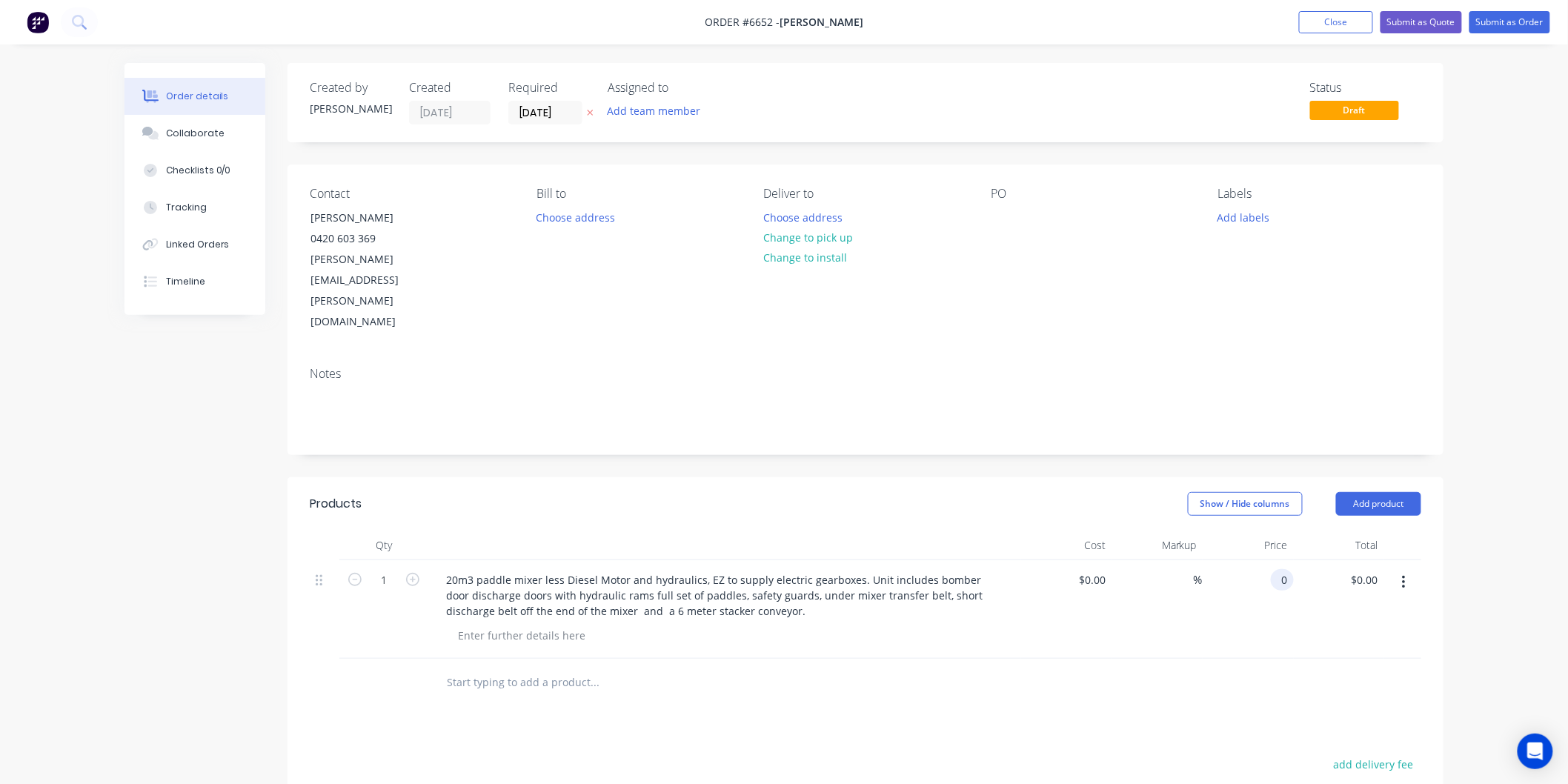
click at [1282, 569] on input "0" at bounding box center [1285, 579] width 18 height 21
type input "$155,384.00"
click at [1232, 560] on div "$155,384.00 155384" at bounding box center [1247, 609] width 91 height 99
click at [1410, 18] on button "Submit as Quote" at bounding box center [1422, 22] width 81 height 22
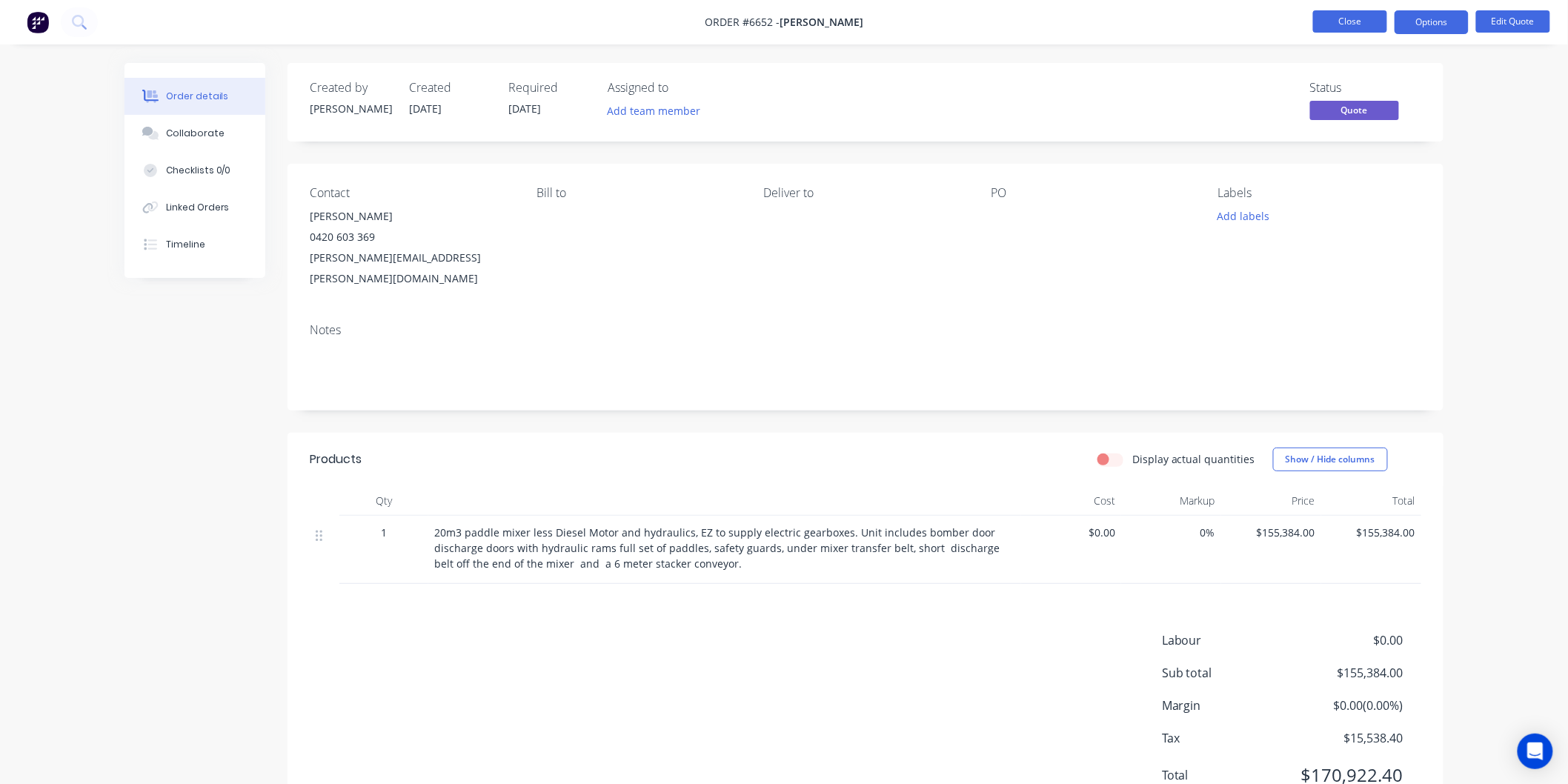
click at [1336, 18] on button "Close" at bounding box center [1350, 21] width 74 height 22
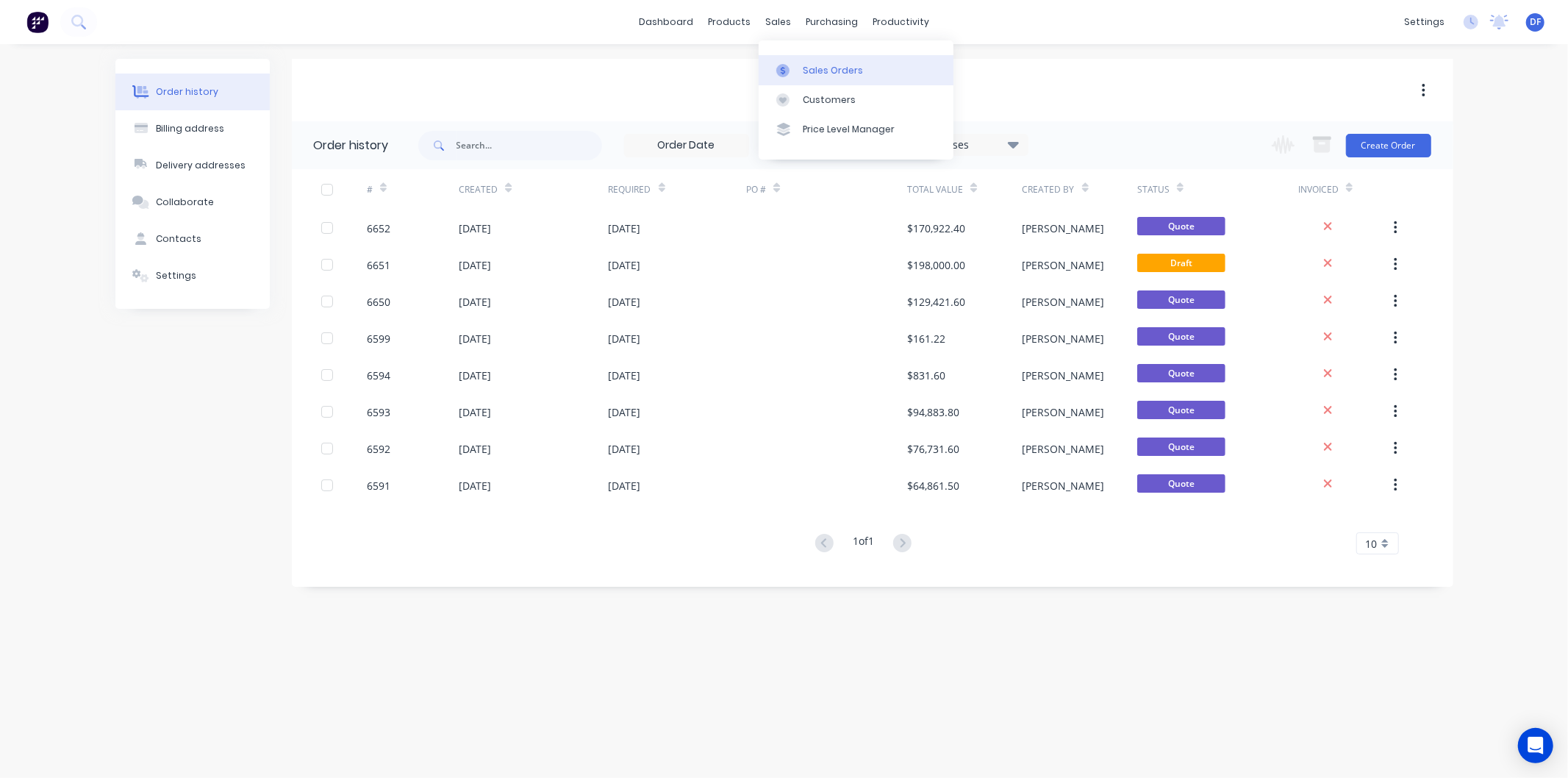
click at [829, 70] on div "Sales Orders" at bounding box center [832, 70] width 60 height 13
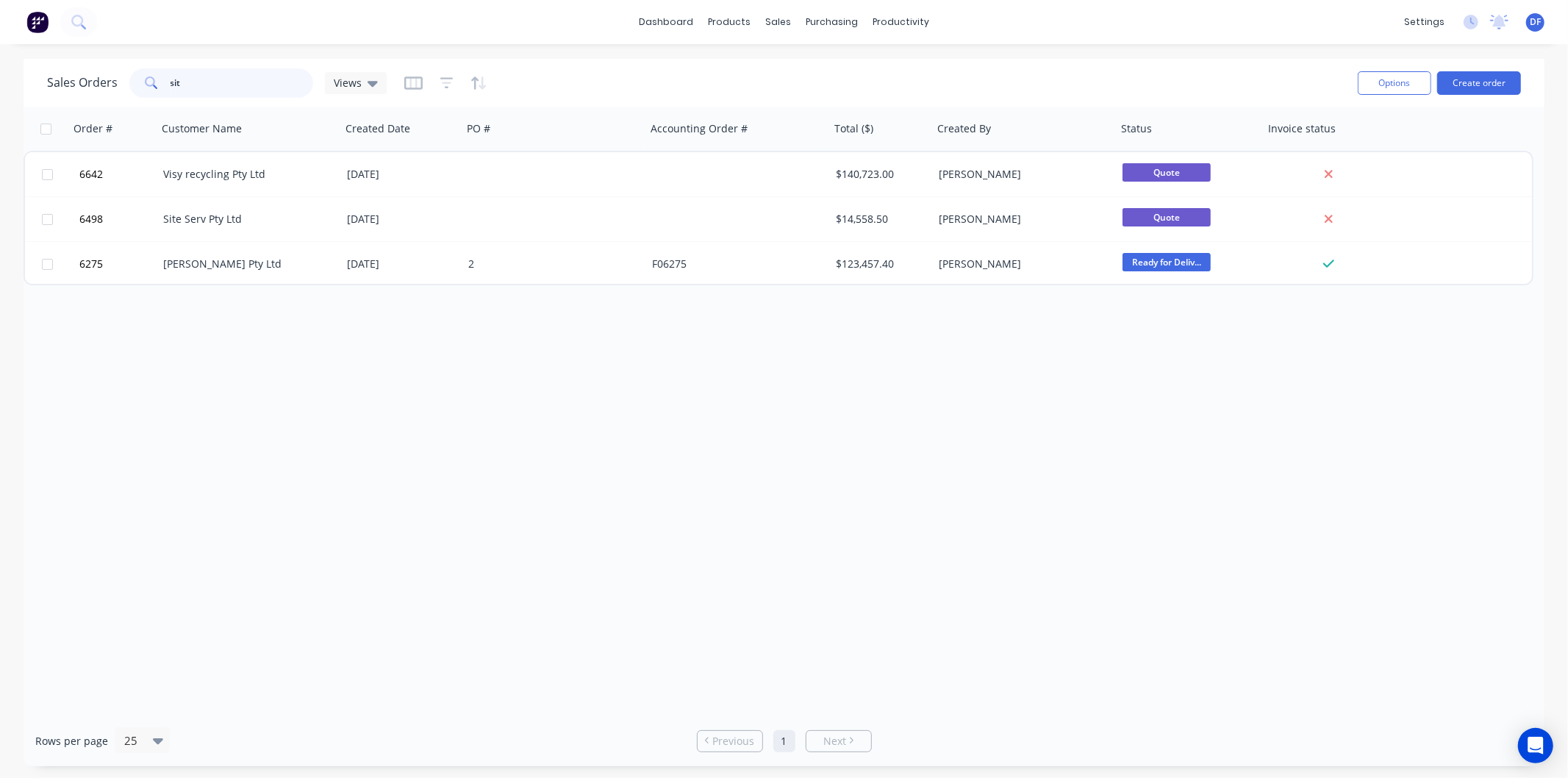
drag, startPoint x: 208, startPoint y: 85, endPoint x: 156, endPoint y: 85, distance: 52.0
click at [156, 85] on div "sit" at bounding box center [221, 83] width 184 height 29
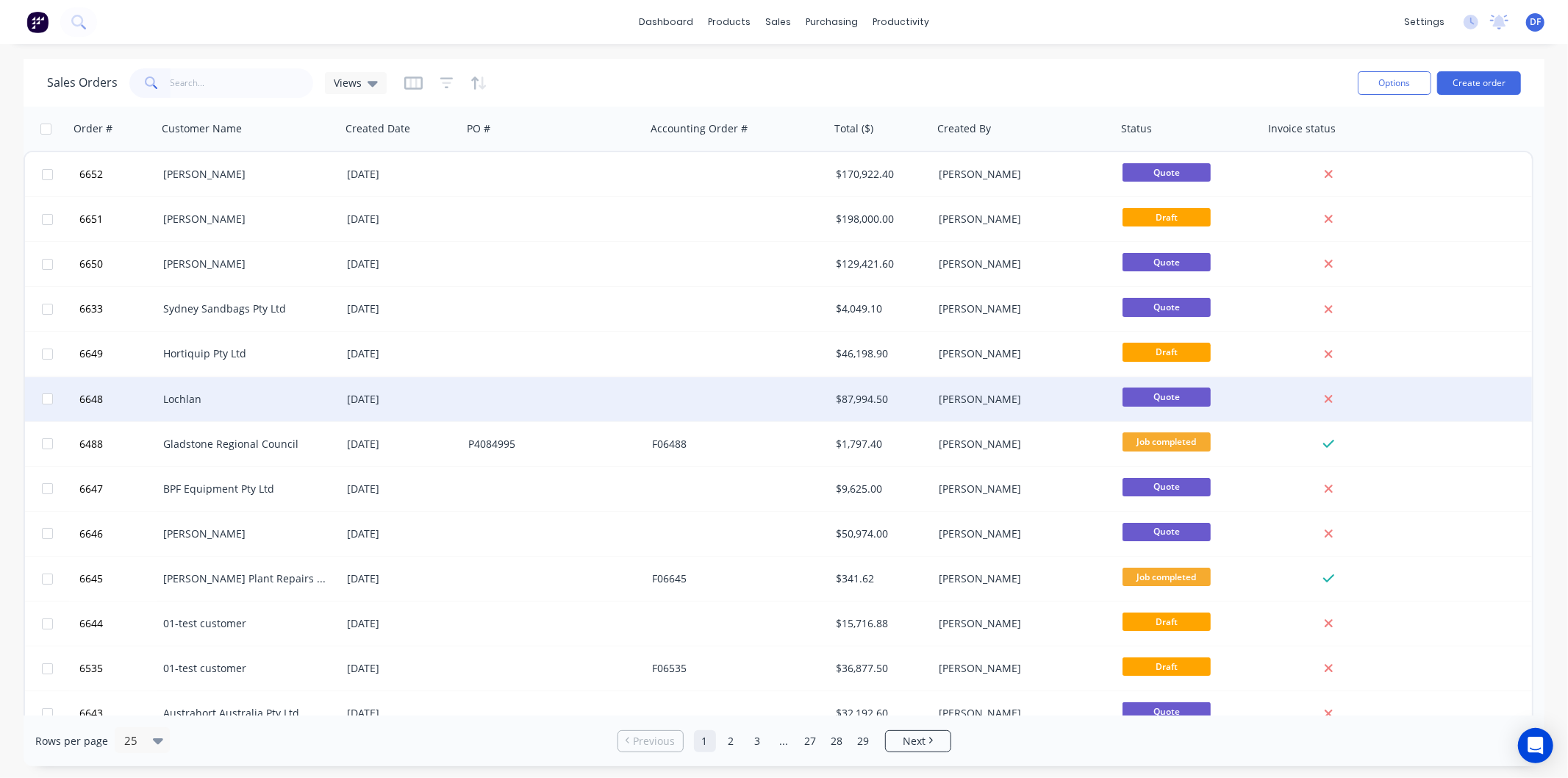
click at [194, 395] on div "Lochlan" at bounding box center [245, 400] width 164 height 15
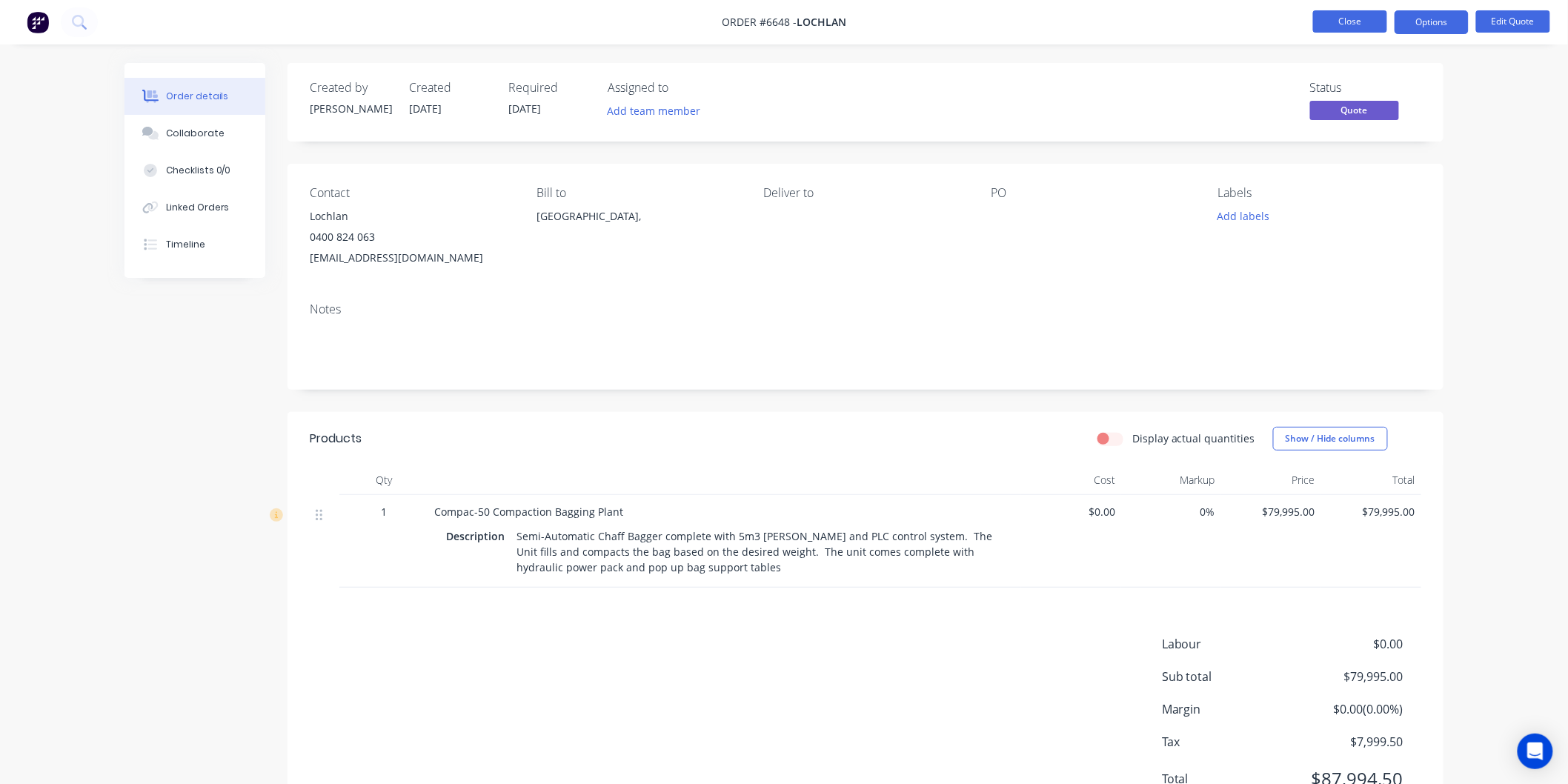
click at [1341, 21] on button "Close" at bounding box center [1350, 21] width 74 height 22
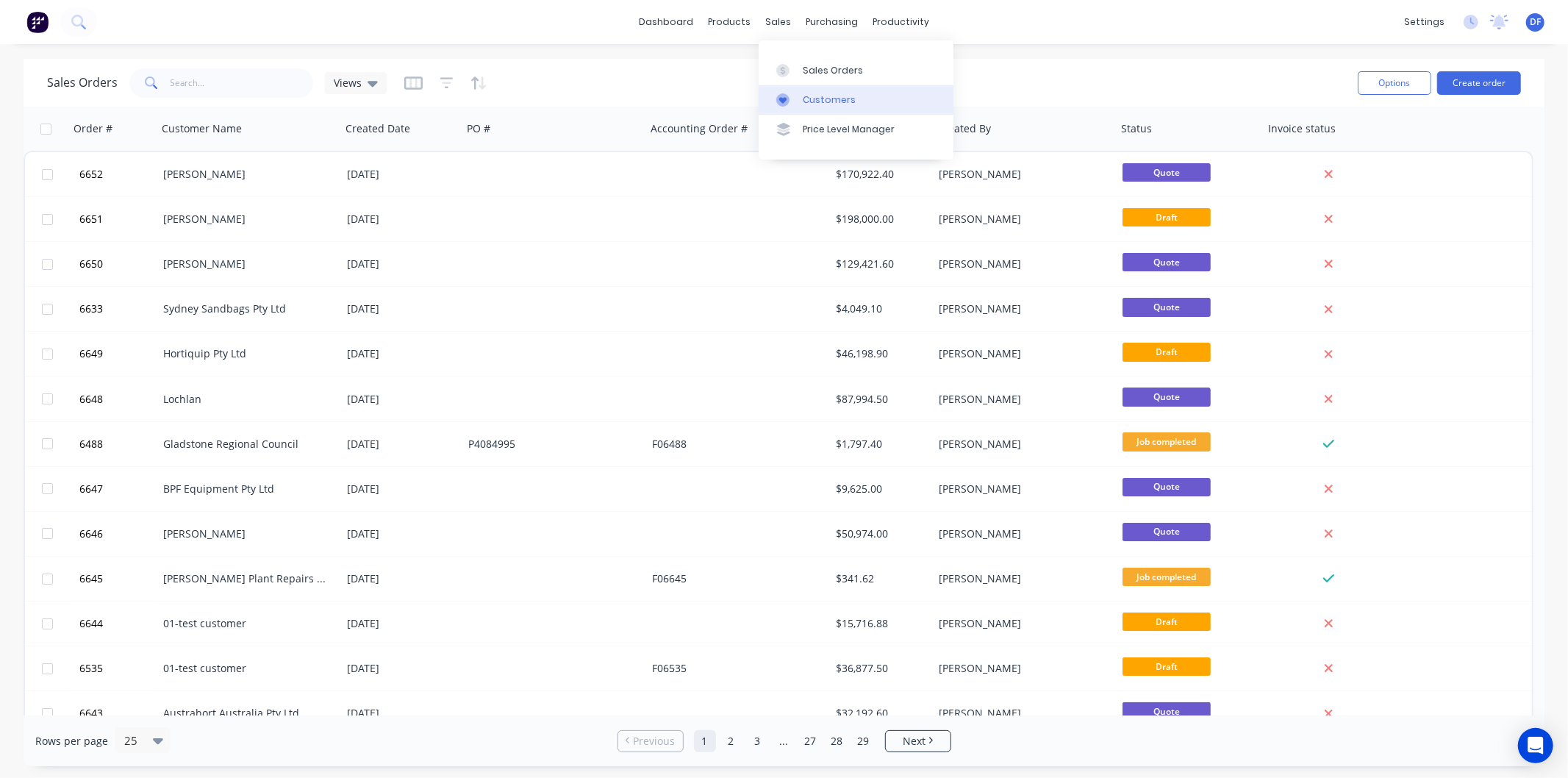
click at [821, 96] on div "Customers" at bounding box center [829, 100] width 53 height 13
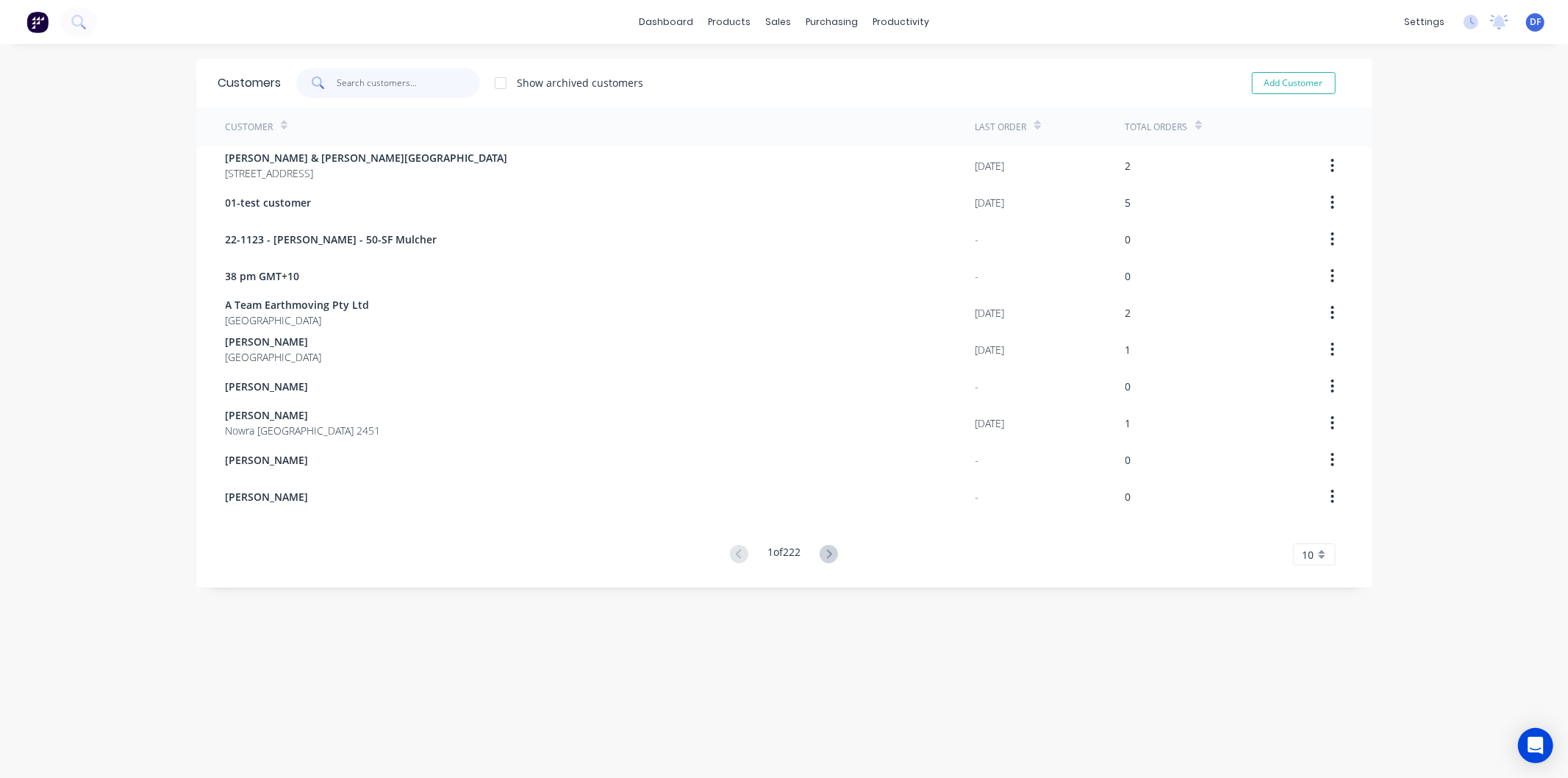
click at [348, 84] on input "text" at bounding box center [408, 83] width 143 height 29
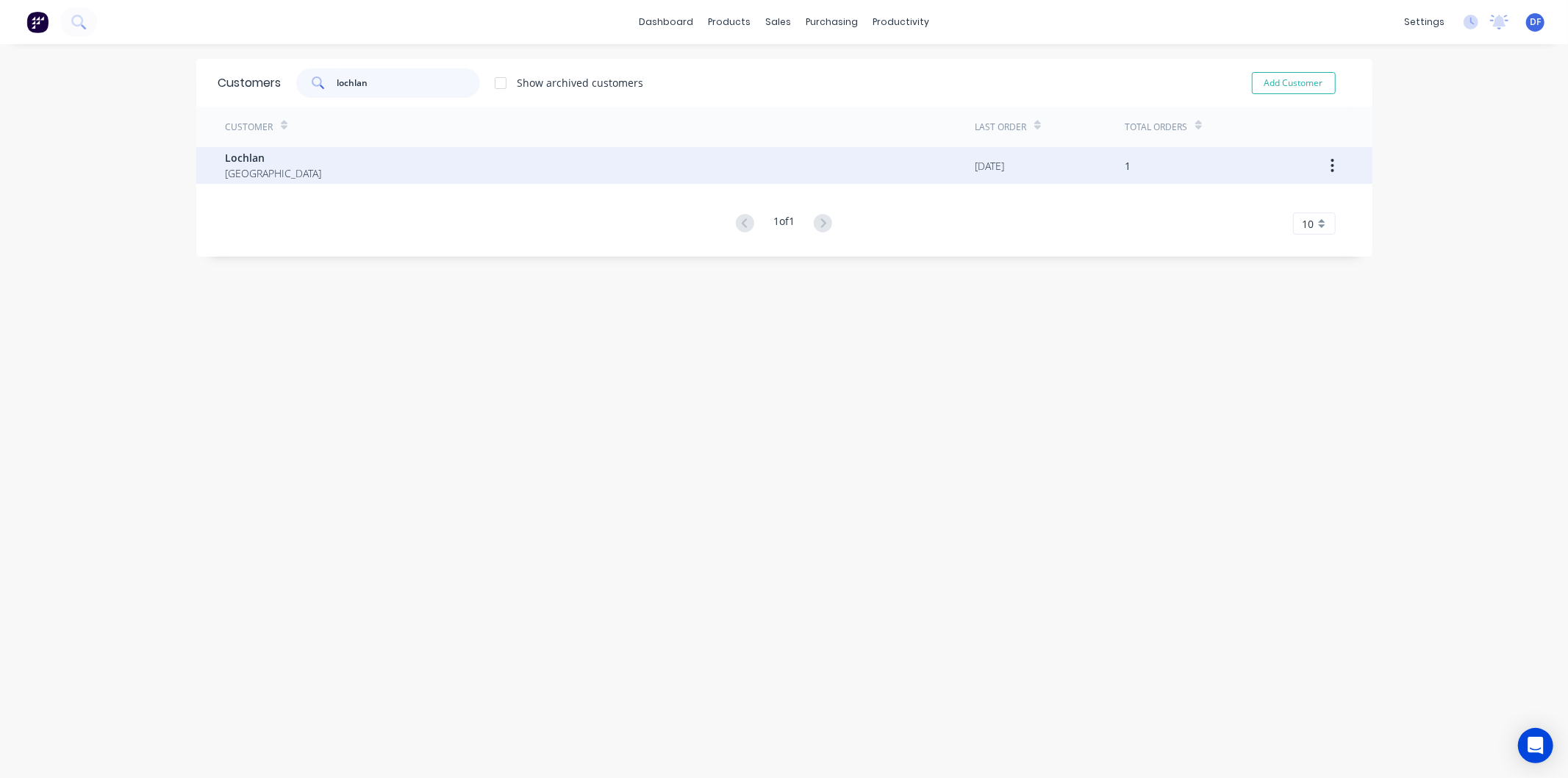
type input "lochlan"
click at [246, 157] on span "Lochlan" at bounding box center [273, 157] width 96 height 16
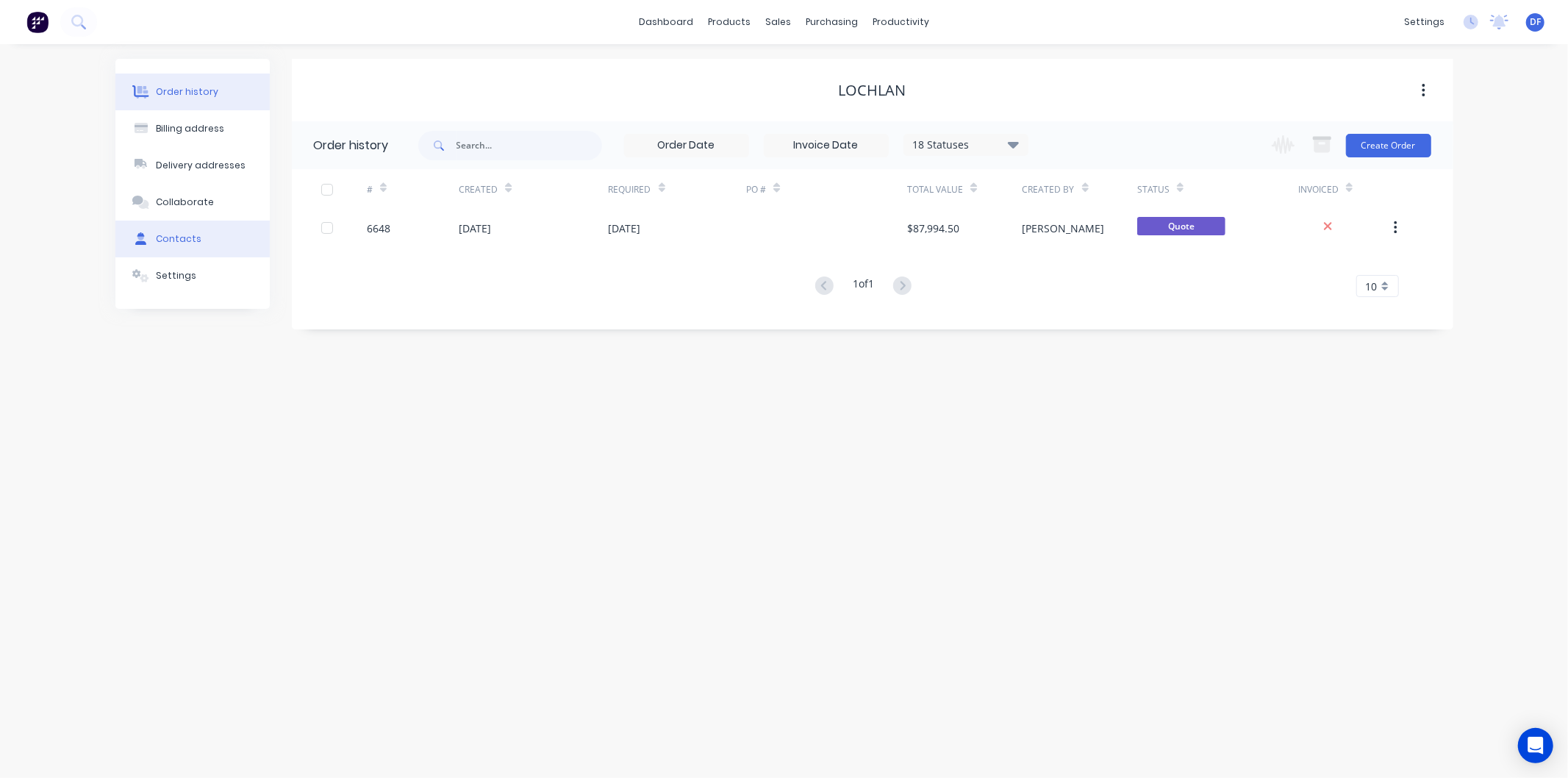
click at [182, 240] on div "Contacts" at bounding box center [179, 239] width 46 height 13
select select "AU"
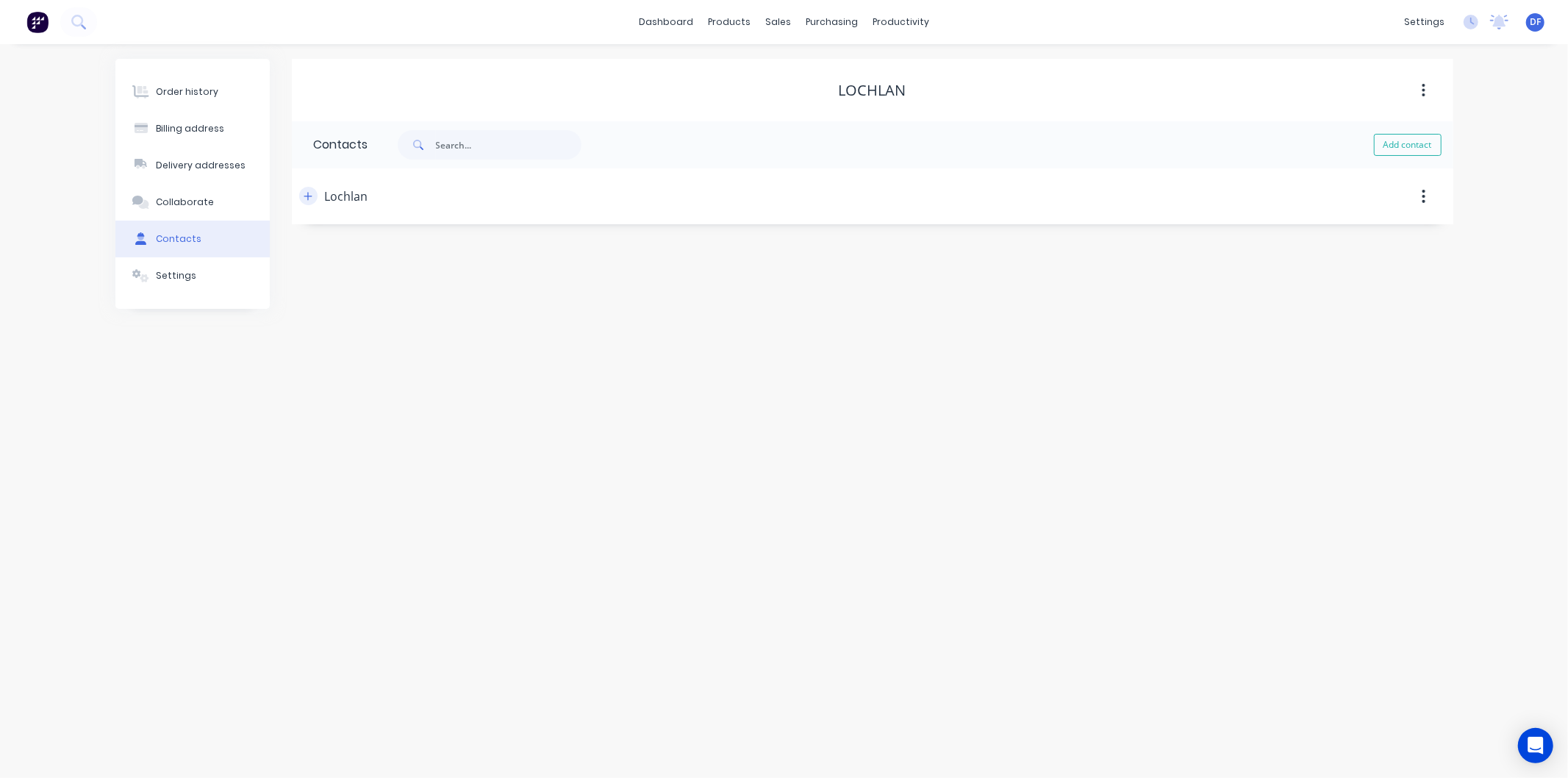
click at [313, 194] on button "button" at bounding box center [308, 196] width 18 height 18
click at [333, 251] on input "Lochlan" at bounding box center [433, 253] width 240 height 22
type input "Lachlan"
drag, startPoint x: 331, startPoint y: 305, endPoint x: 334, endPoint y: 291, distance: 14.3
click at [332, 305] on input "[EMAIL_ADDRESS][DOMAIN_NAME]" at bounding box center [433, 310] width 240 height 22
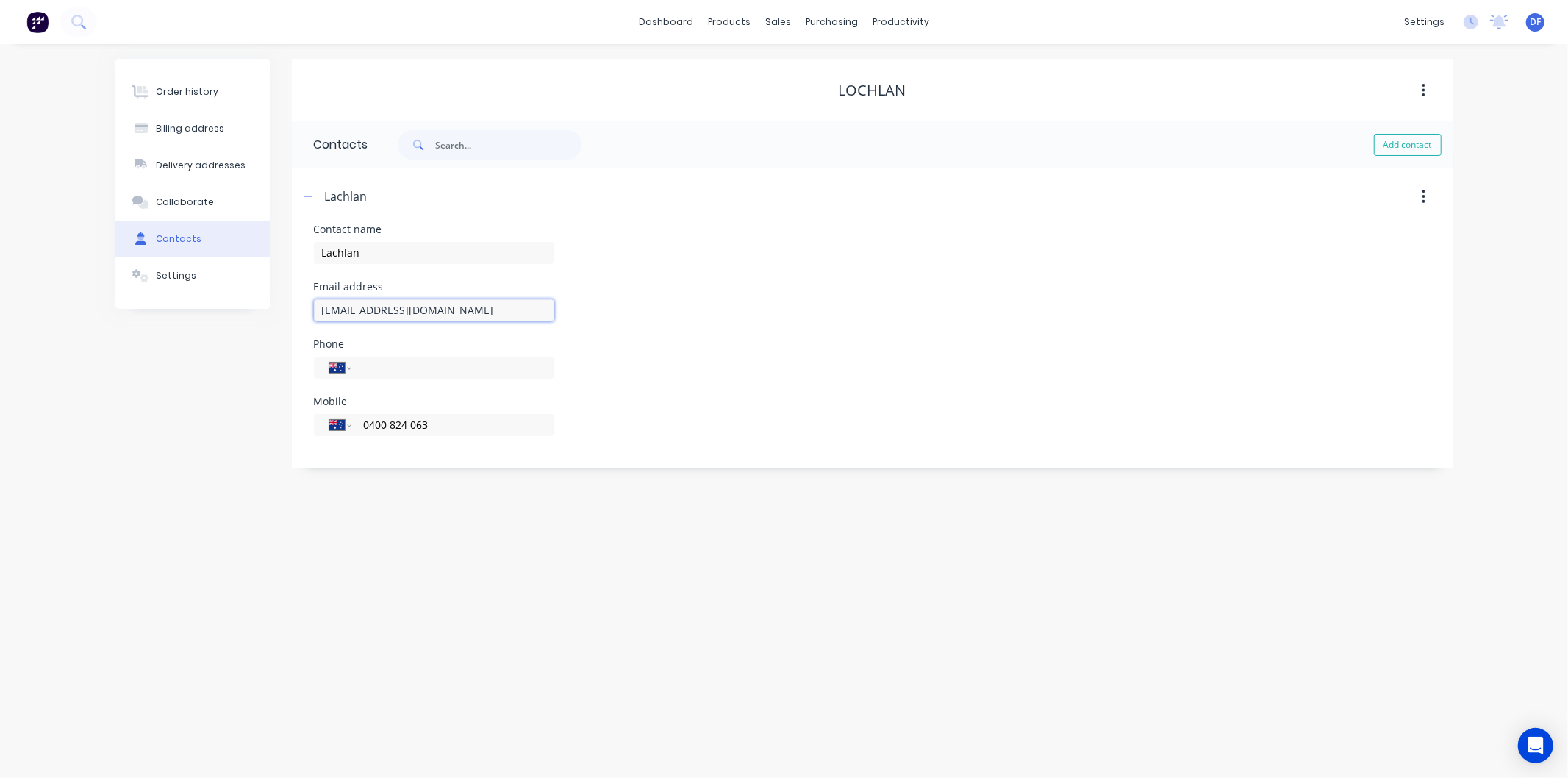
type input "[EMAIL_ADDRESS][DOMAIN_NAME]"
click at [652, 339] on div "Phone International [GEOGRAPHIC_DATA] [GEOGRAPHIC_DATA] [GEOGRAPHIC_DATA] [GEOG…" at bounding box center [872, 368] width 1118 height 58
click at [185, 86] on div "Order history" at bounding box center [187, 91] width 62 height 13
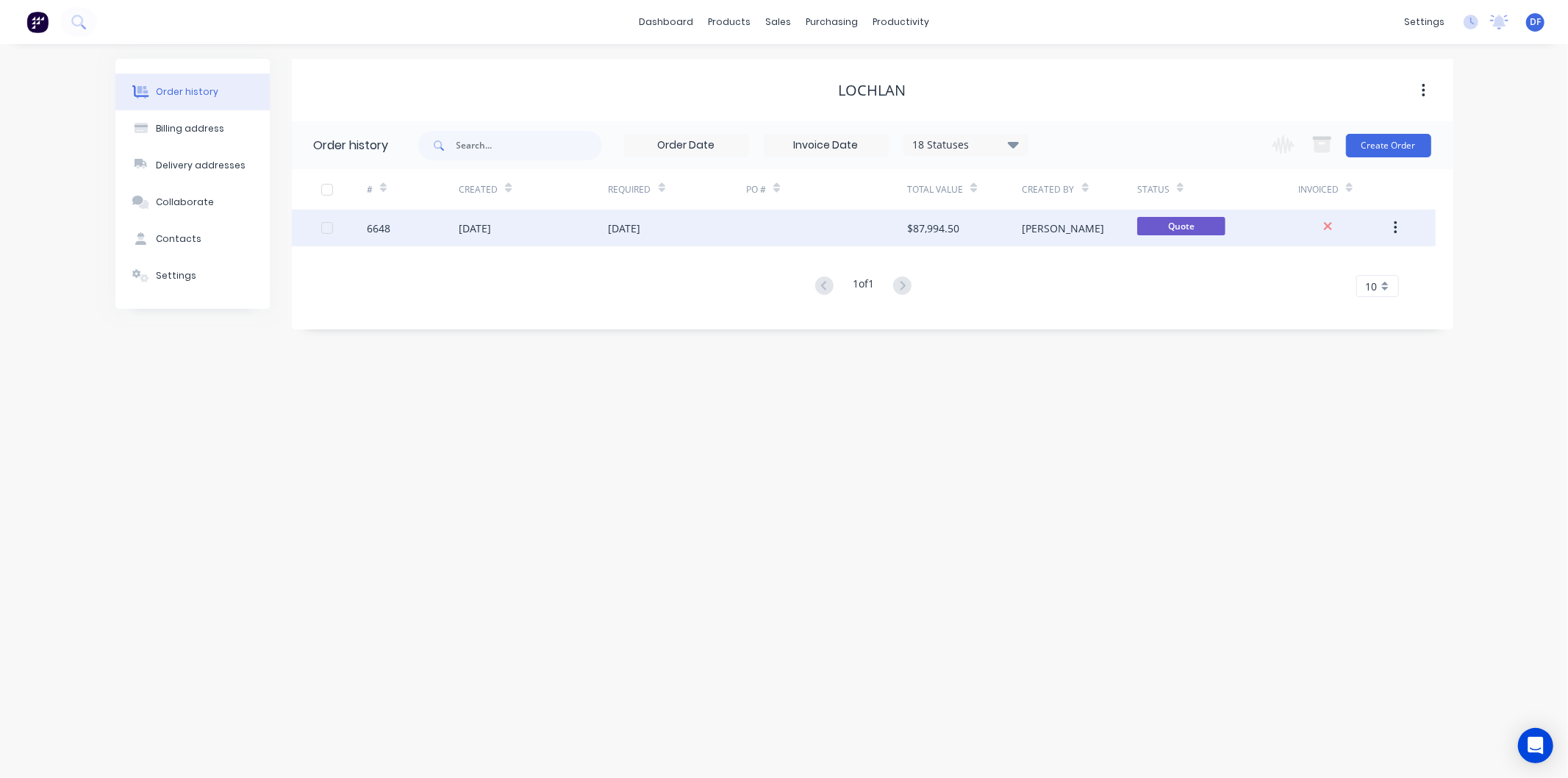
click at [488, 228] on div "[DATE]" at bounding box center [474, 228] width 32 height 16
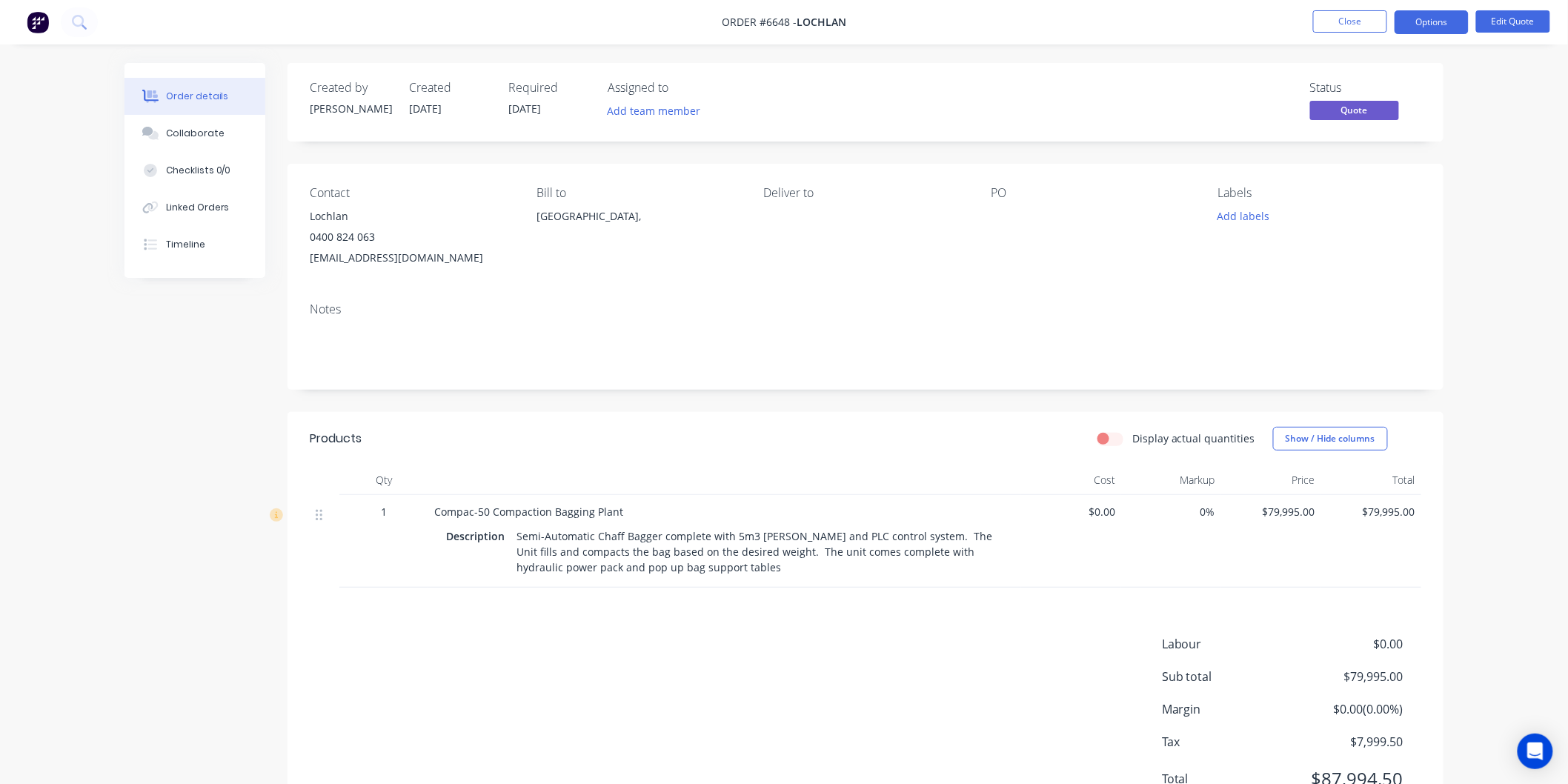
click at [337, 235] on div "0400 824 063" at bounding box center [411, 237] width 203 height 21
click at [1515, 21] on button "Edit Quote" at bounding box center [1513, 21] width 74 height 22
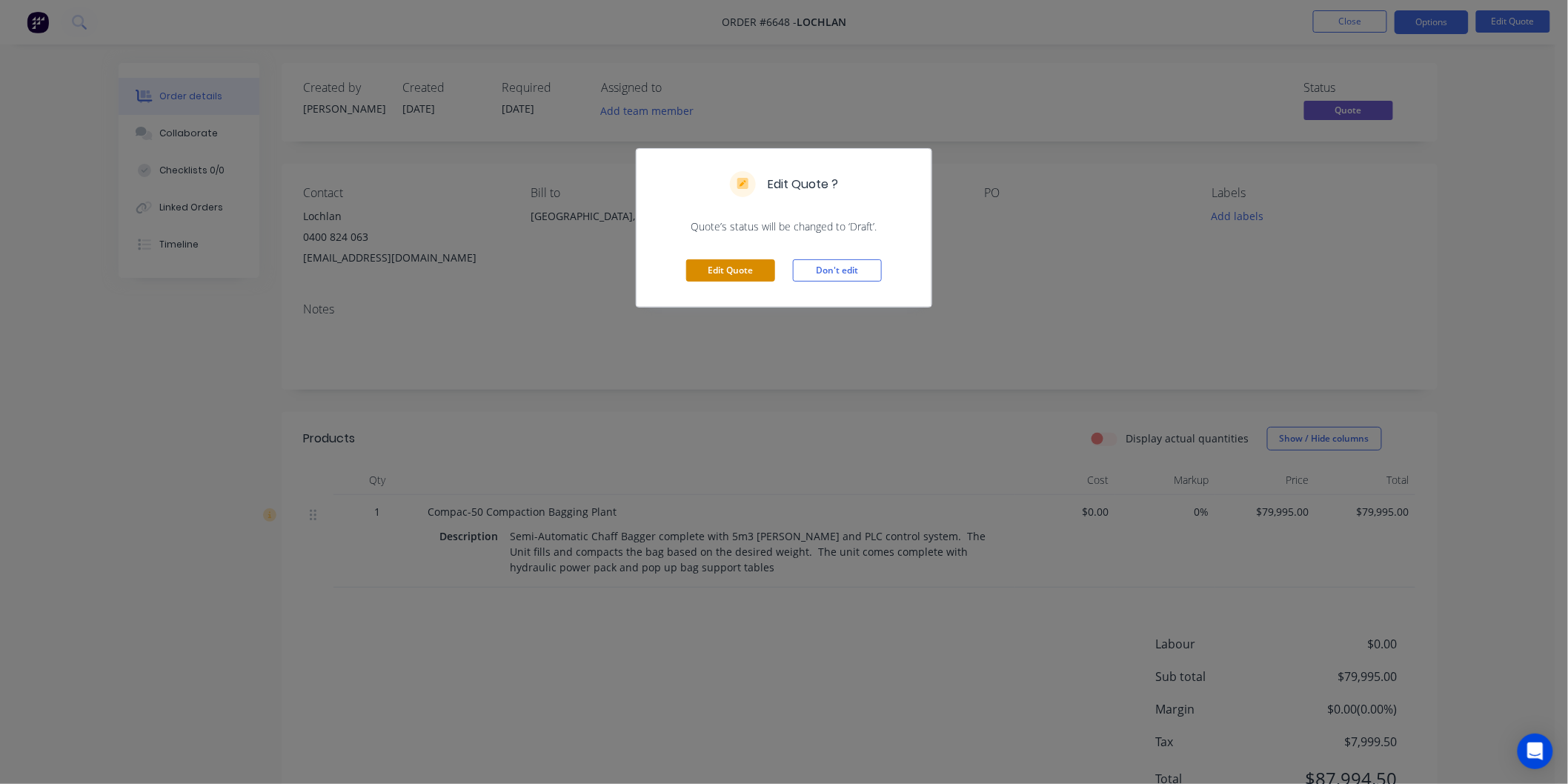
click at [741, 268] on button "Edit Quote" at bounding box center [731, 271] width 89 height 22
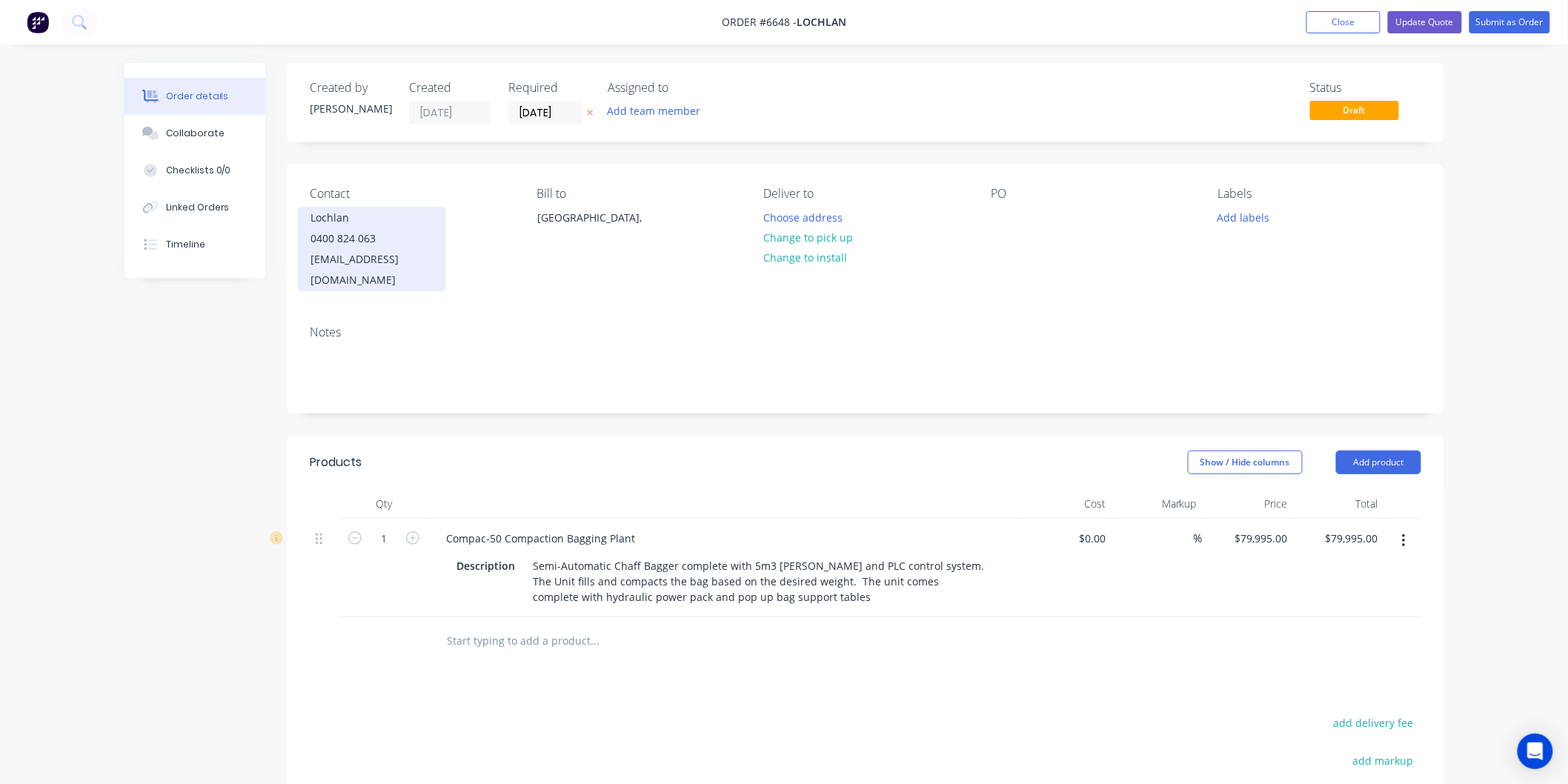
click at [345, 231] on div "0400 824 063" at bounding box center [372, 239] width 123 height 21
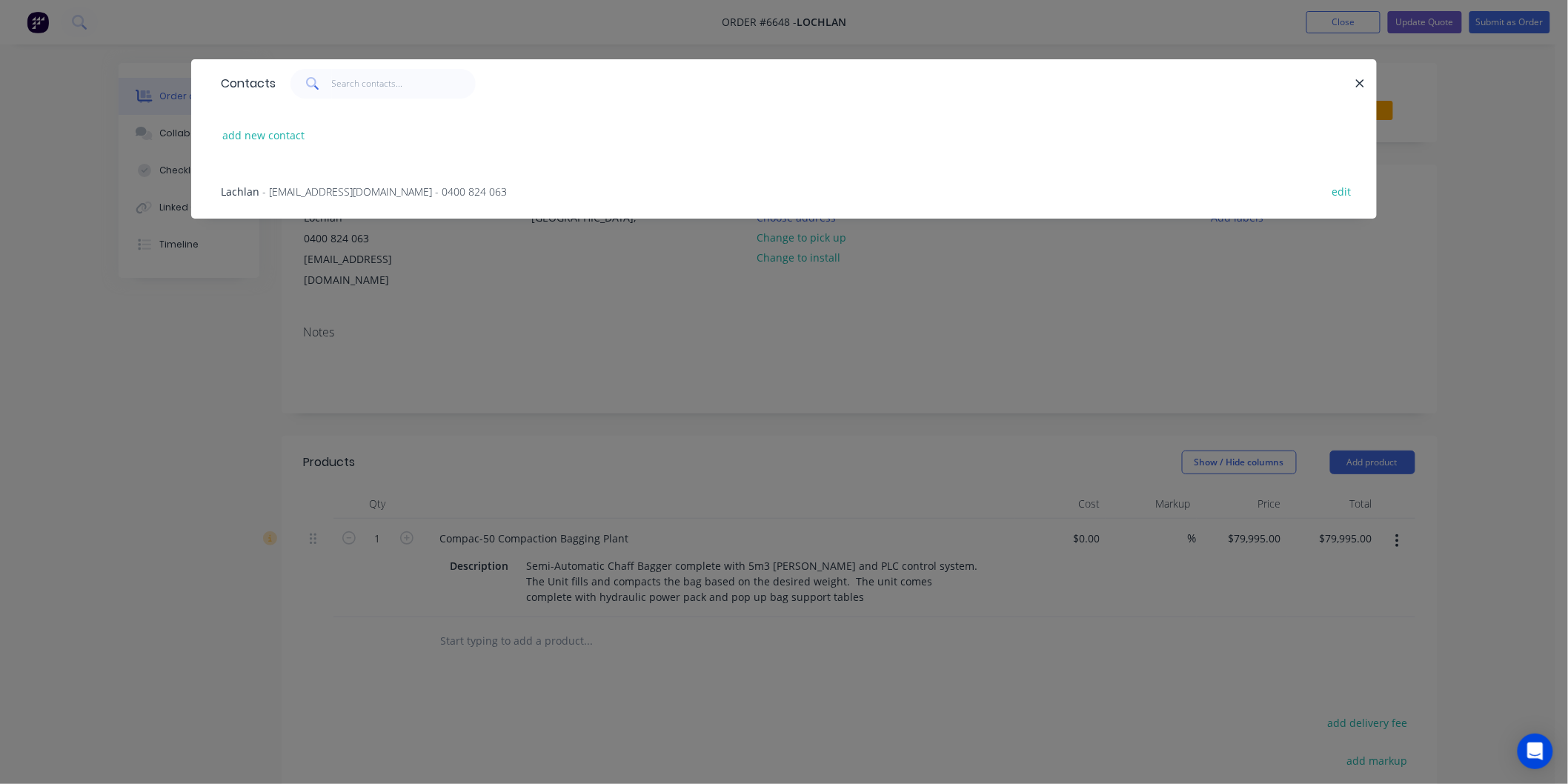
click at [337, 187] on span "- [EMAIL_ADDRESS][DOMAIN_NAME] - 0400 824 063" at bounding box center [384, 191] width 244 height 14
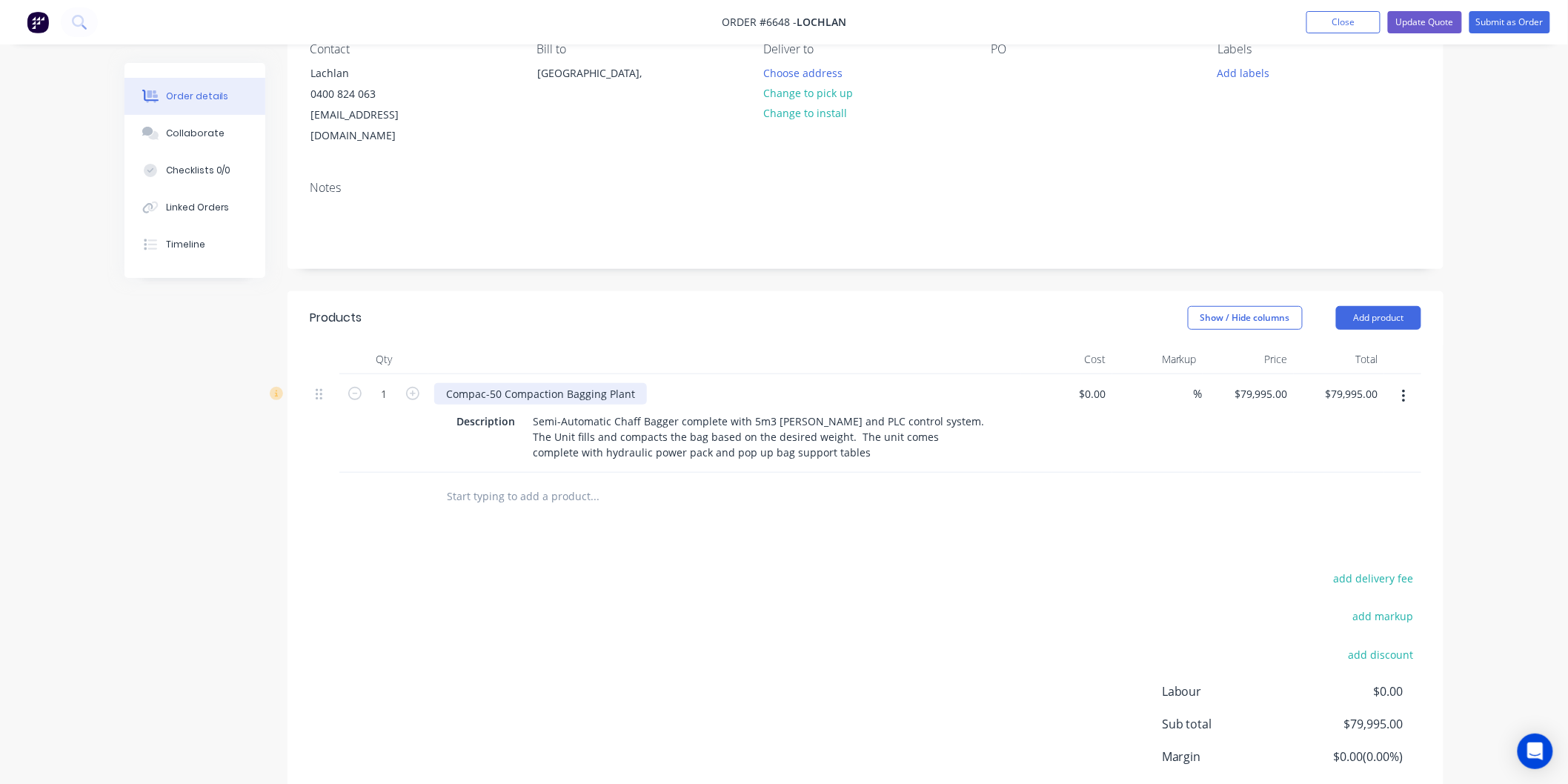
scroll to position [165, 0]
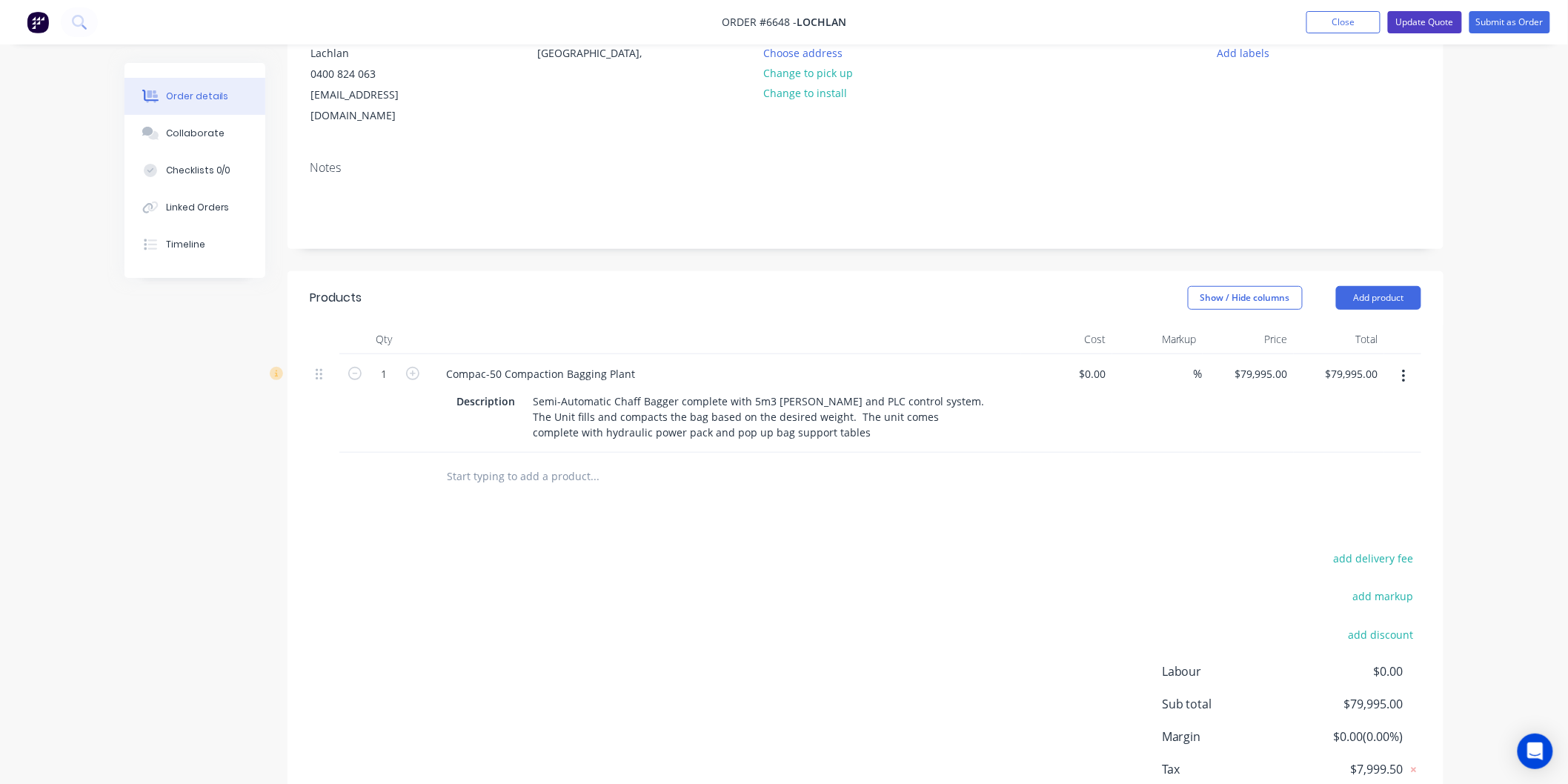
click at [1436, 18] on button "Update Quote" at bounding box center [1425, 22] width 74 height 22
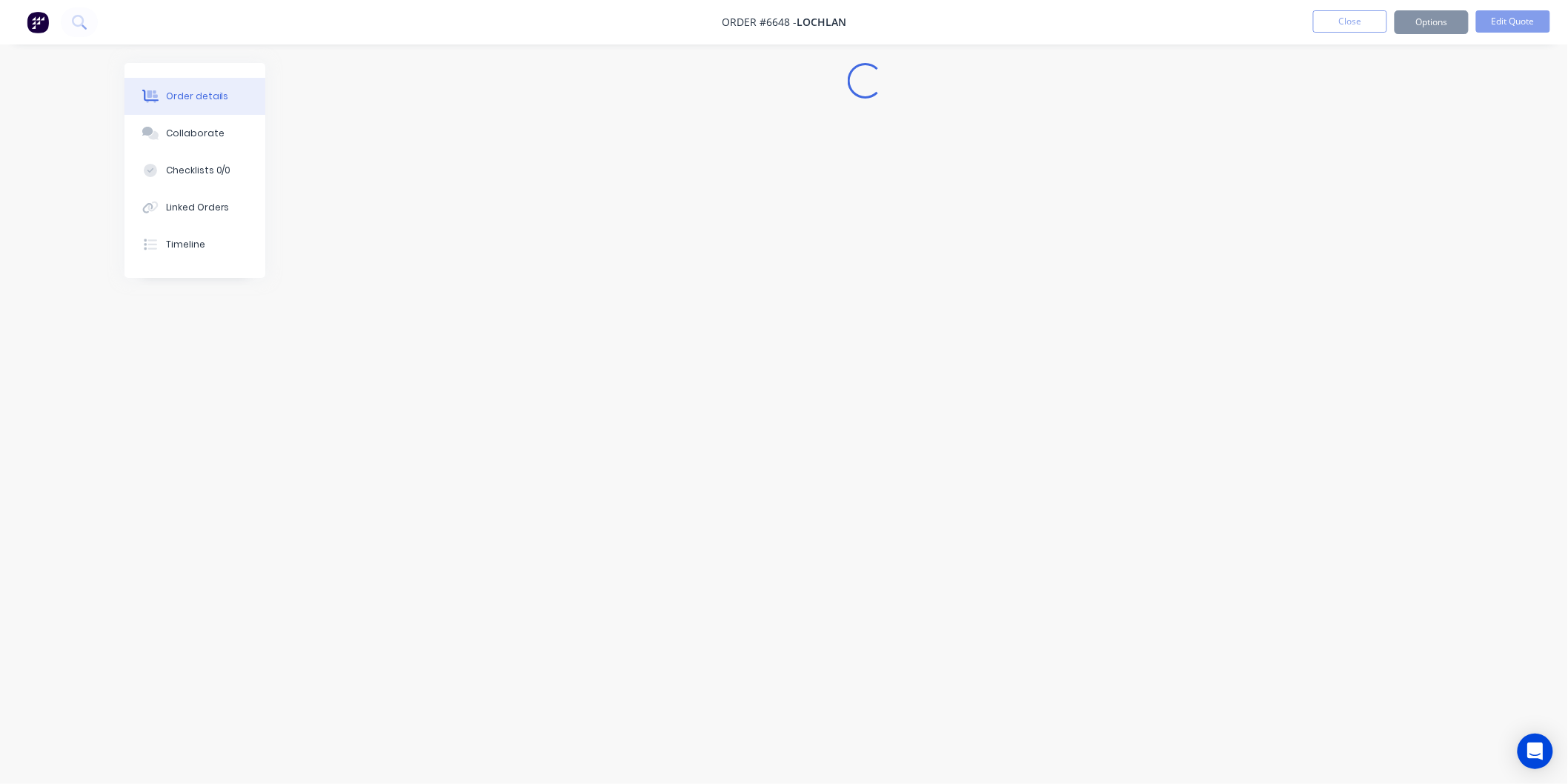
scroll to position [0, 0]
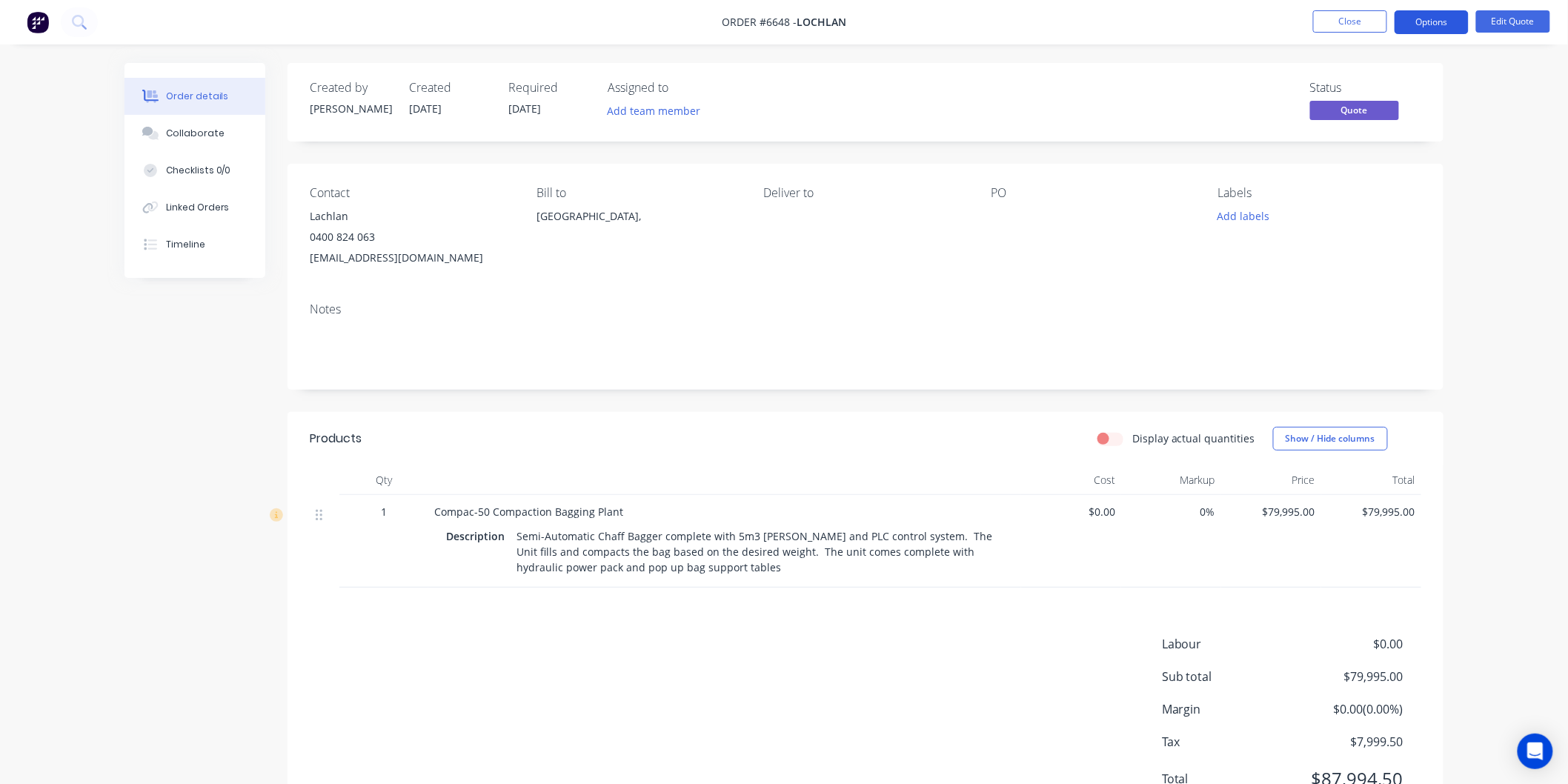
click at [1429, 24] on button "Options" at bounding box center [1432, 22] width 74 height 24
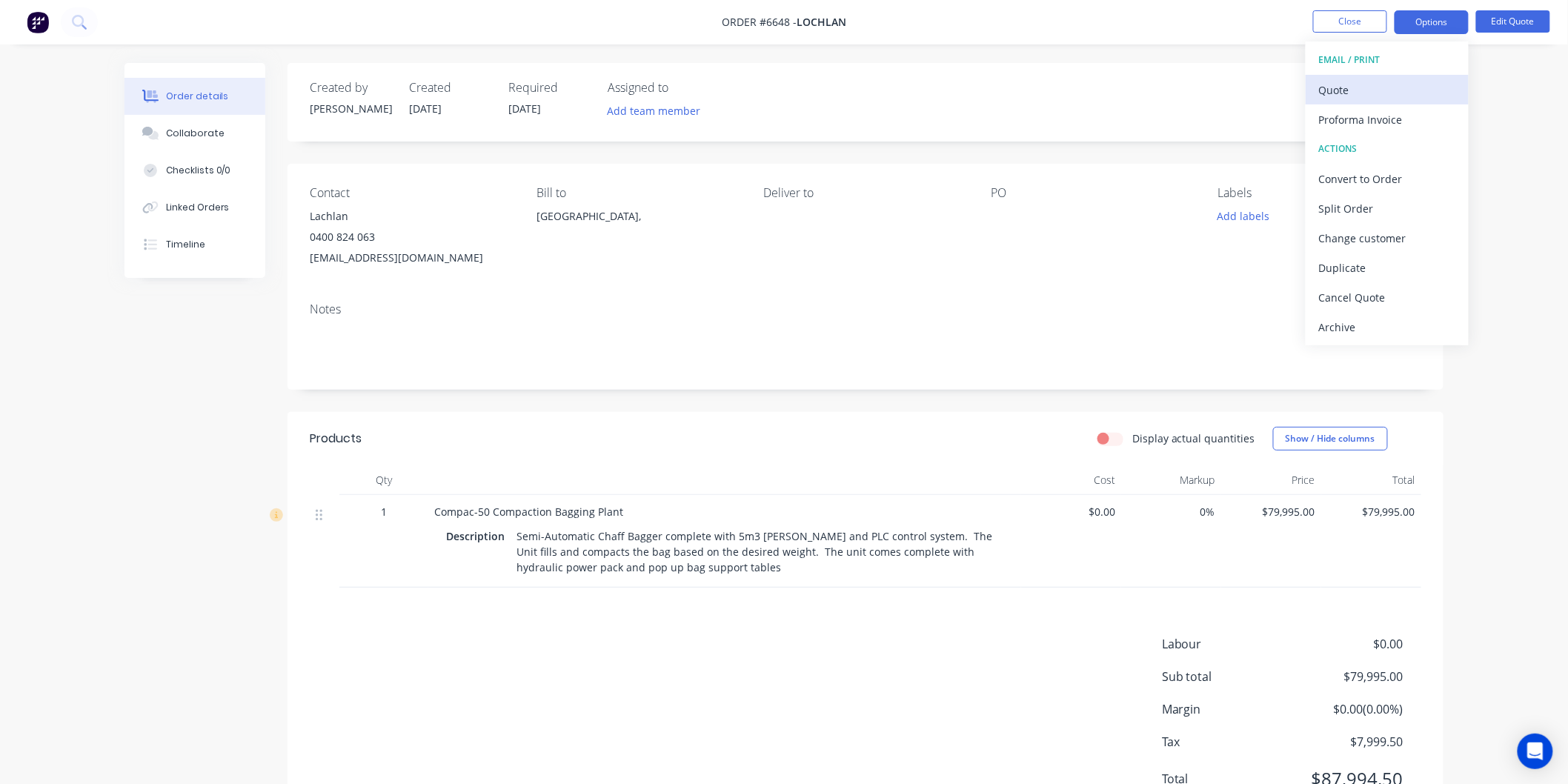
click at [1335, 89] on div "Quote" at bounding box center [1387, 89] width 136 height 21
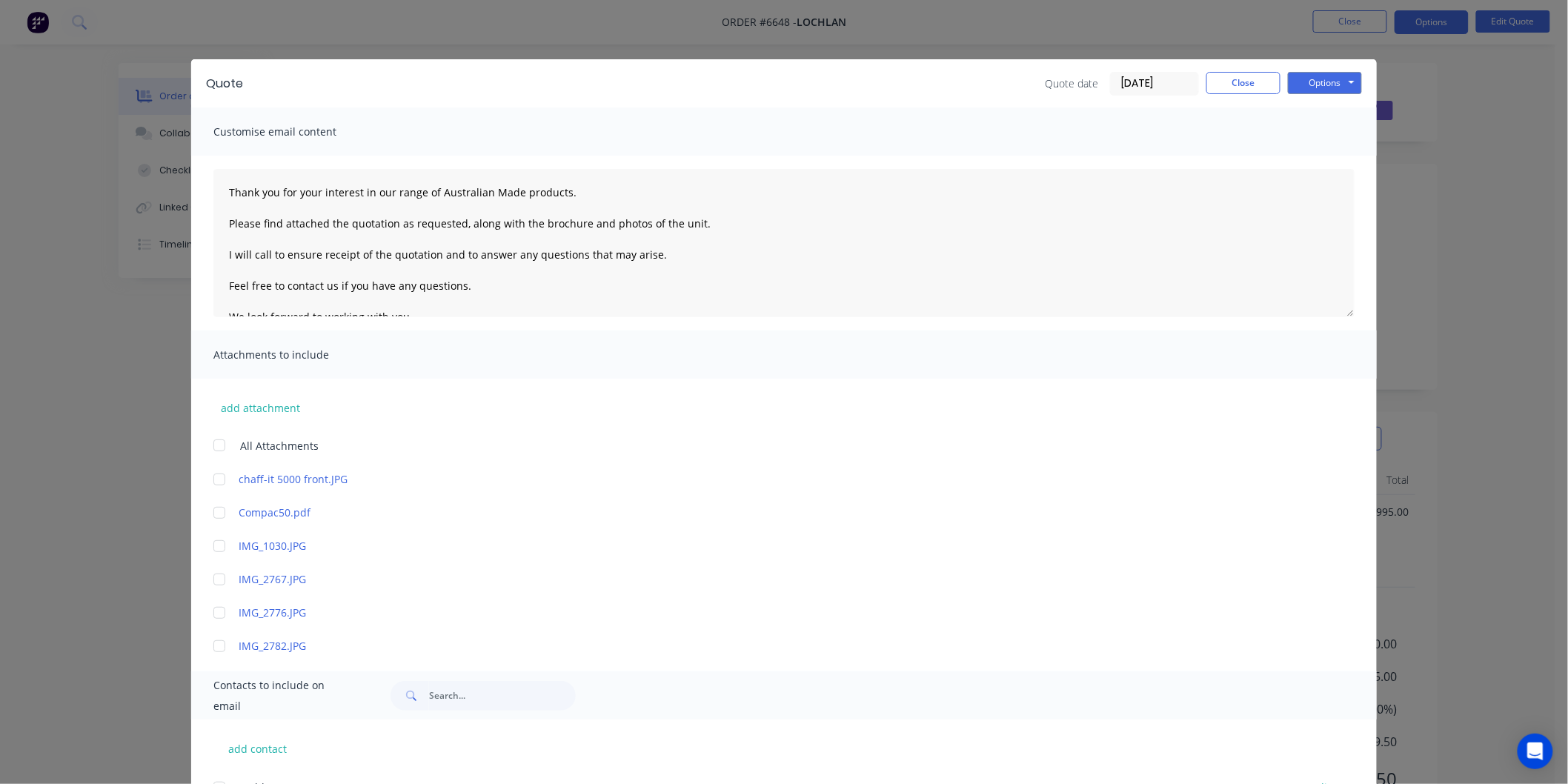
click at [216, 441] on div at bounding box center [219, 445] width 29 height 29
click at [210, 509] on div at bounding box center [219, 513] width 29 height 29
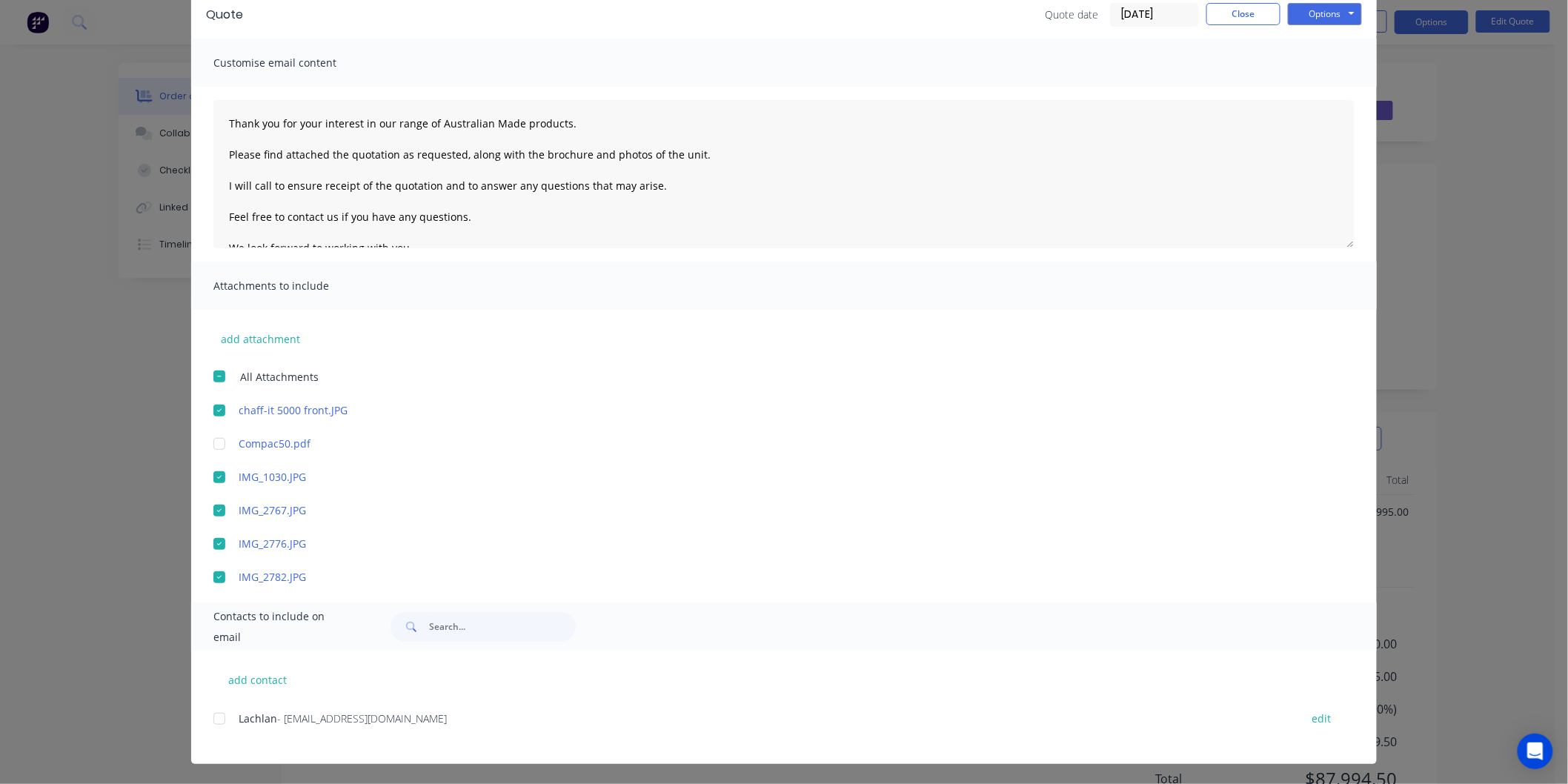
click at [209, 716] on div at bounding box center [219, 719] width 29 height 29
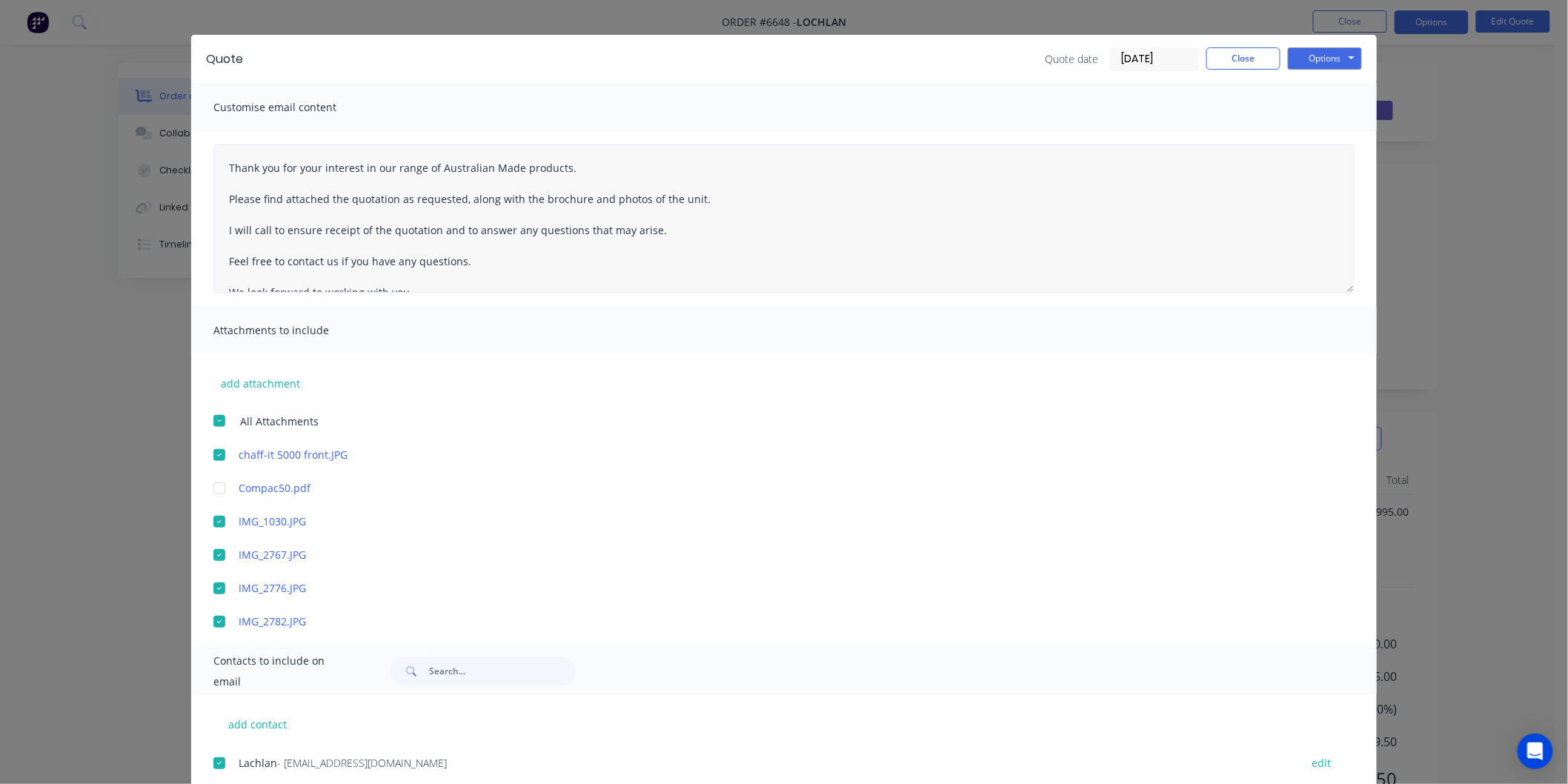
scroll to position [0, 0]
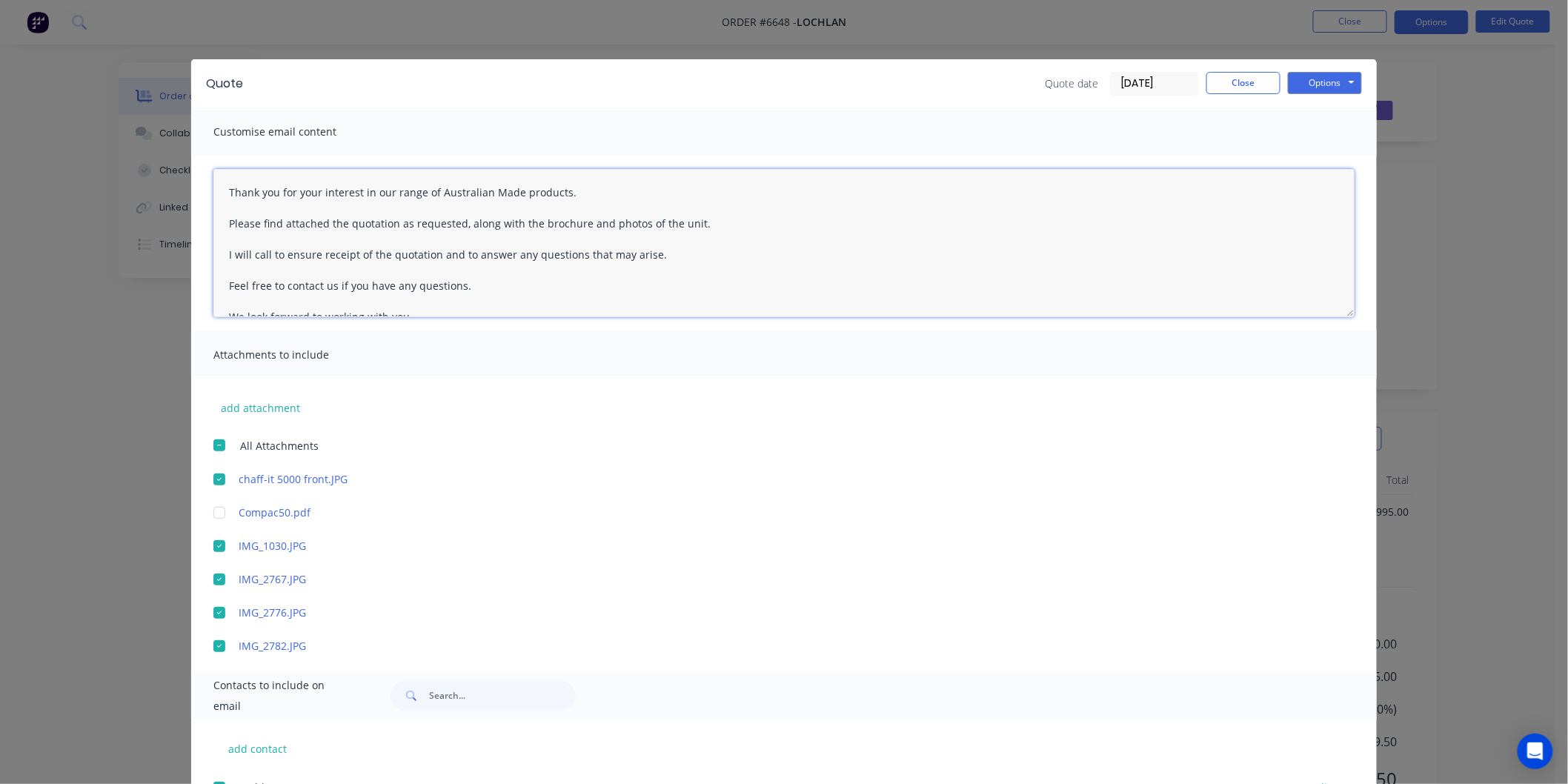
click at [218, 183] on textarea "Thank you for your interest in our range of Australian Made products. Please fi…" at bounding box center [784, 242] width 1141 height 148
click at [235, 192] on textarea "Thank you for your interest in our range of Australian Made products. Please fi…" at bounding box center [784, 242] width 1141 height 148
type textarea "Lachlan Thank you for your interest in our range of Australian Made products. P…"
click at [1308, 79] on button "Options" at bounding box center [1325, 83] width 74 height 22
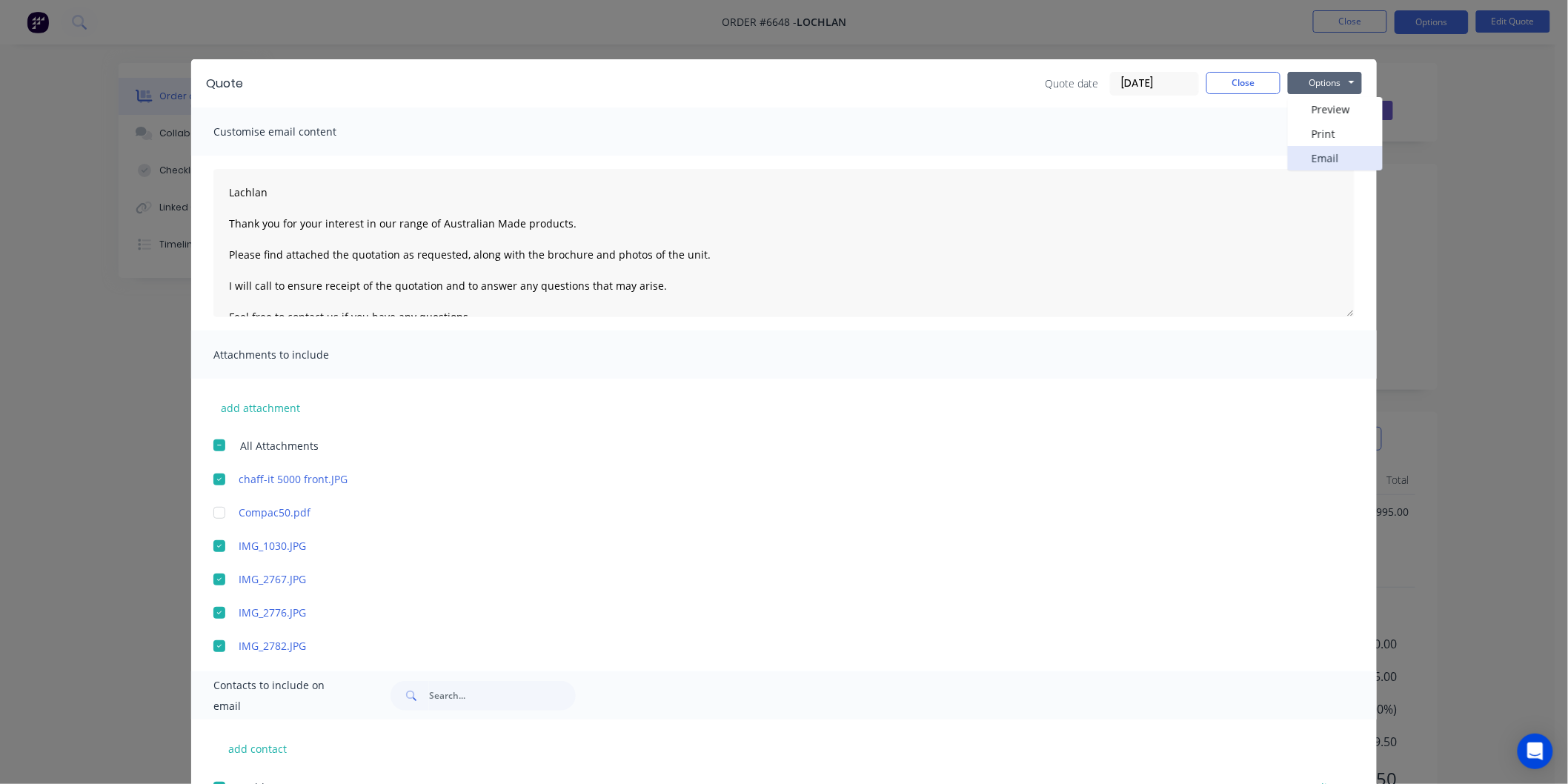
click at [1320, 156] on button "Email" at bounding box center [1335, 158] width 95 height 25
